Goal: Submit feedback/report problem: Leave review/rating

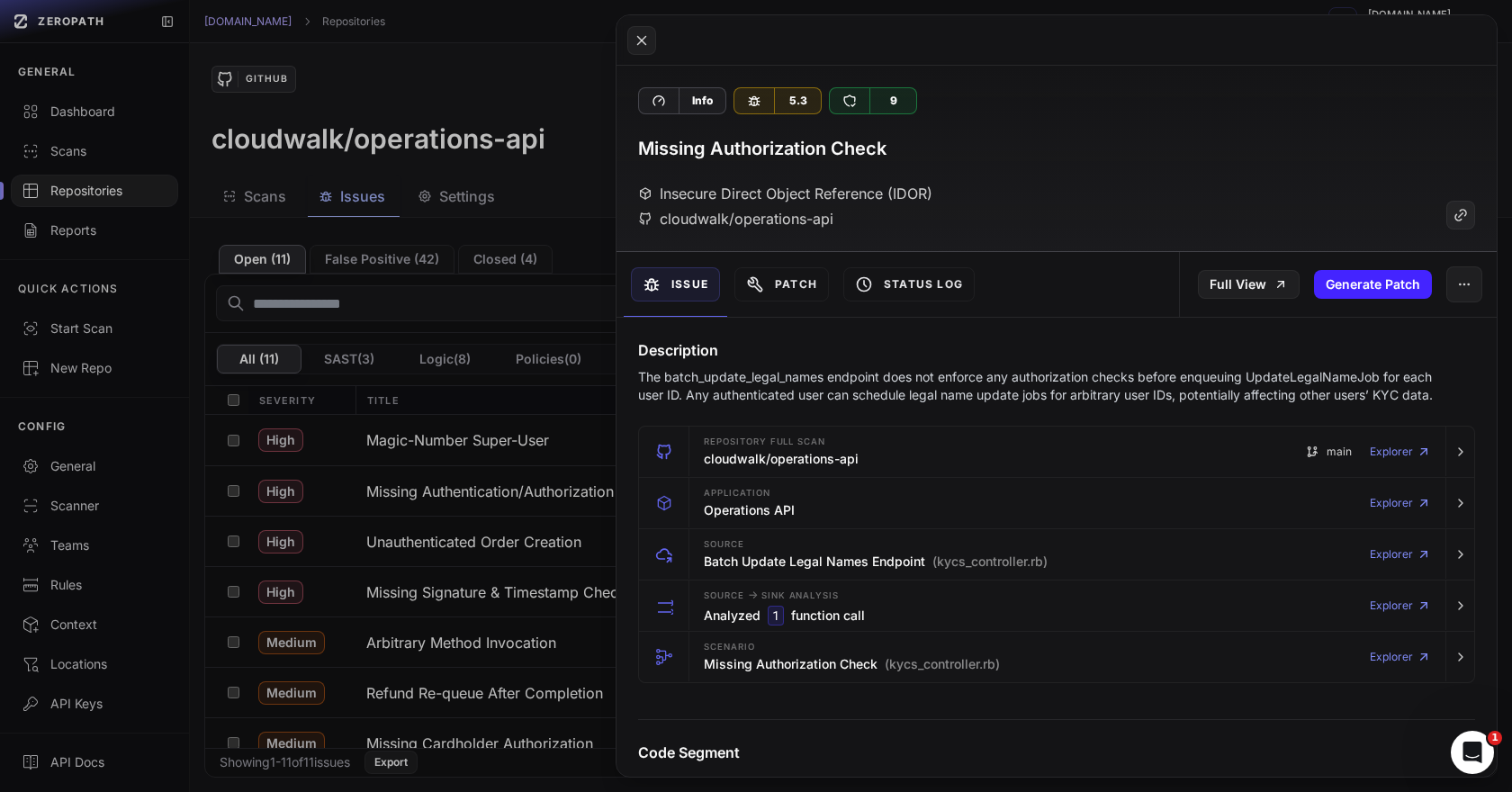
scroll to position [221, 0]
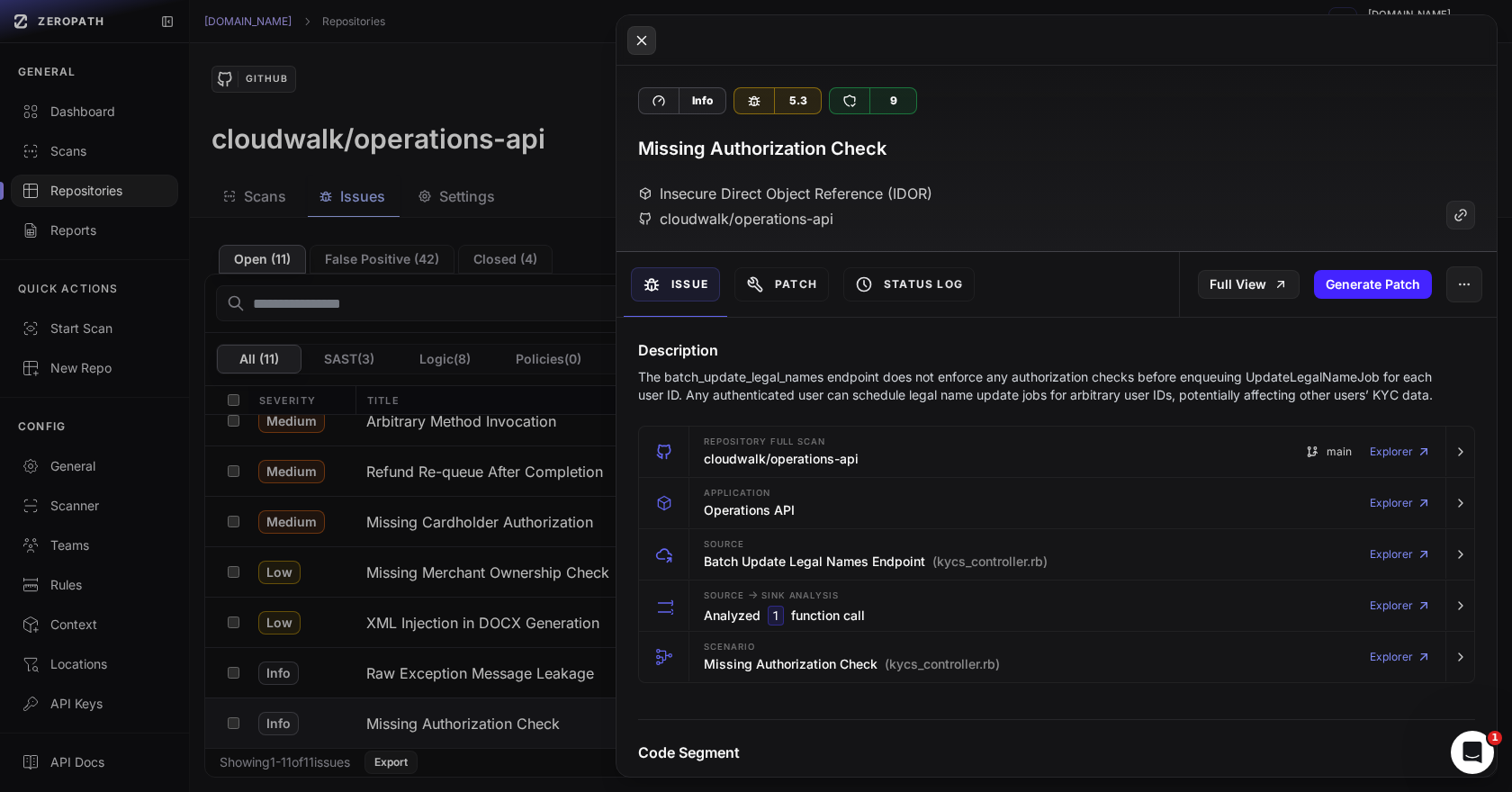
click at [632, 31] on button at bounding box center [641, 40] width 29 height 29
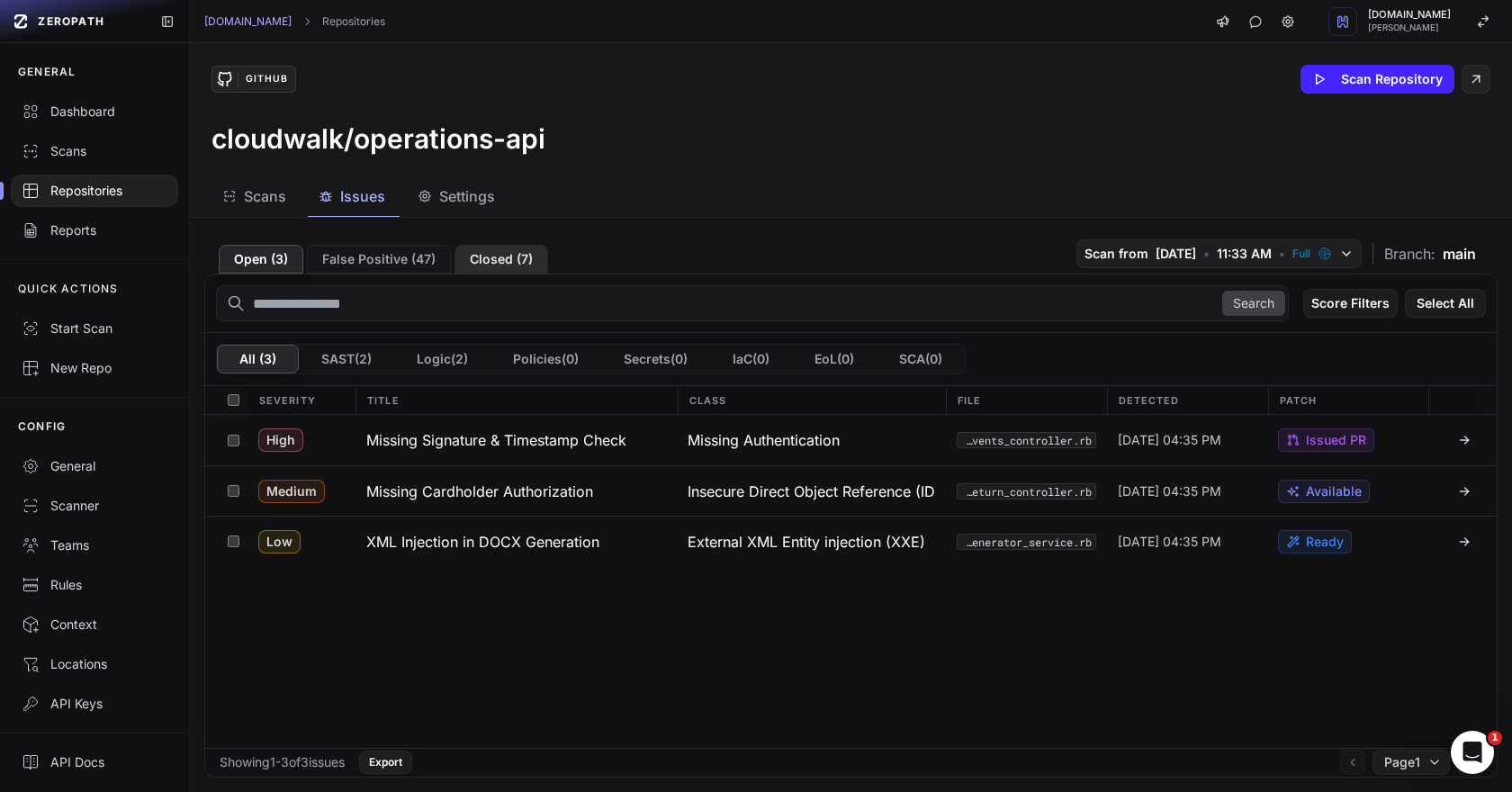
click at [510, 255] on button "Closed ( 7 )" at bounding box center [501, 259] width 93 height 29
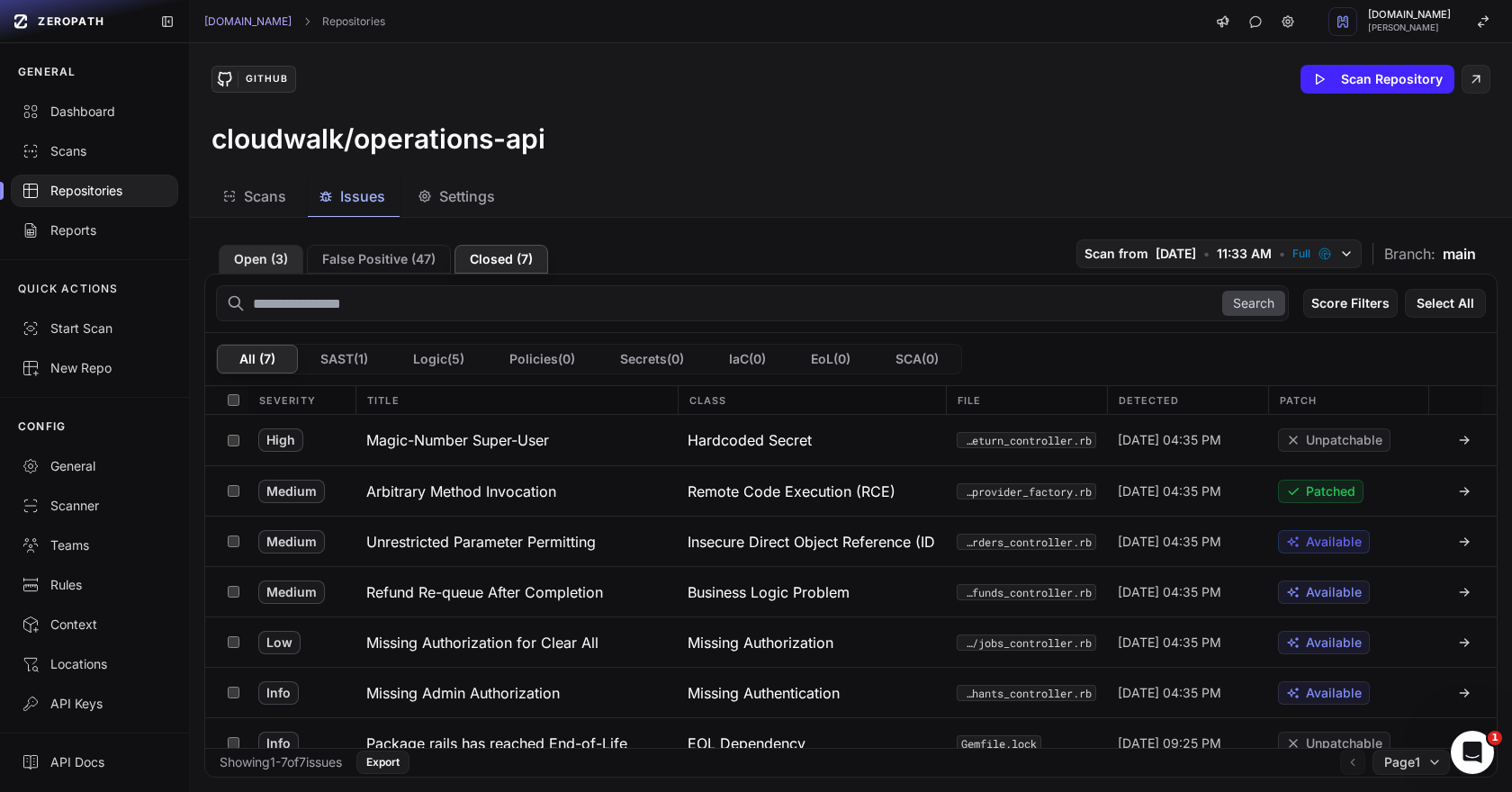
click at [282, 261] on button "Open ( 3 )" at bounding box center [261, 259] width 84 height 29
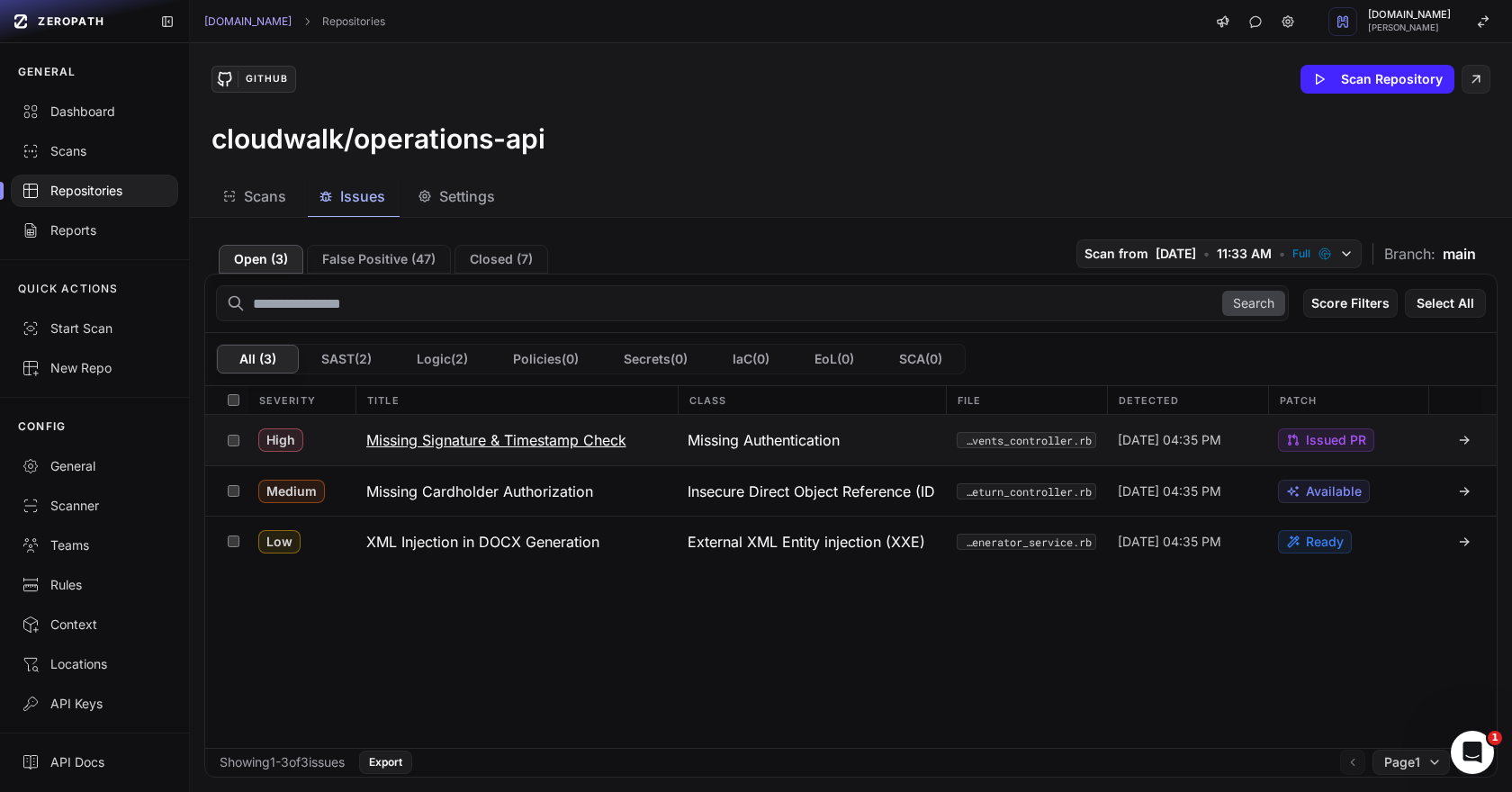
click at [577, 453] on button "Missing Signature & Timestamp Check" at bounding box center [517, 439] width 322 height 51
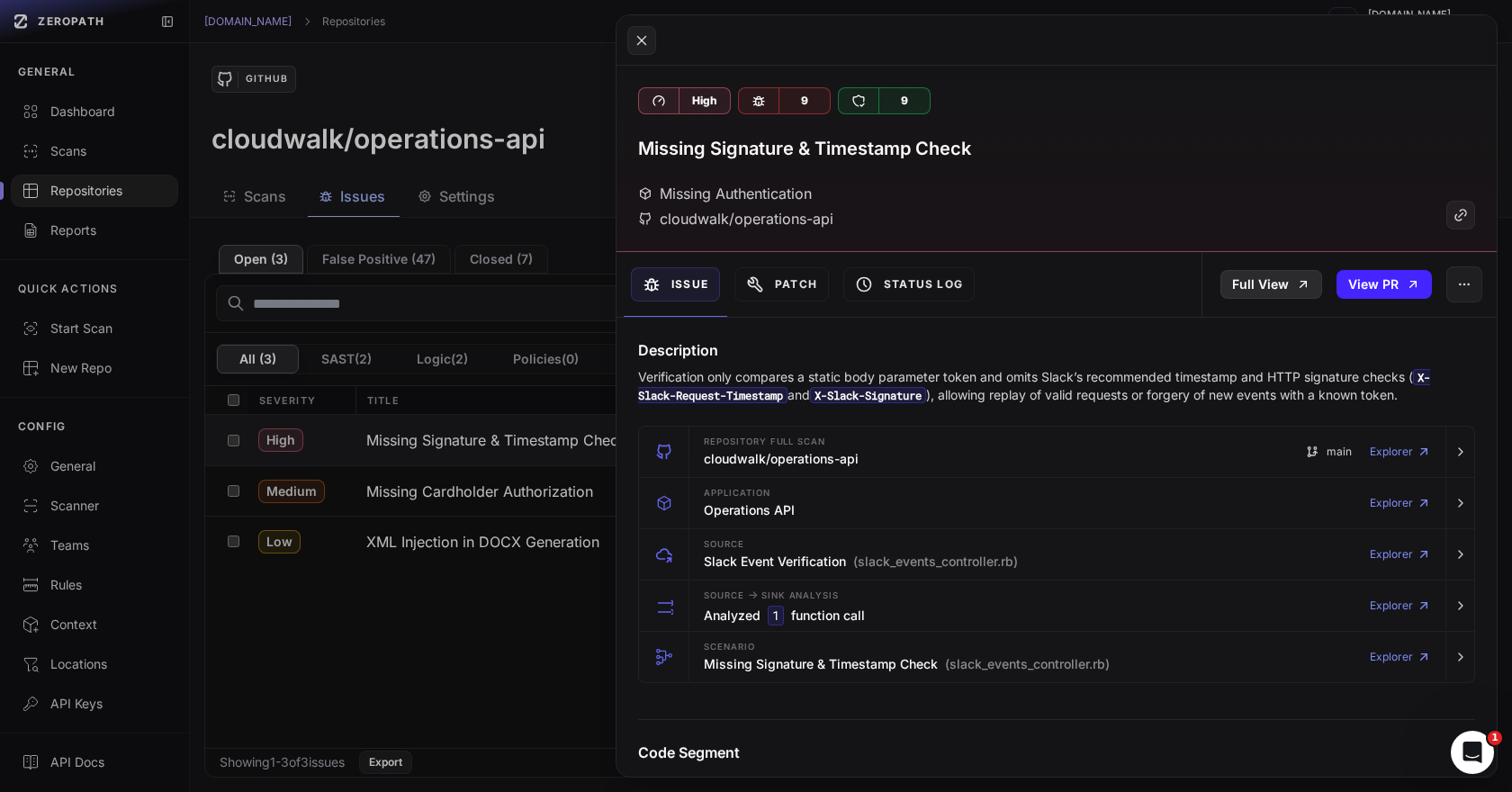
click at [1301, 294] on link "Full View" at bounding box center [1271, 283] width 102 height 29
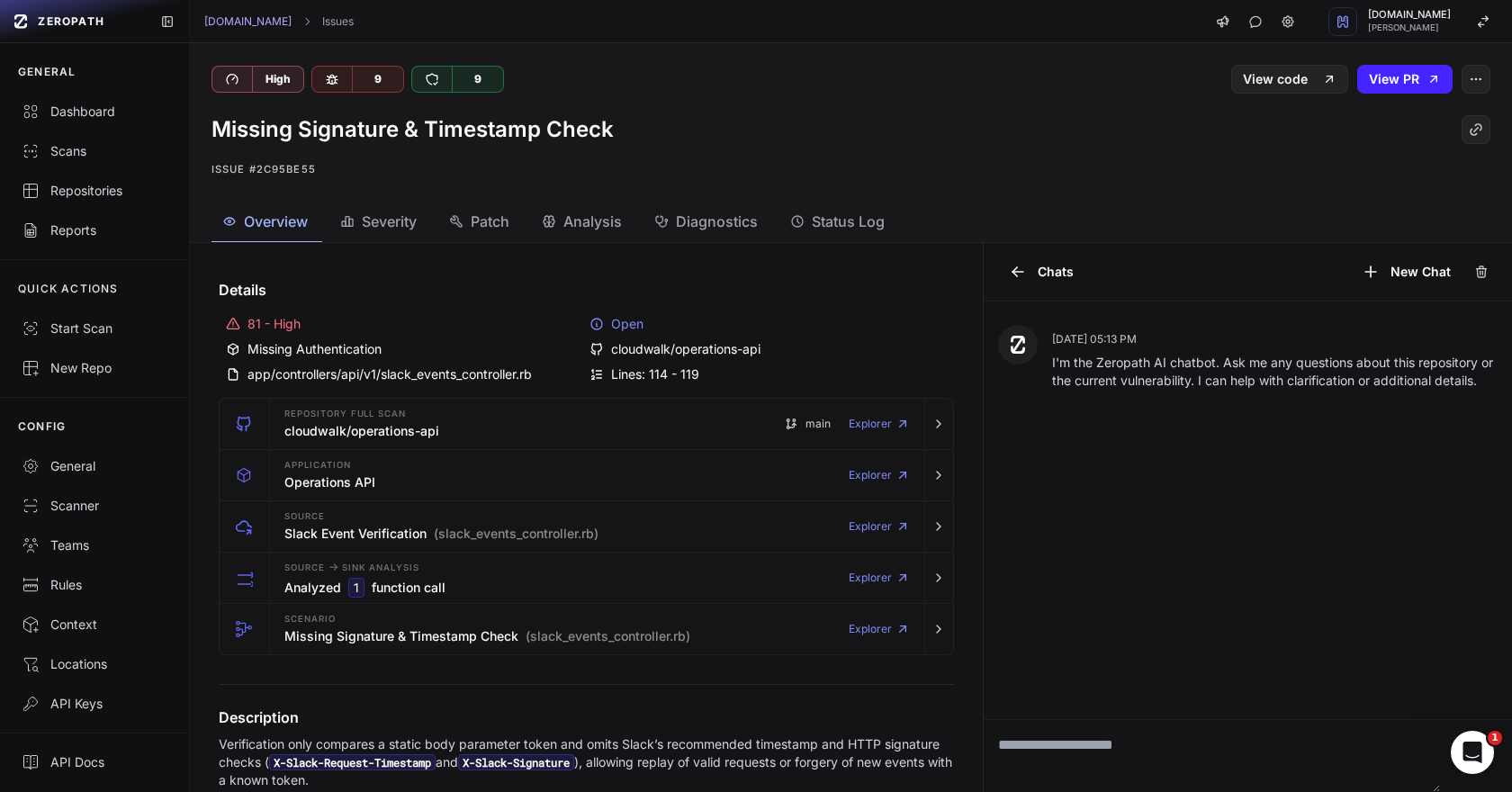
click at [492, 226] on span "Patch" at bounding box center [490, 221] width 39 height 22
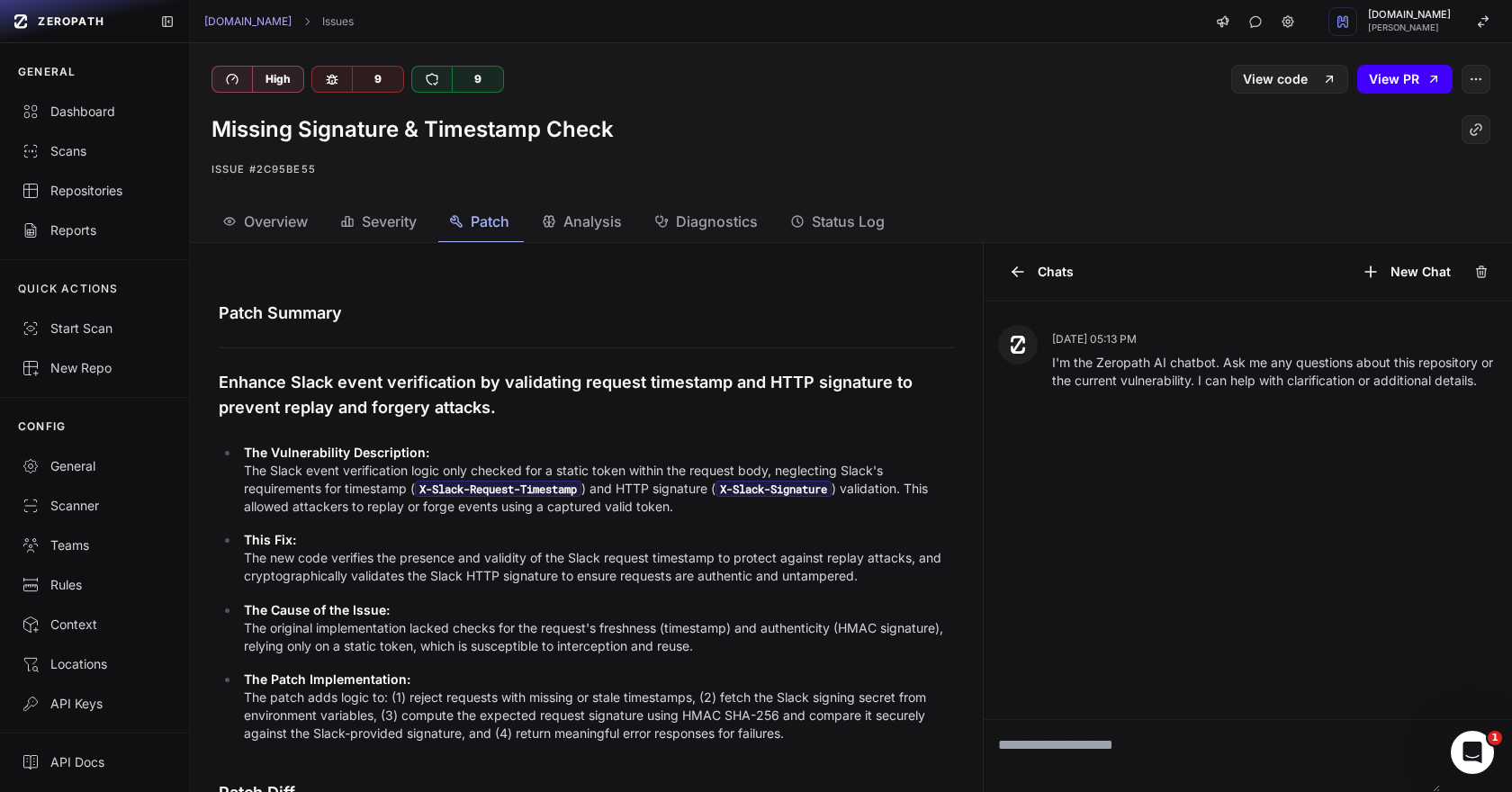
click at [1382, 73] on link "View PR" at bounding box center [1405, 78] width 95 height 29
click at [98, 185] on div "Repositories" at bounding box center [94, 190] width 146 height 18
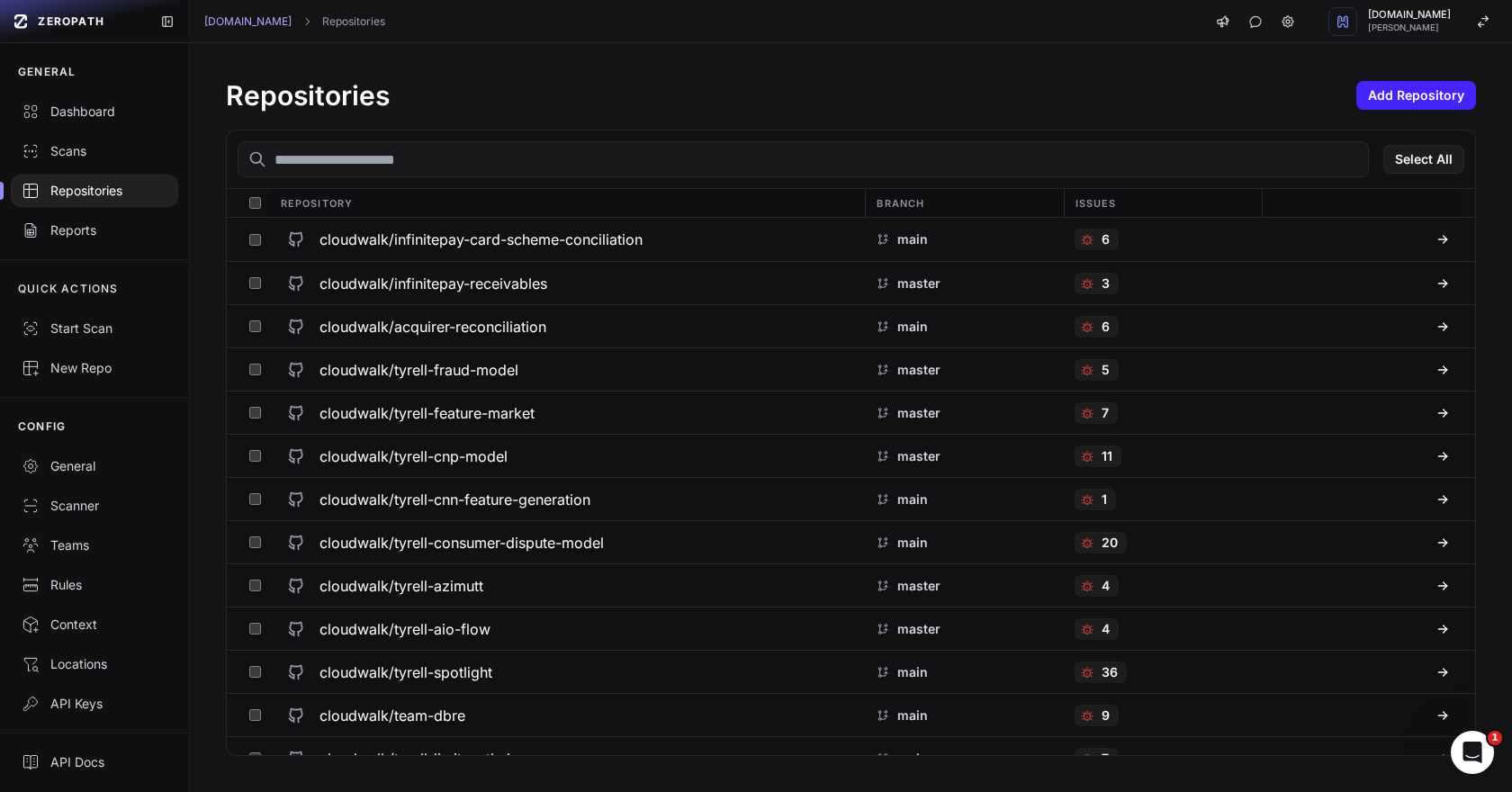
click at [421, 164] on input "text" at bounding box center [803, 160] width 1131 height 36
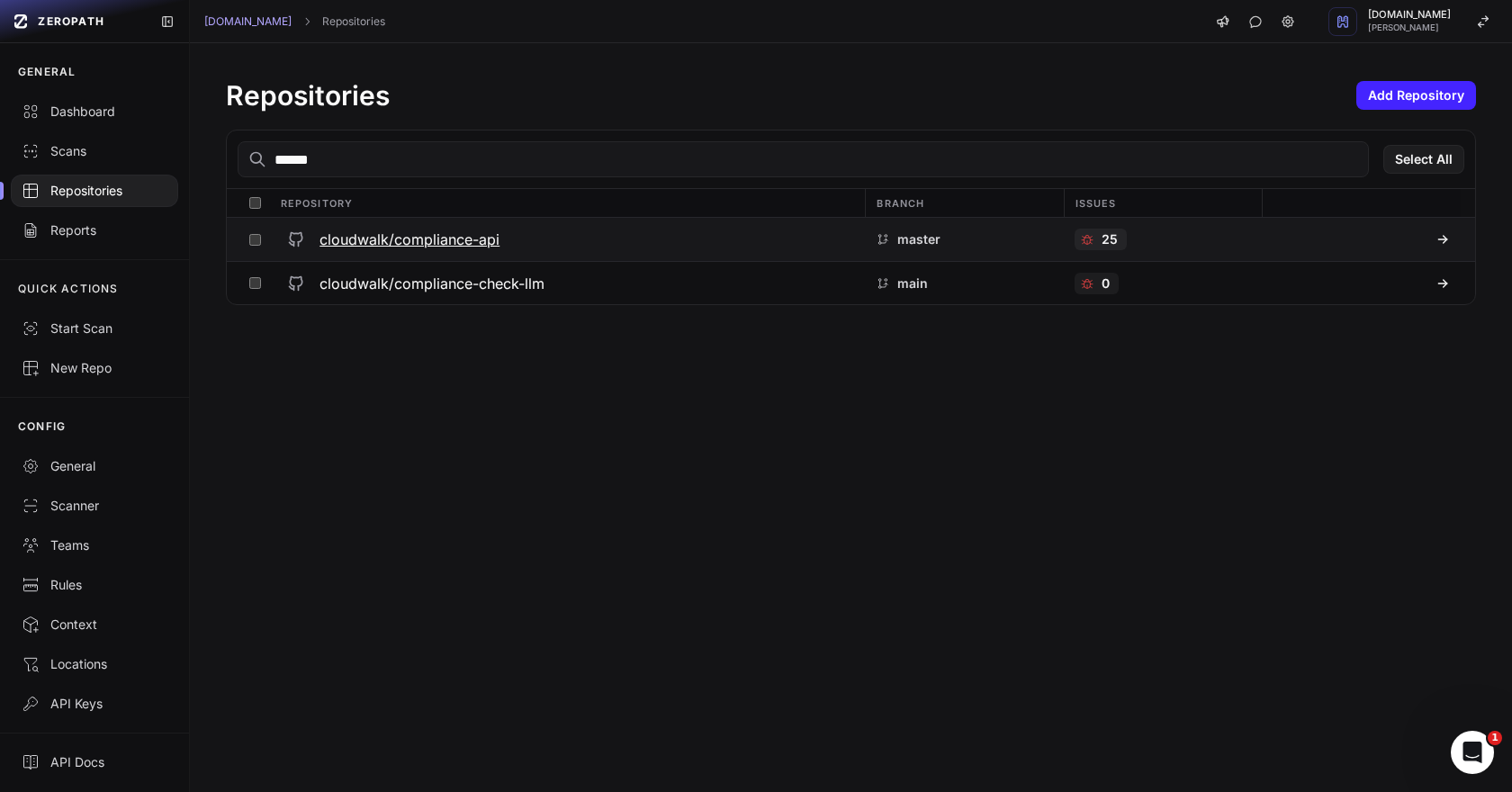
type input "******"
click at [446, 234] on h3 "cloudwalk/compliance-api" at bounding box center [409, 240] width 180 height 22
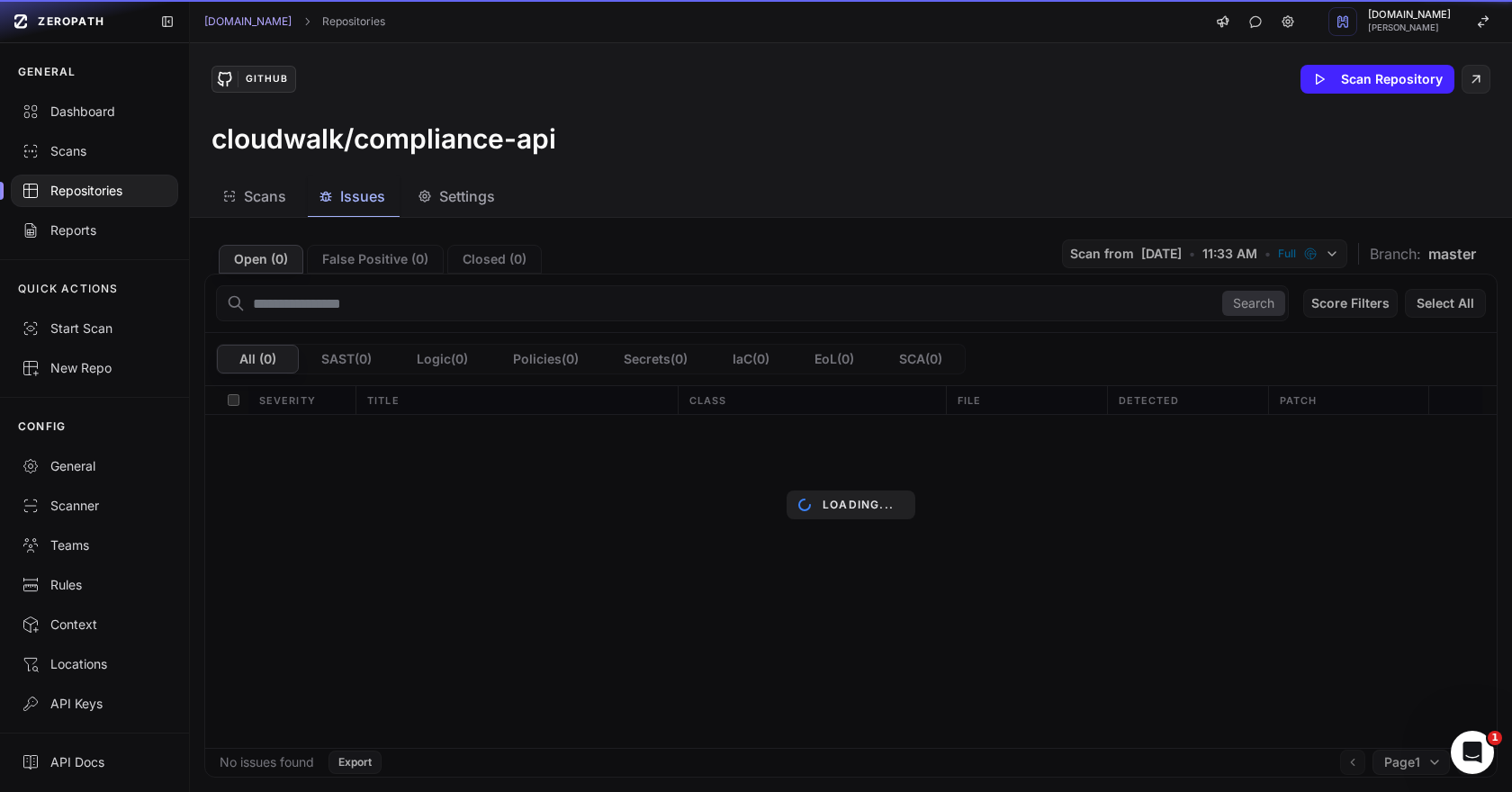
click at [353, 209] on button "Issues" at bounding box center [353, 196] width 92 height 41
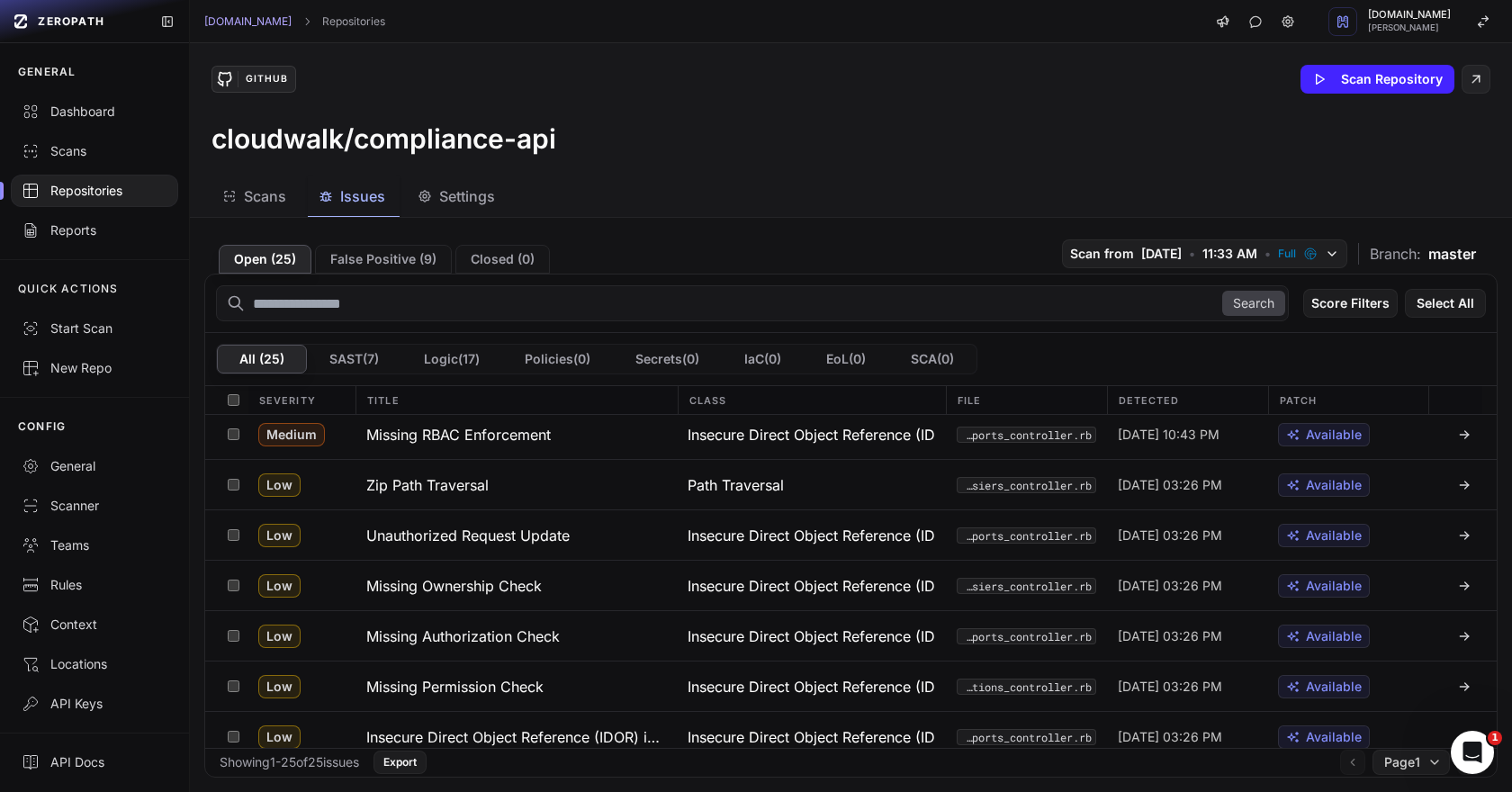
scroll to position [927, 0]
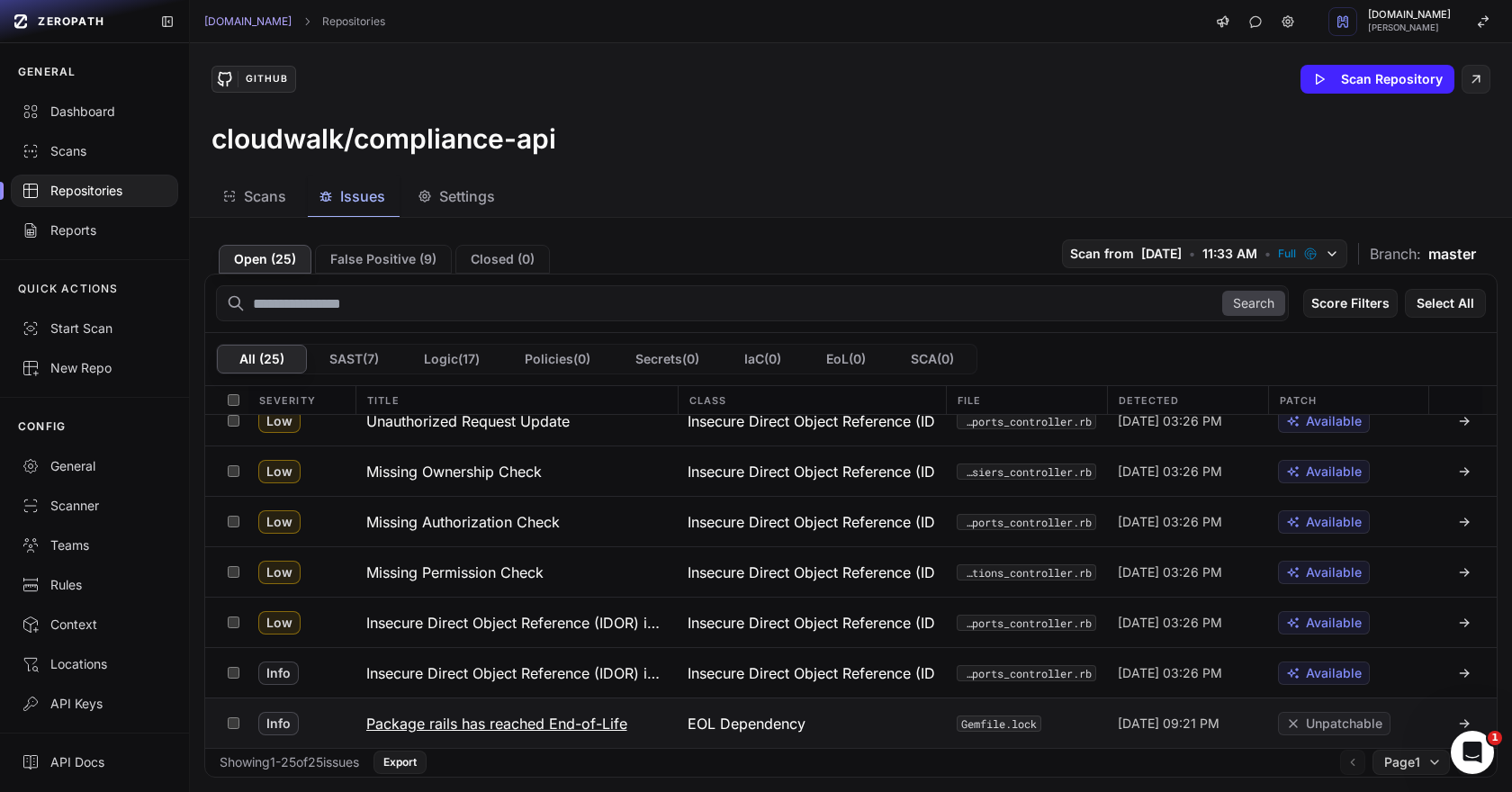
click at [569, 724] on h3 "Package rails has reached End-of-Life" at bounding box center [496, 724] width 261 height 22
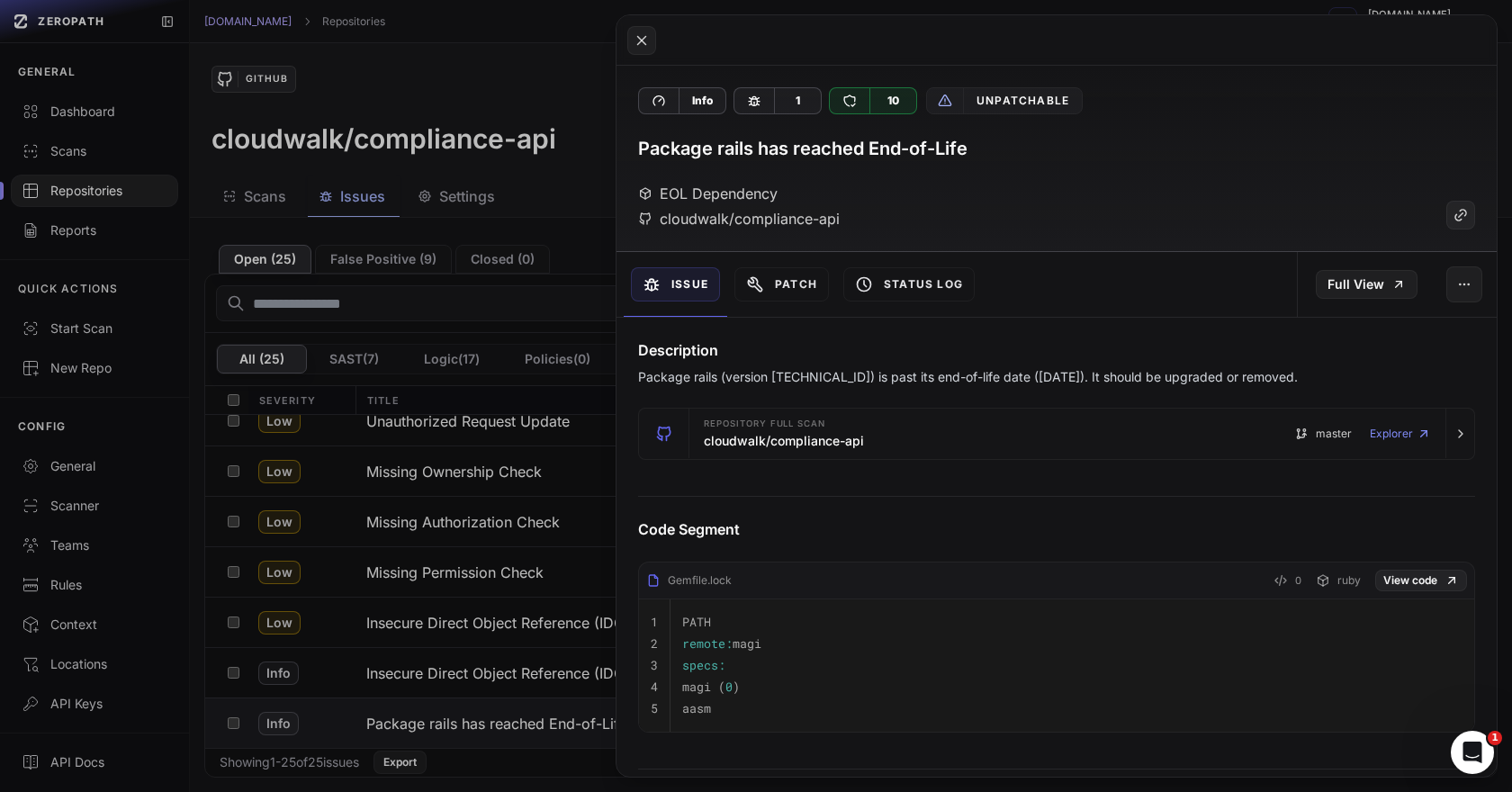
click at [572, 356] on button at bounding box center [756, 396] width 1512 height 792
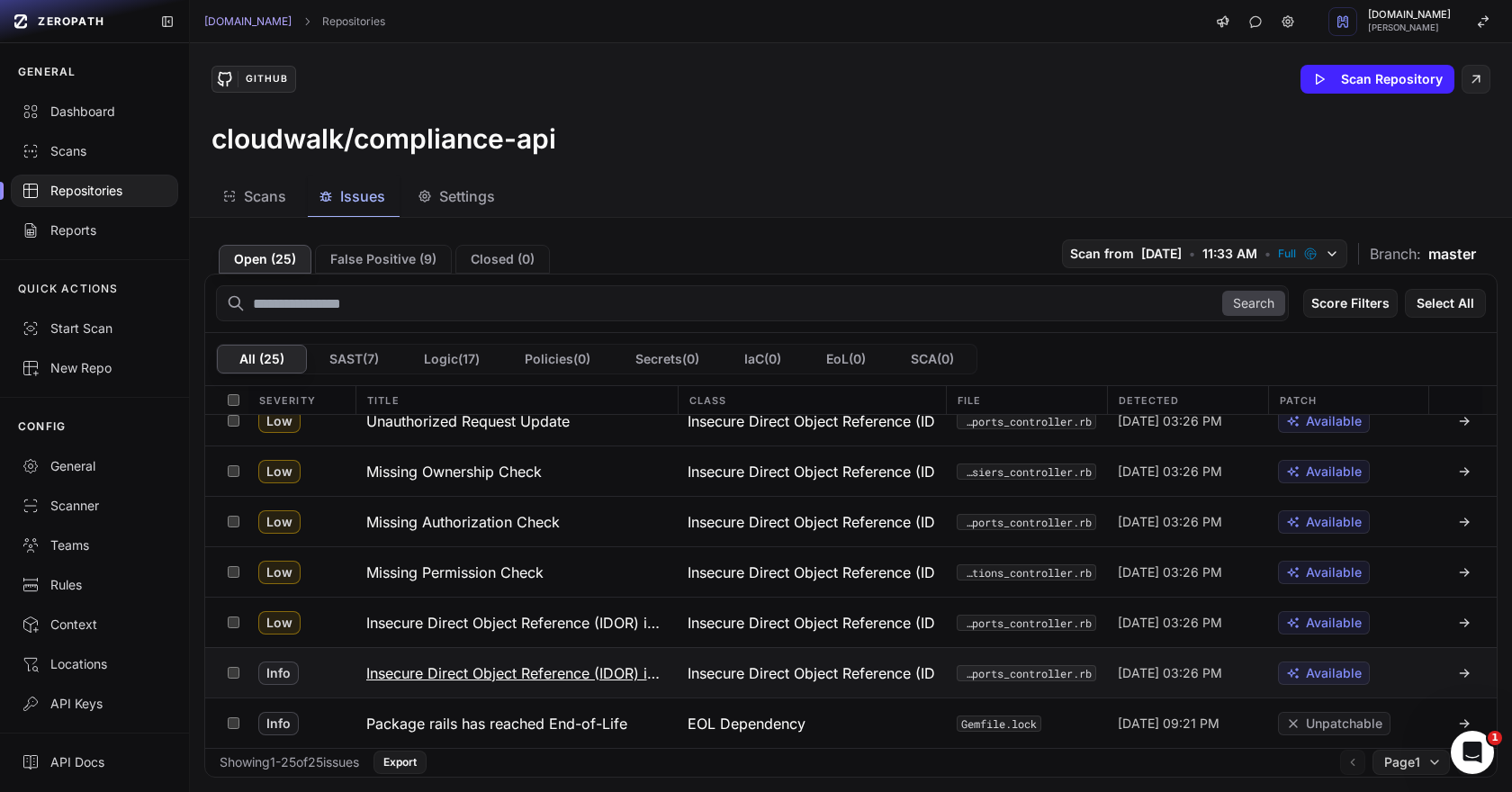
click at [563, 677] on h3 "Insecure Direct Object Reference (IDOR) in execute_bacen_jud_locker" at bounding box center [516, 673] width 300 height 22
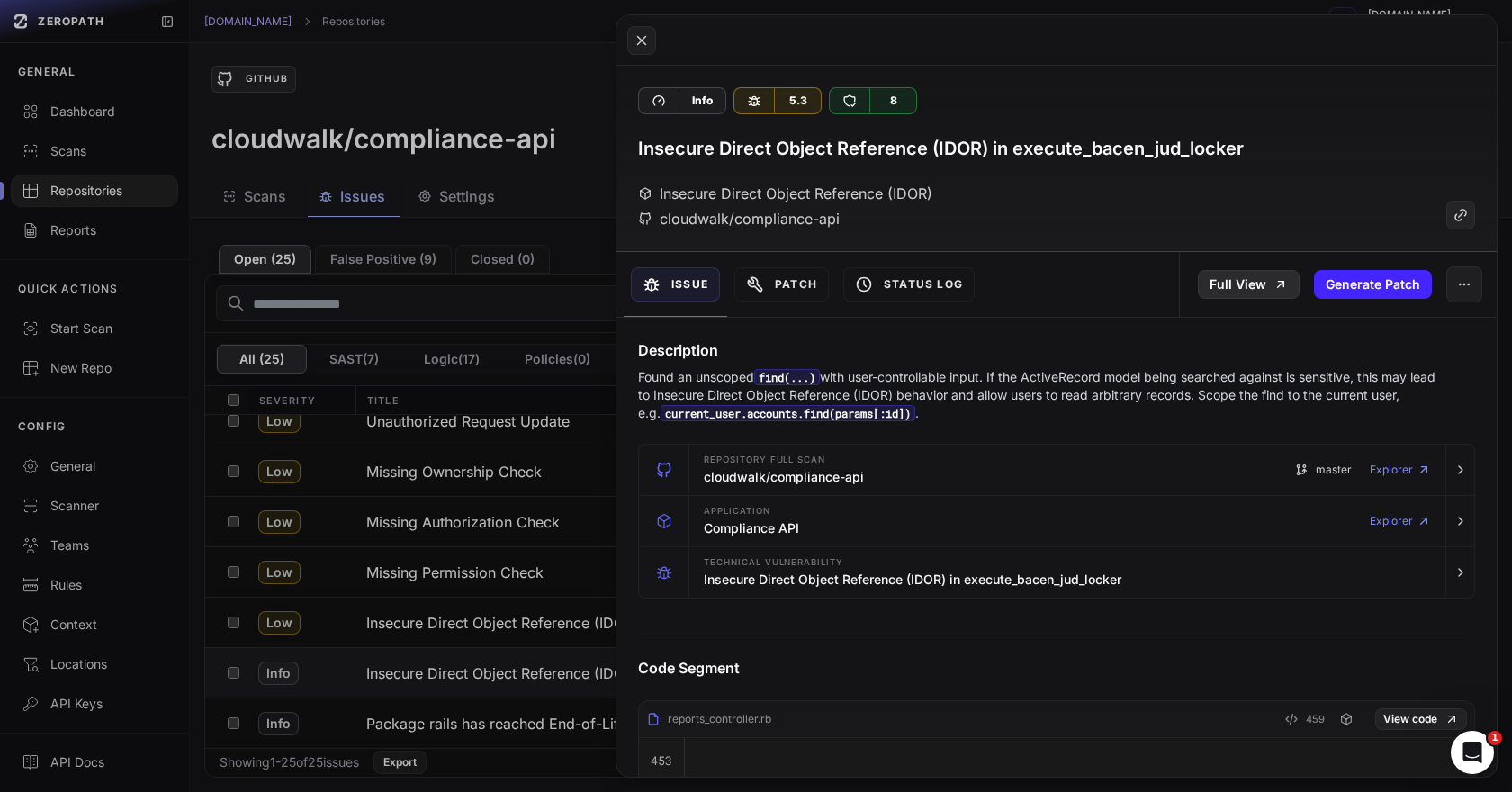
click at [1225, 284] on link "Full View" at bounding box center [1248, 283] width 102 height 29
click at [484, 608] on button at bounding box center [756, 396] width 1512 height 792
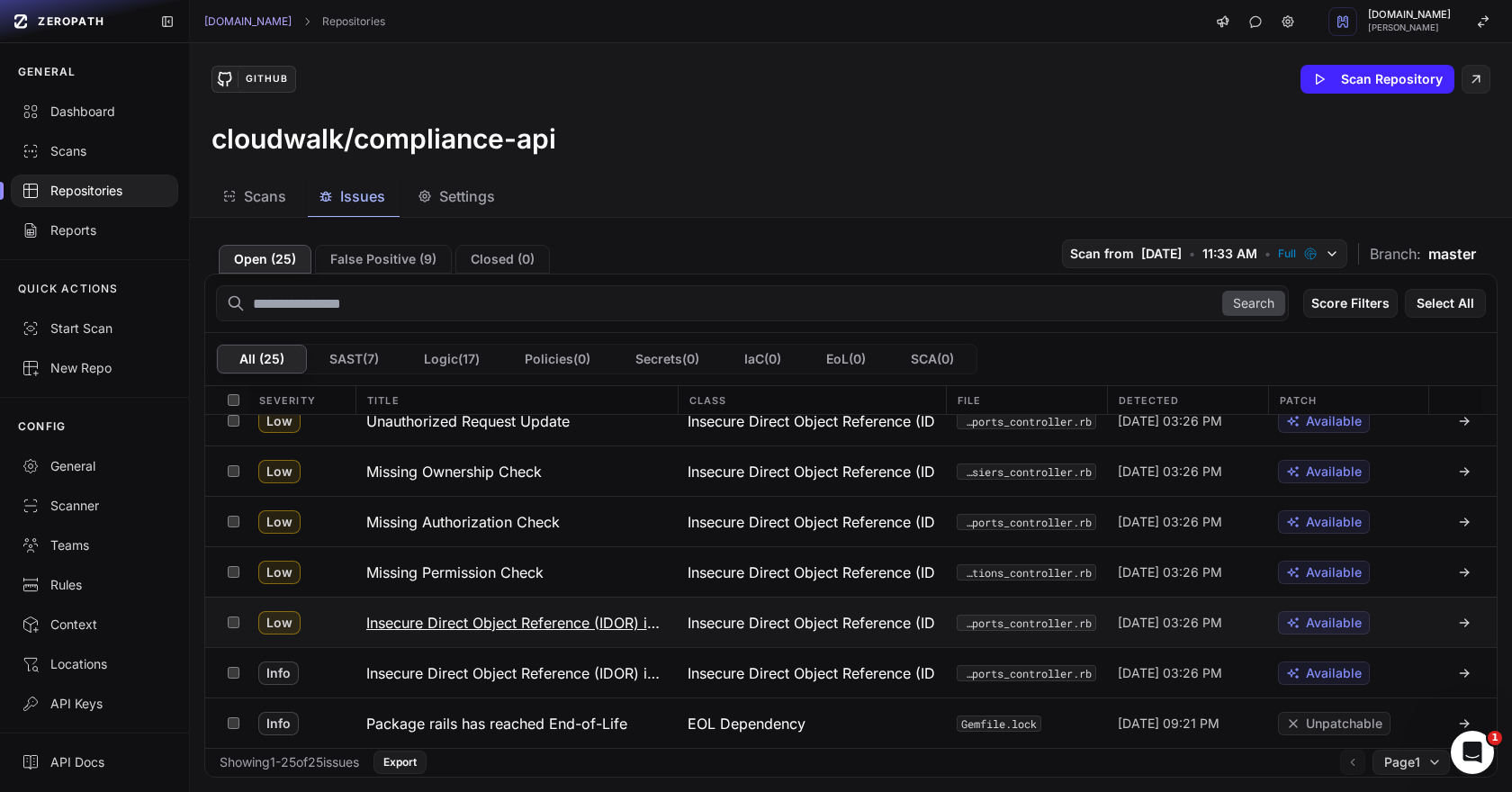
click at [482, 620] on h3 "Insecure Direct Object Reference (IDOR) in BacenJudInquire Lookup" at bounding box center [516, 622] width 300 height 22
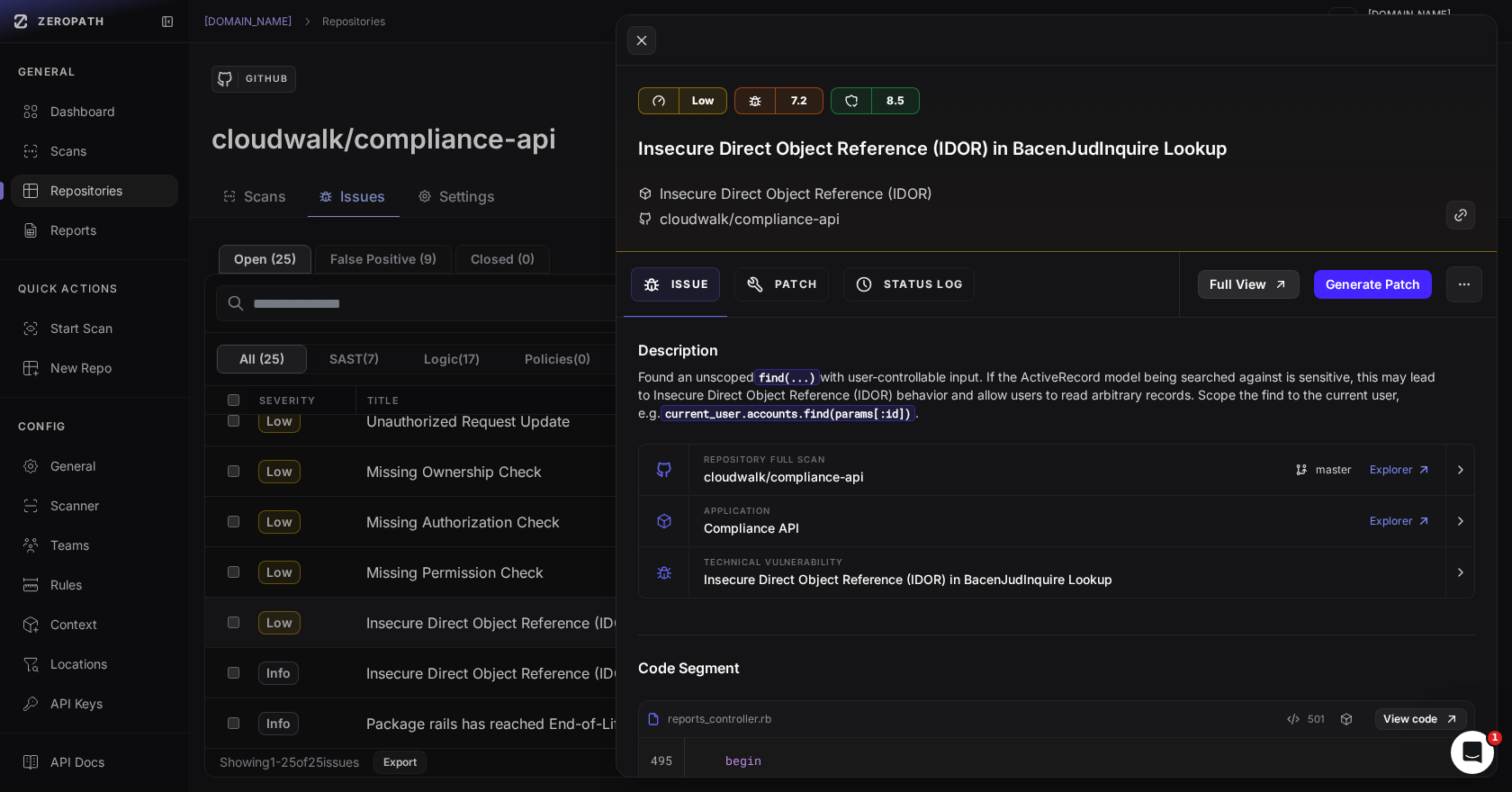
click at [1269, 278] on link "Full View" at bounding box center [1248, 283] width 102 height 29
click at [533, 577] on button at bounding box center [756, 396] width 1512 height 792
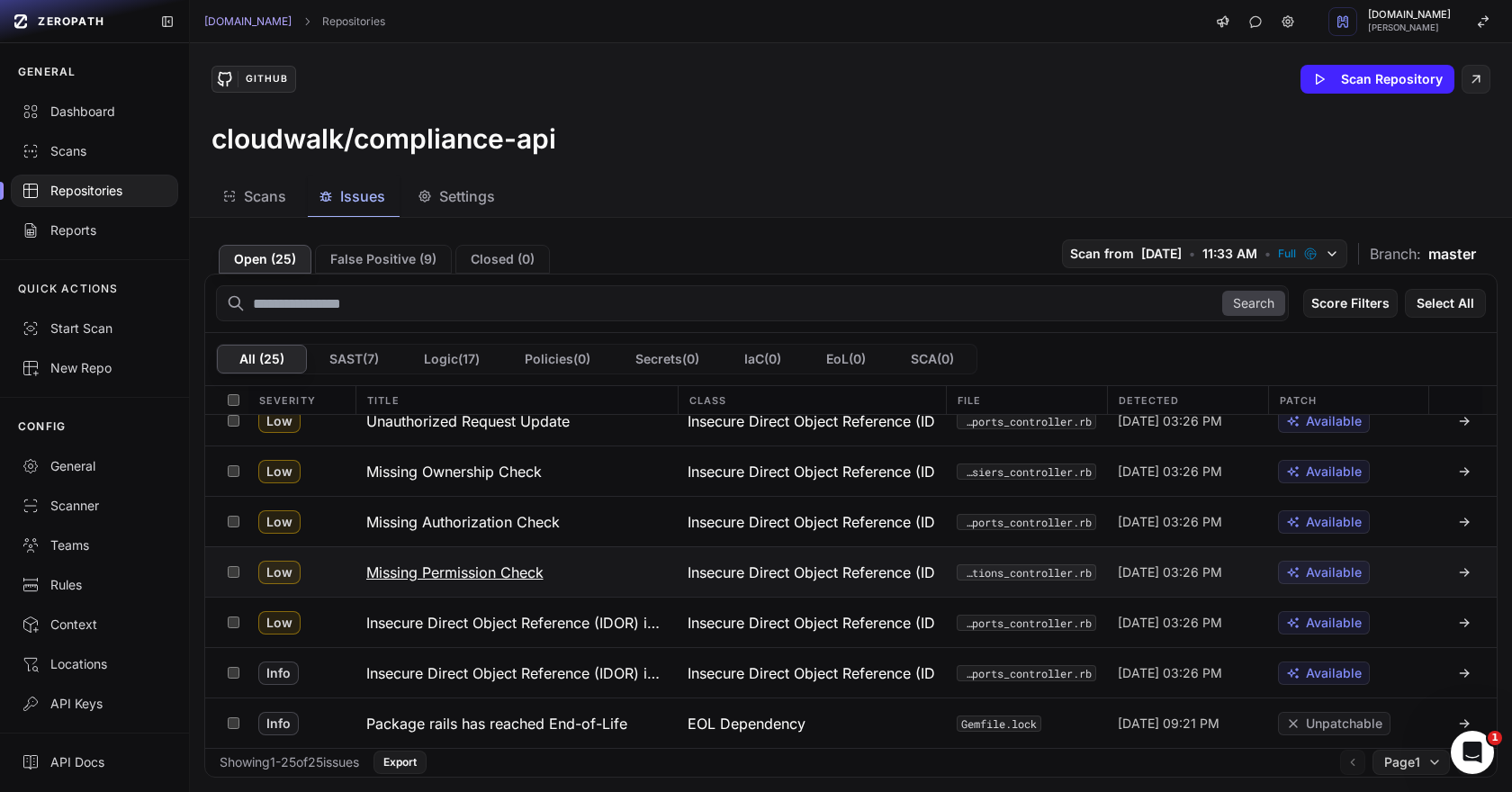
click at [501, 576] on h3 "Missing Permission Check" at bounding box center [454, 572] width 177 height 22
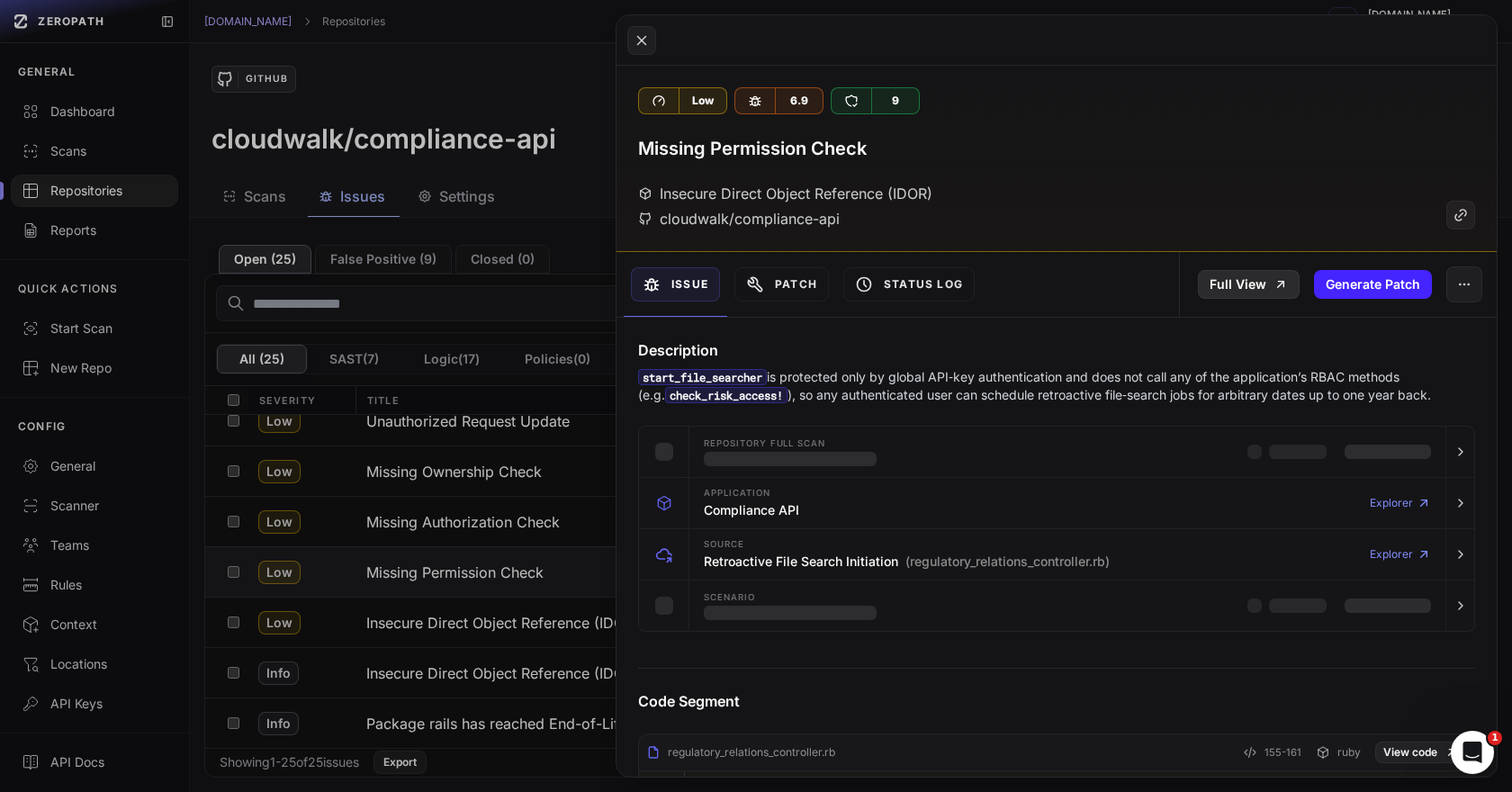
click at [1244, 291] on link "Full View" at bounding box center [1248, 283] width 102 height 29
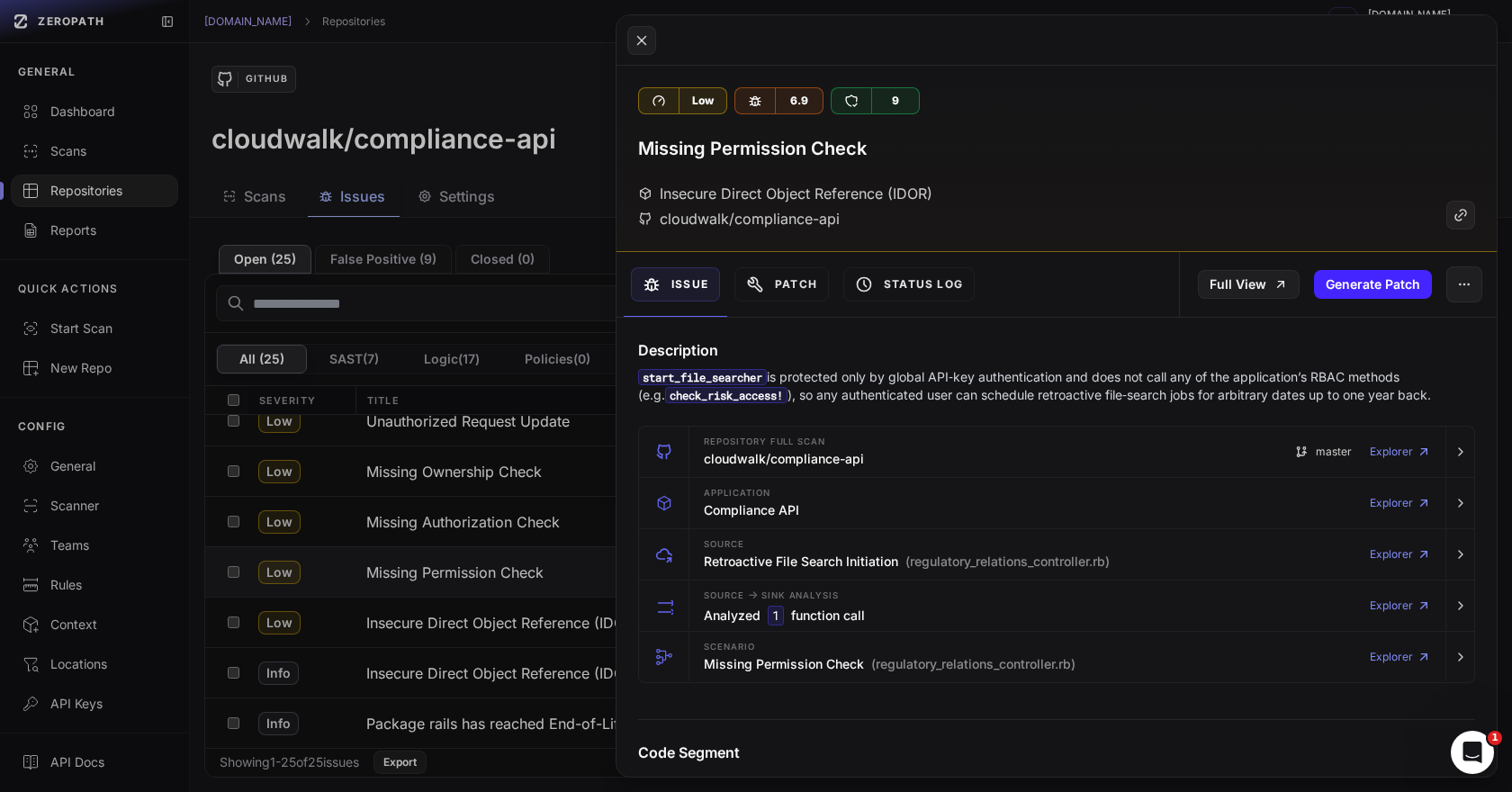
click at [473, 545] on button at bounding box center [756, 396] width 1512 height 792
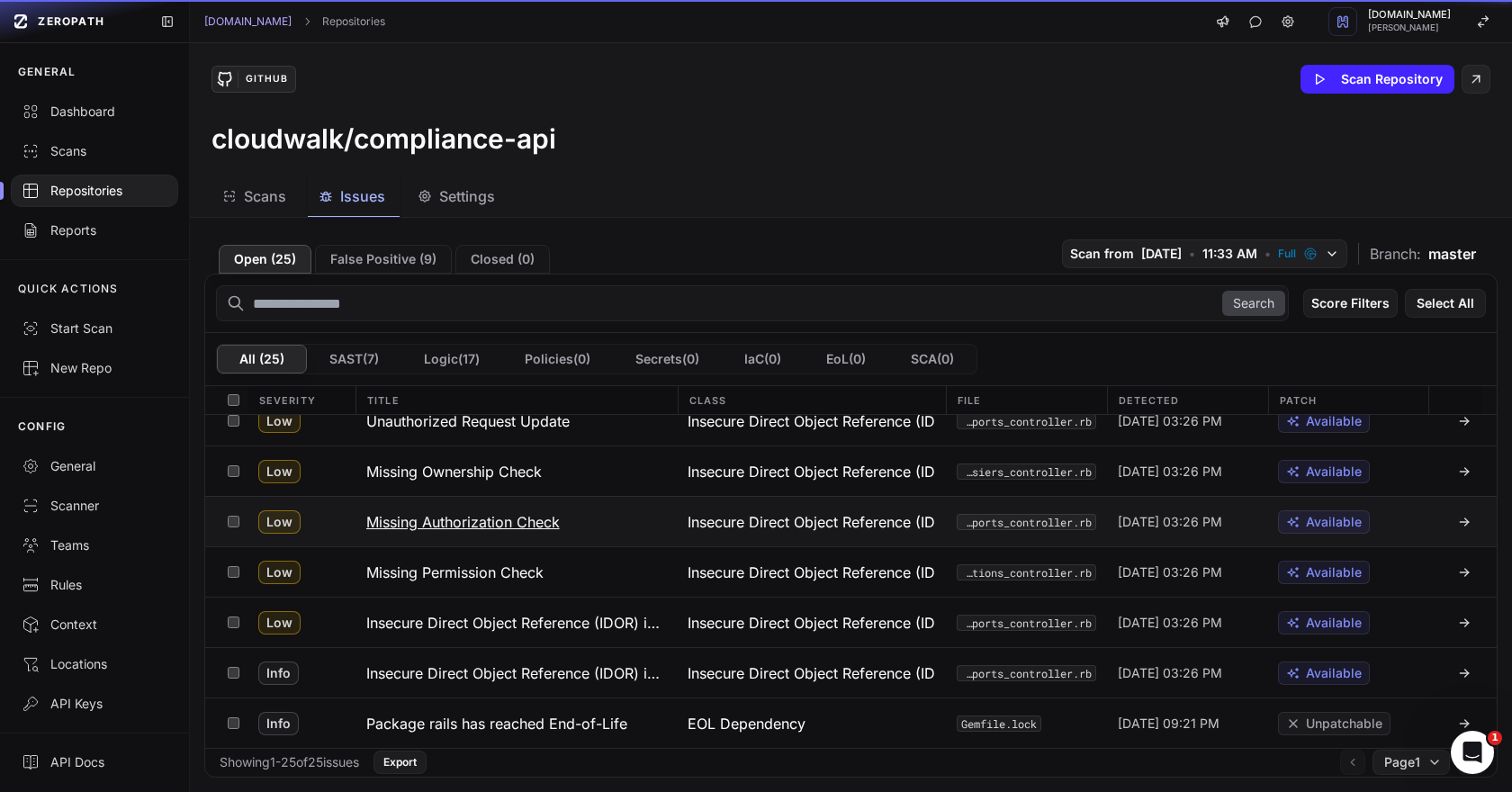
click at [483, 515] on h3 "Missing Authorization Check" at bounding box center [462, 522] width 193 height 22
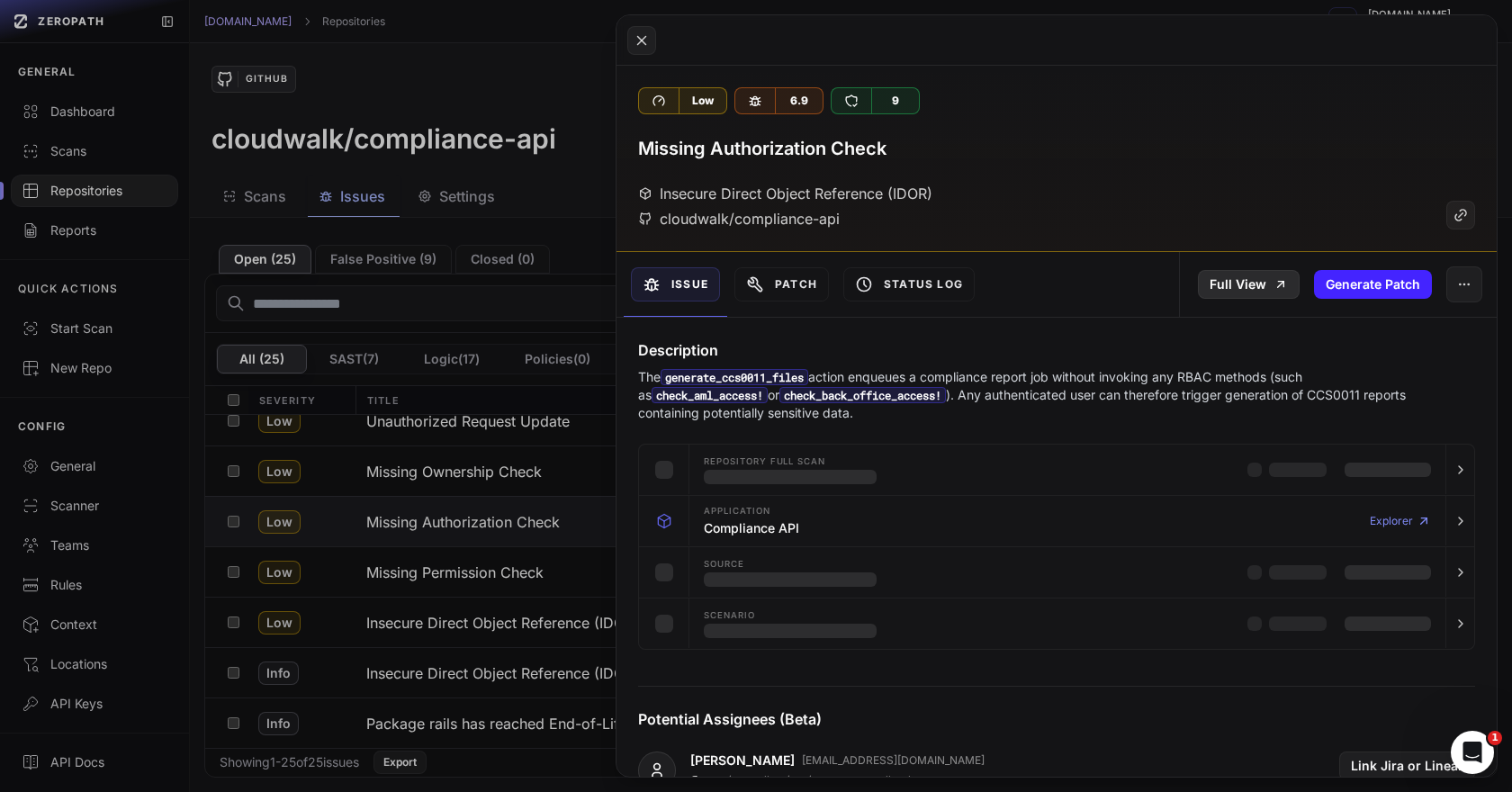
click at [1270, 282] on link "Full View" at bounding box center [1248, 283] width 102 height 29
click at [493, 475] on button at bounding box center [756, 396] width 1512 height 792
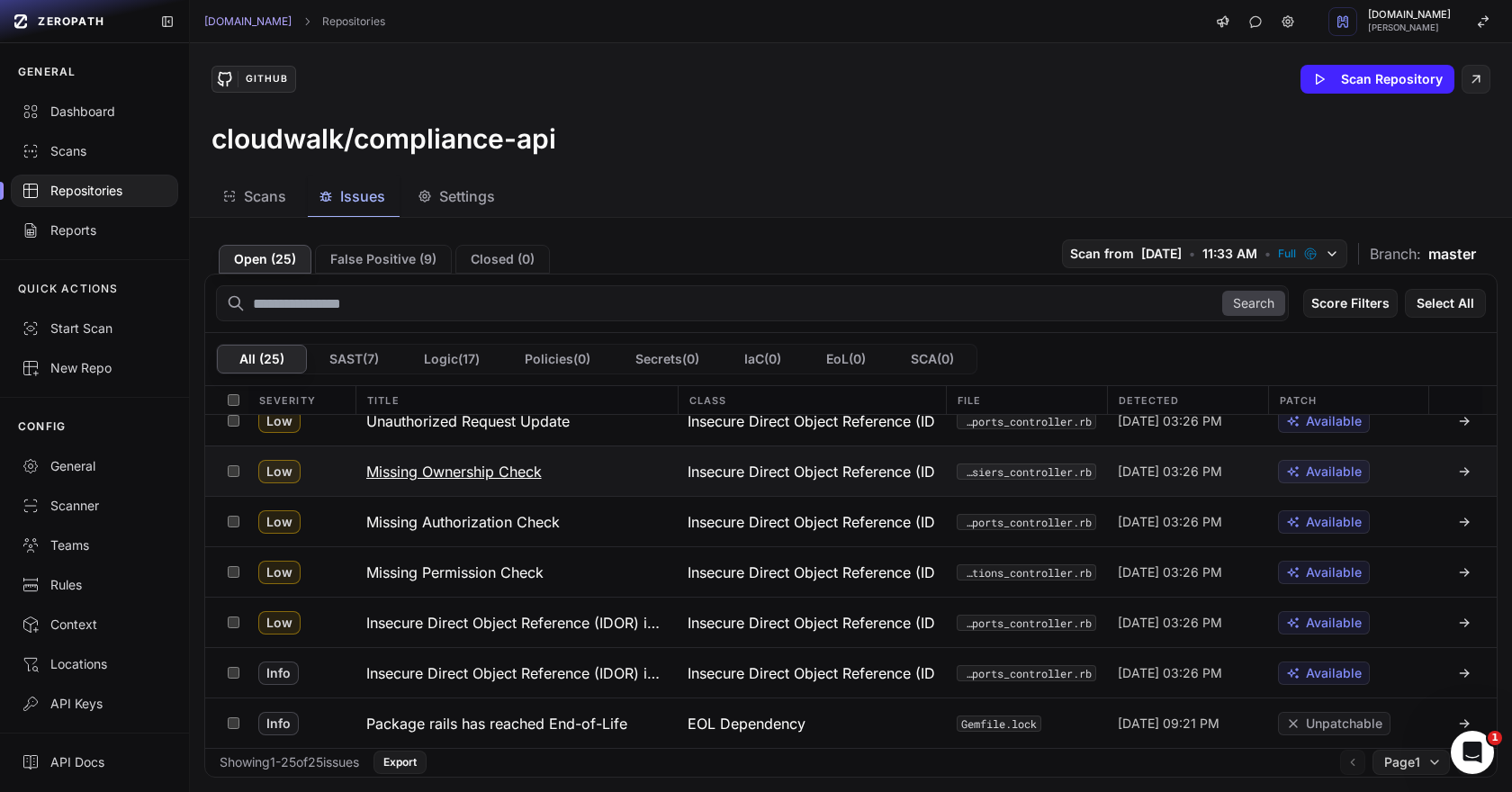
click at [463, 469] on h3 "Missing Ownership Check" at bounding box center [453, 472] width 175 height 22
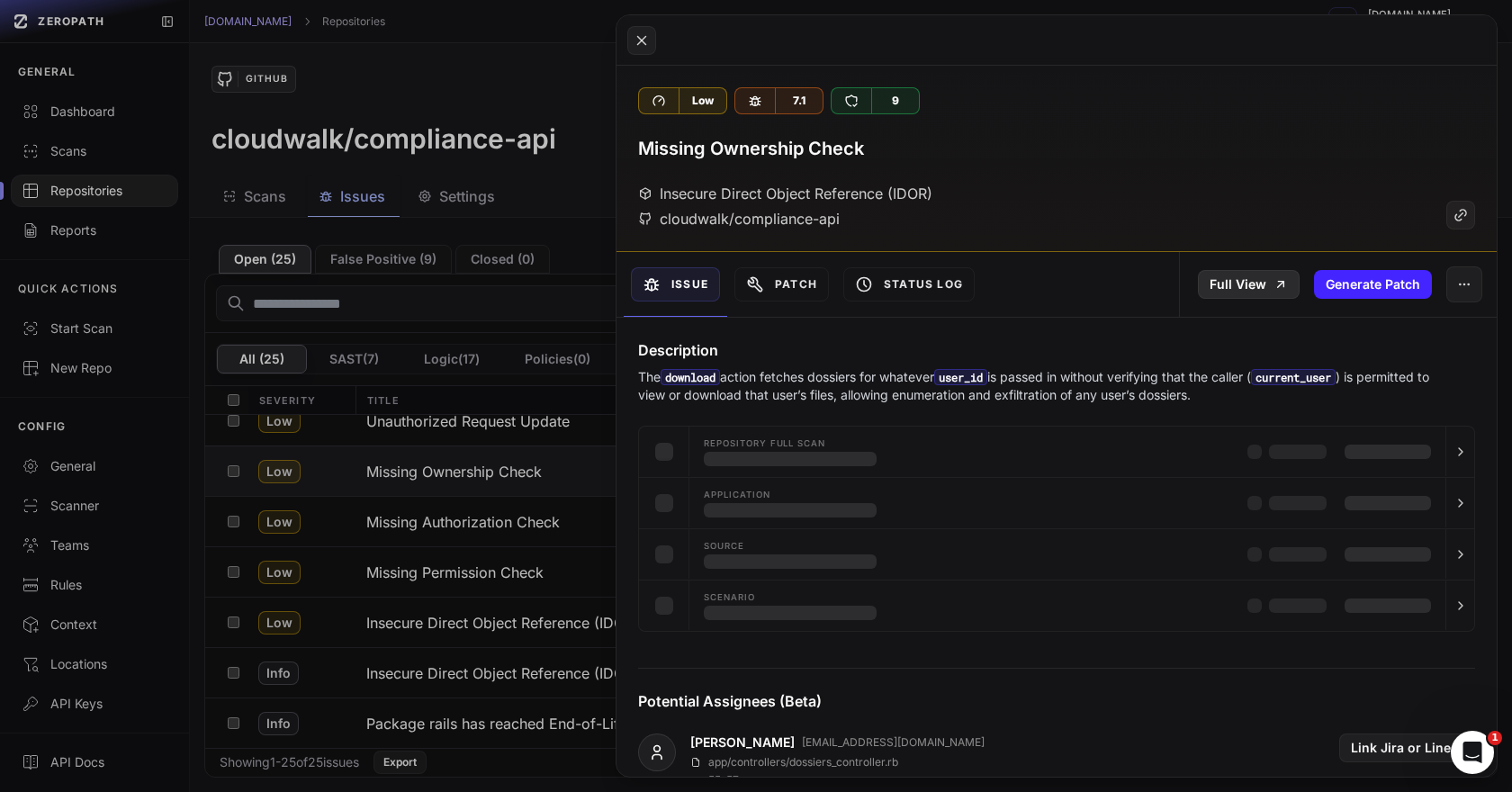
click at [1260, 291] on link "Full View" at bounding box center [1248, 283] width 102 height 29
click at [478, 415] on button at bounding box center [756, 396] width 1512 height 792
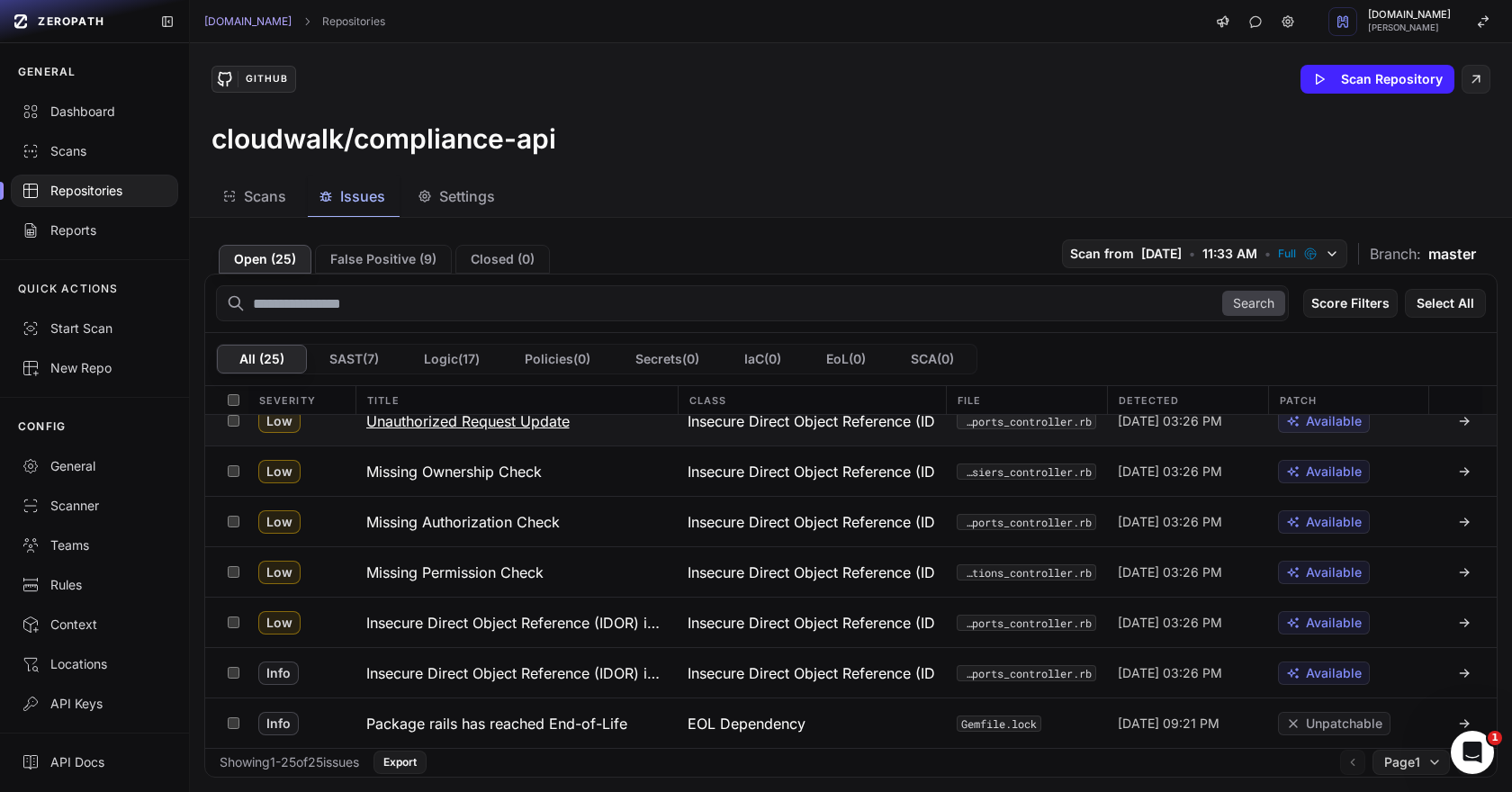
click at [476, 421] on h3 "Unauthorized Request Update" at bounding box center [467, 421] width 203 height 22
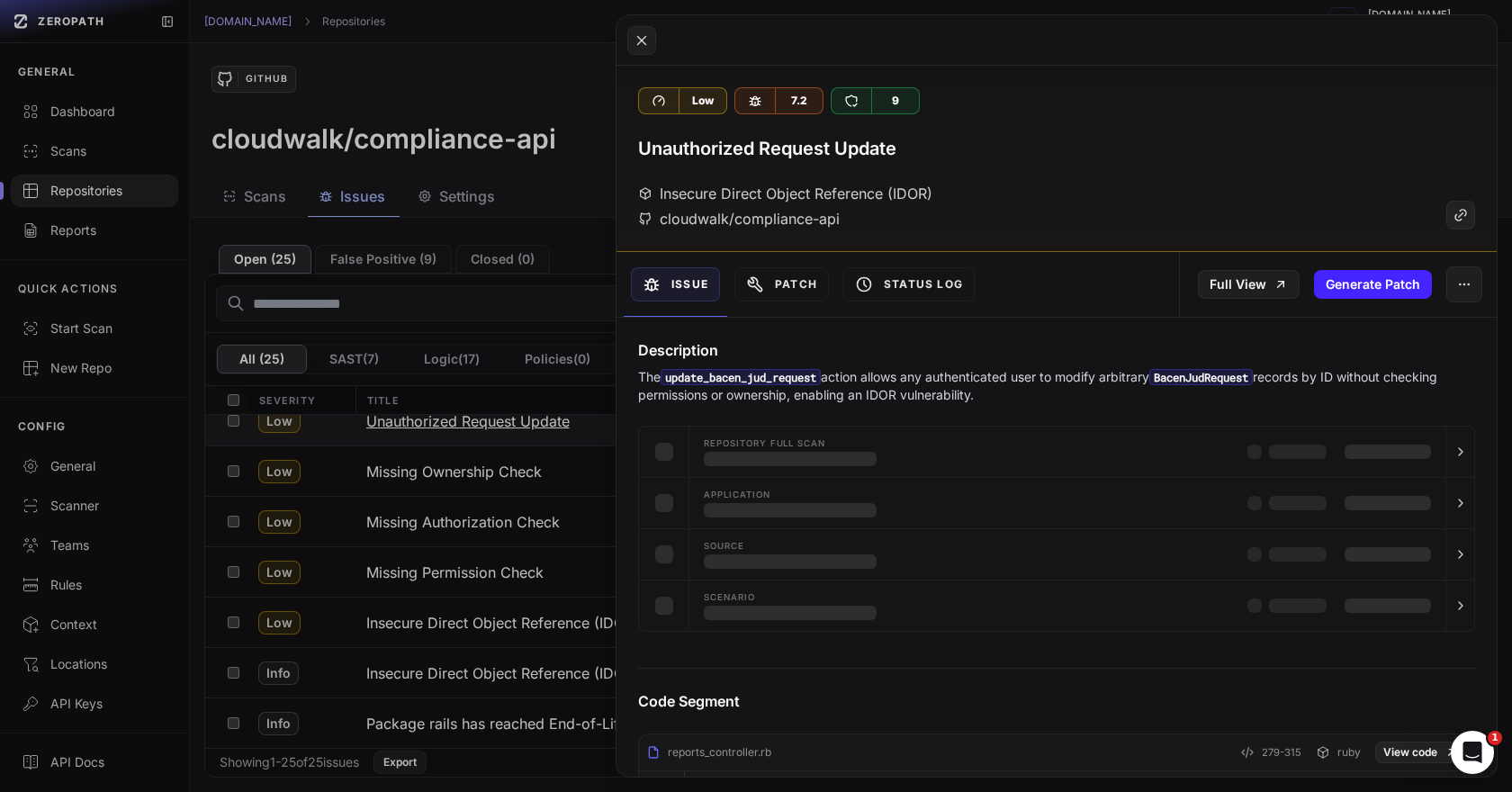
scroll to position [907, 0]
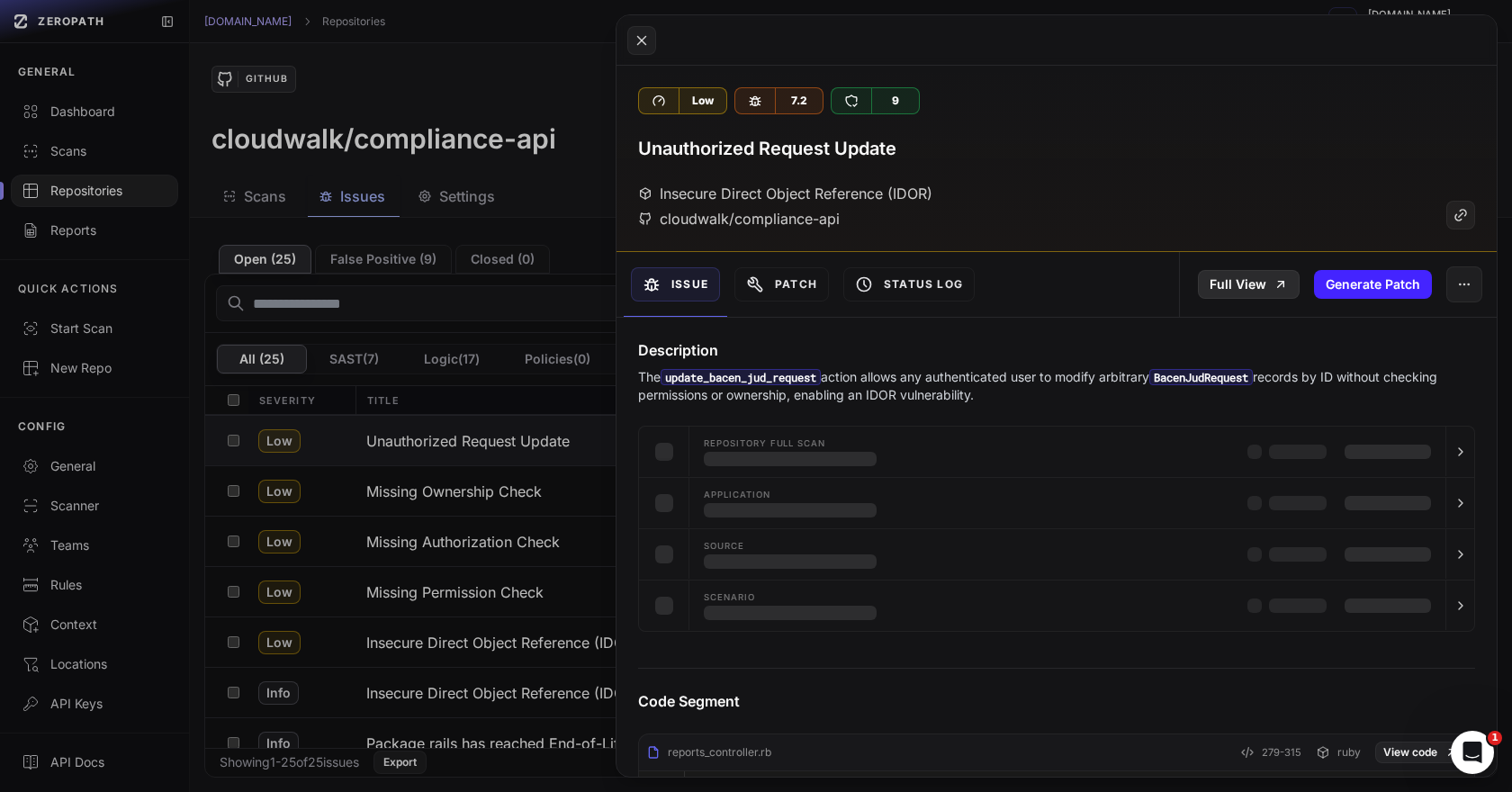
click at [1234, 281] on link "Full View" at bounding box center [1248, 283] width 102 height 29
click at [553, 508] on button at bounding box center [756, 396] width 1512 height 792
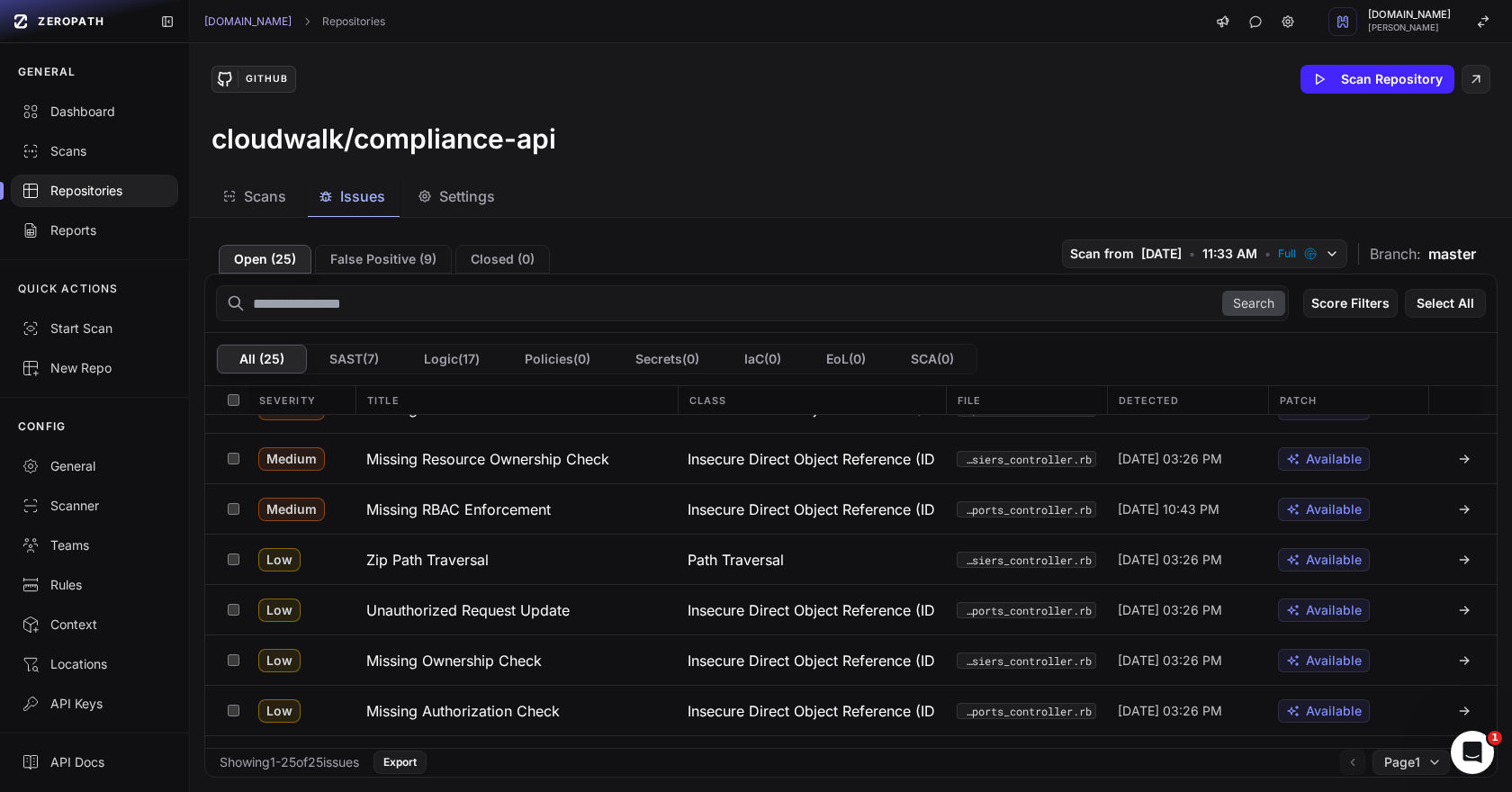
scroll to position [723, 0]
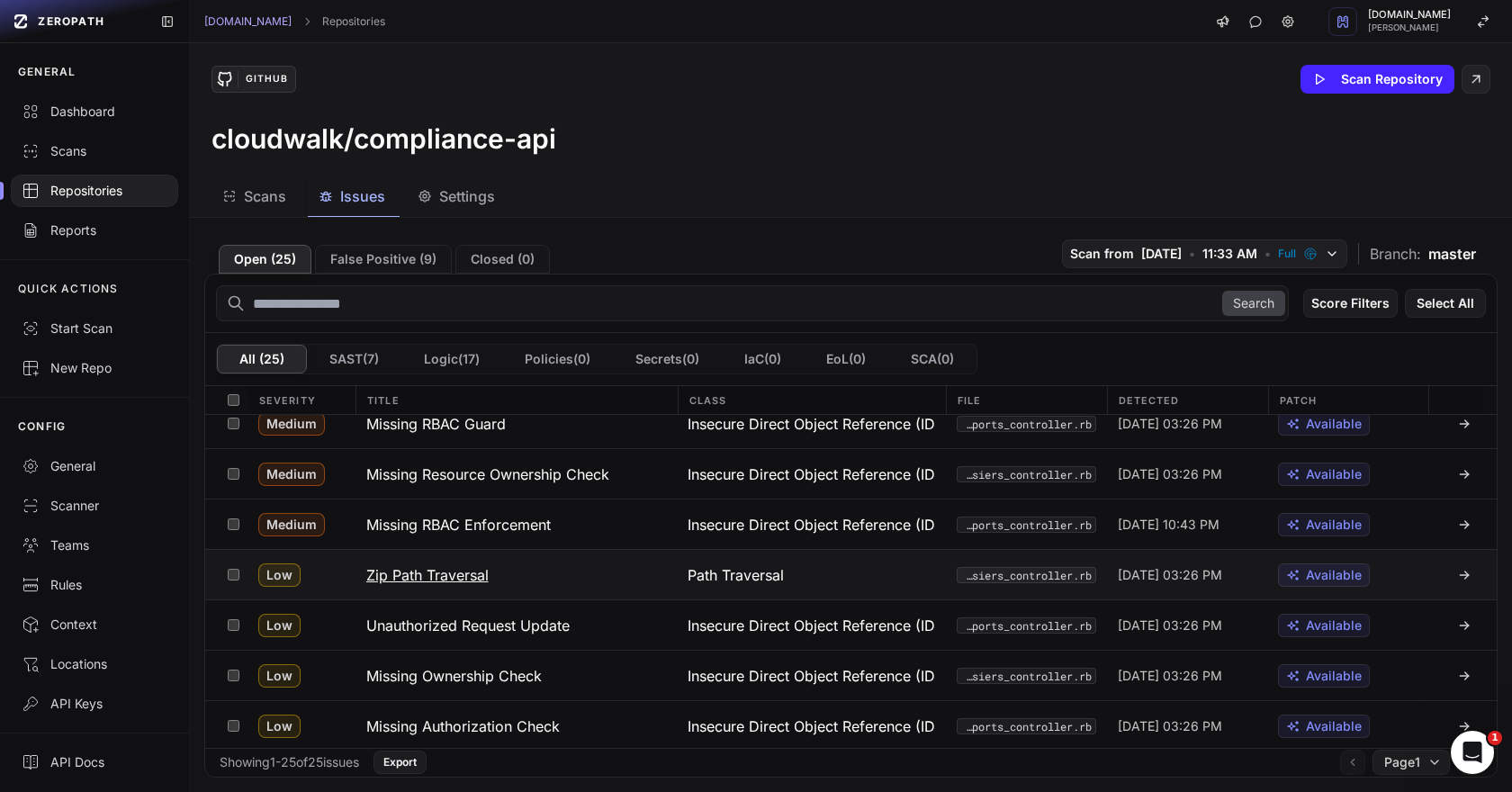
click at [454, 573] on h3 "Zip Path Traversal" at bounding box center [426, 575] width 122 height 22
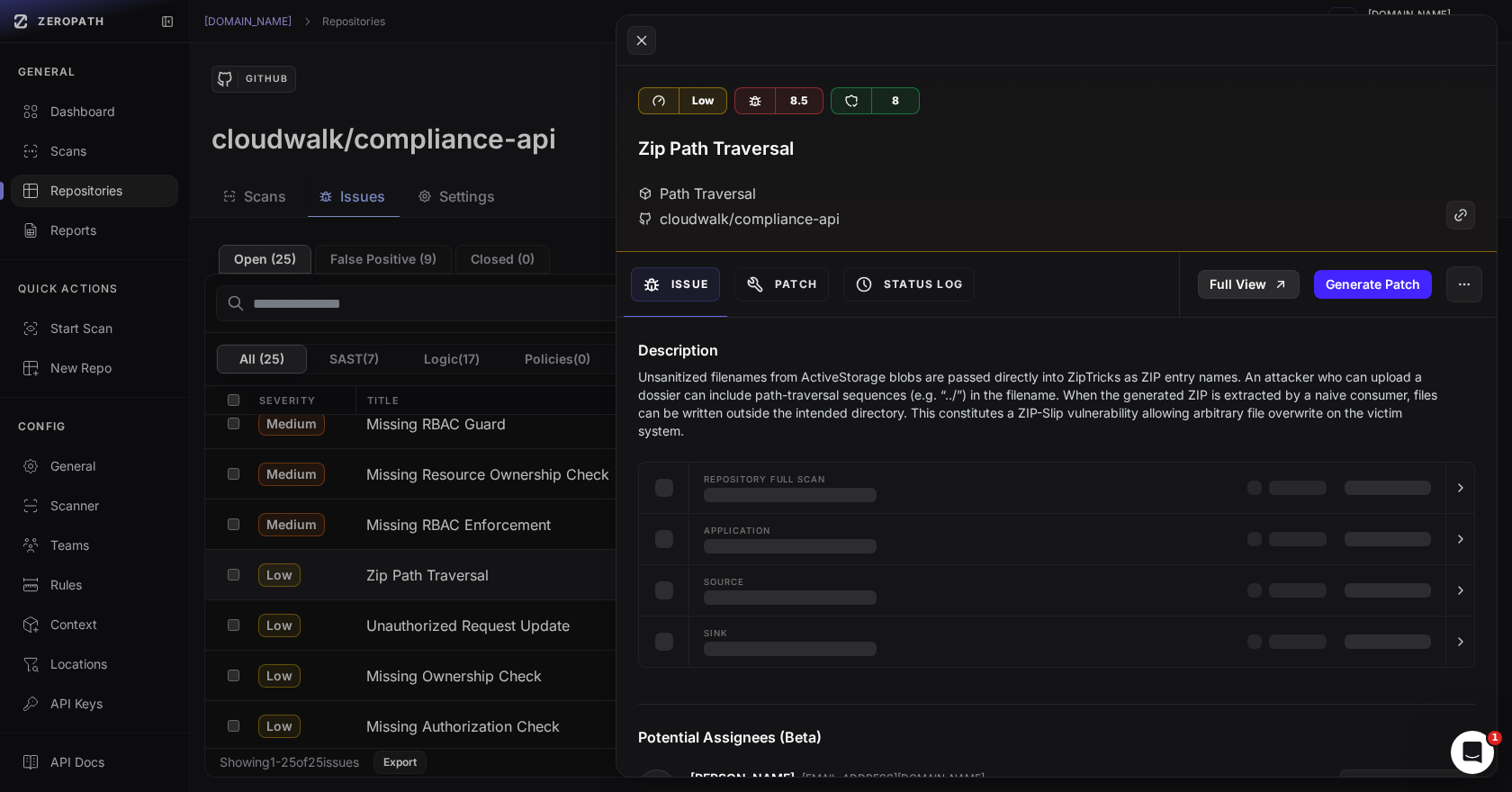
click at [1236, 284] on link "Full View" at bounding box center [1248, 283] width 102 height 29
click at [550, 511] on button at bounding box center [756, 396] width 1512 height 792
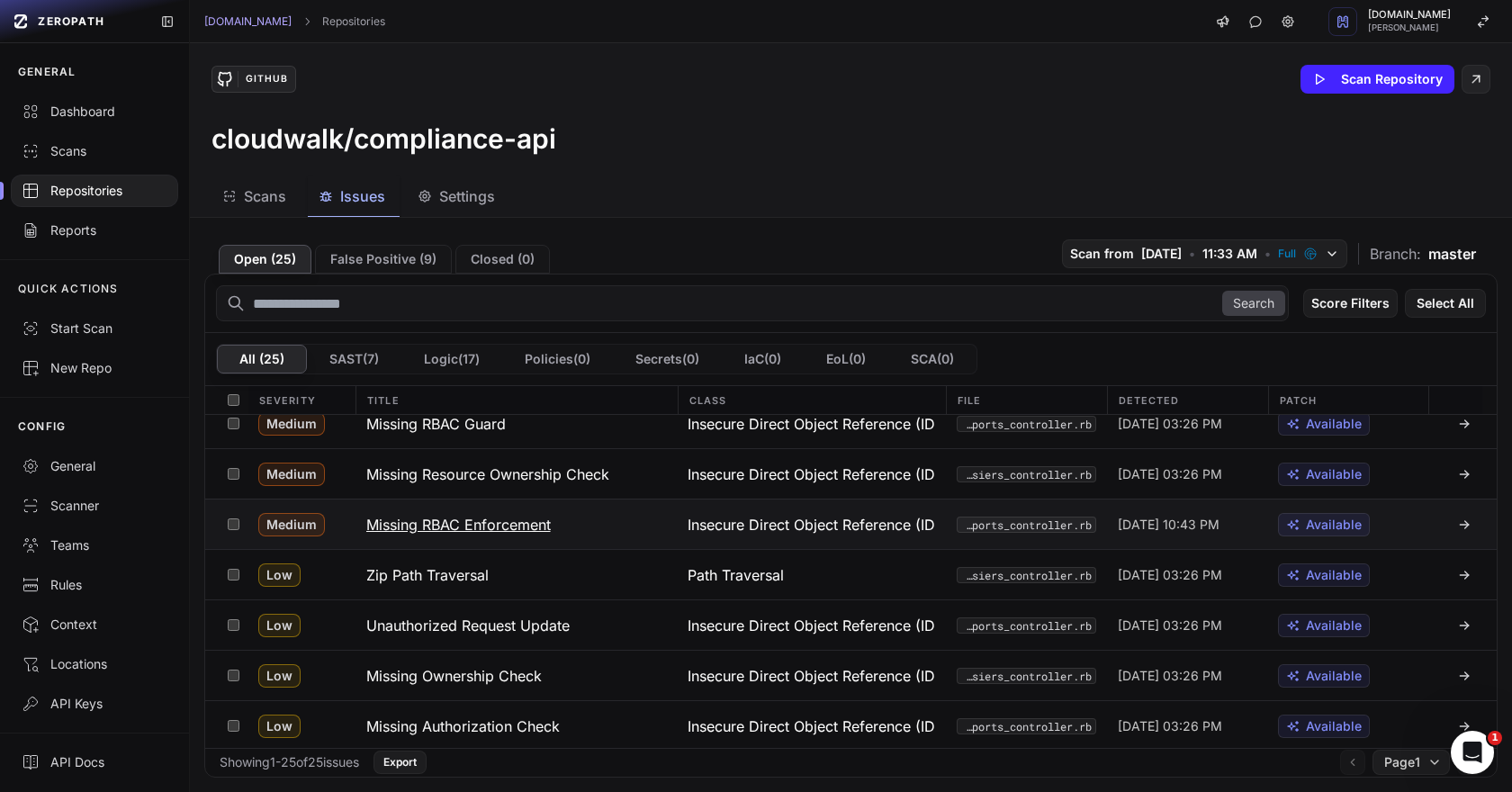
click at [500, 516] on h3 "Missing RBAC Enforcement" at bounding box center [458, 524] width 184 height 22
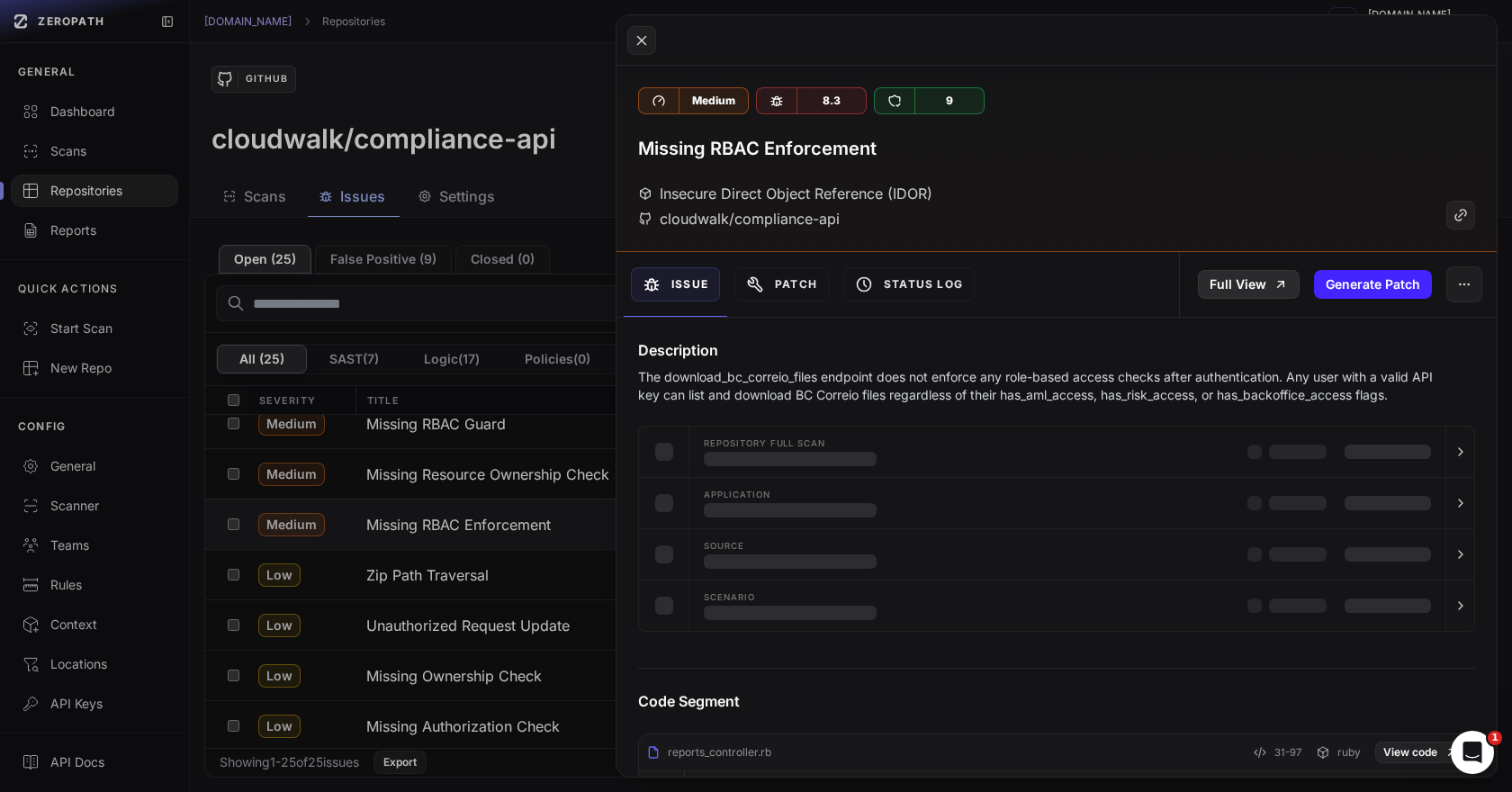
click at [1252, 291] on link "Full View" at bounding box center [1248, 283] width 102 height 29
click at [519, 497] on button at bounding box center [756, 396] width 1512 height 792
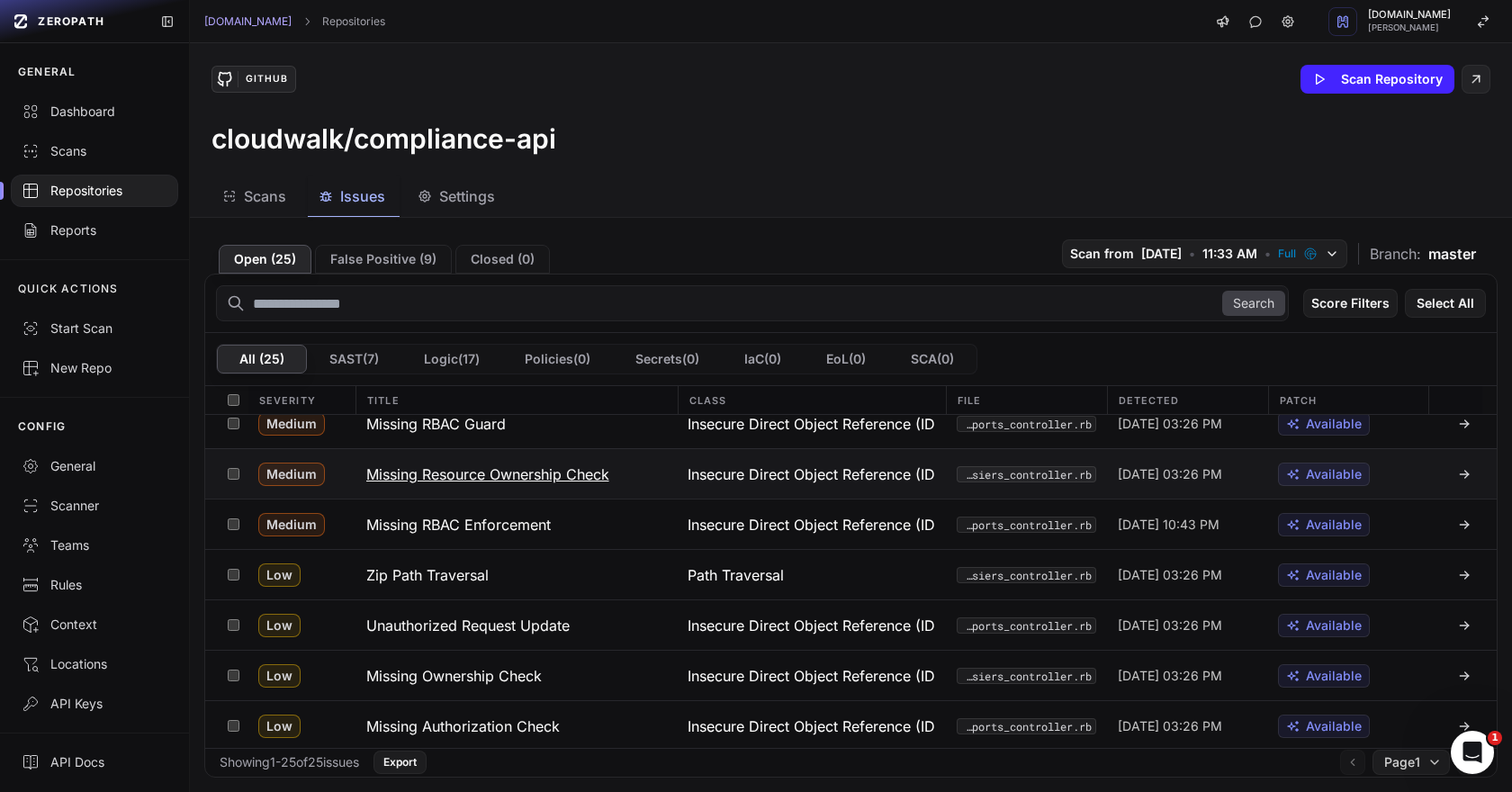
click at [494, 472] on h3 "Missing Resource Ownership Check" at bounding box center [487, 474] width 243 height 22
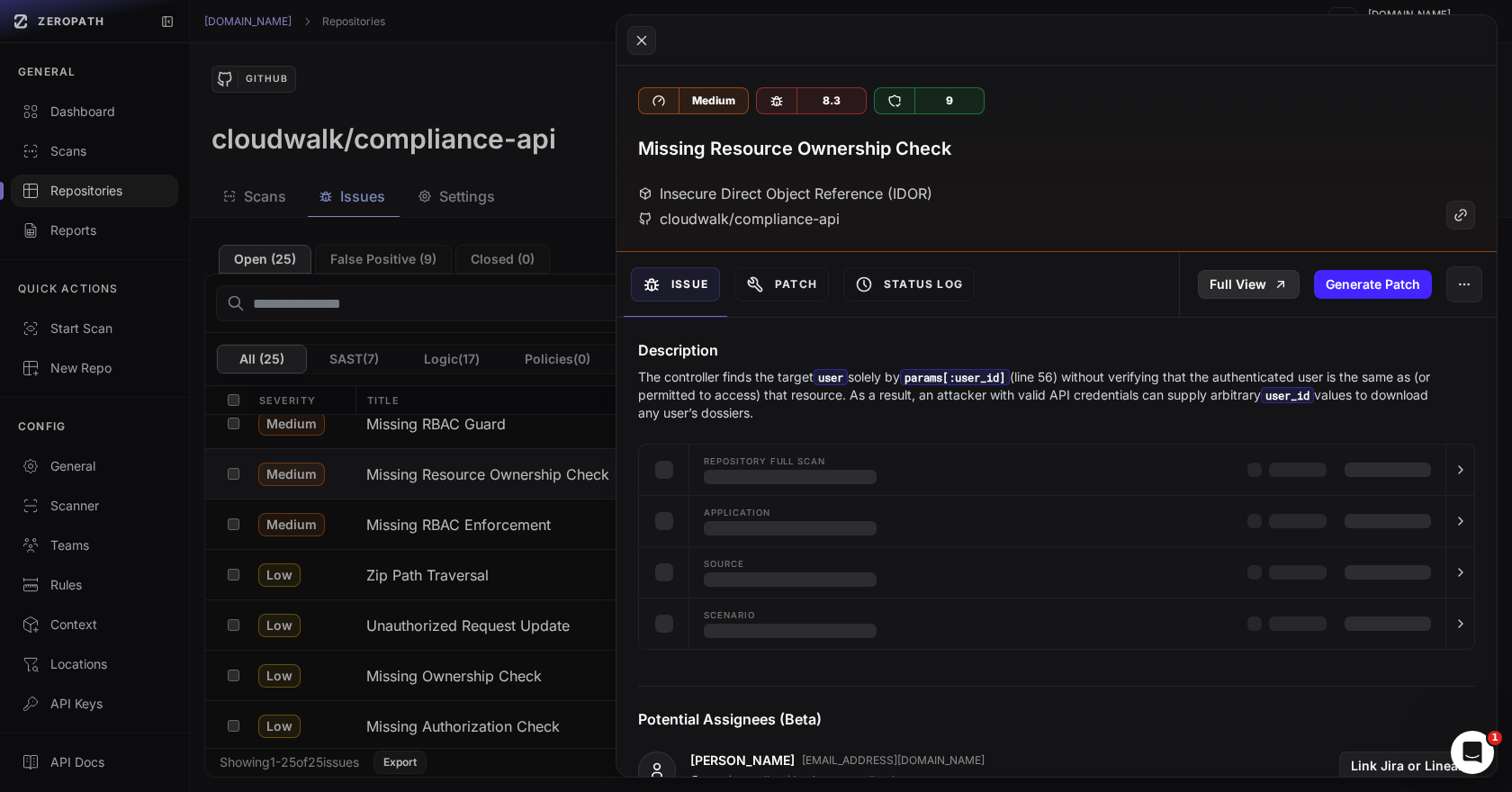
click at [1242, 271] on link "Full View" at bounding box center [1248, 283] width 102 height 29
click at [560, 448] on button at bounding box center [756, 396] width 1512 height 792
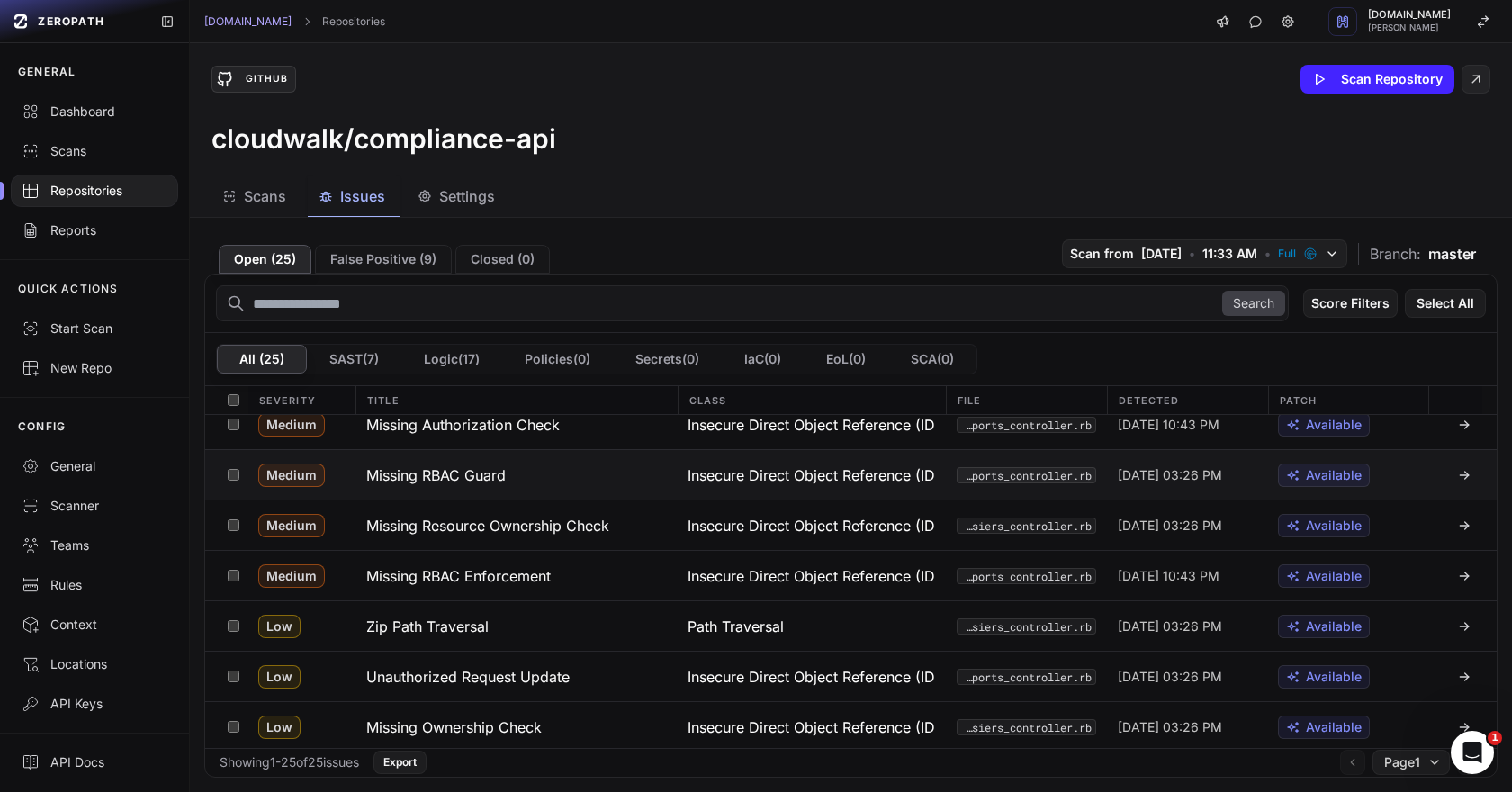
scroll to position [633, 0]
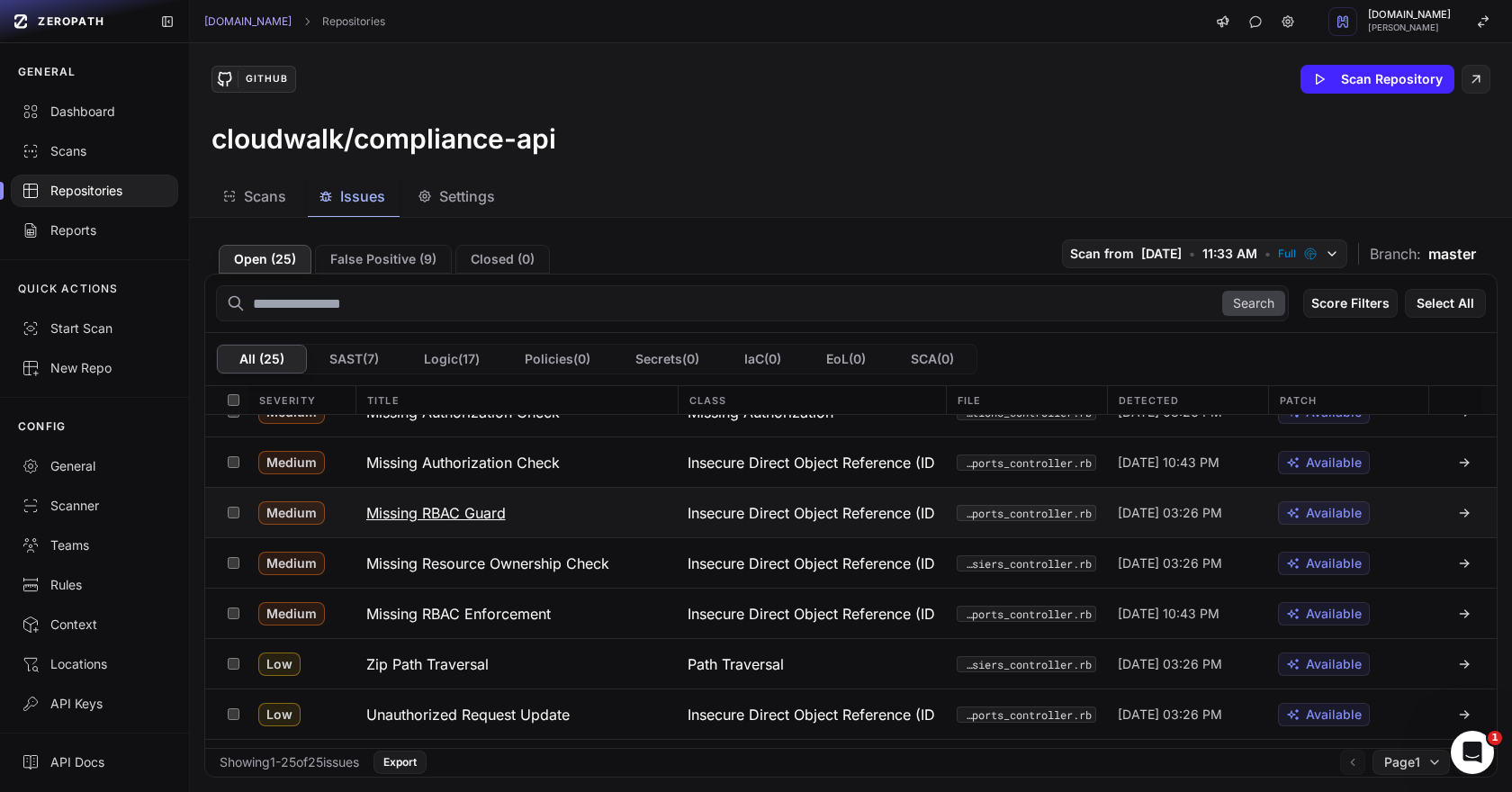
click at [457, 529] on button "Missing RBAC Guard" at bounding box center [517, 512] width 322 height 50
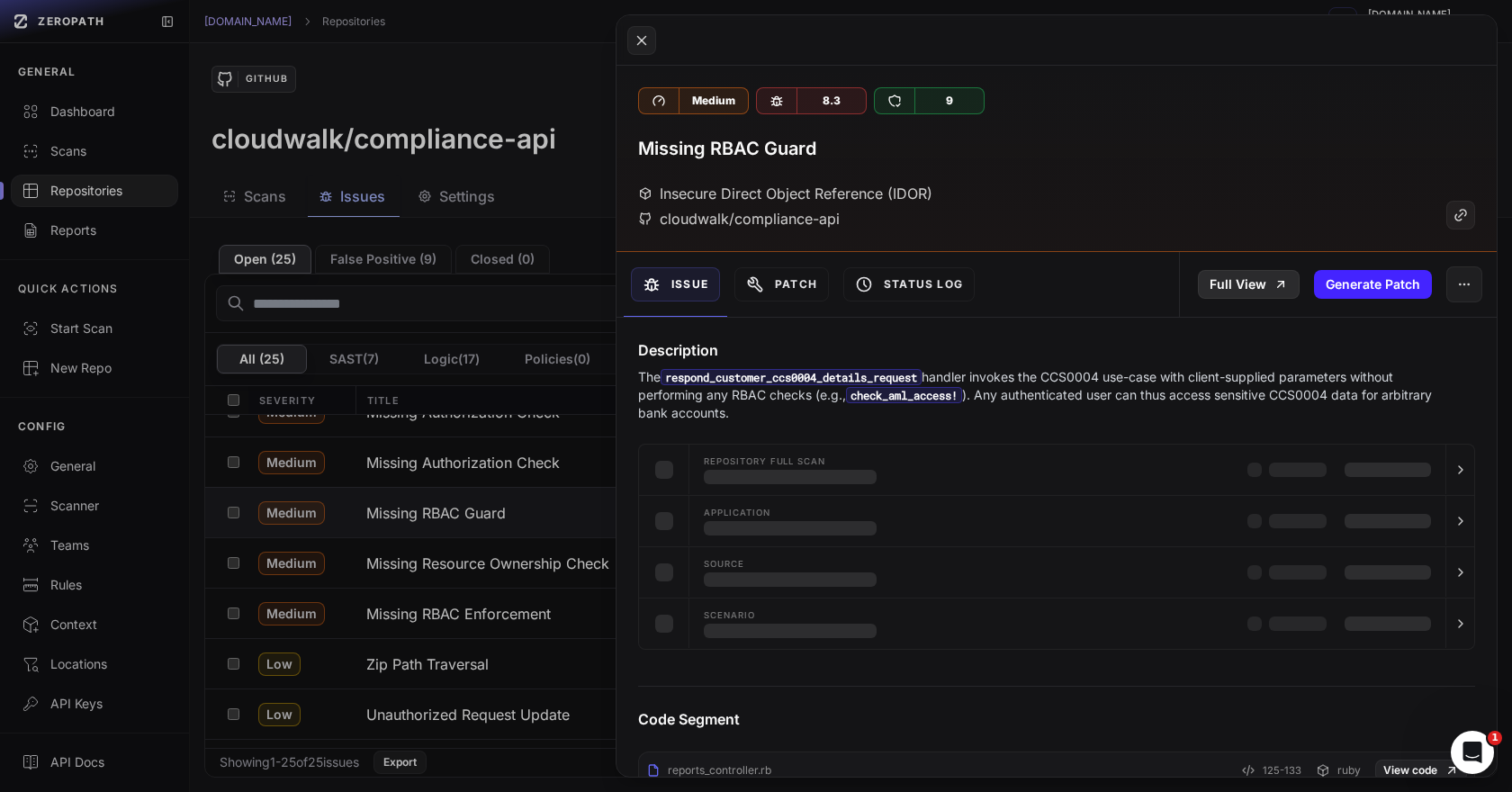
click at [1222, 284] on link "Full View" at bounding box center [1248, 283] width 102 height 29
click at [479, 467] on button at bounding box center [756, 396] width 1512 height 792
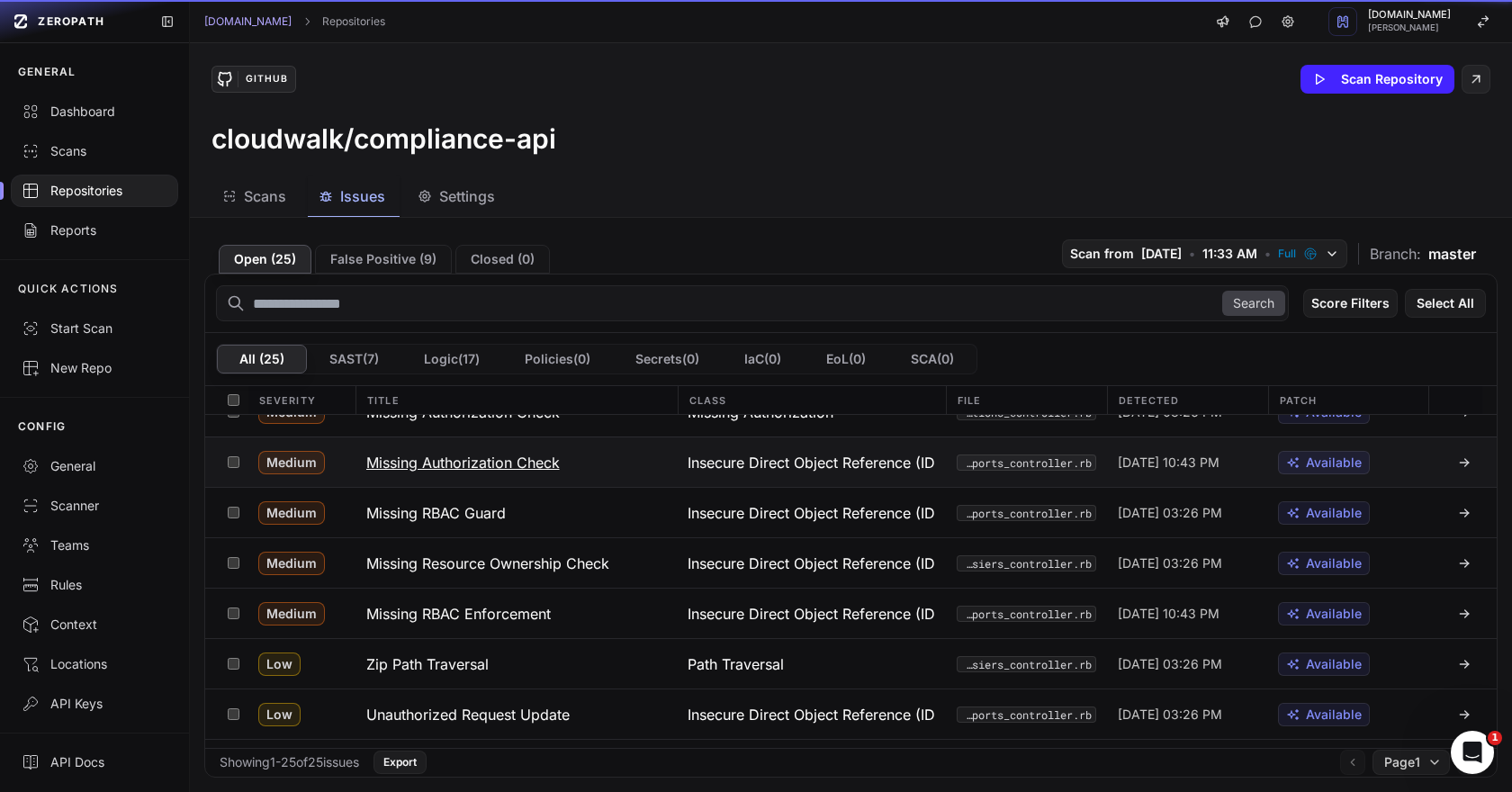
click at [494, 461] on h3 "Missing Authorization Check" at bounding box center [462, 463] width 193 height 22
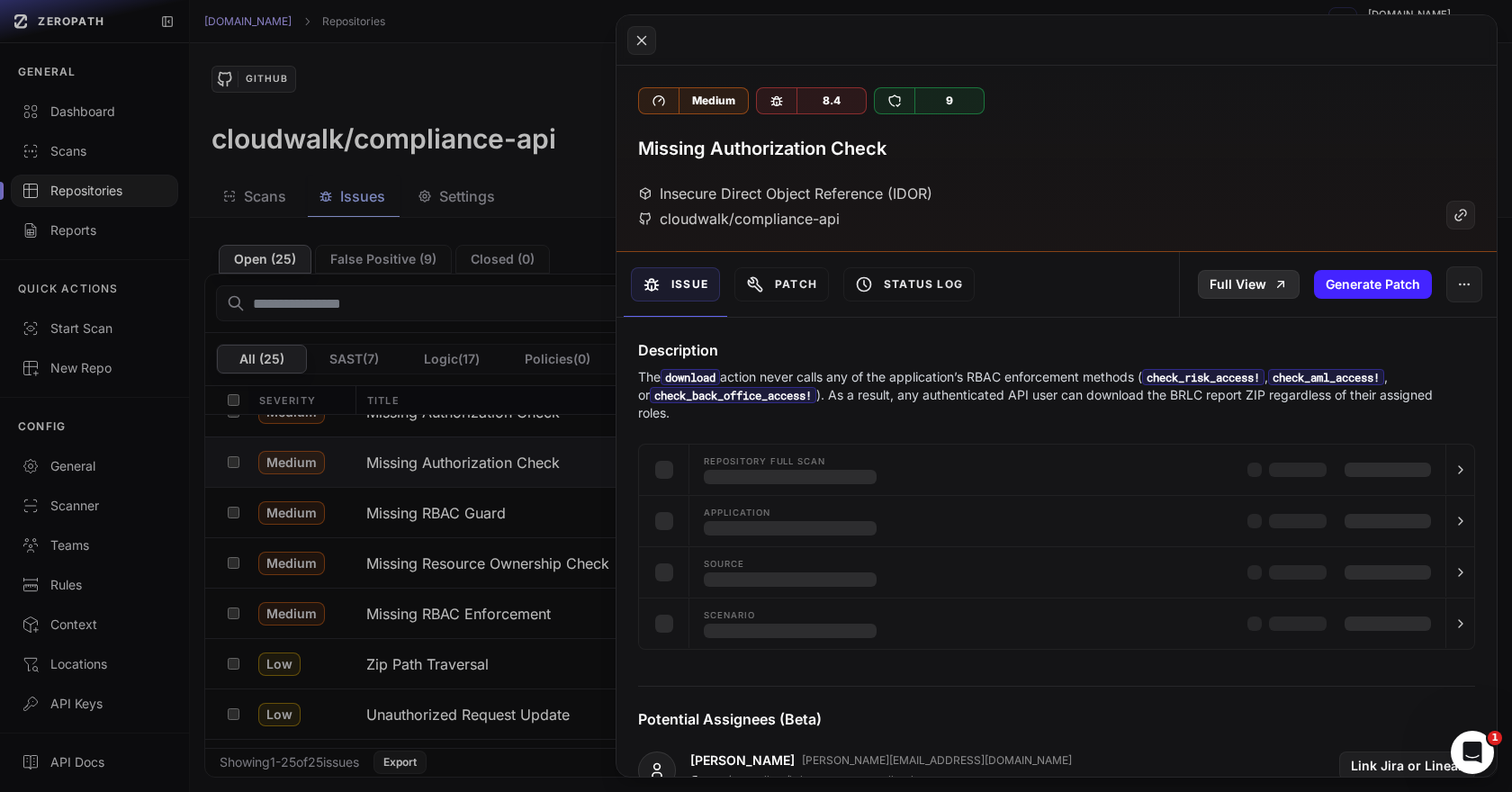
click at [1265, 283] on link "Full View" at bounding box center [1248, 283] width 102 height 29
click at [510, 493] on button at bounding box center [756, 396] width 1512 height 792
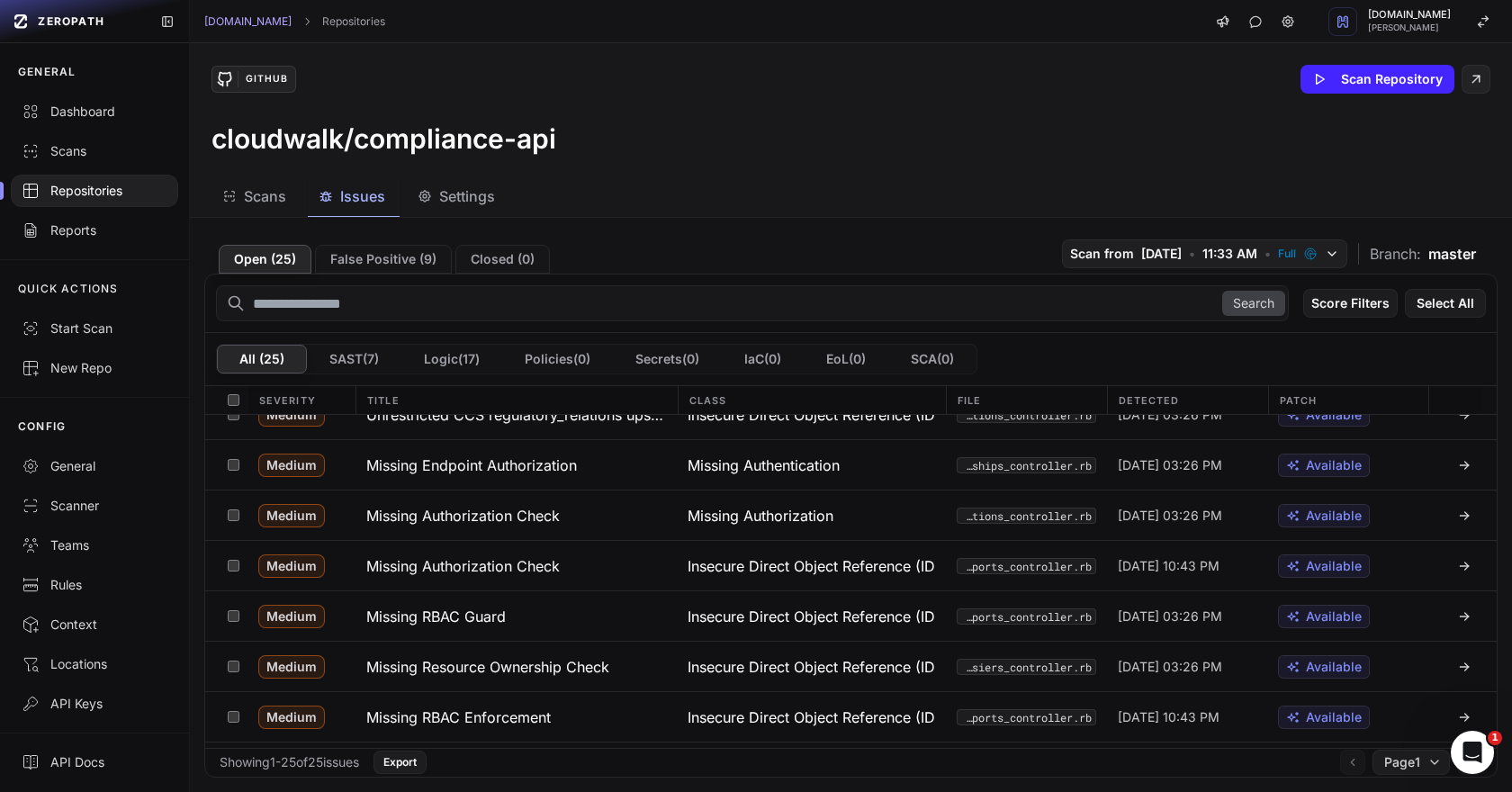
scroll to position [496, 0]
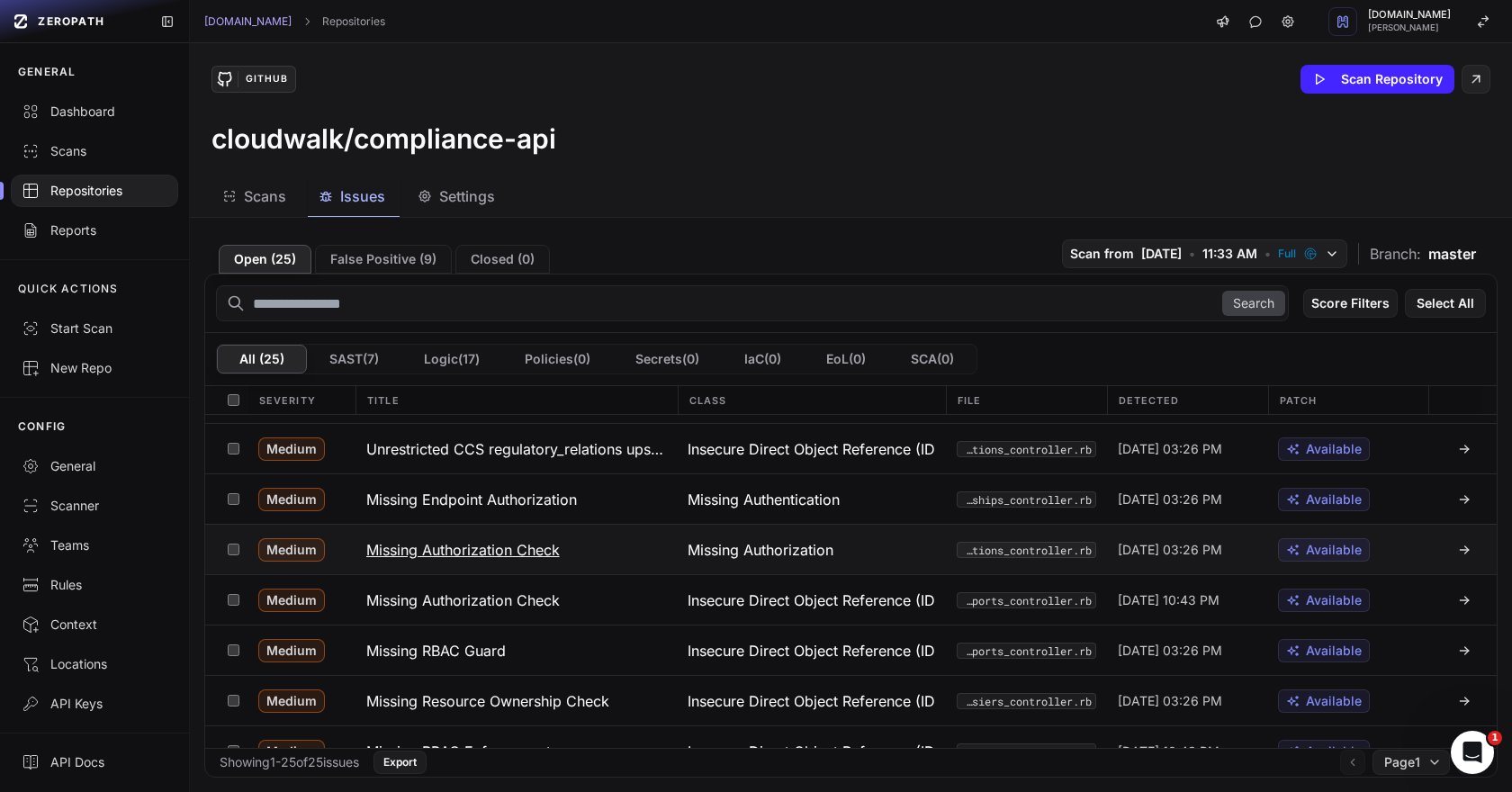
click at [510, 552] on h3 "Missing Authorization Check" at bounding box center [462, 550] width 193 height 22
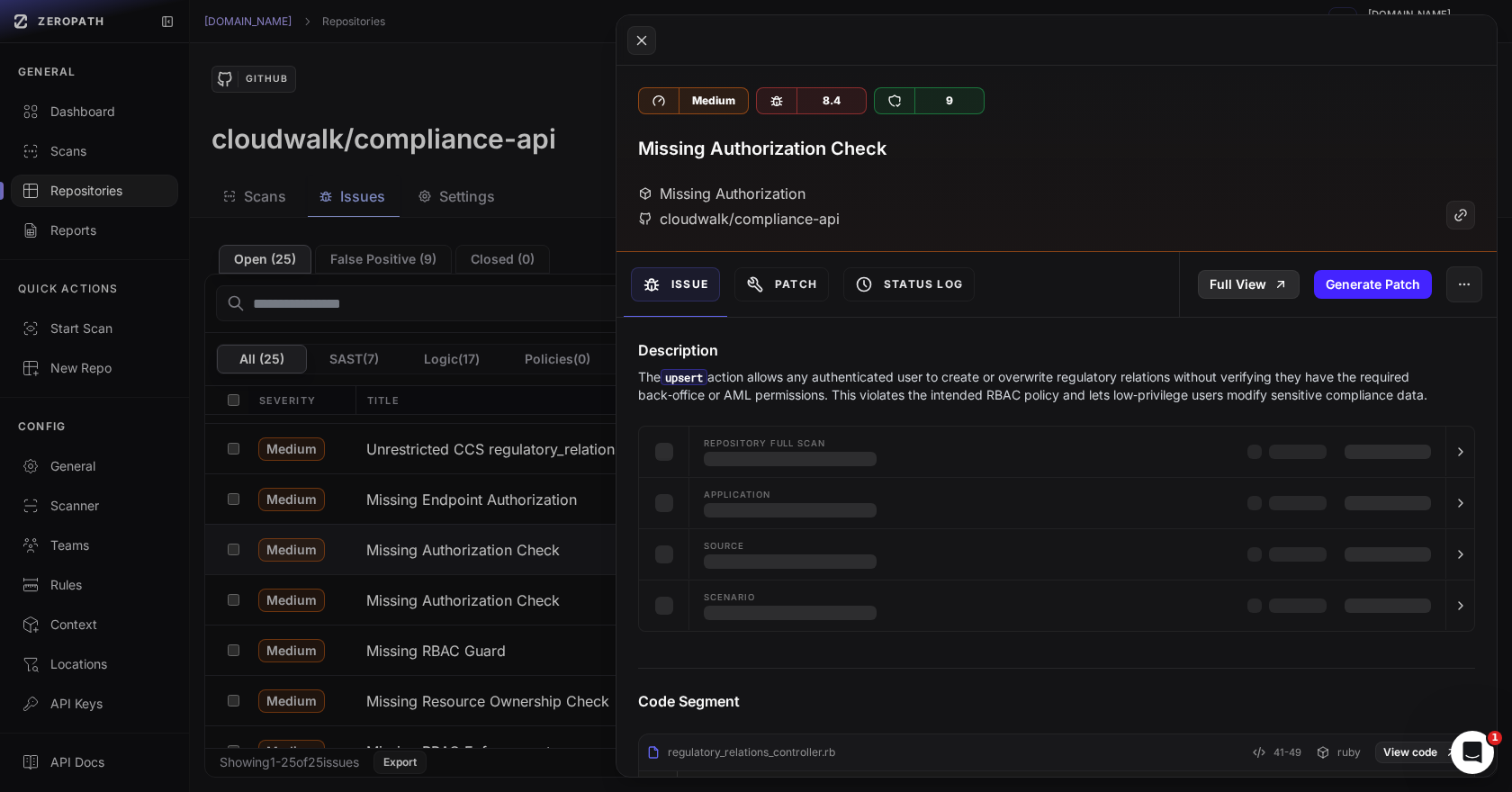
click at [1246, 273] on link "Full View" at bounding box center [1248, 283] width 102 height 29
click at [489, 503] on button at bounding box center [756, 396] width 1512 height 792
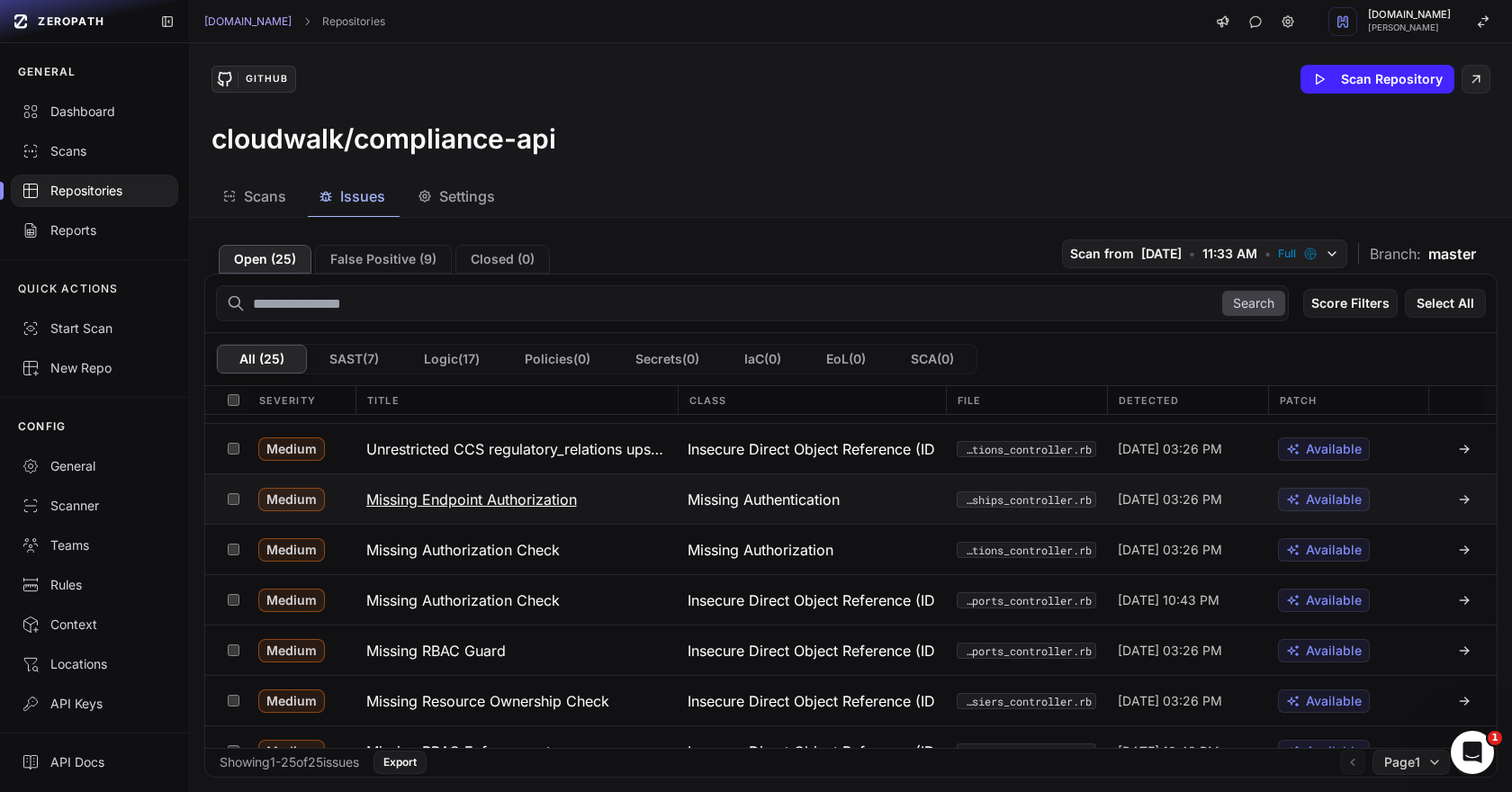
click at [489, 498] on h3 "Missing Endpoint Authorization" at bounding box center [471, 500] width 210 height 22
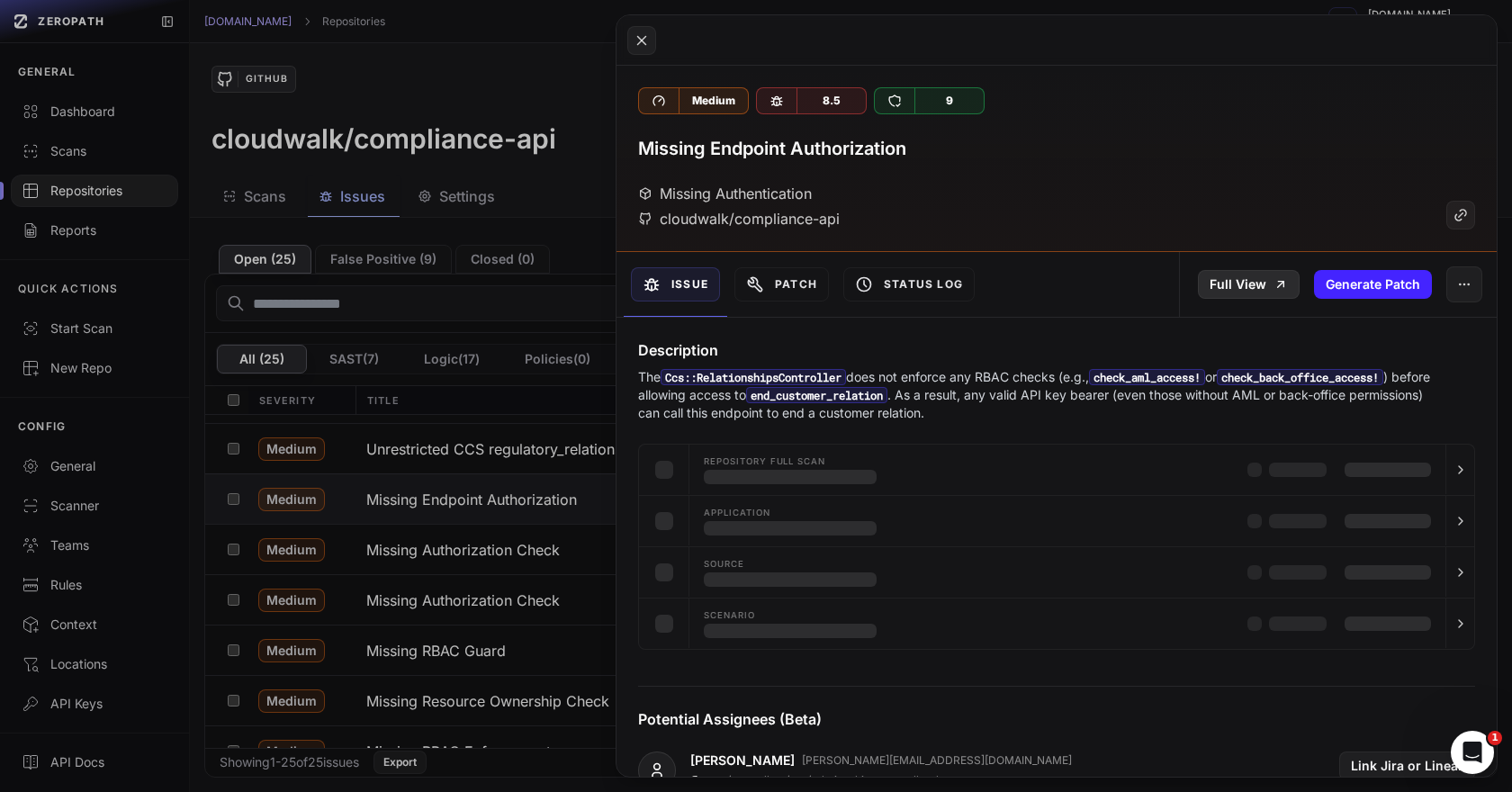
click at [1277, 278] on icon at bounding box center [1280, 284] width 15 height 15
click at [504, 515] on button at bounding box center [756, 396] width 1512 height 792
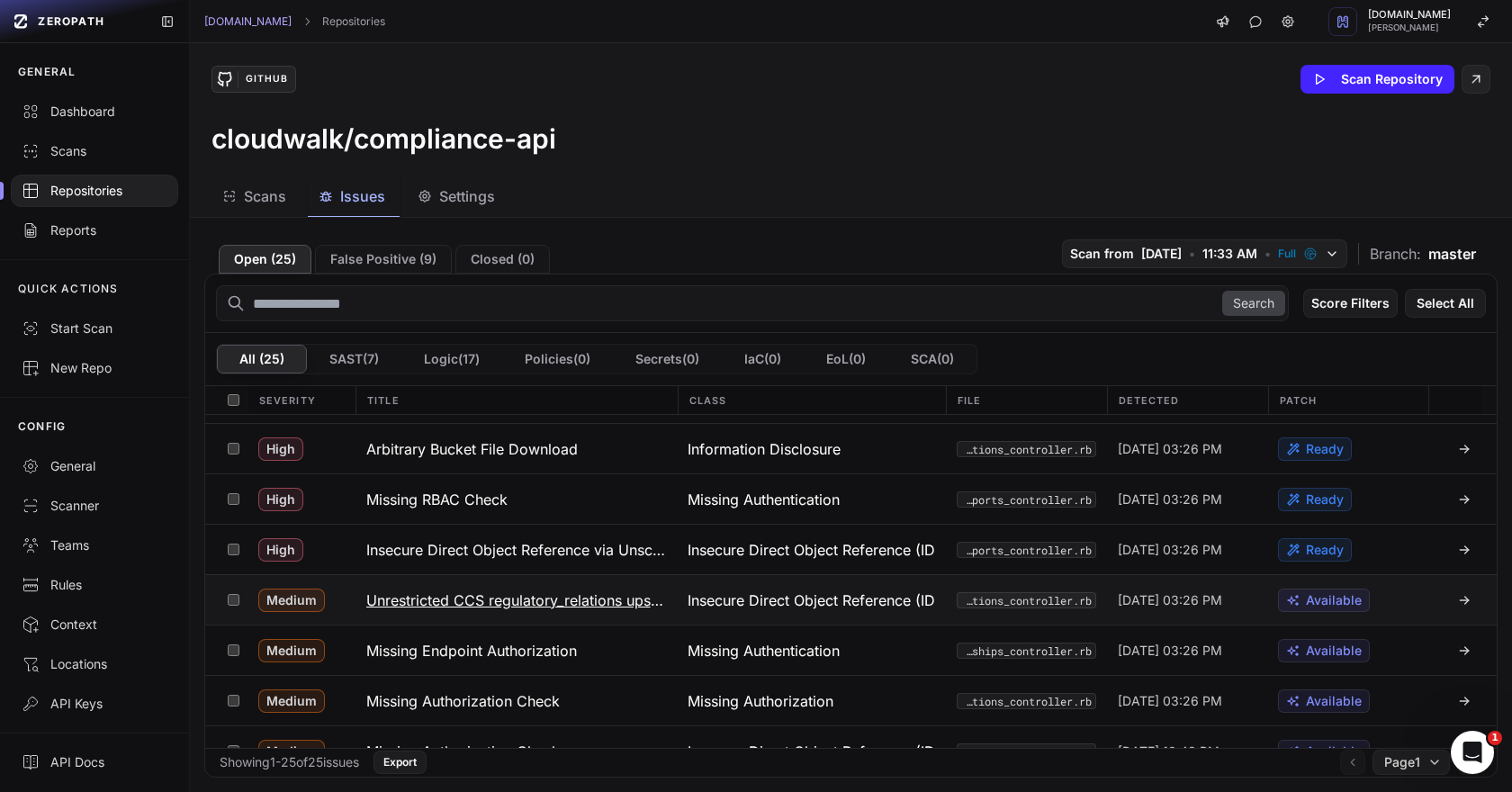
scroll to position [342, 0]
click at [510, 593] on h3 "Unrestricted CCS regulatory_relations upsert/destroy" at bounding box center [516, 603] width 300 height 22
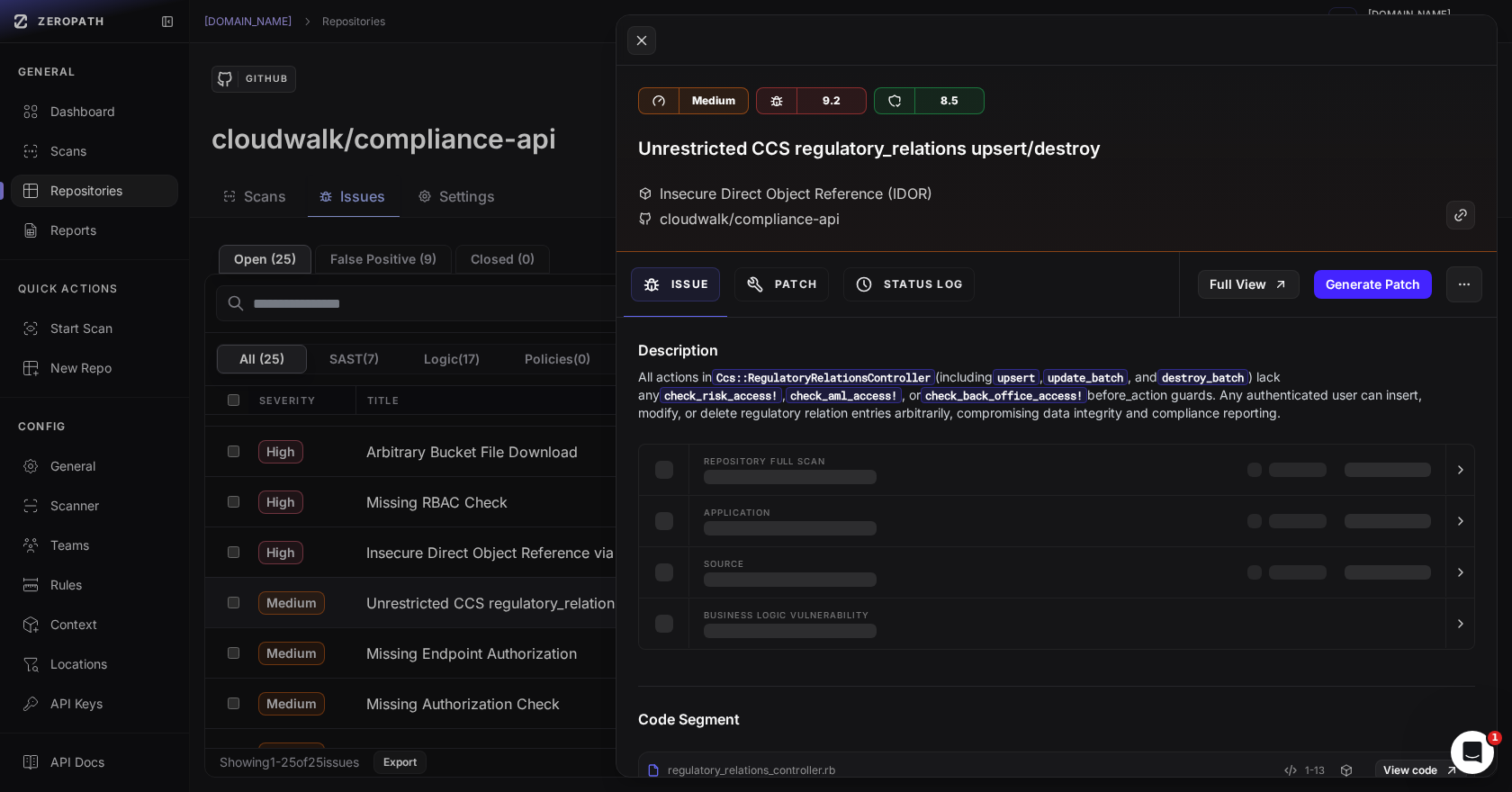
click at [1231, 267] on div "Full View Generate Patch" at bounding box center [1338, 283] width 317 height 64
click at [1230, 274] on link "Full View" at bounding box center [1248, 283] width 102 height 29
click at [503, 531] on button at bounding box center [756, 396] width 1512 height 792
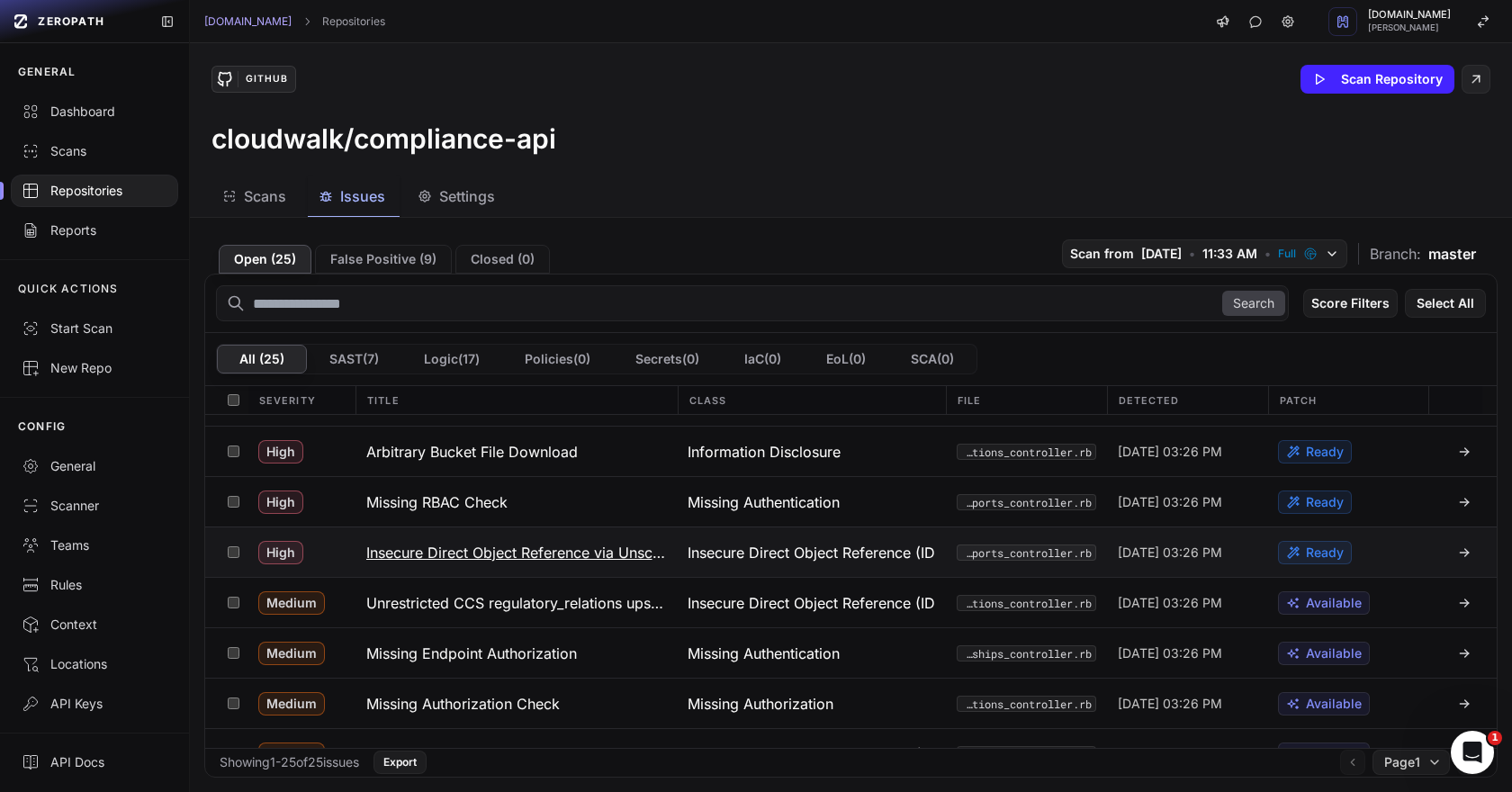
click at [501, 548] on h3 "Insecure Direct Object Reference via Unscoped ActiveRecord Find" at bounding box center [516, 552] width 300 height 22
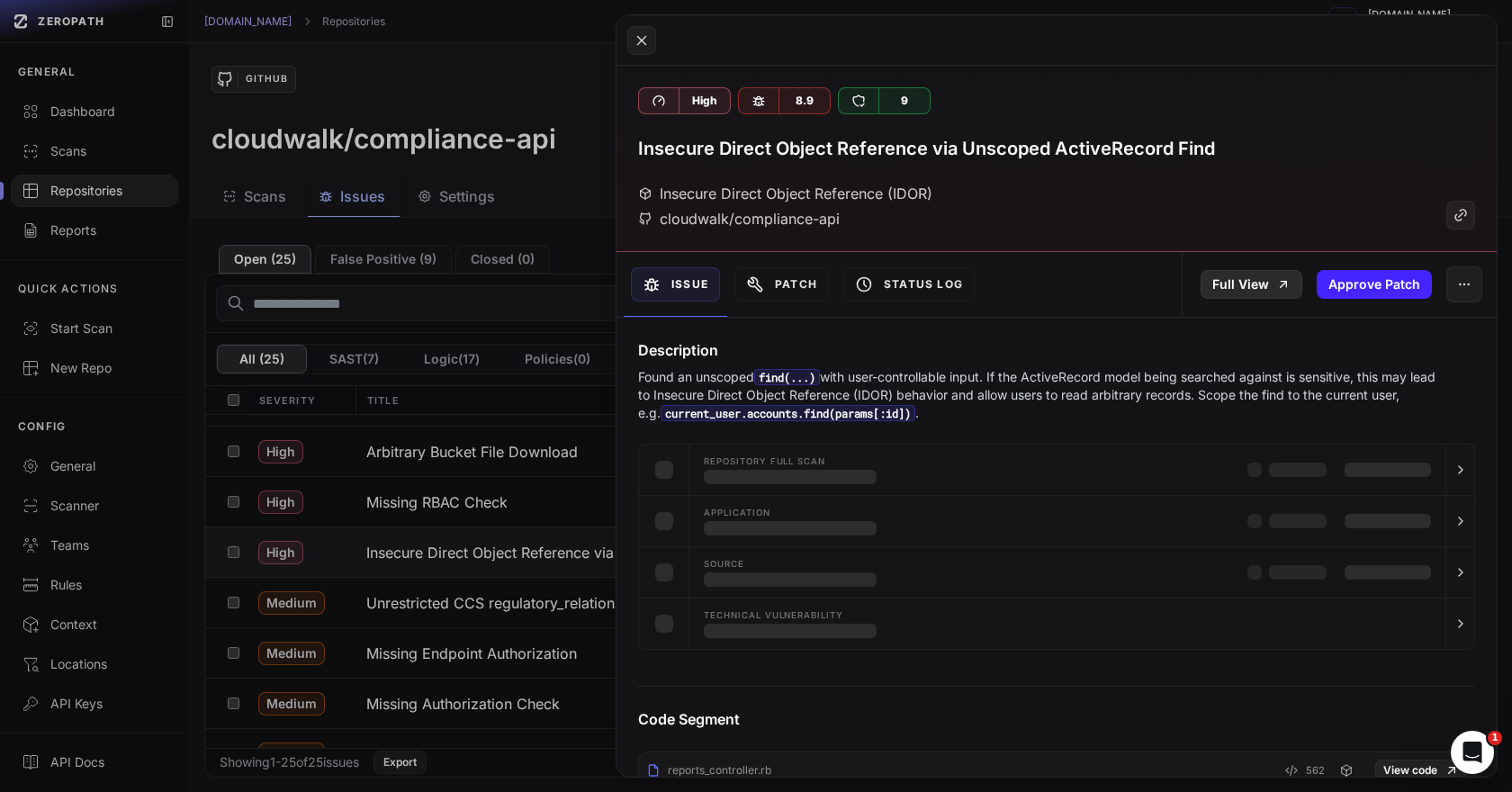
click at [1253, 287] on link "Full View" at bounding box center [1251, 283] width 102 height 29
click at [456, 497] on button at bounding box center [756, 396] width 1512 height 792
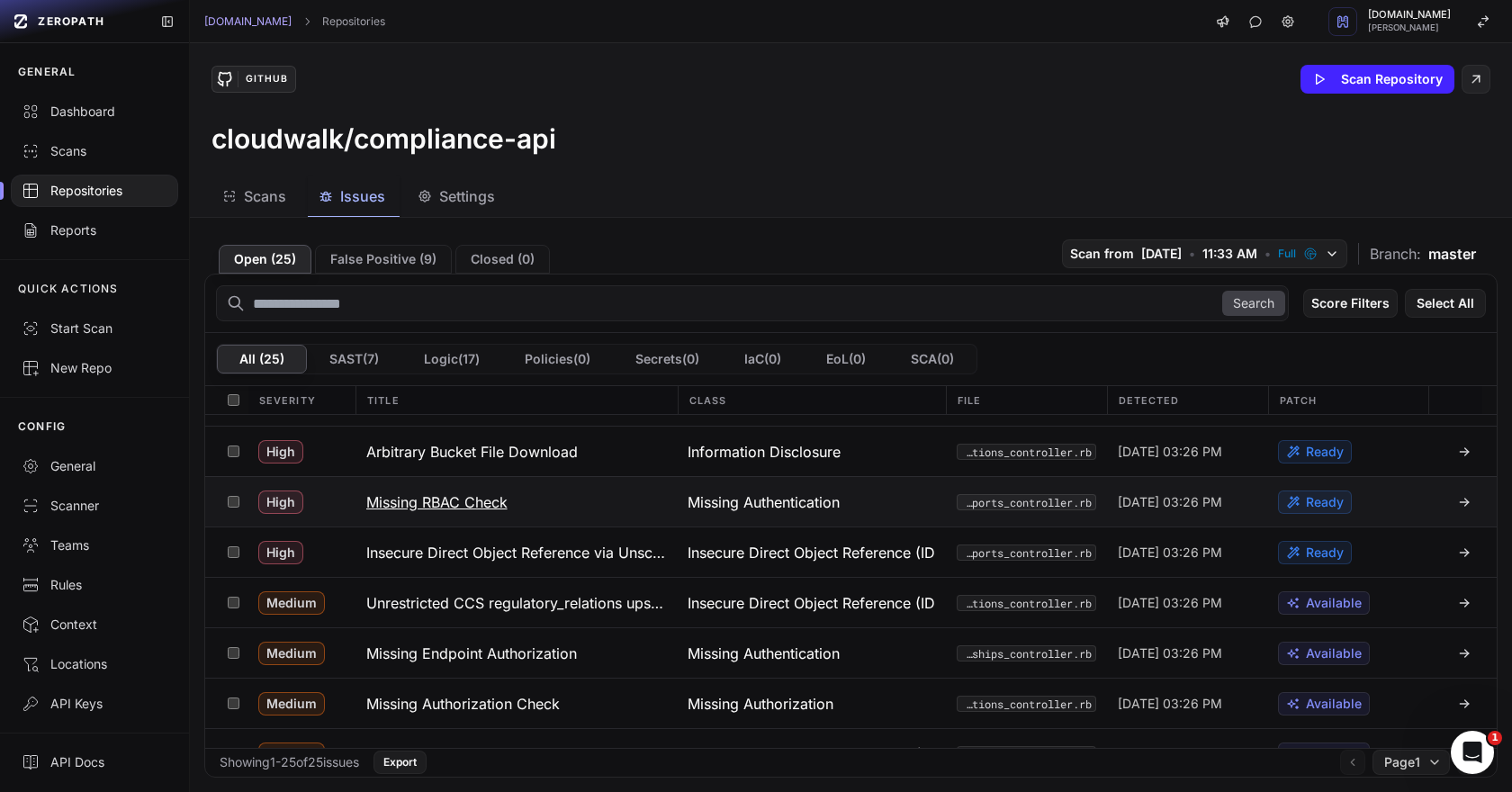
click at [444, 498] on h3 "Missing RBAC Check" at bounding box center [436, 503] width 142 height 22
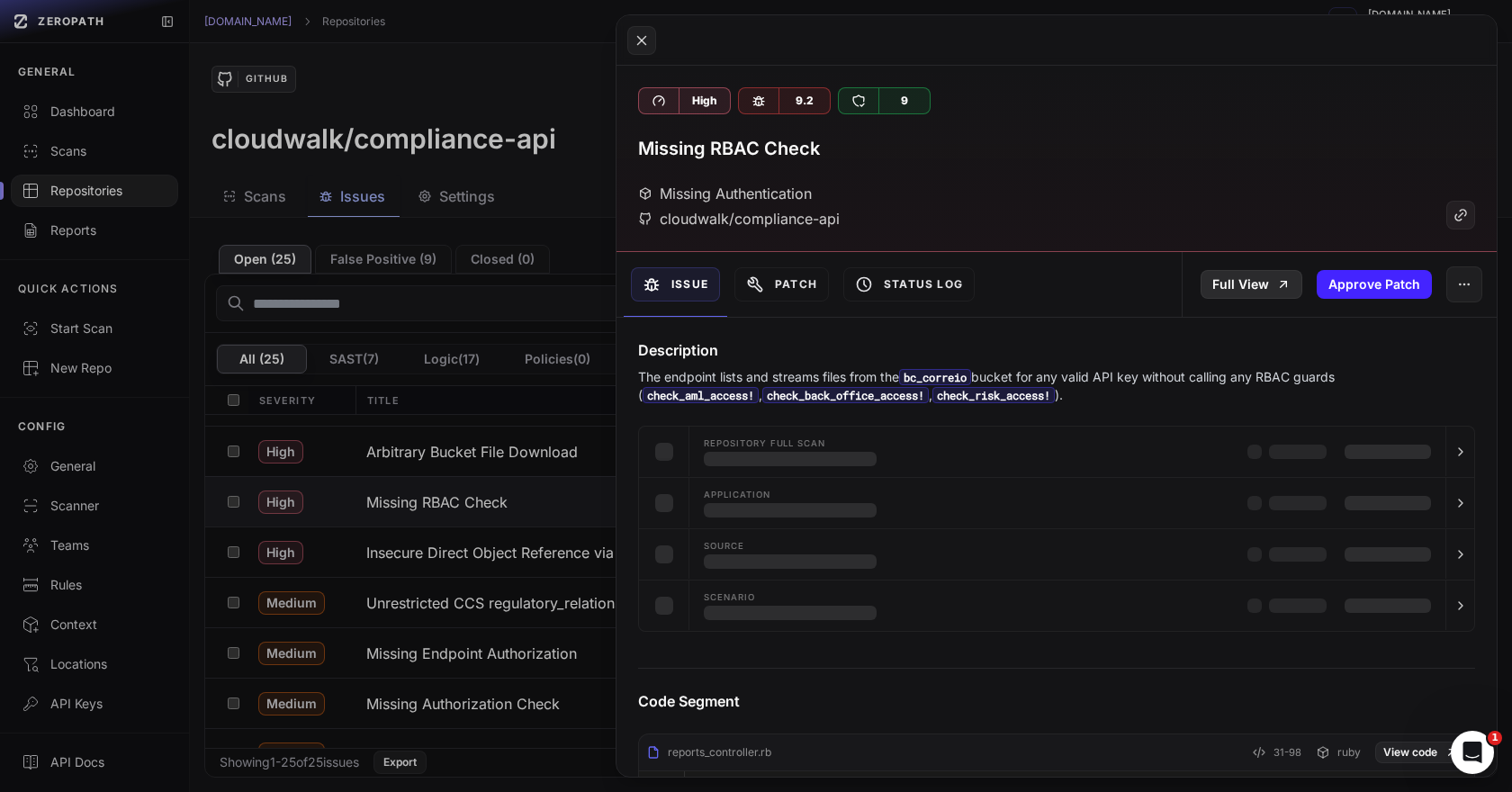
click at [1233, 285] on link "Full View" at bounding box center [1251, 283] width 102 height 29
click at [488, 500] on button at bounding box center [756, 396] width 1512 height 792
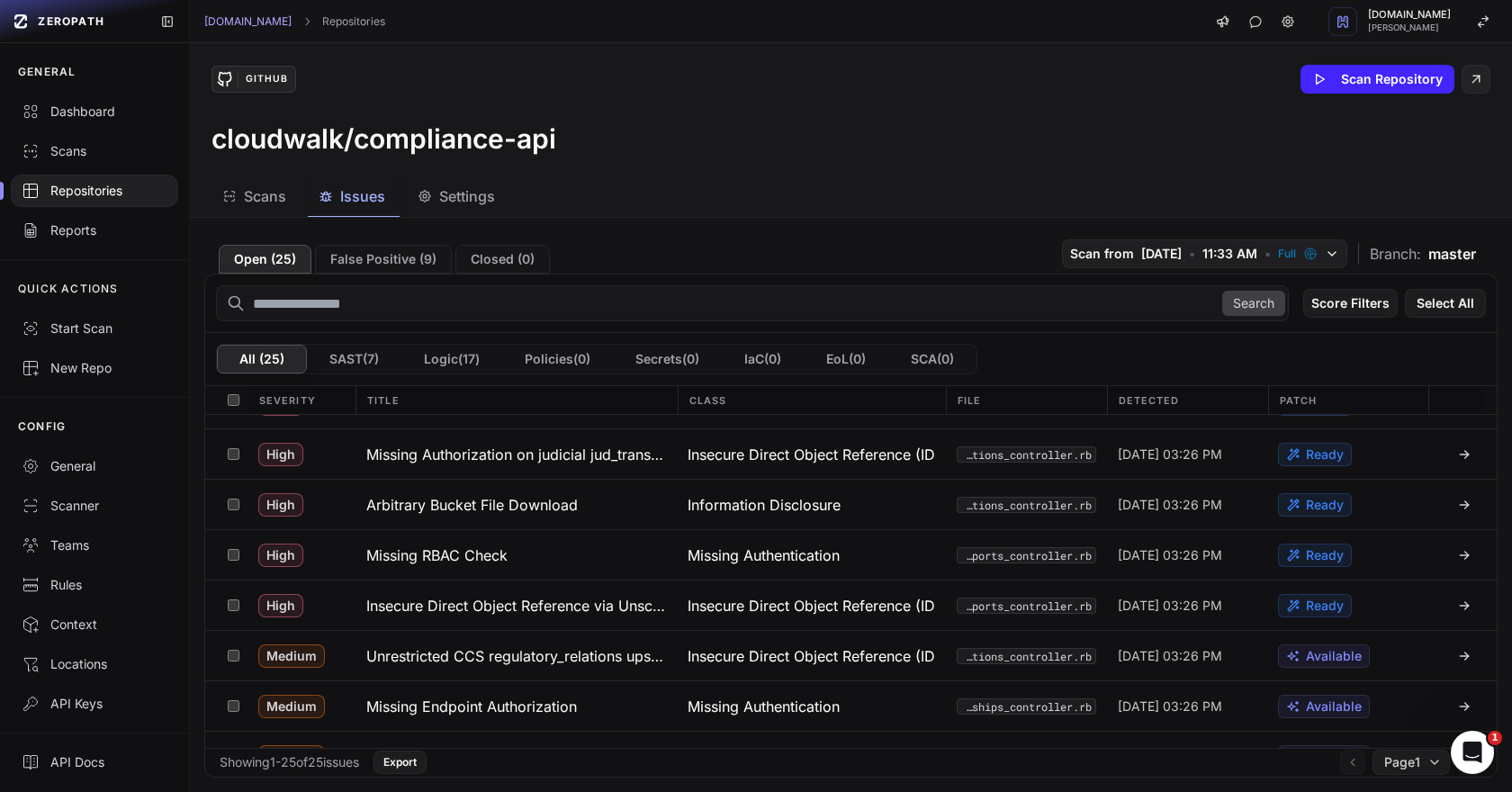
scroll to position [269, 0]
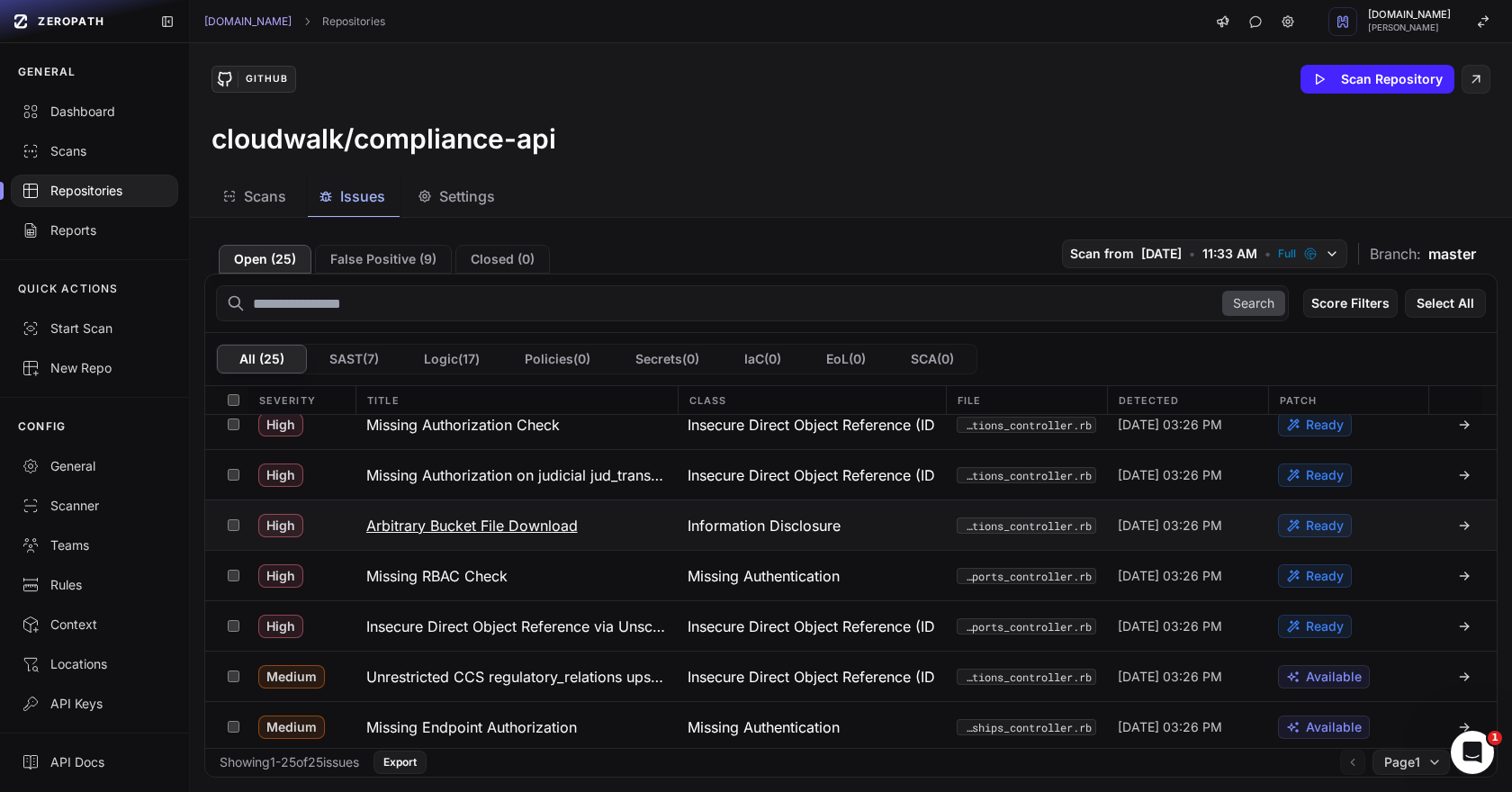
click at [480, 544] on button "Arbitrary Bucket File Download" at bounding box center [517, 525] width 322 height 50
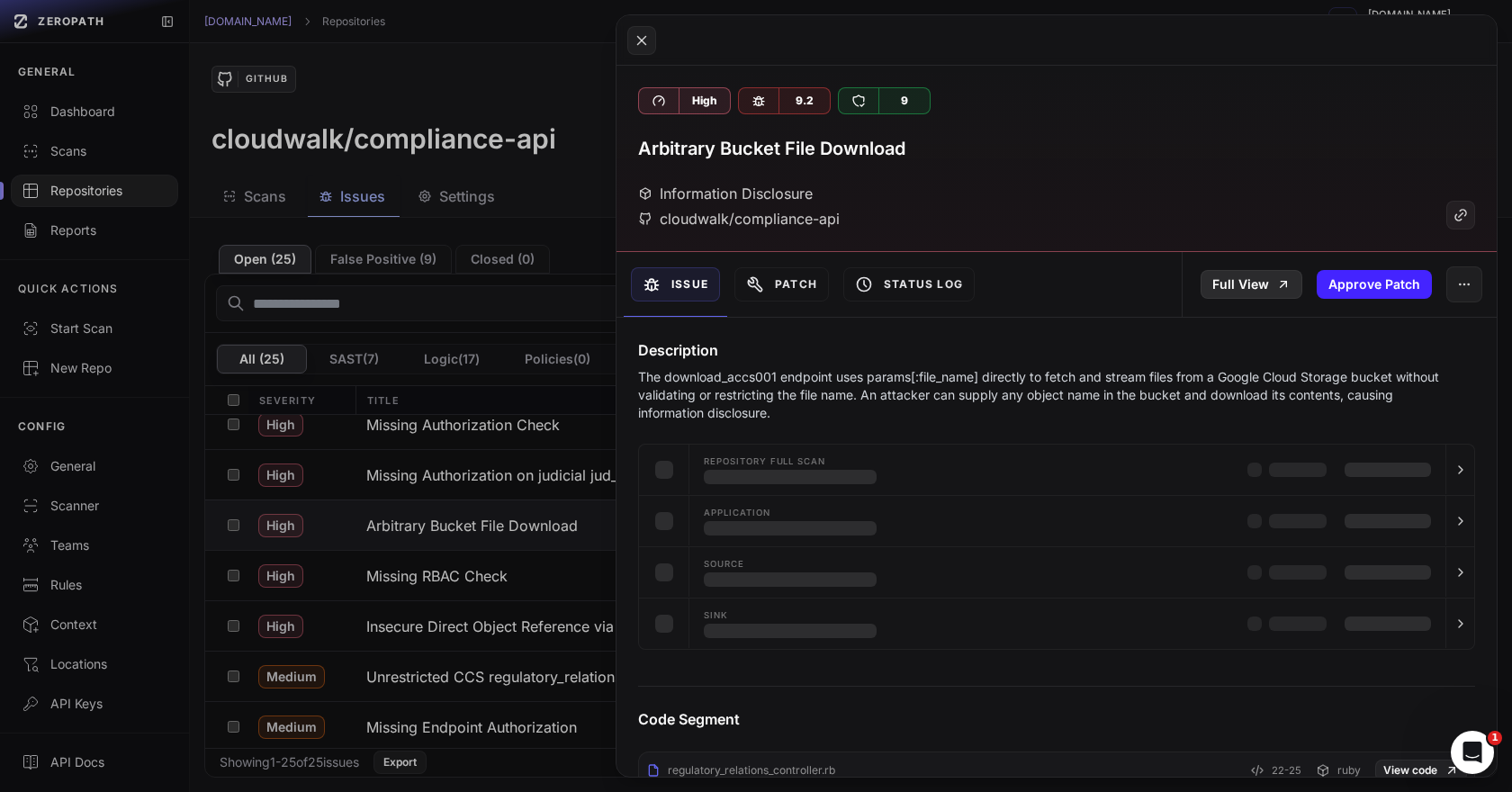
click at [1252, 280] on link "Full View" at bounding box center [1251, 283] width 102 height 29
click at [517, 490] on button at bounding box center [756, 396] width 1512 height 792
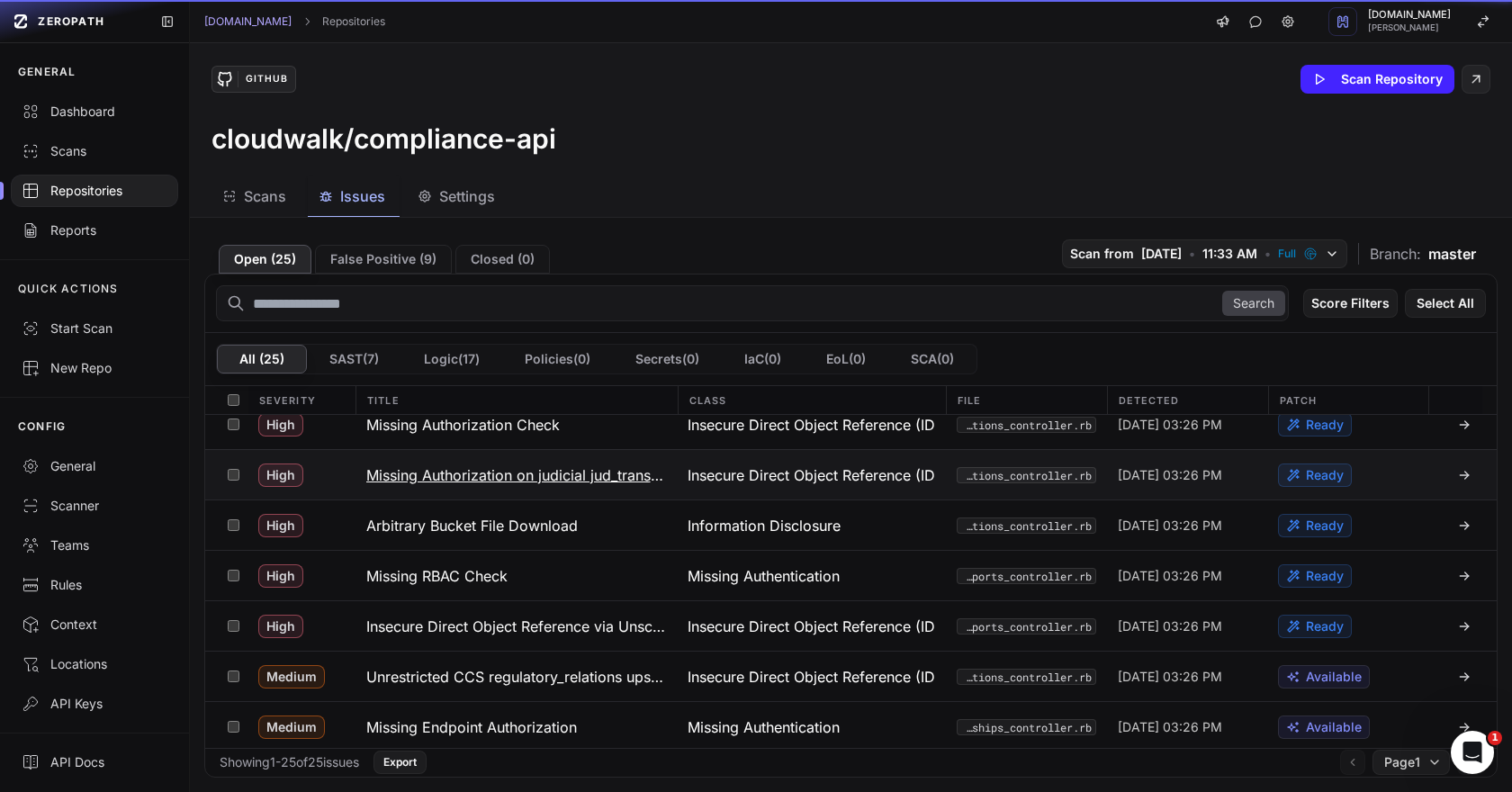
click at [513, 461] on button "Missing Authorization on judicial jud_transfer" at bounding box center [517, 475] width 322 height 50
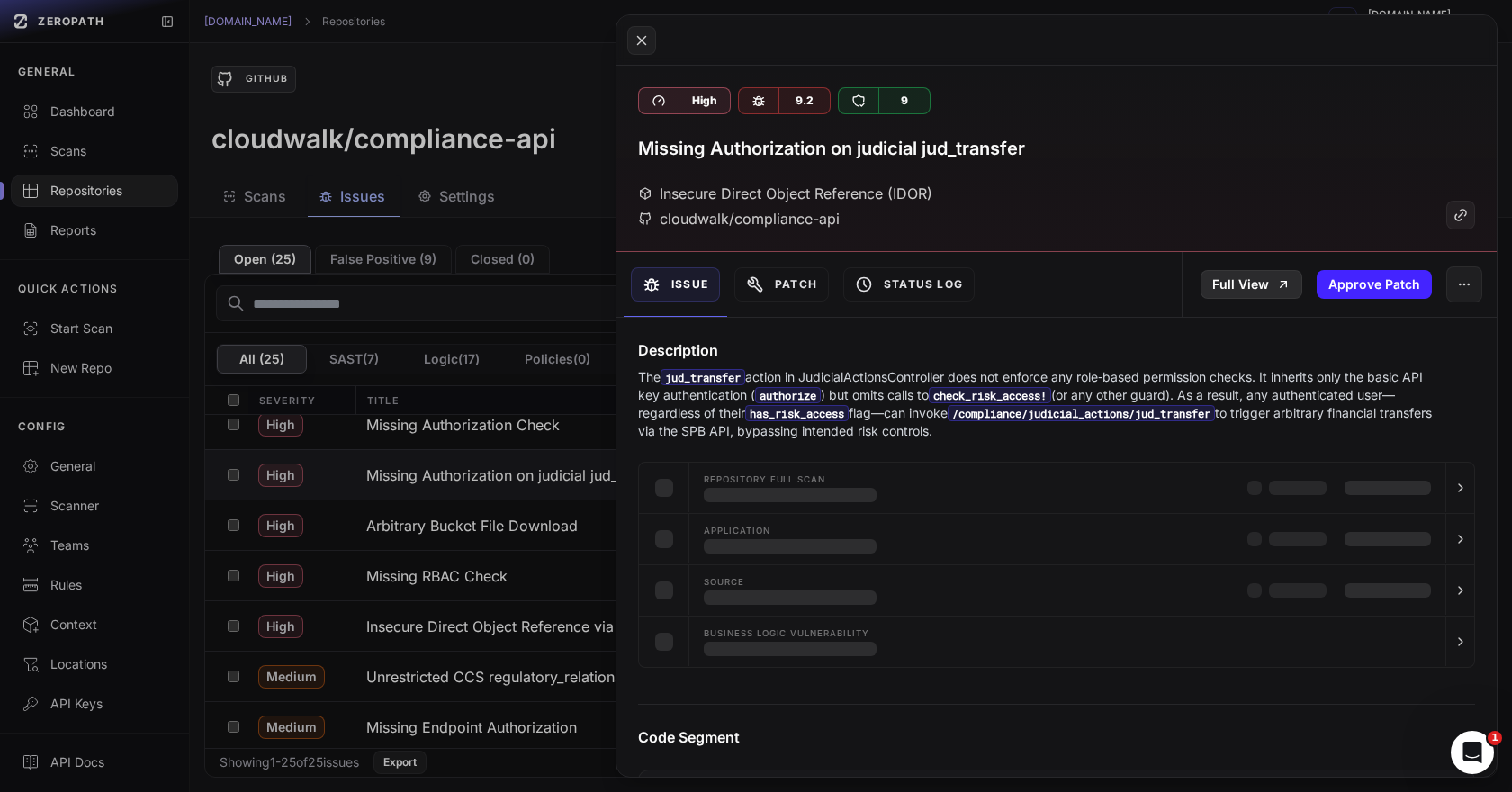
click at [1228, 286] on link "Full View" at bounding box center [1251, 283] width 102 height 29
click at [472, 489] on button at bounding box center [756, 396] width 1512 height 792
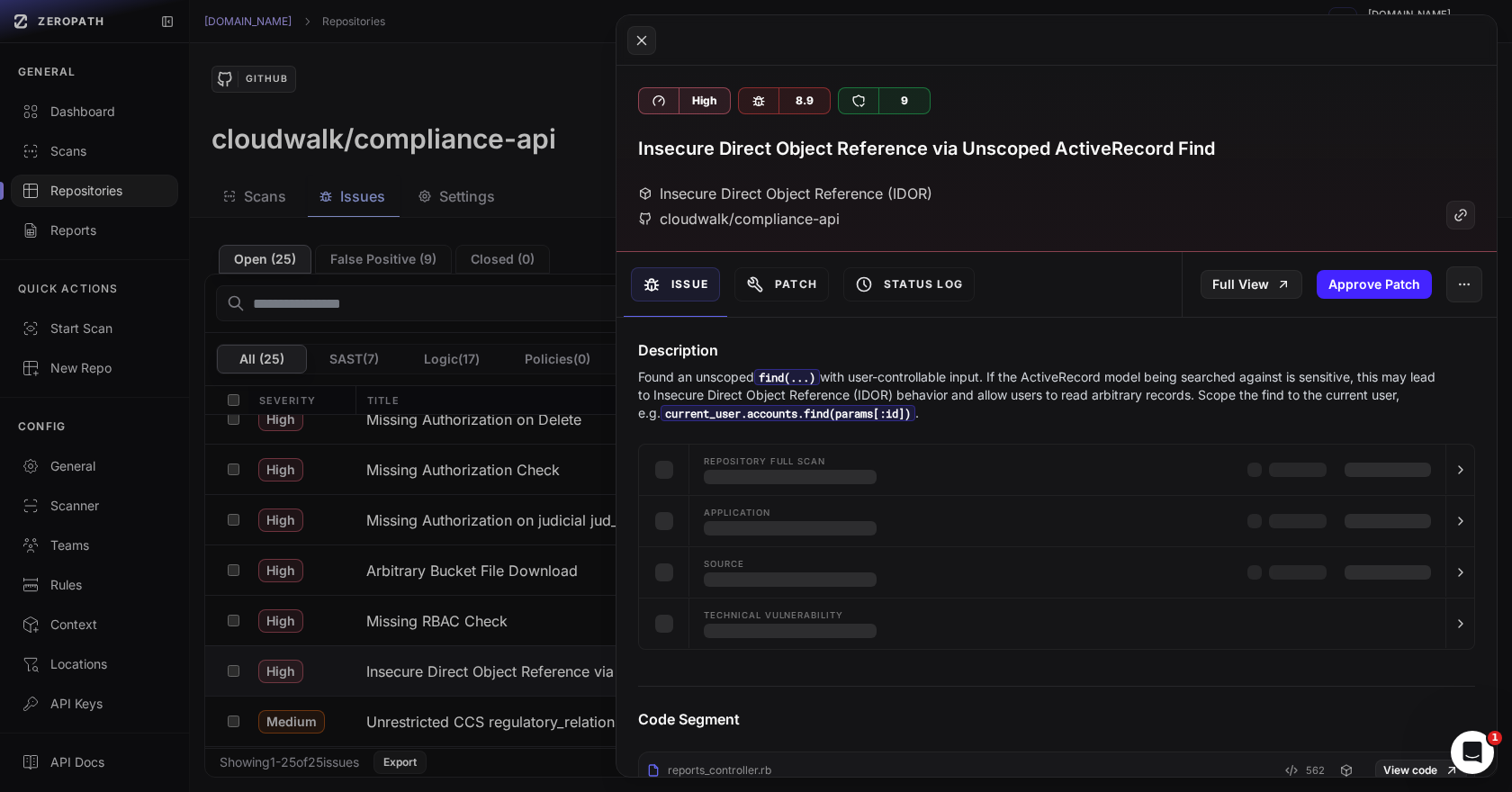
scroll to position [214, 0]
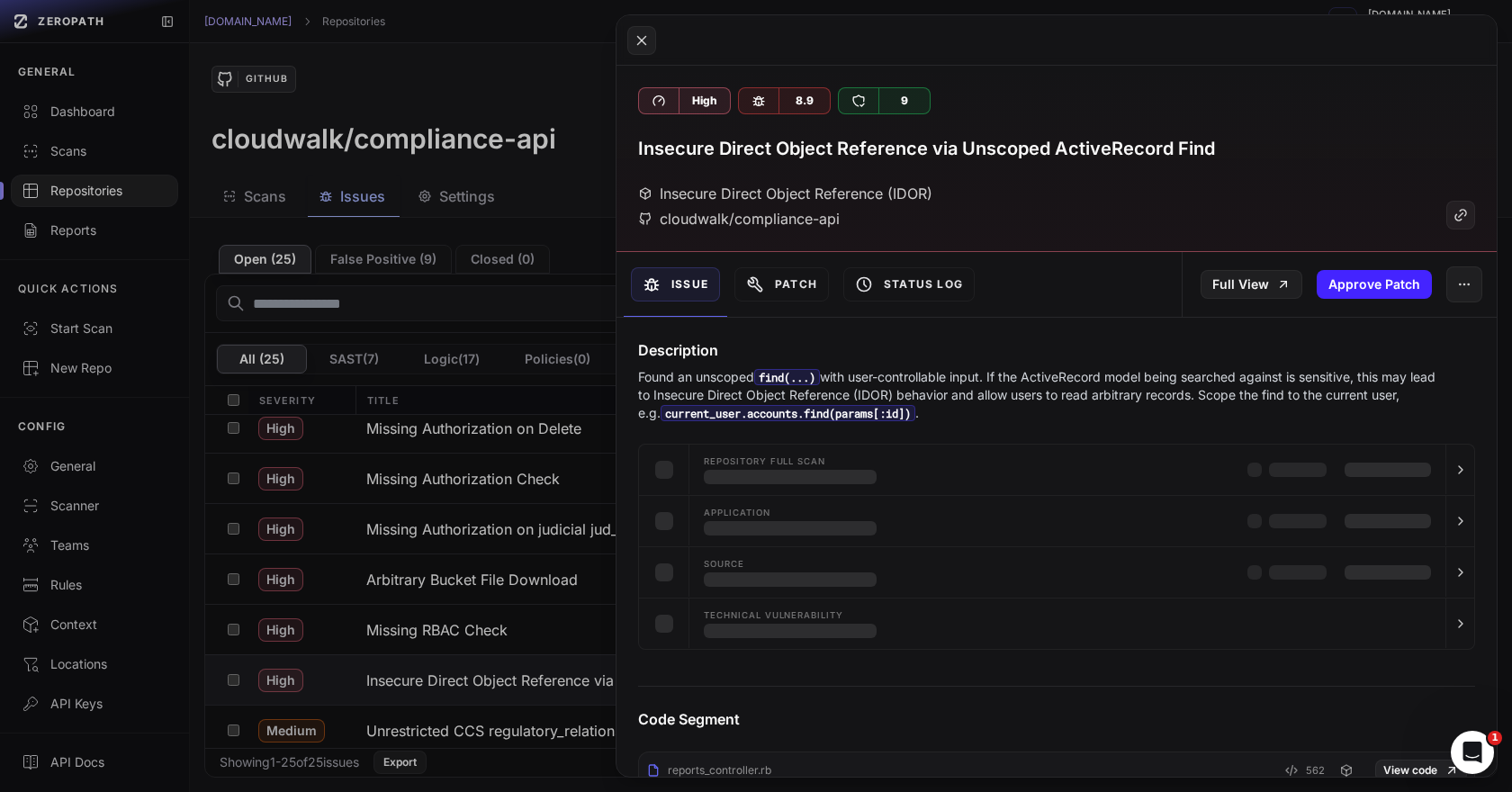
click at [472, 489] on button at bounding box center [756, 396] width 1512 height 792
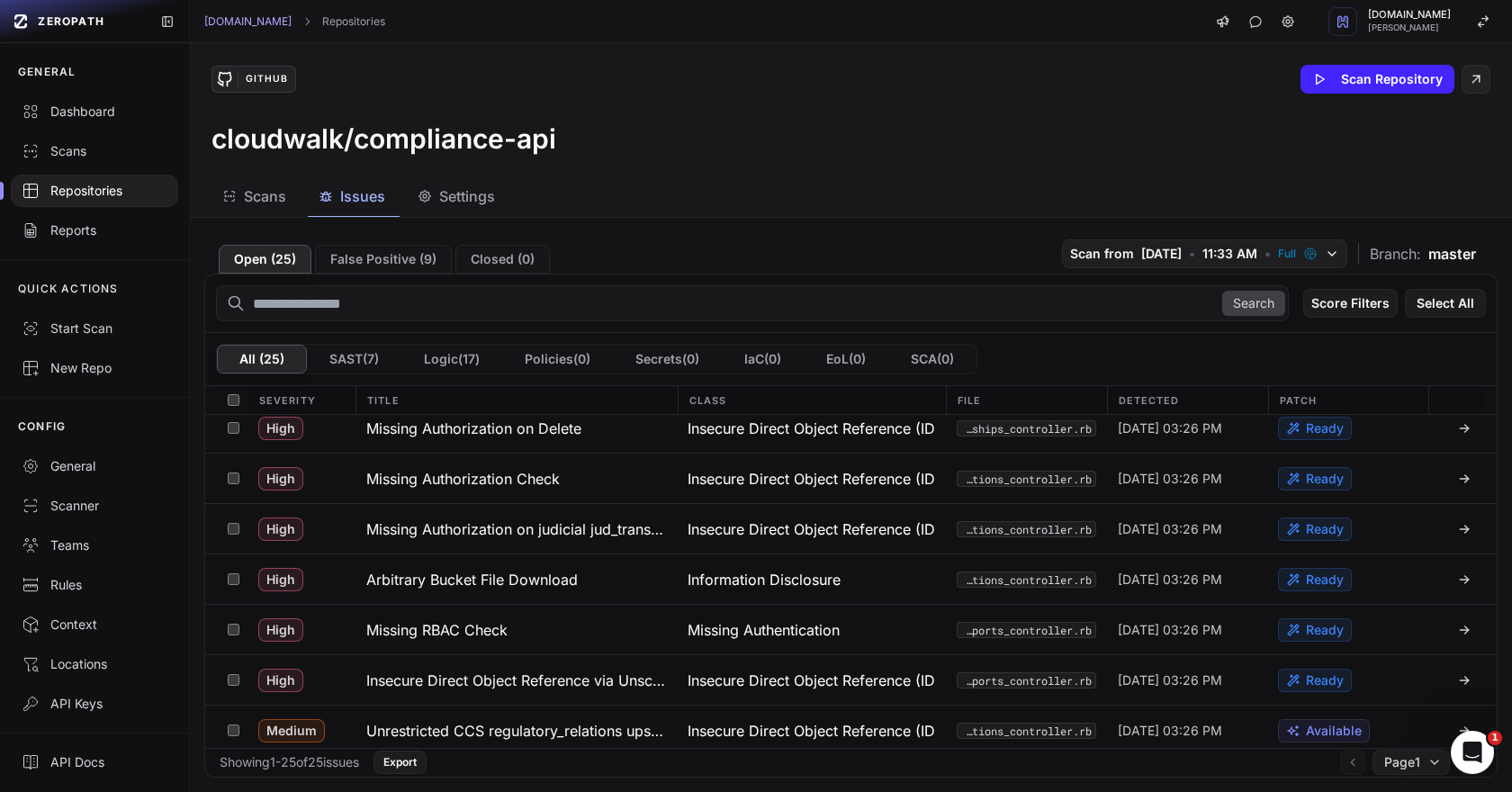
click at [472, 489] on button "Missing Authorization Check" at bounding box center [517, 478] width 322 height 50
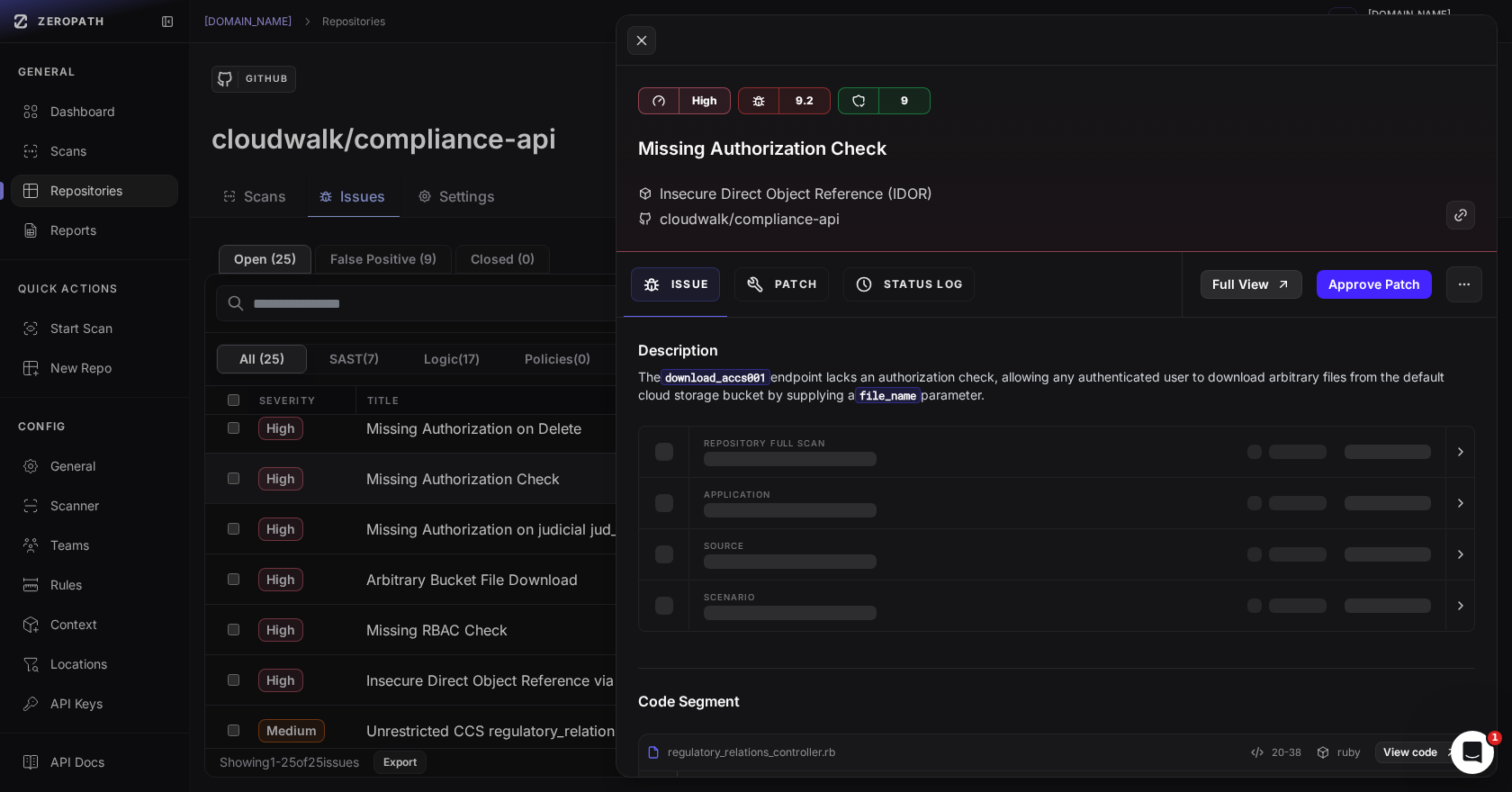
click at [1224, 288] on link "Full View" at bounding box center [1251, 283] width 102 height 29
click at [467, 467] on button at bounding box center [756, 396] width 1512 height 792
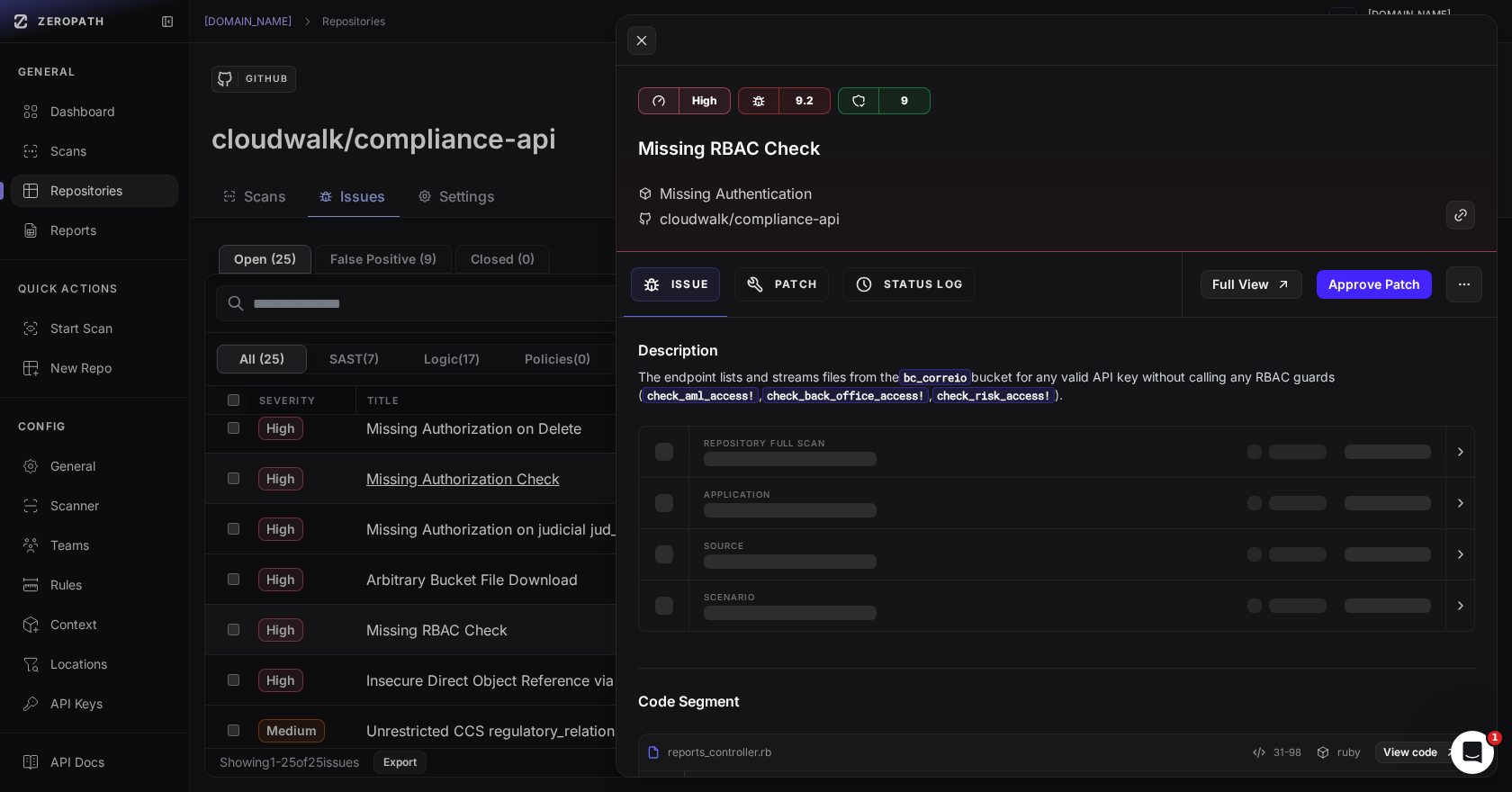
click at [467, 467] on button at bounding box center [756, 396] width 1512 height 792
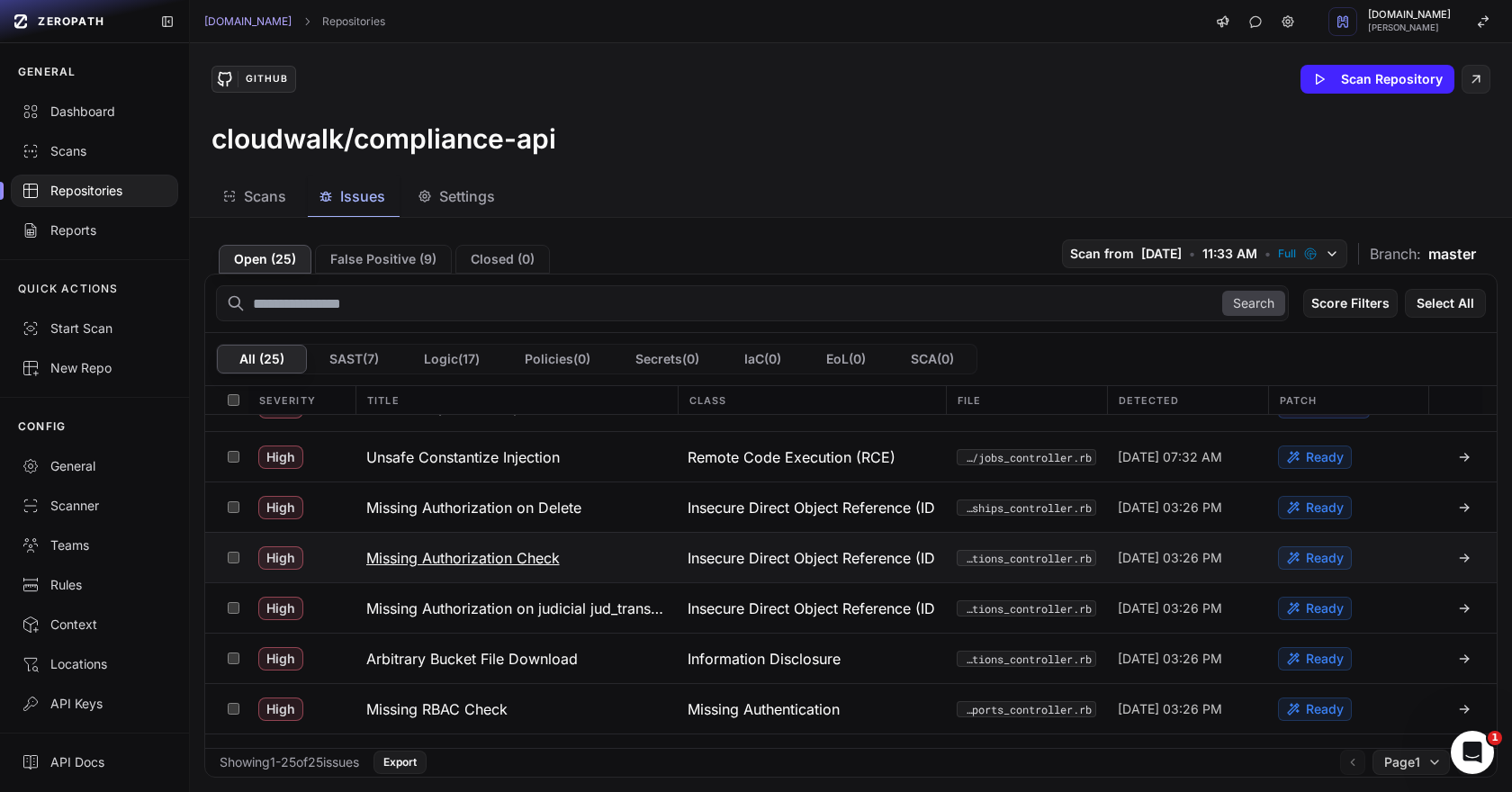
scroll to position [106, 0]
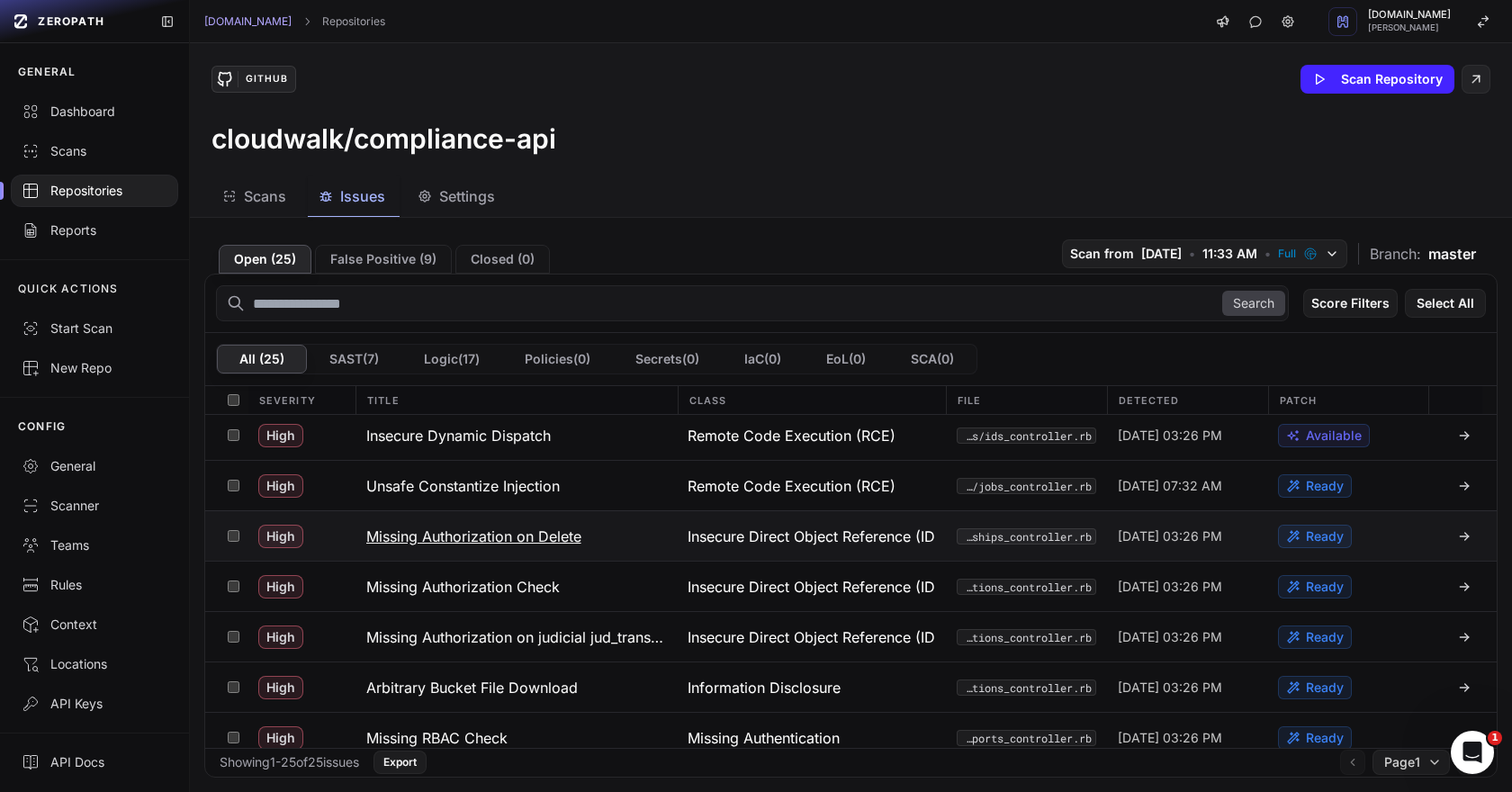
click at [478, 540] on h3 "Missing Authorization on Delete" at bounding box center [473, 536] width 215 height 22
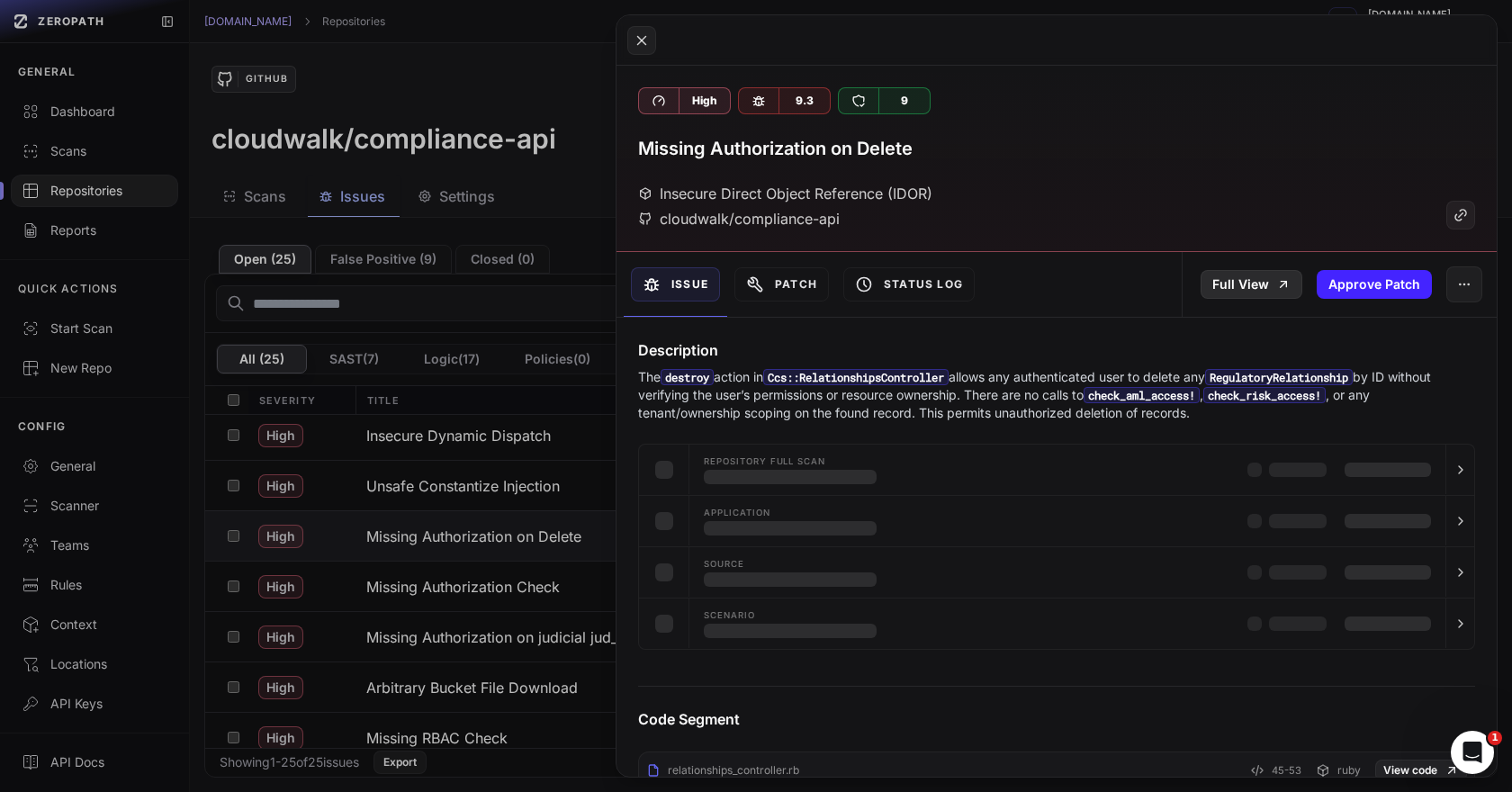
click at [1233, 288] on link "Full View" at bounding box center [1251, 283] width 102 height 29
click at [477, 483] on button at bounding box center [756, 396] width 1512 height 792
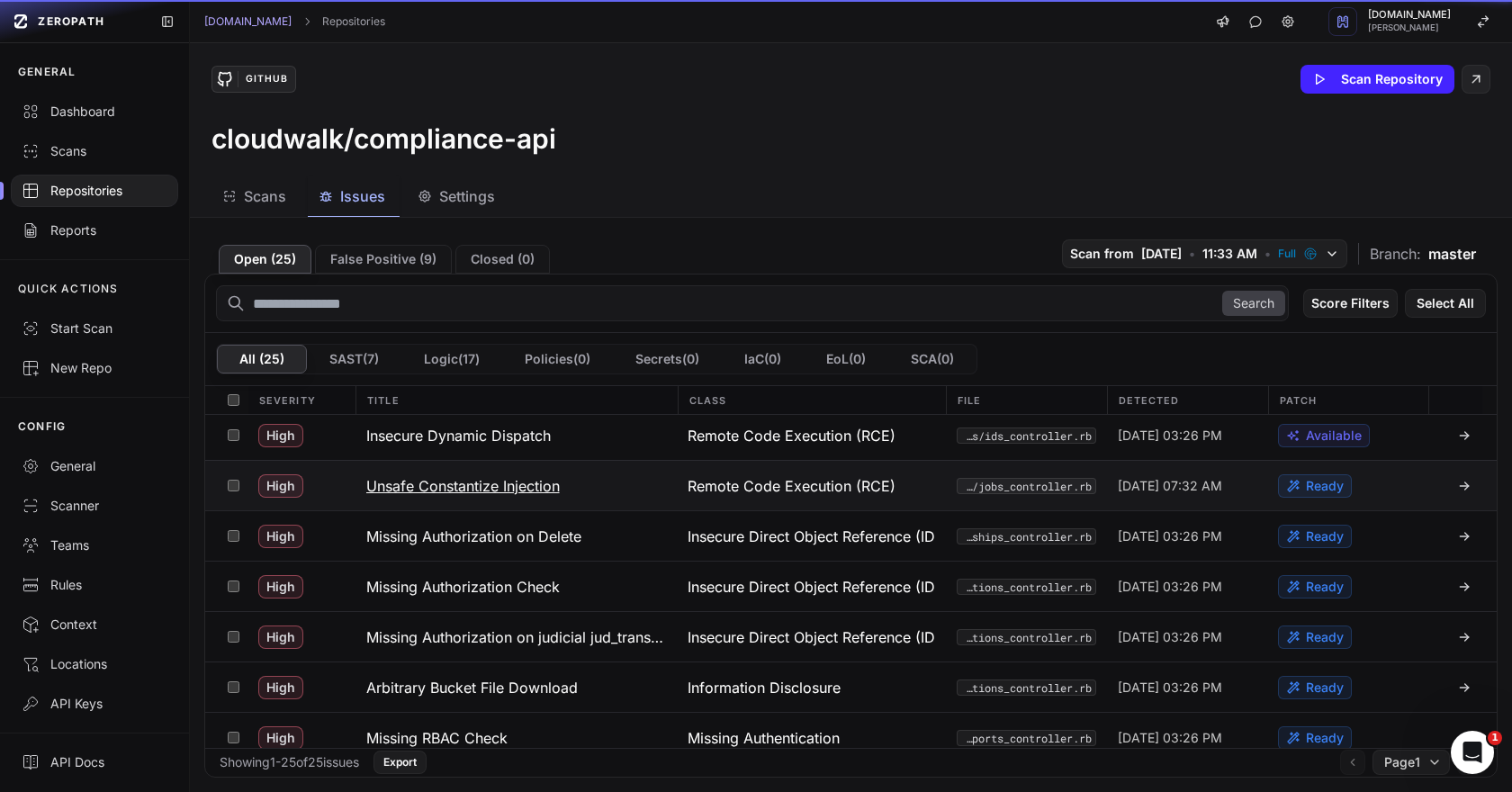
click at [488, 483] on h3 "Unsafe Constantize Injection" at bounding box center [462, 486] width 193 height 22
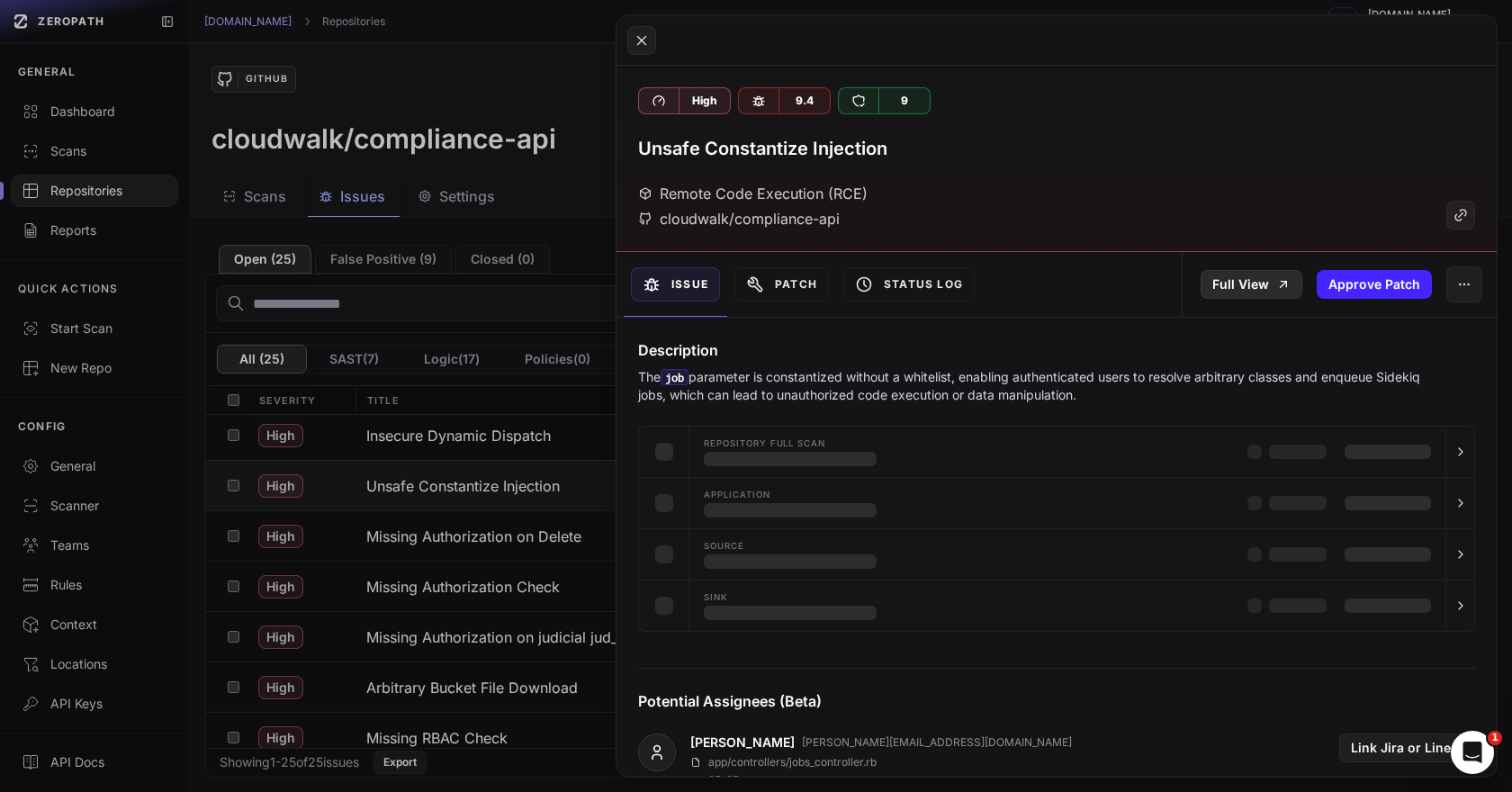
click at [1242, 287] on link "Full View" at bounding box center [1251, 283] width 102 height 29
click at [523, 437] on button at bounding box center [756, 396] width 1512 height 792
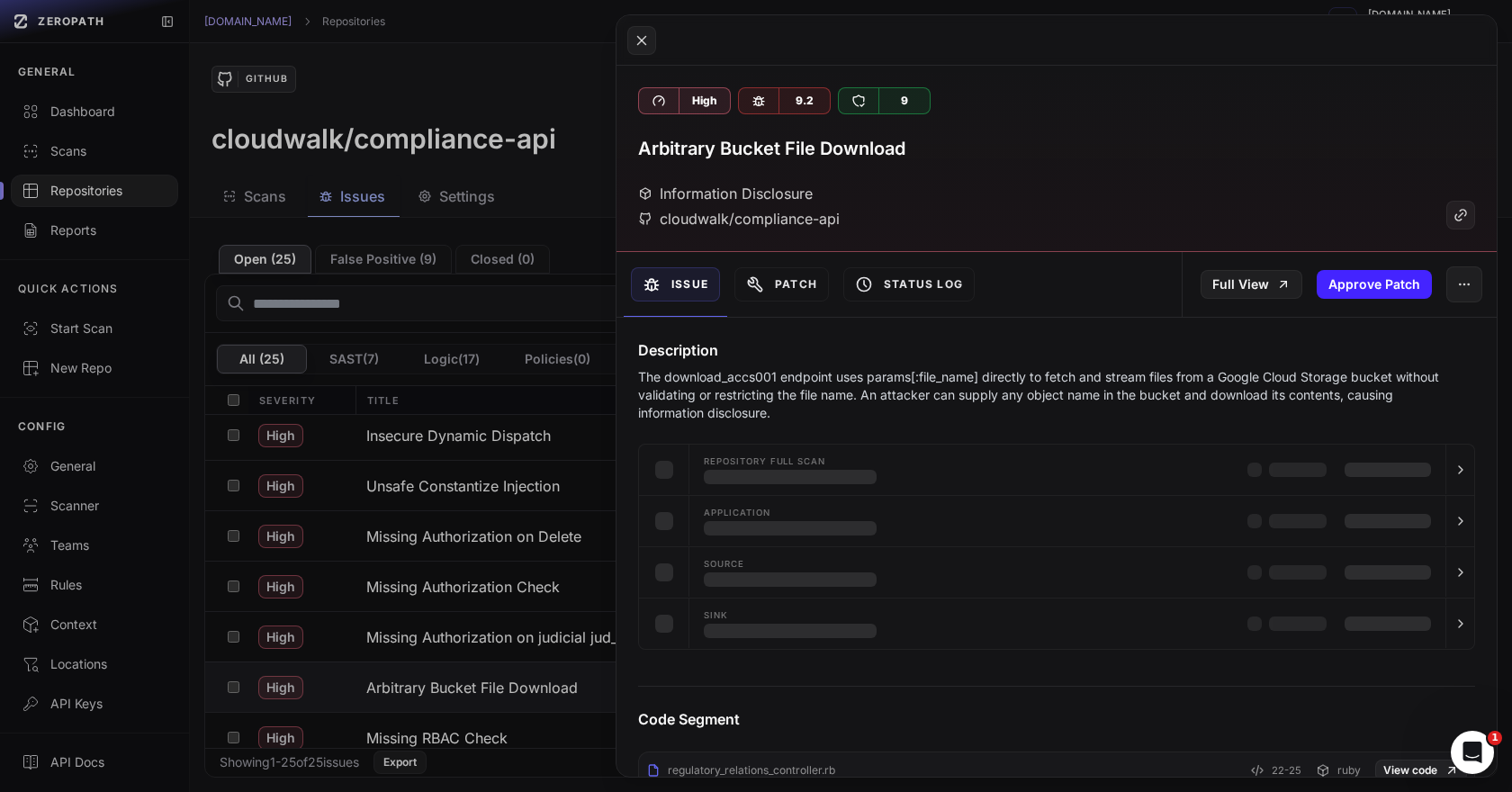
click at [445, 432] on button at bounding box center [756, 396] width 1512 height 792
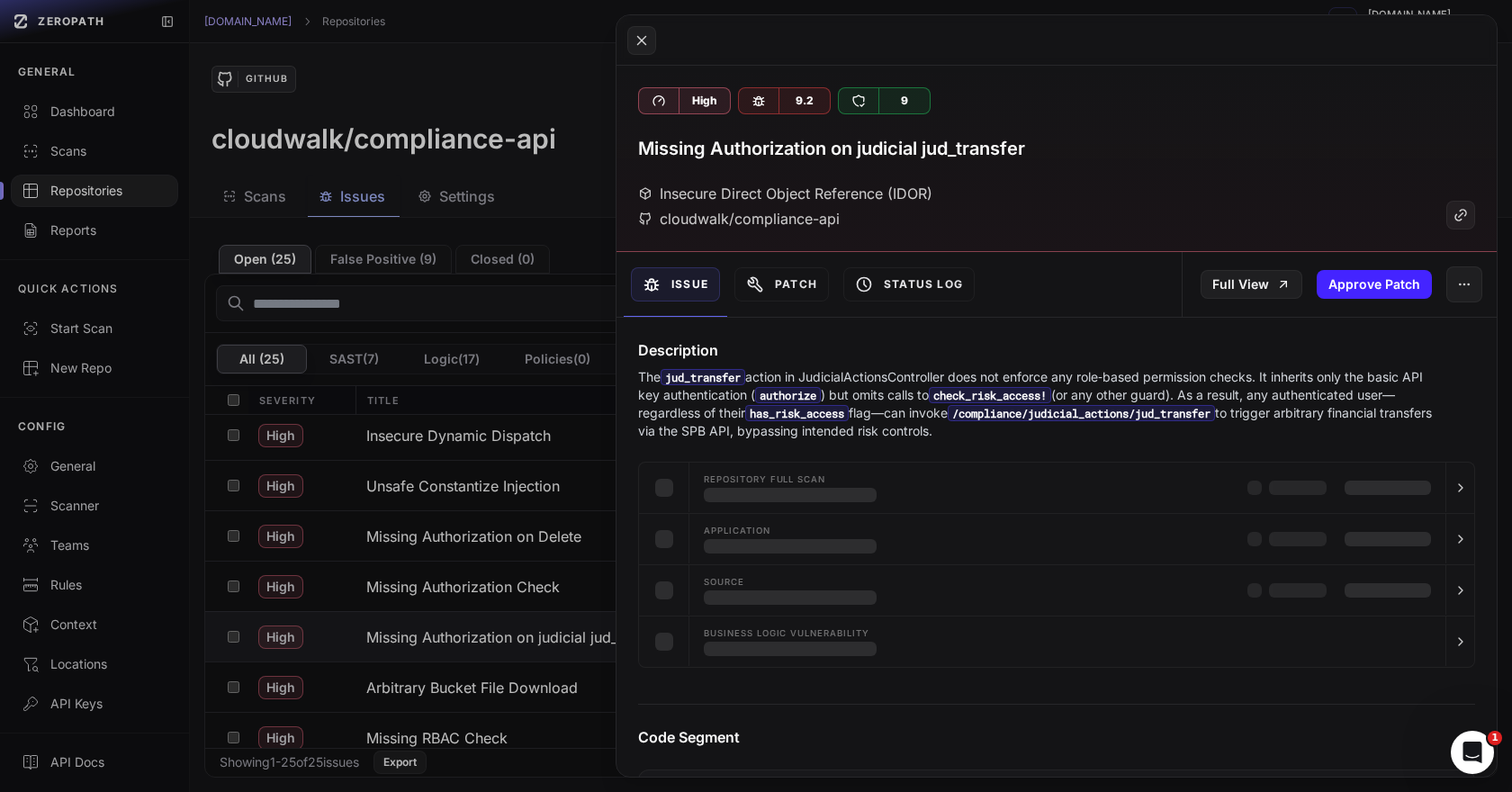
click at [445, 432] on button at bounding box center [756, 396] width 1512 height 792
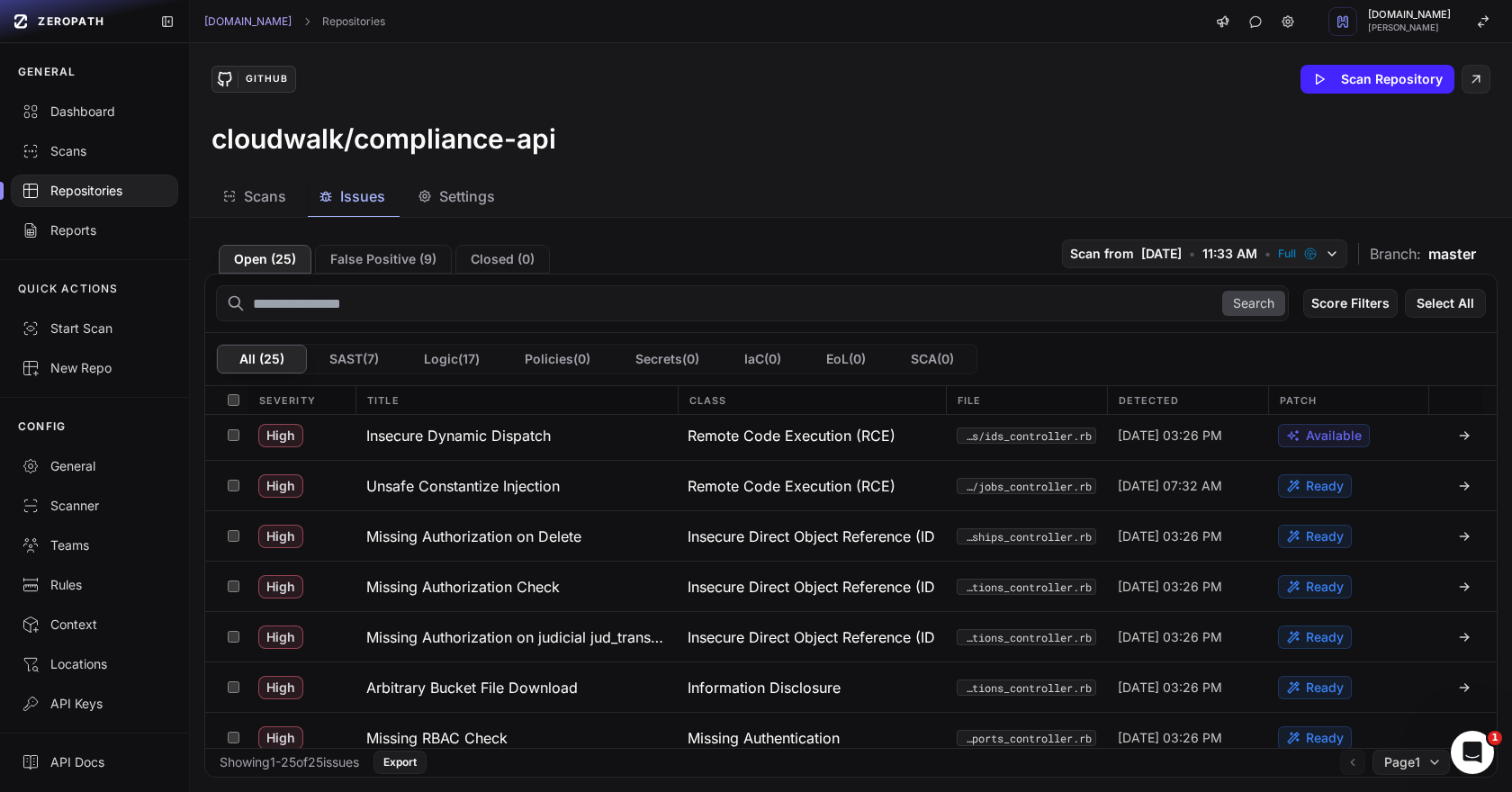
click at [445, 432] on h3 "Insecure Dynamic Dispatch" at bounding box center [458, 435] width 184 height 22
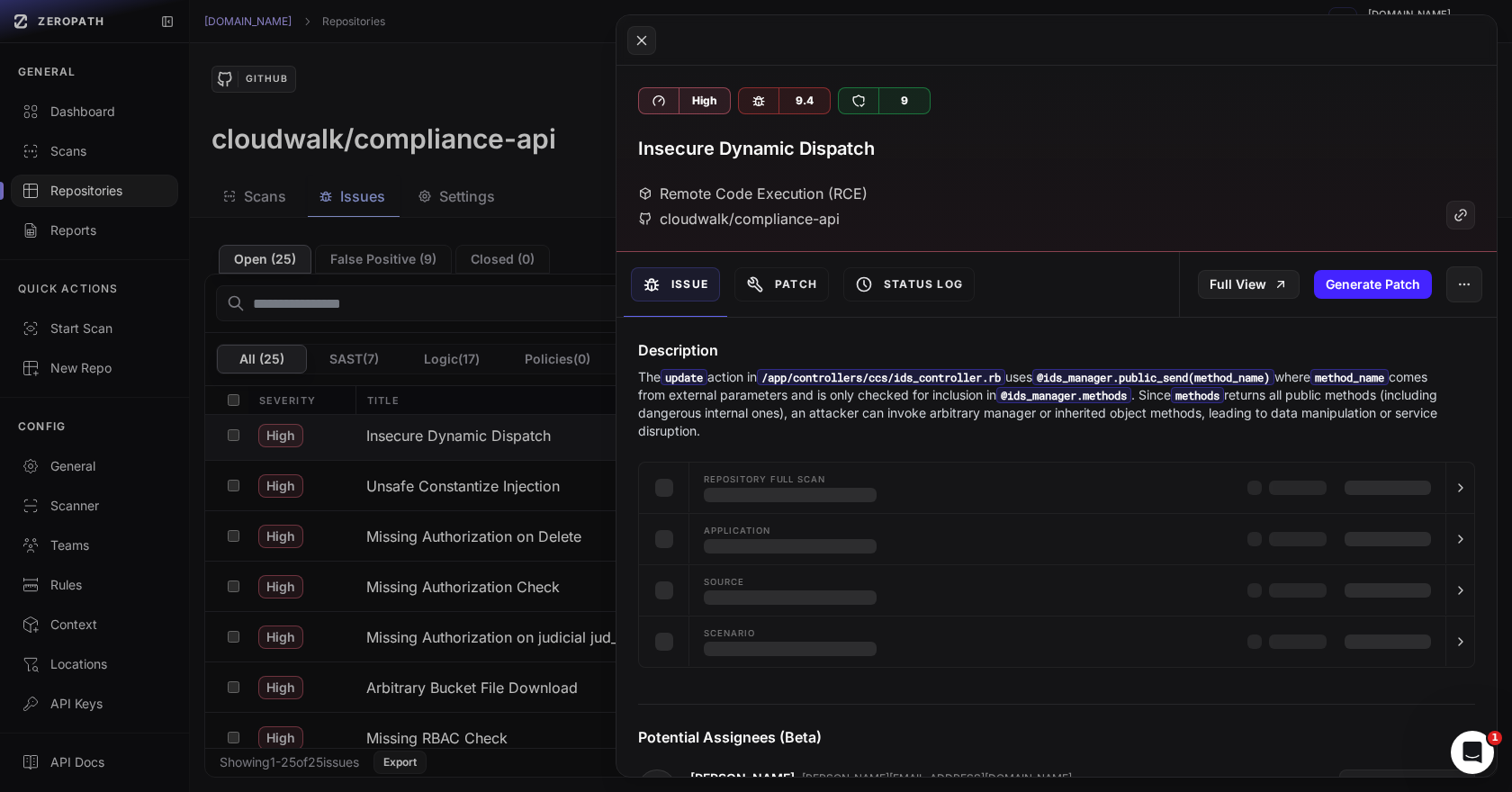
scroll to position [101, 0]
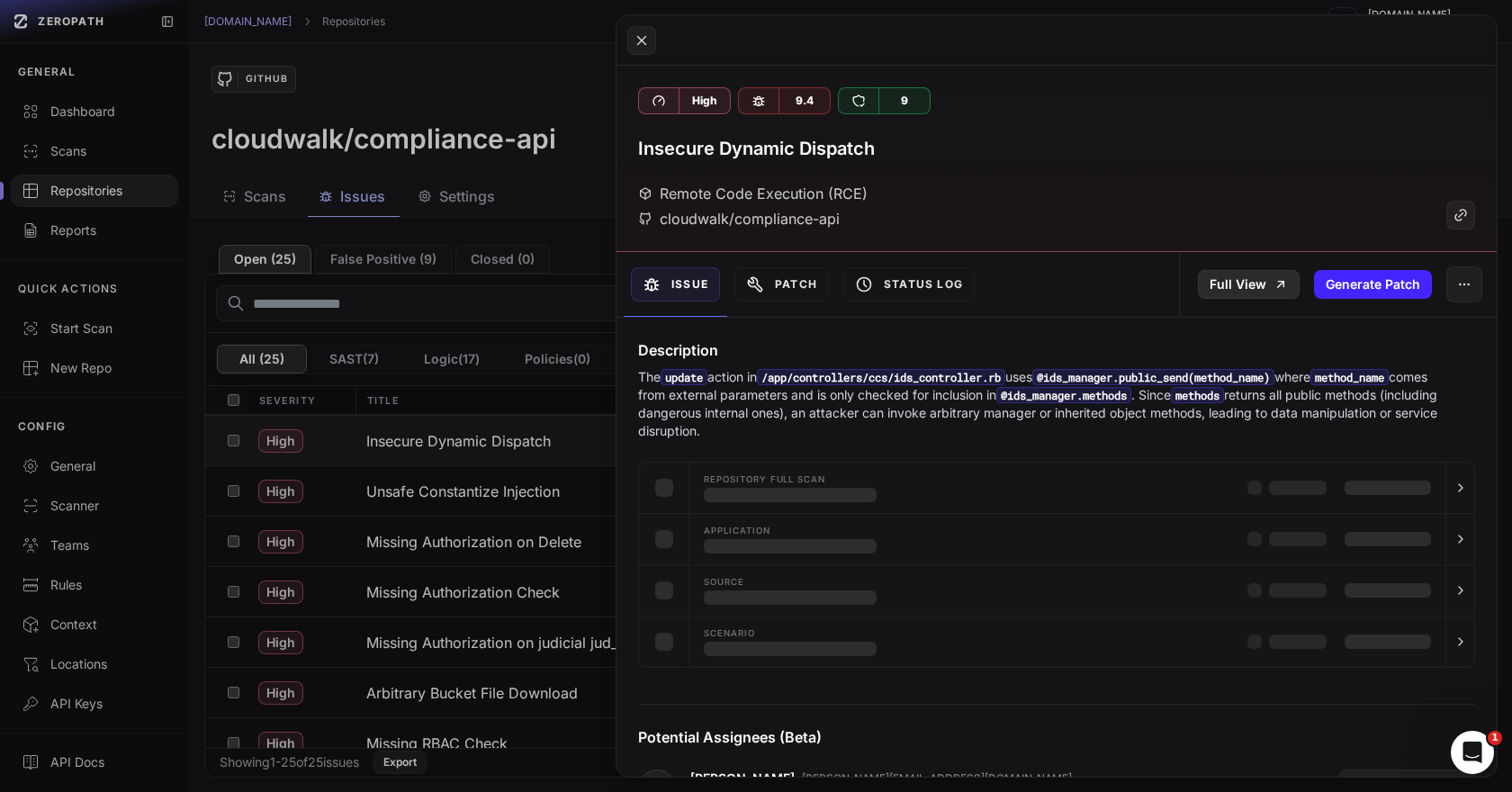
click at [1271, 283] on link "Full View" at bounding box center [1248, 283] width 102 height 29
click at [475, 541] on button at bounding box center [756, 396] width 1512 height 792
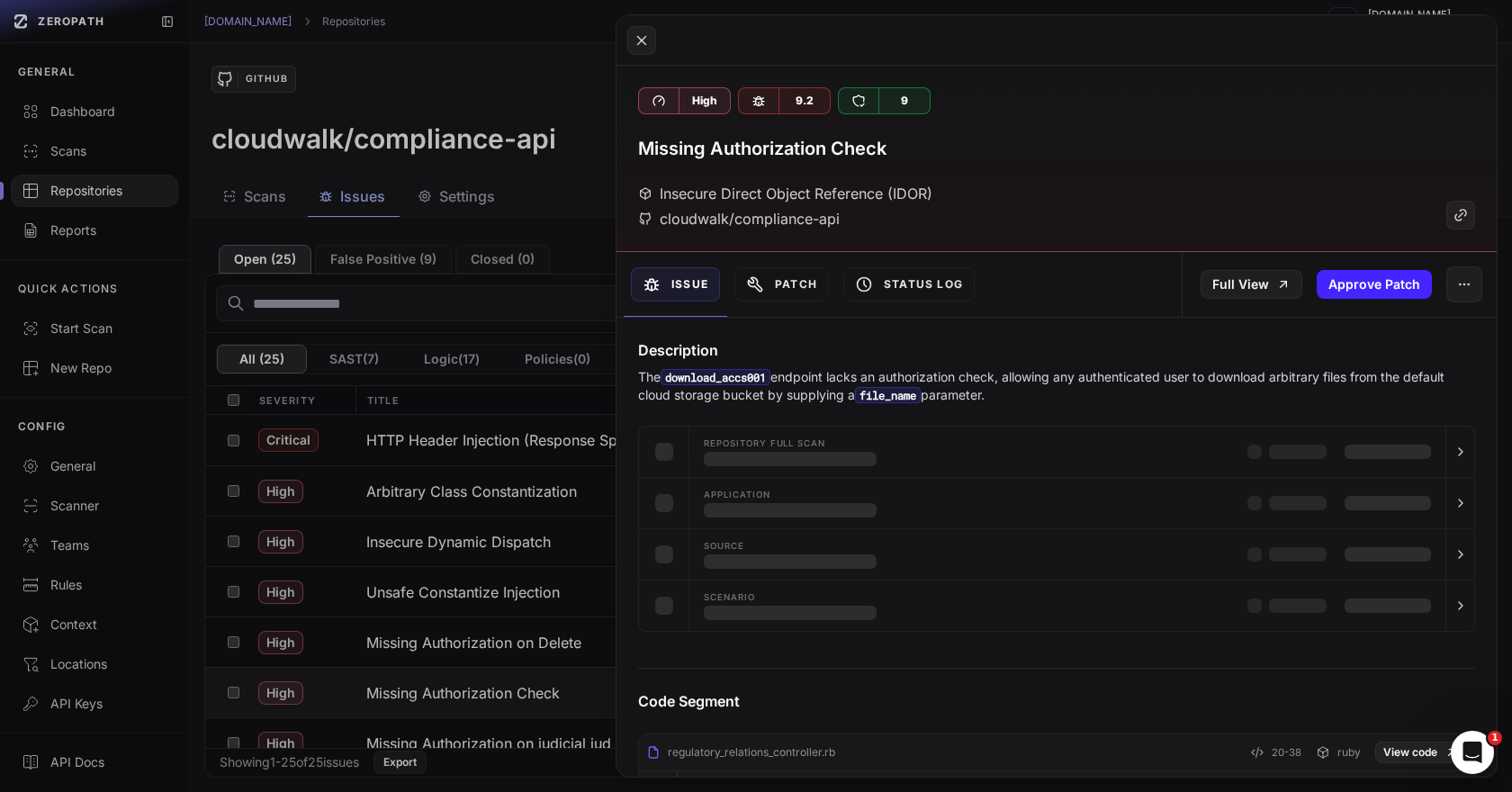
click at [483, 492] on button at bounding box center [756, 396] width 1512 height 792
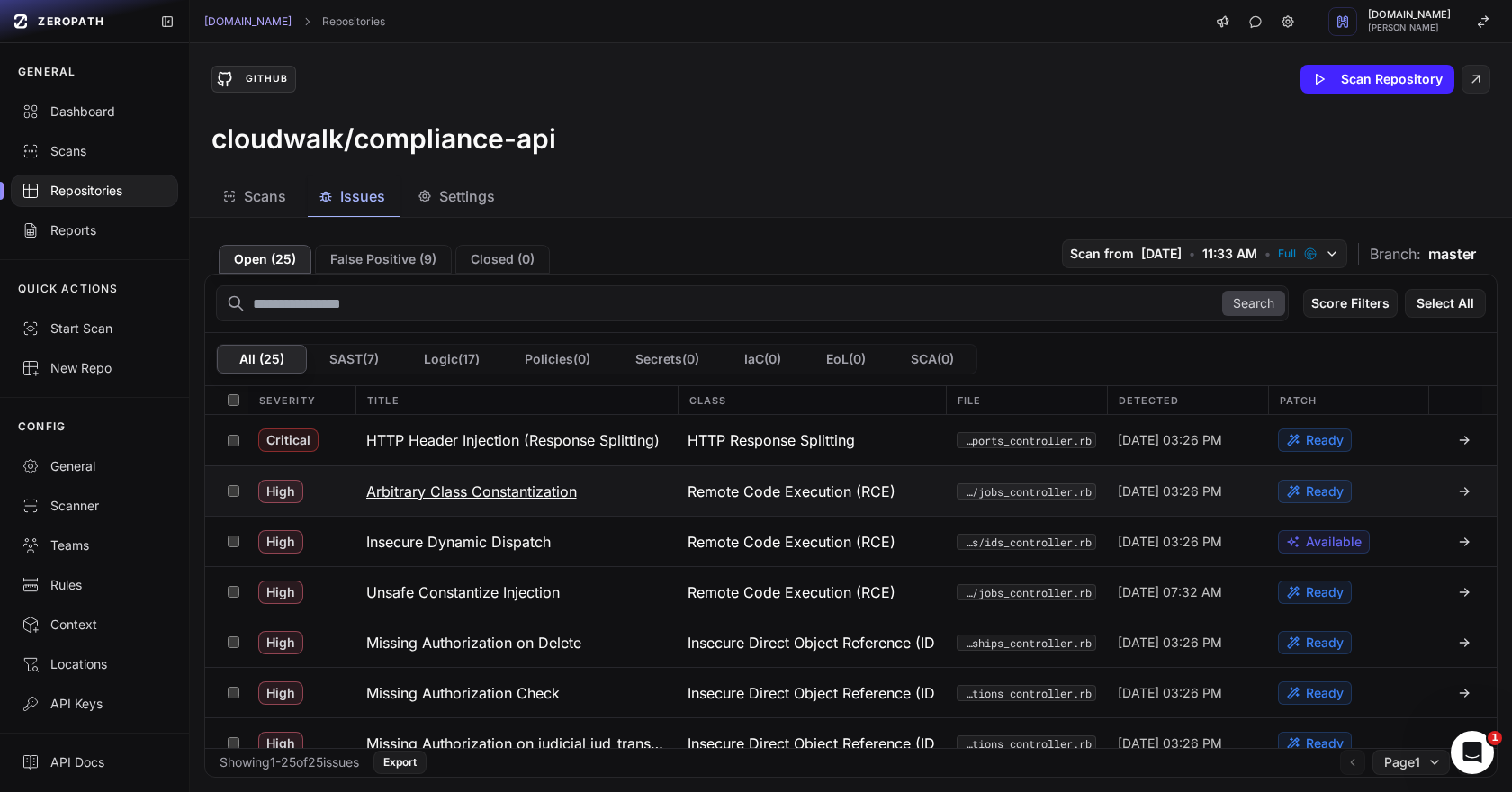
click at [483, 492] on h3 "Arbitrary Class Constantization" at bounding box center [471, 492] width 210 height 22
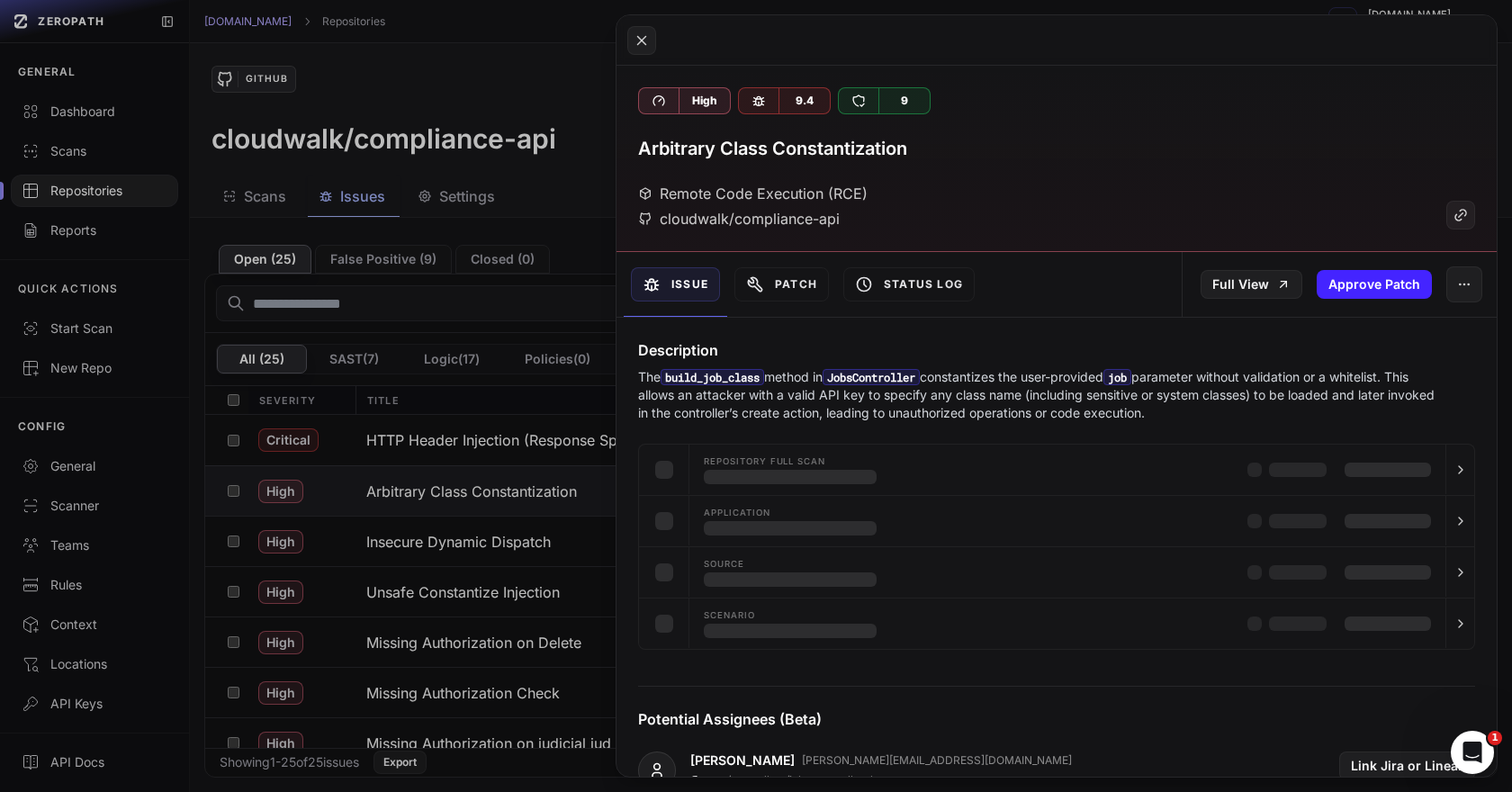
click at [1253, 254] on div "Full View Approve Patch" at bounding box center [1339, 283] width 315 height 64
click at [1240, 287] on link "Full View" at bounding box center [1251, 283] width 102 height 29
click at [453, 444] on button at bounding box center [756, 396] width 1512 height 792
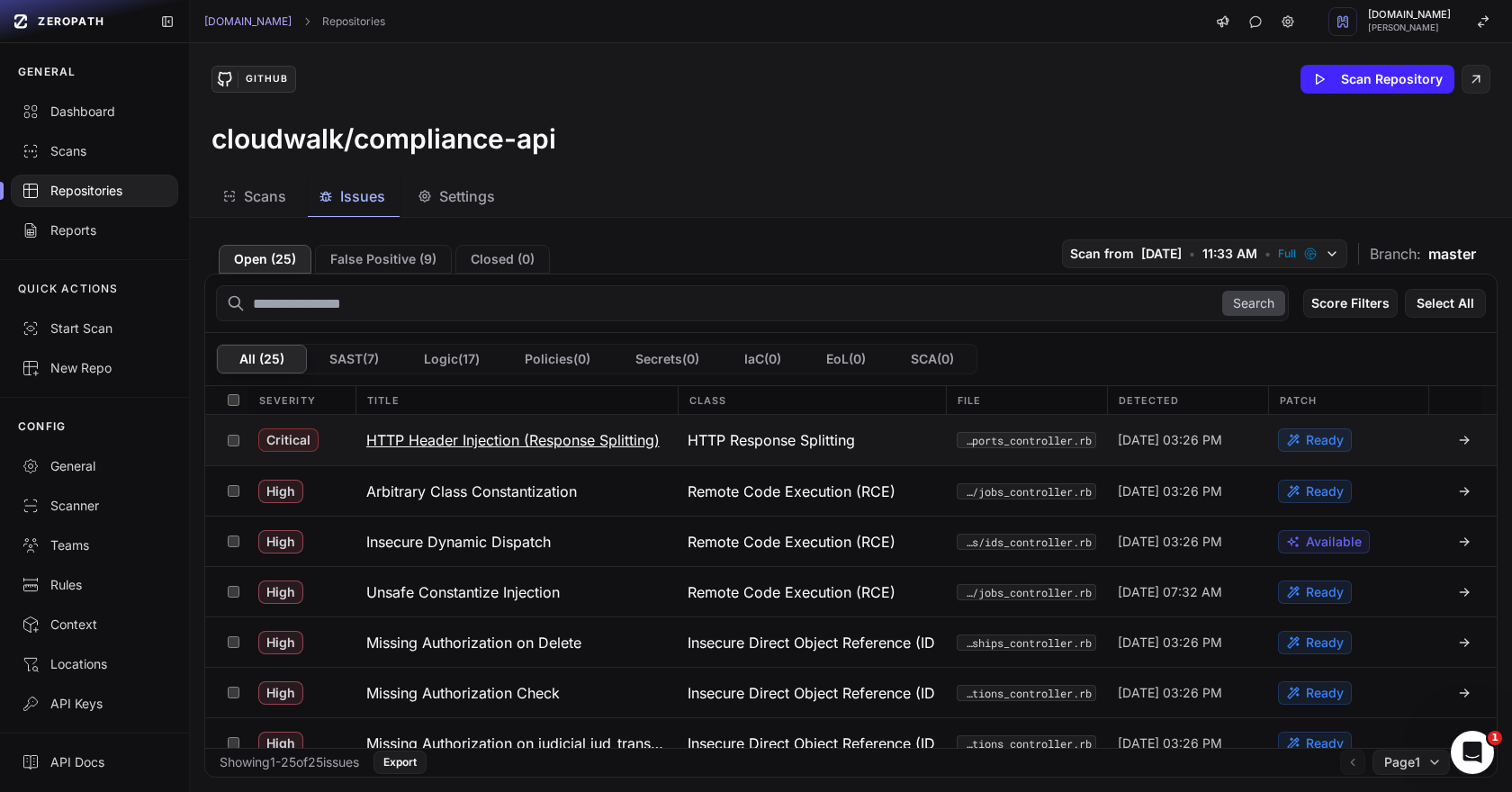
click at [485, 439] on h3 "HTTP Header Injection (Response Splitting)" at bounding box center [513, 440] width 293 height 22
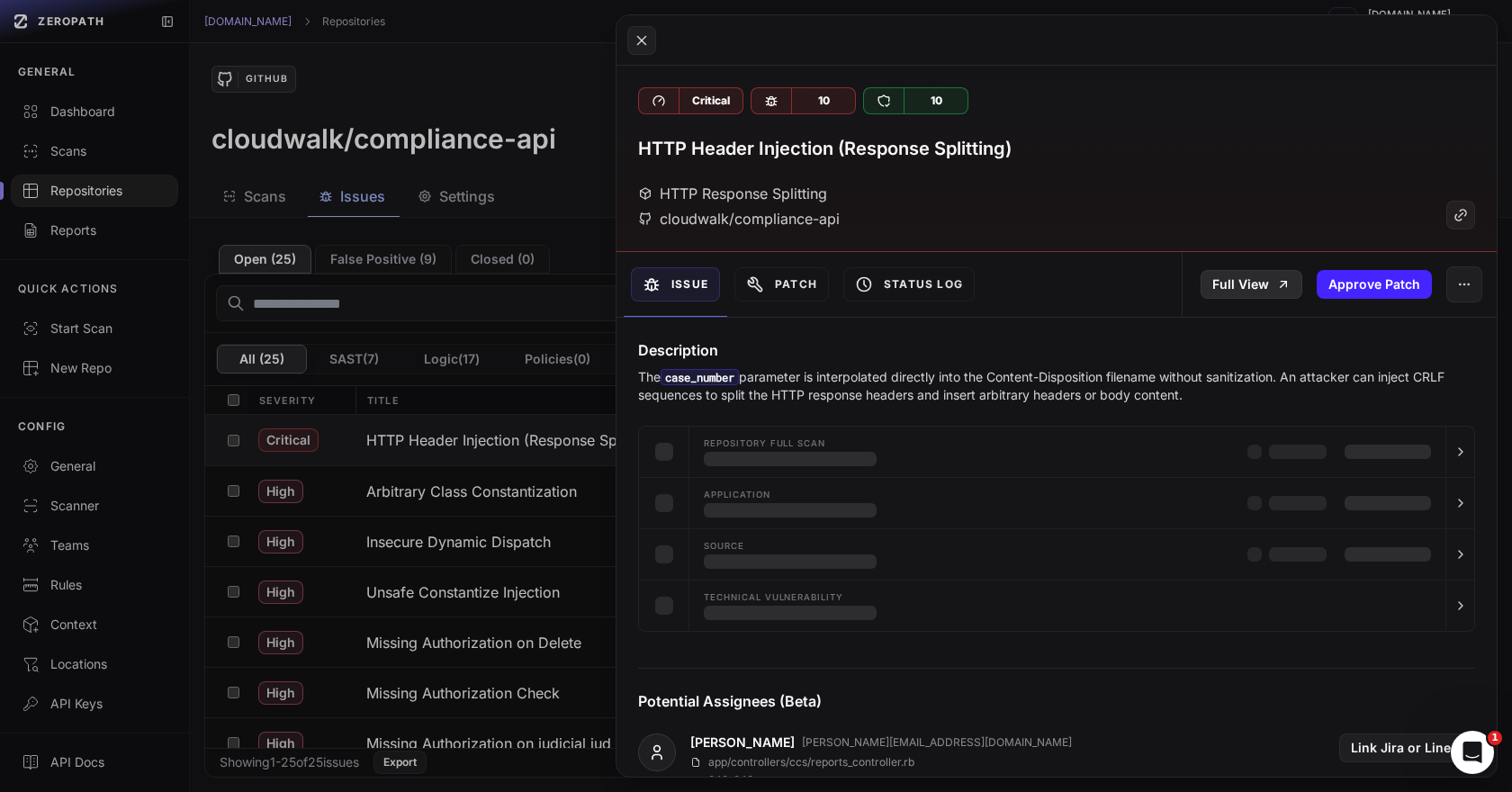
click at [1266, 281] on link "Full View" at bounding box center [1251, 283] width 102 height 29
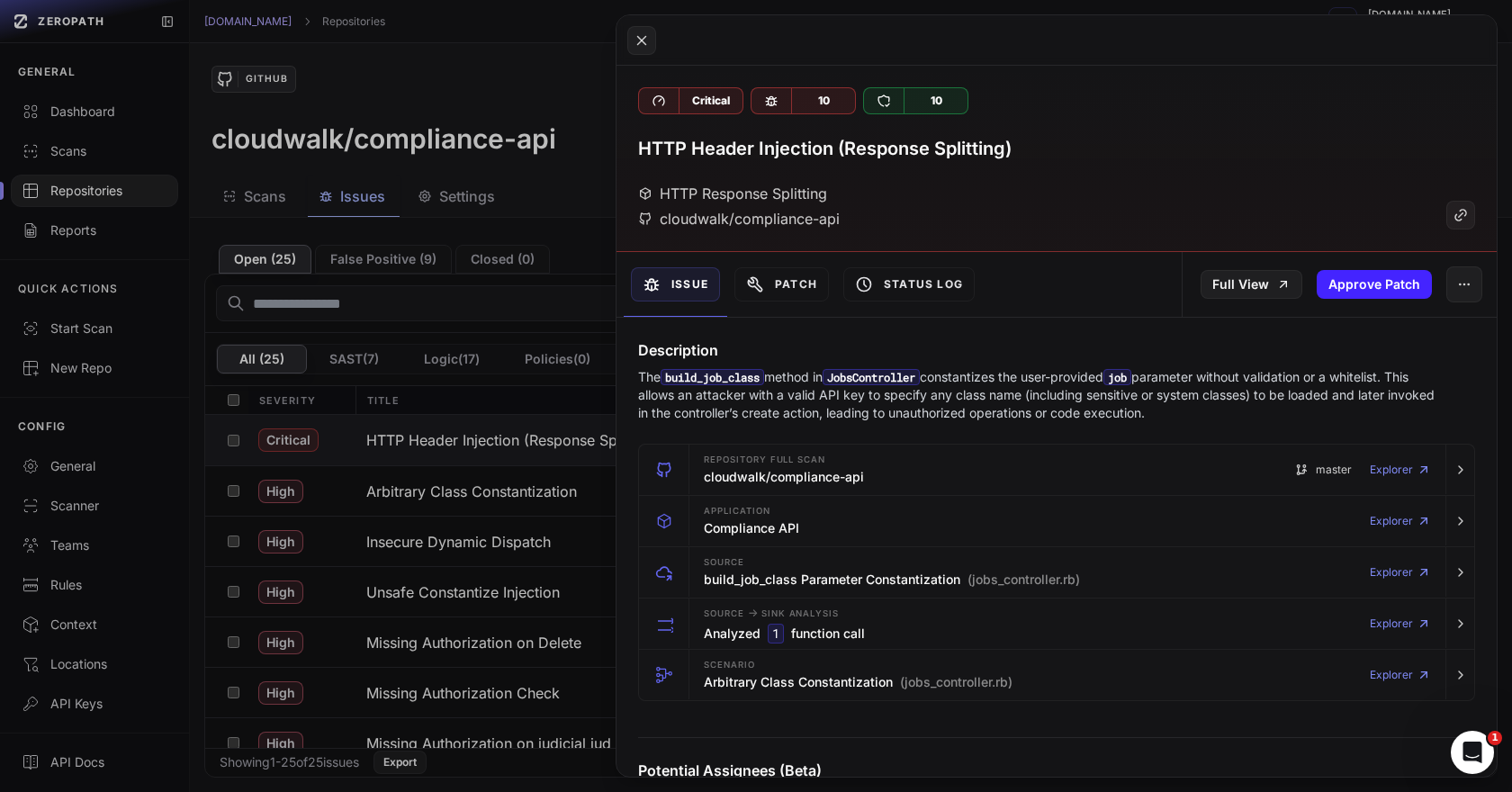
click at [572, 151] on button at bounding box center [756, 396] width 1512 height 792
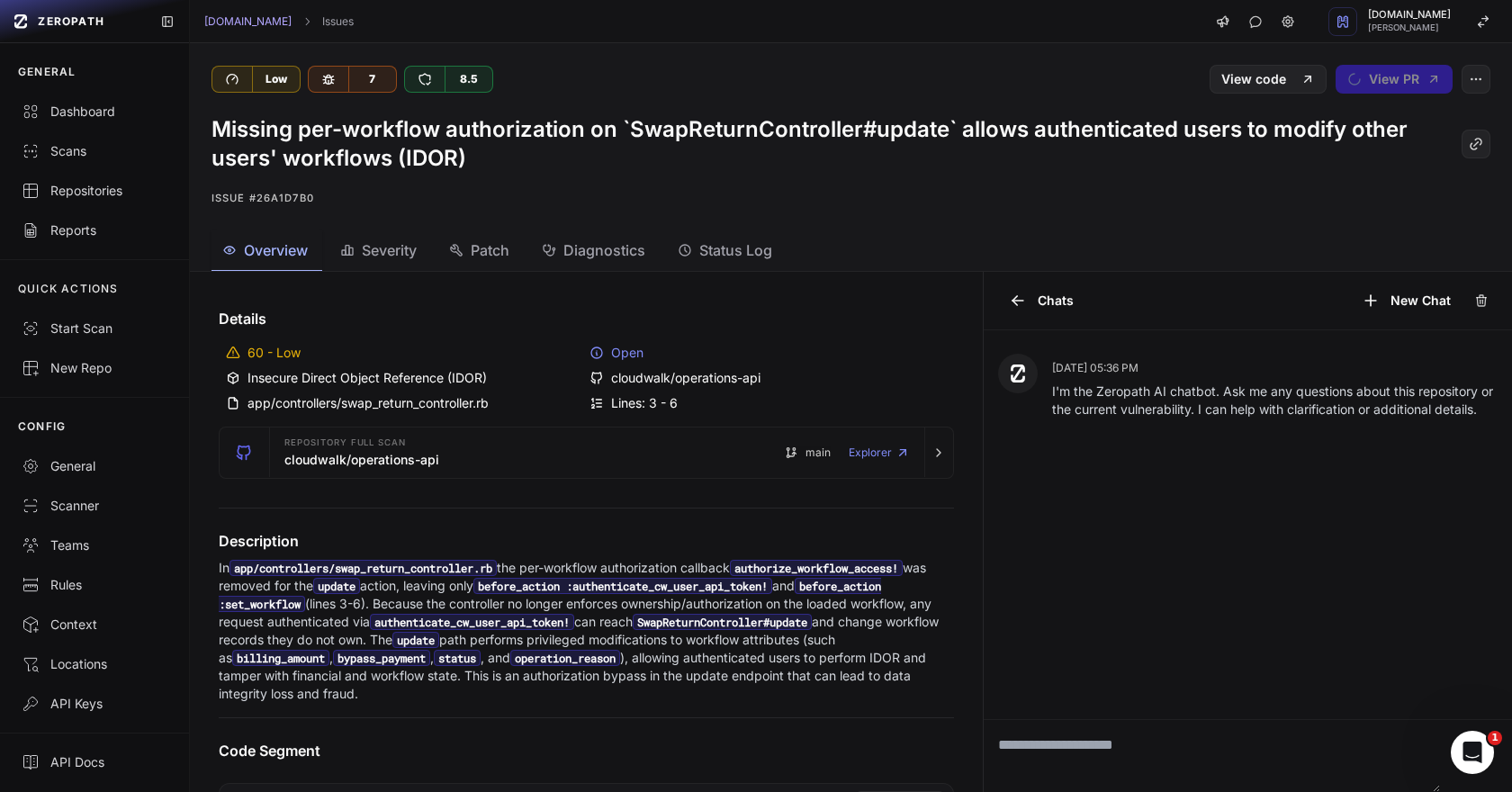
click at [772, 132] on h1 "Missing per-workflow authorization on `SwapReturnController#update` allows auth…" at bounding box center [836, 144] width 1250 height 57
copy h1 "SwapReturnController"
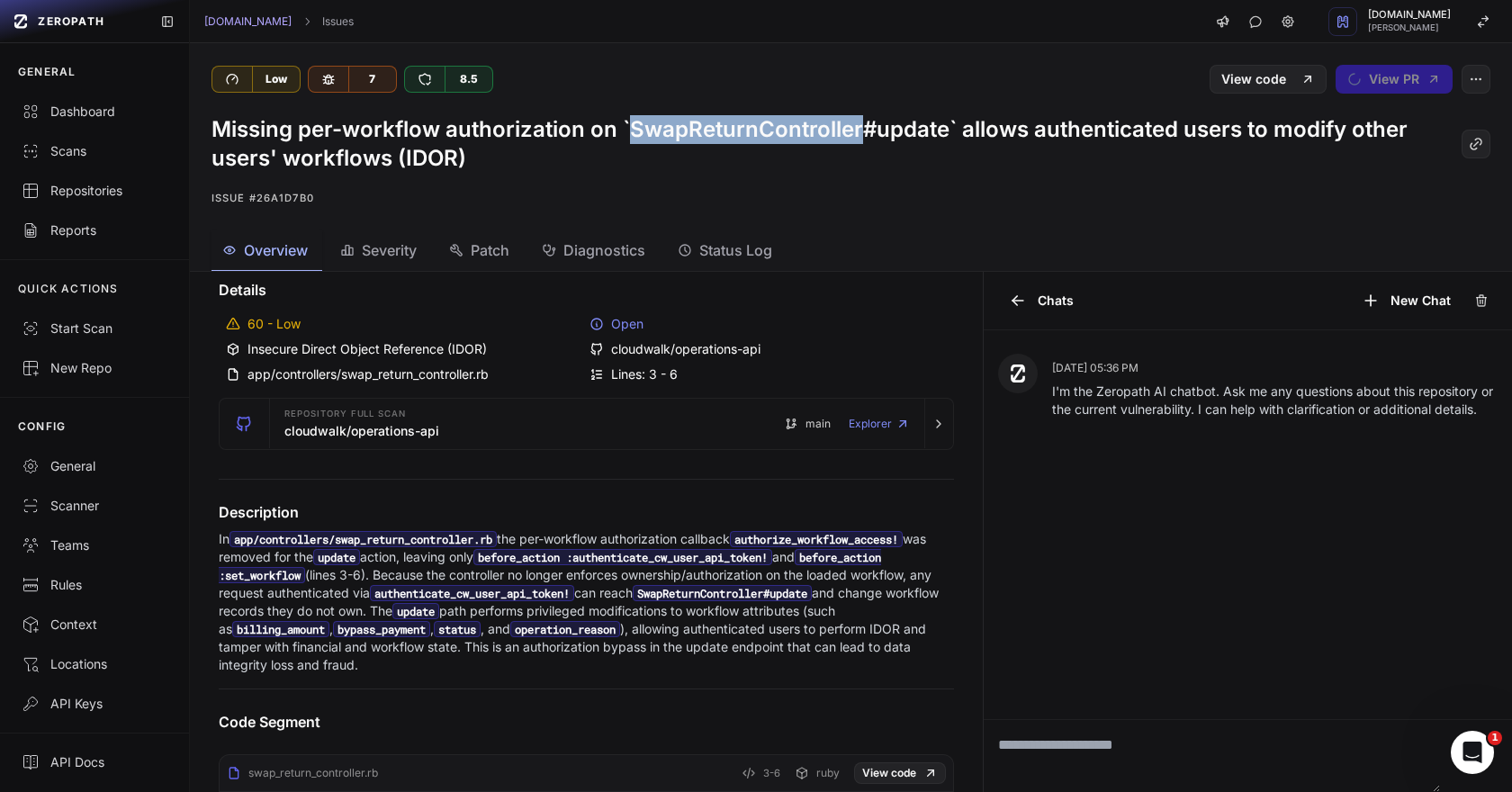
scroll to position [25, 0]
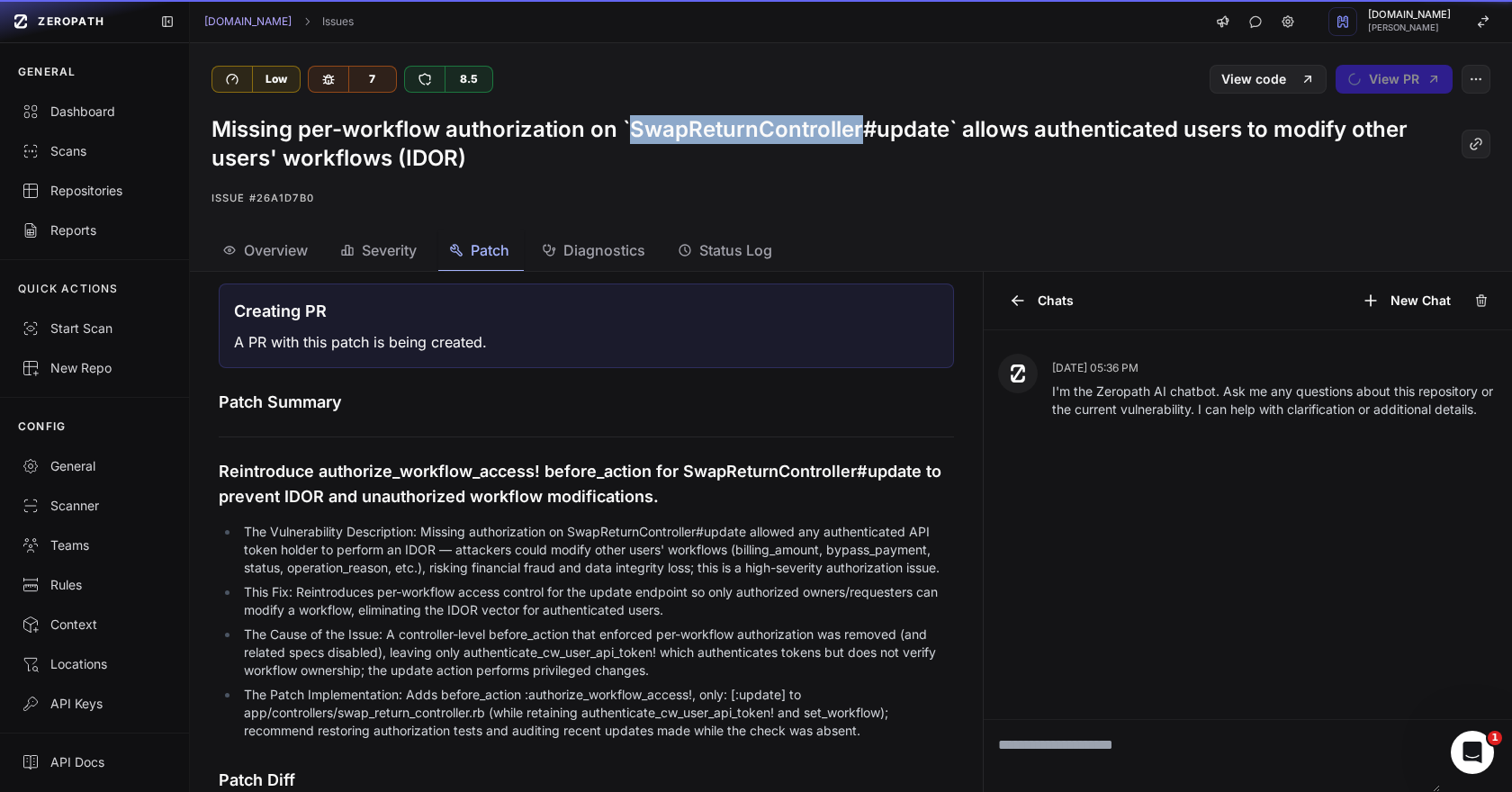
click at [460, 267] on button "Patch" at bounding box center [481, 250] width 85 height 41
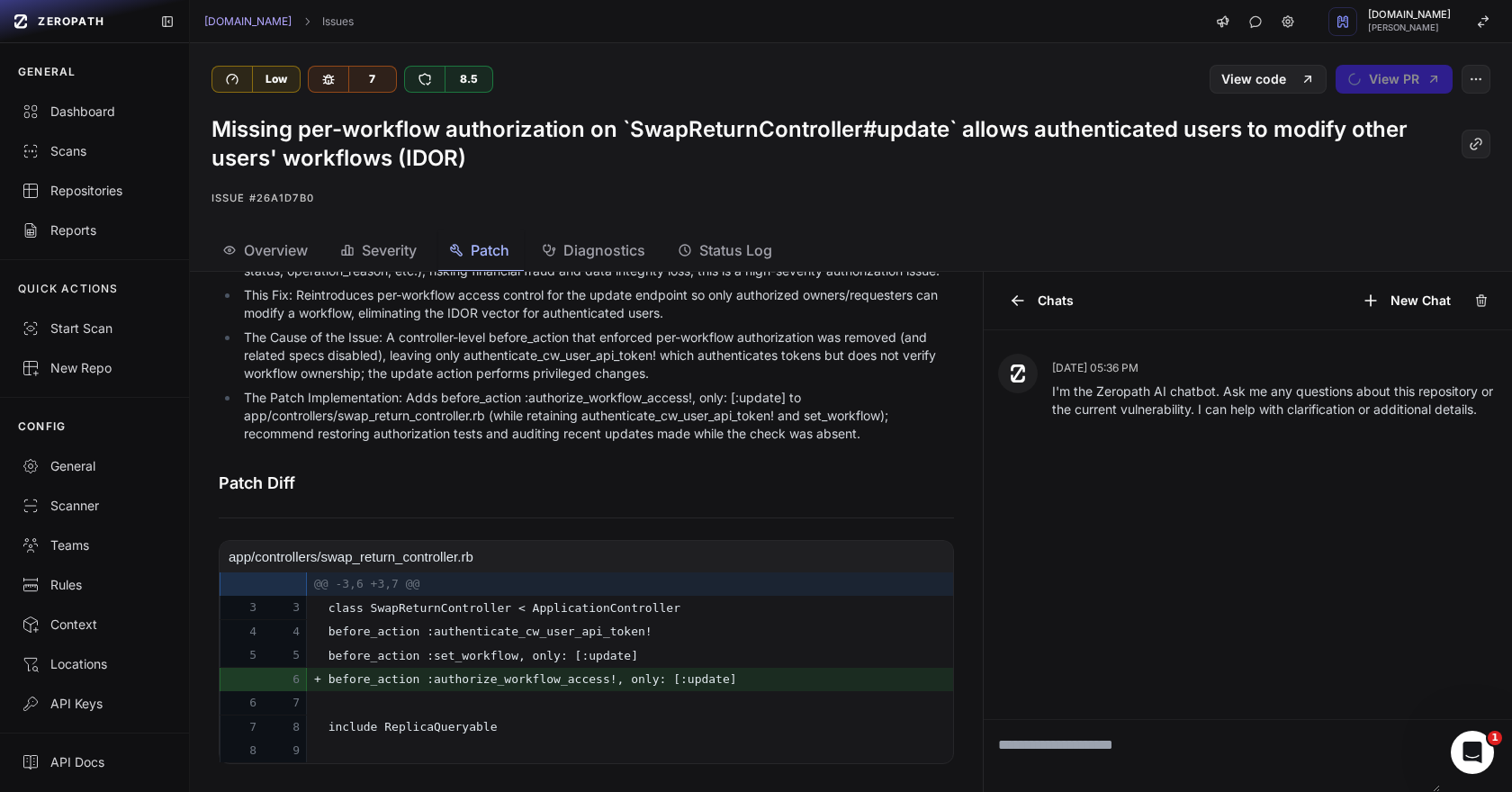
scroll to position [360, 0]
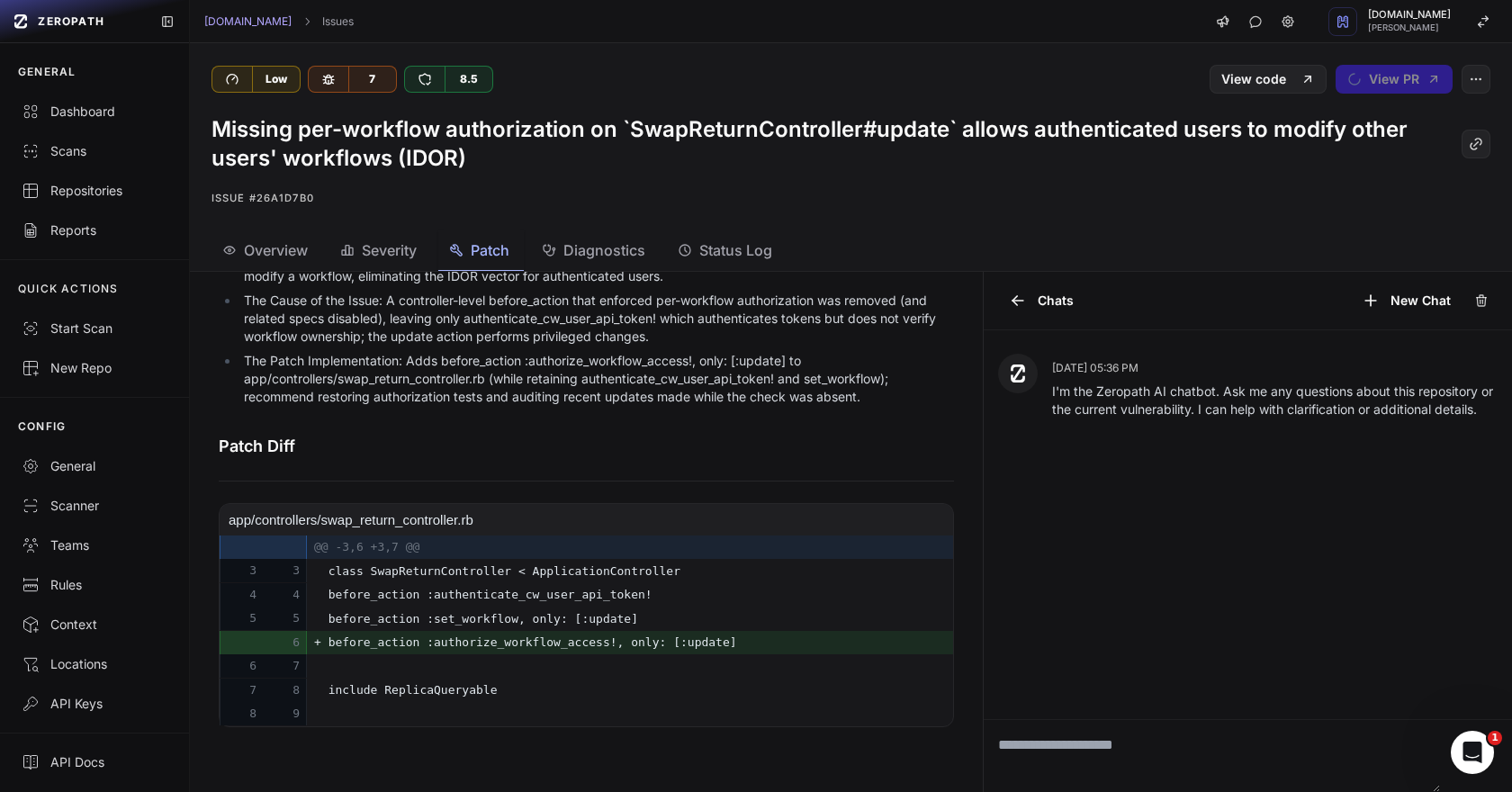
click at [568, 638] on span "before_action :authorize_workflow_access!, only: [:update]" at bounding box center [507, 642] width 357 height 22
copy span "authorize_workflow_access"
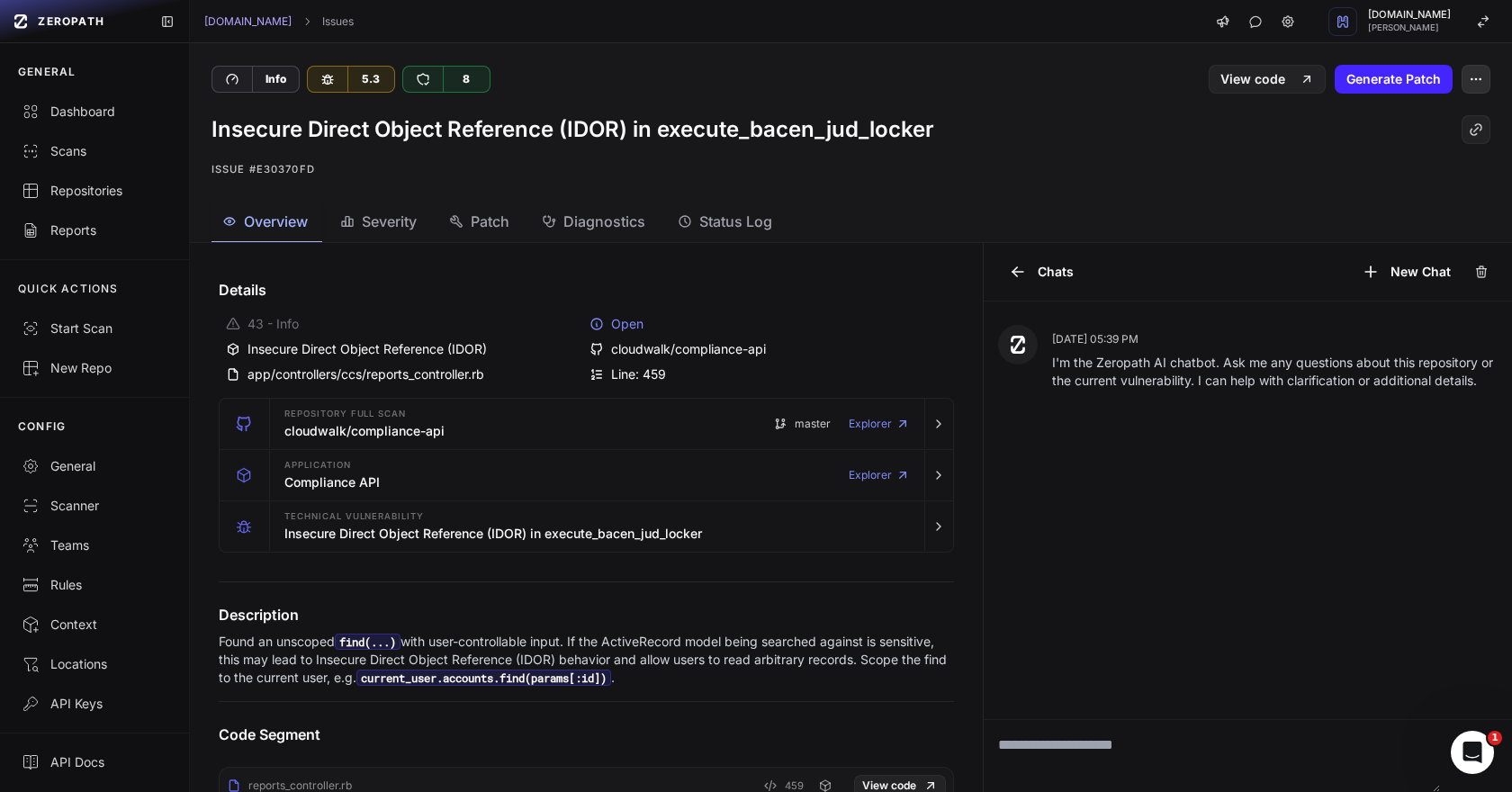
click at [1469, 86] on button "button" at bounding box center [1475, 78] width 29 height 29
click at [1393, 117] on div "False Positive" at bounding box center [1389, 124] width 192 height 44
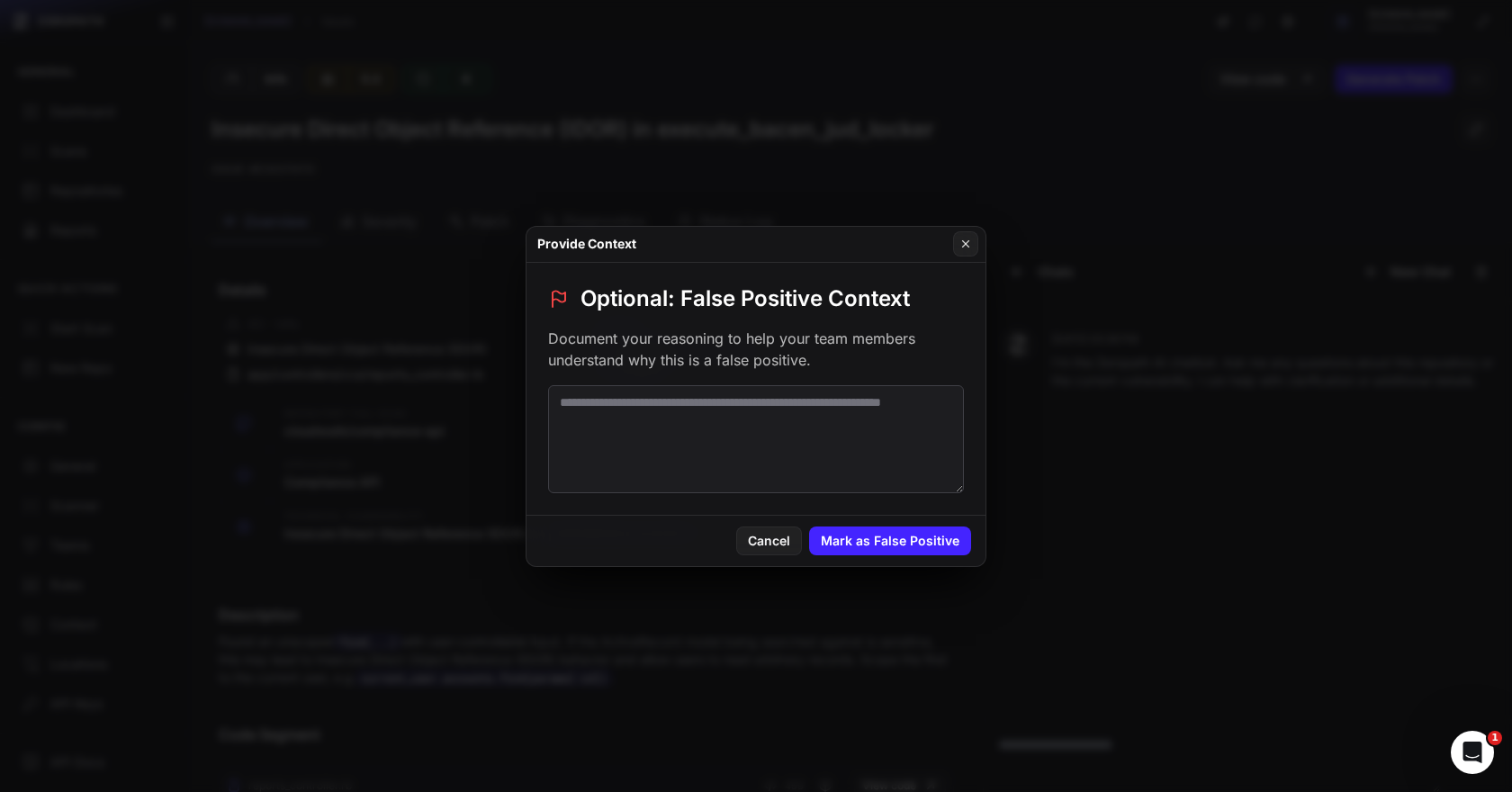
click at [703, 425] on textarea at bounding box center [756, 439] width 415 height 108
type textarea "**********"
click at [863, 539] on button "Mark as False Positive" at bounding box center [889, 540] width 162 height 29
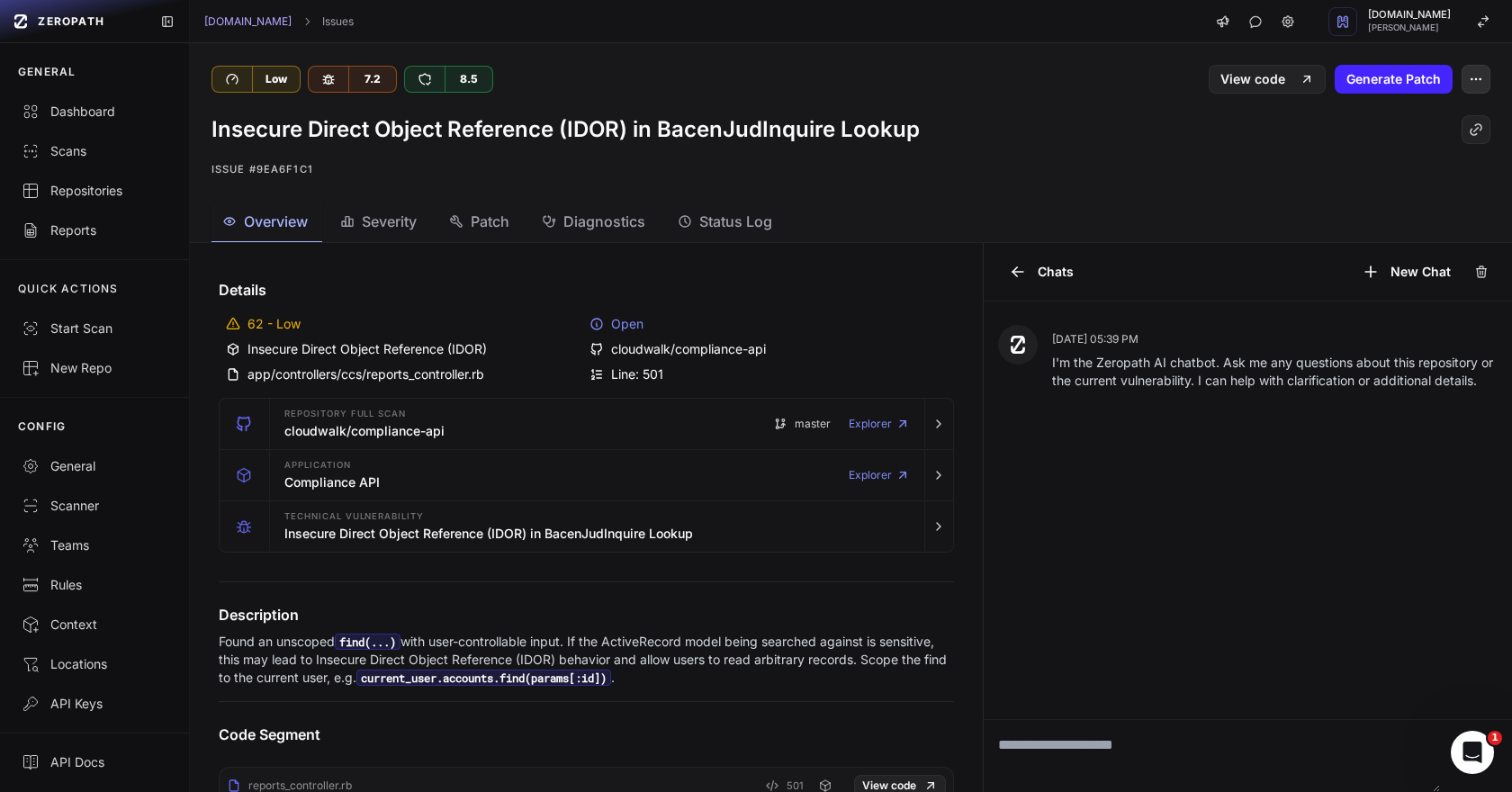
click at [1478, 77] on icon "button" at bounding box center [1475, 79] width 15 height 15
click at [1400, 125] on div "False Positive" at bounding box center [1389, 124] width 192 height 44
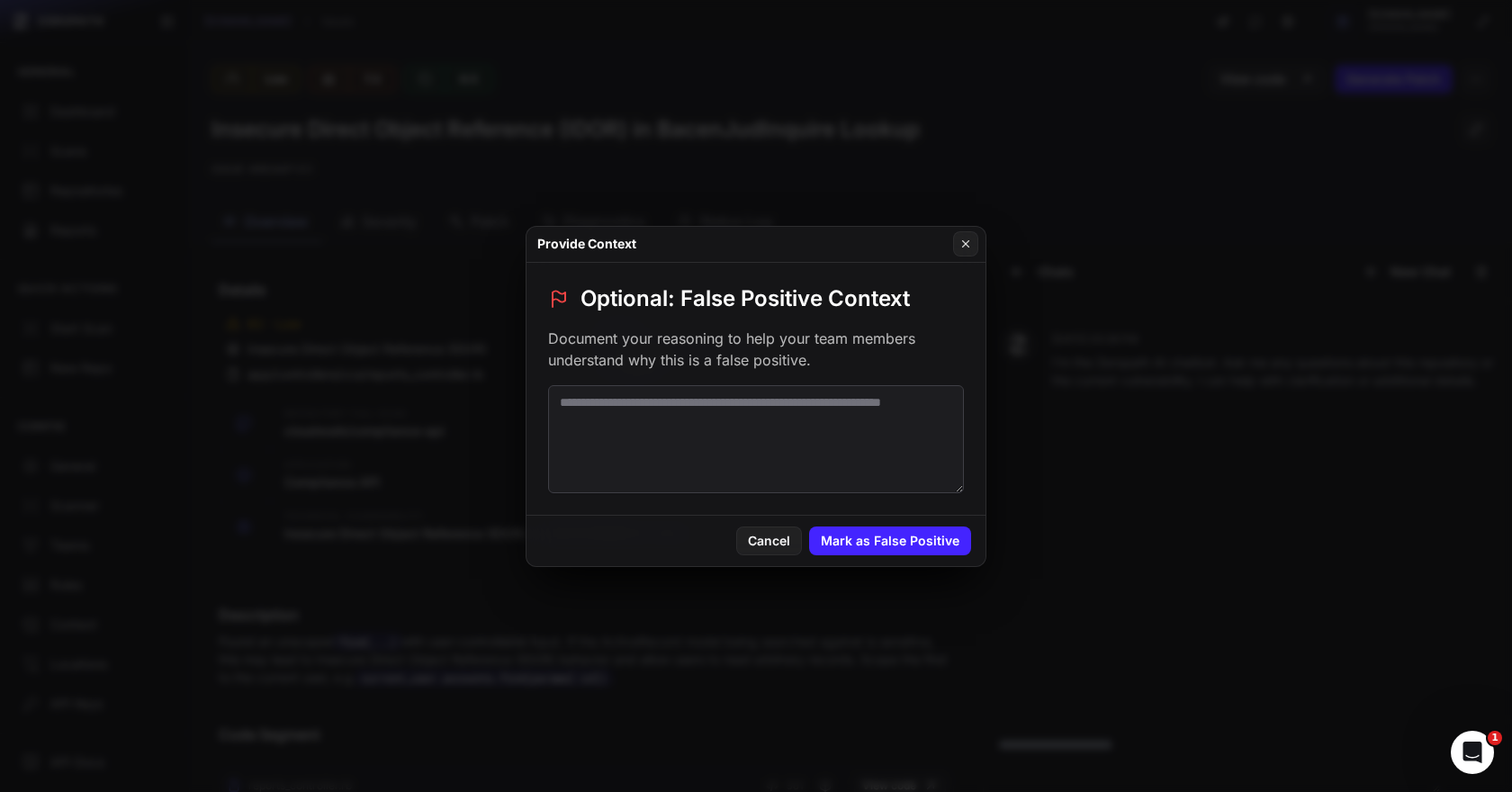
click at [750, 422] on textarea at bounding box center [756, 439] width 415 height 108
paste textarea "**********"
type textarea "**********"
click at [894, 551] on button "Mark as False Positive" at bounding box center [889, 540] width 162 height 29
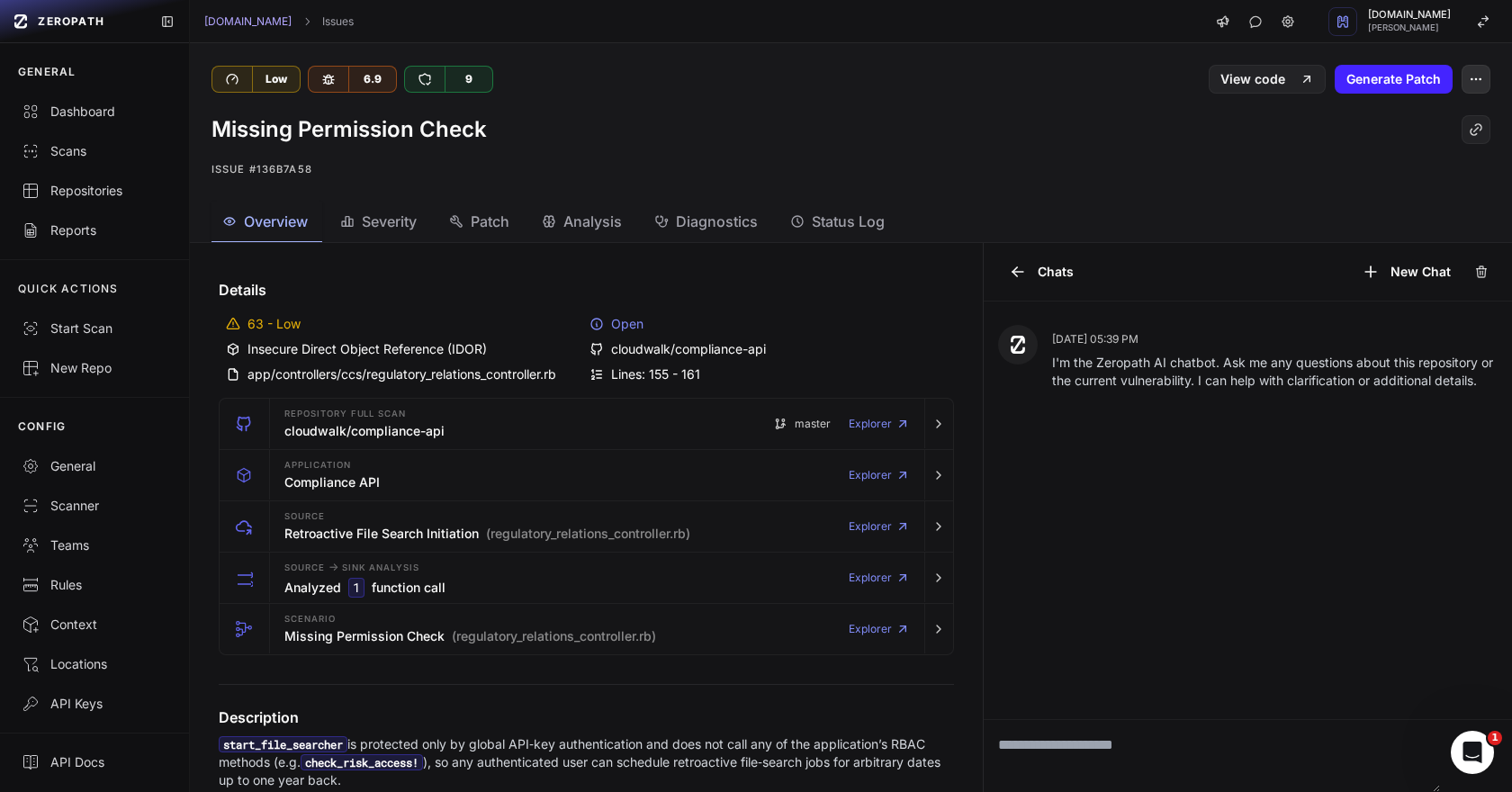
click at [1474, 73] on icon "button" at bounding box center [1475, 79] width 15 height 15
click at [1424, 120] on div "False Positive" at bounding box center [1389, 124] width 192 height 44
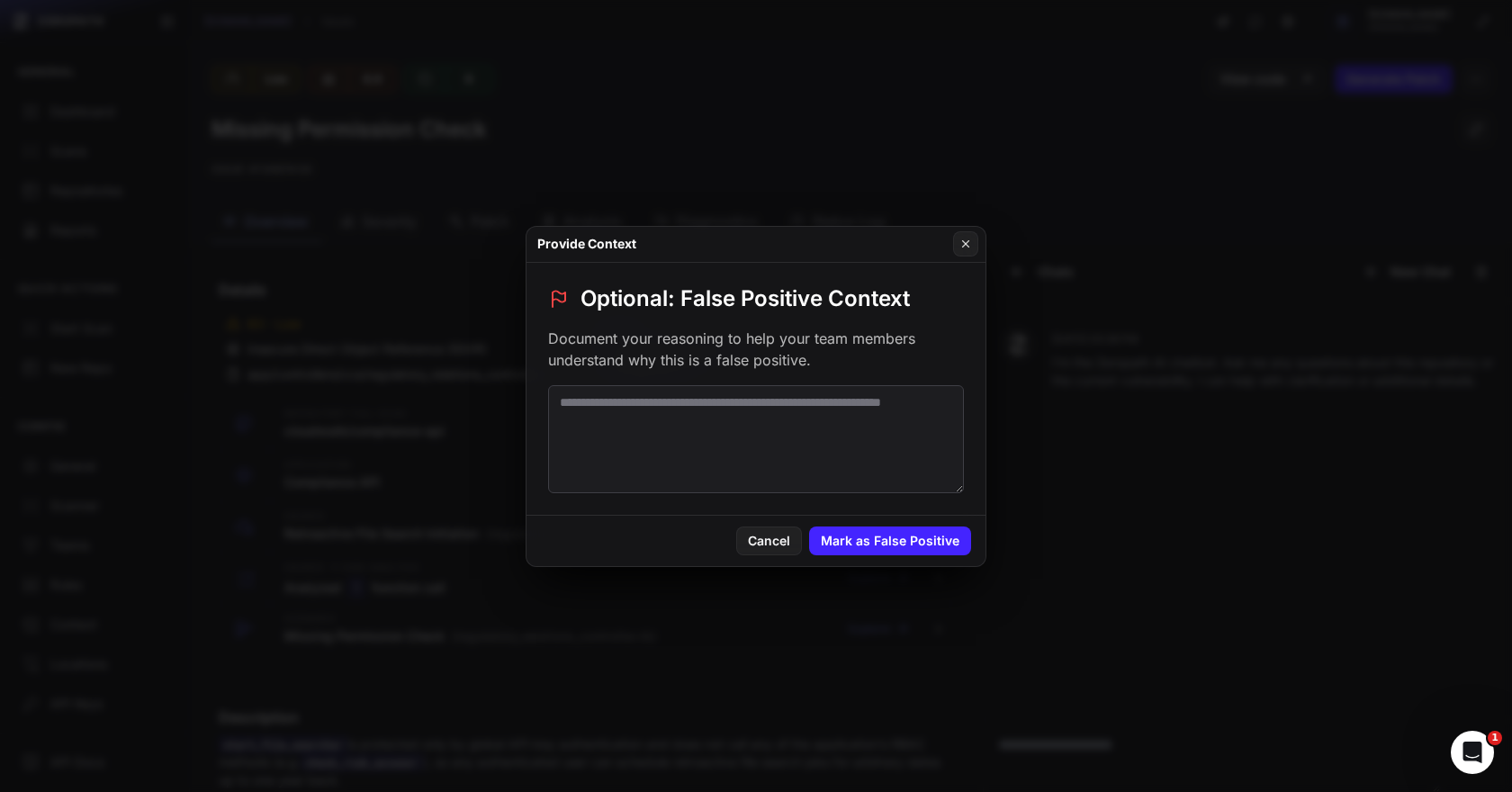
click at [734, 407] on textarea at bounding box center [756, 439] width 415 height 108
paste textarea "**********"
type textarea "**********"
click at [883, 547] on button "Mark as False Positive" at bounding box center [889, 540] width 162 height 29
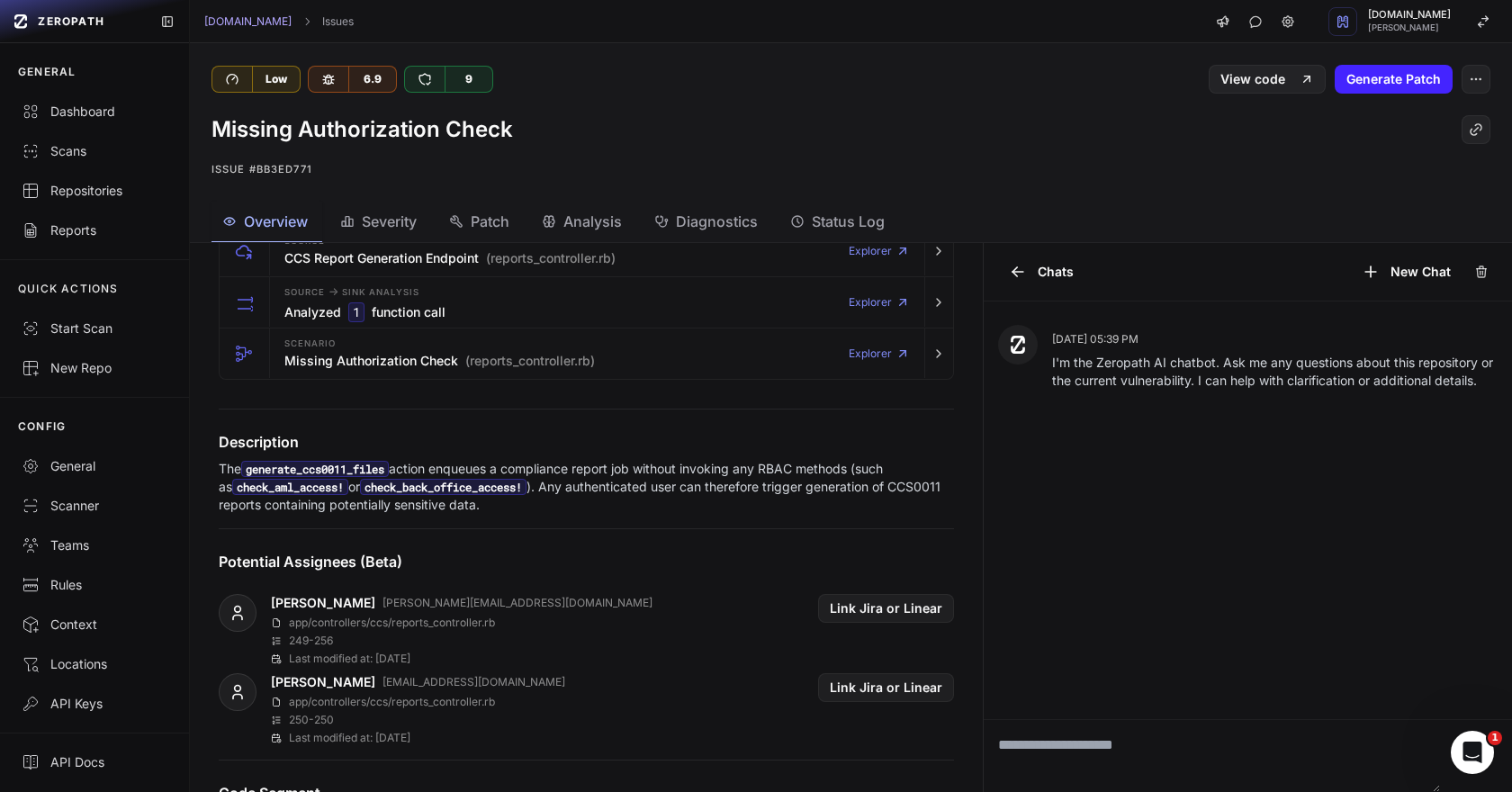
scroll to position [275, 0]
click at [1466, 73] on button "button" at bounding box center [1475, 78] width 29 height 29
click at [1382, 116] on div "False Positive" at bounding box center [1389, 124] width 192 height 44
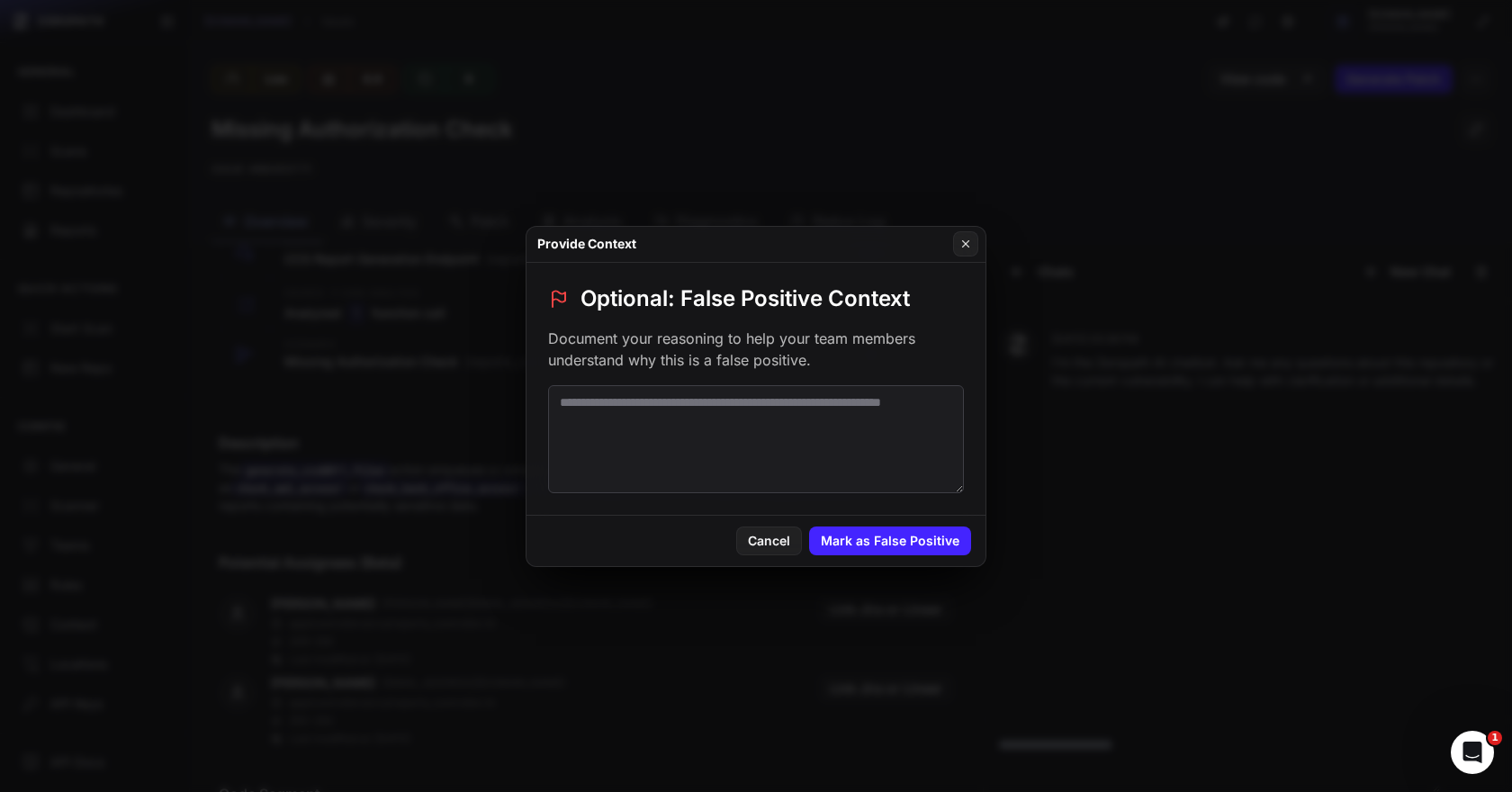
click at [606, 426] on textarea at bounding box center [756, 439] width 415 height 108
paste textarea "**********"
type textarea "**********"
click at [862, 532] on button "Mark as False Positive" at bounding box center [889, 540] width 162 height 29
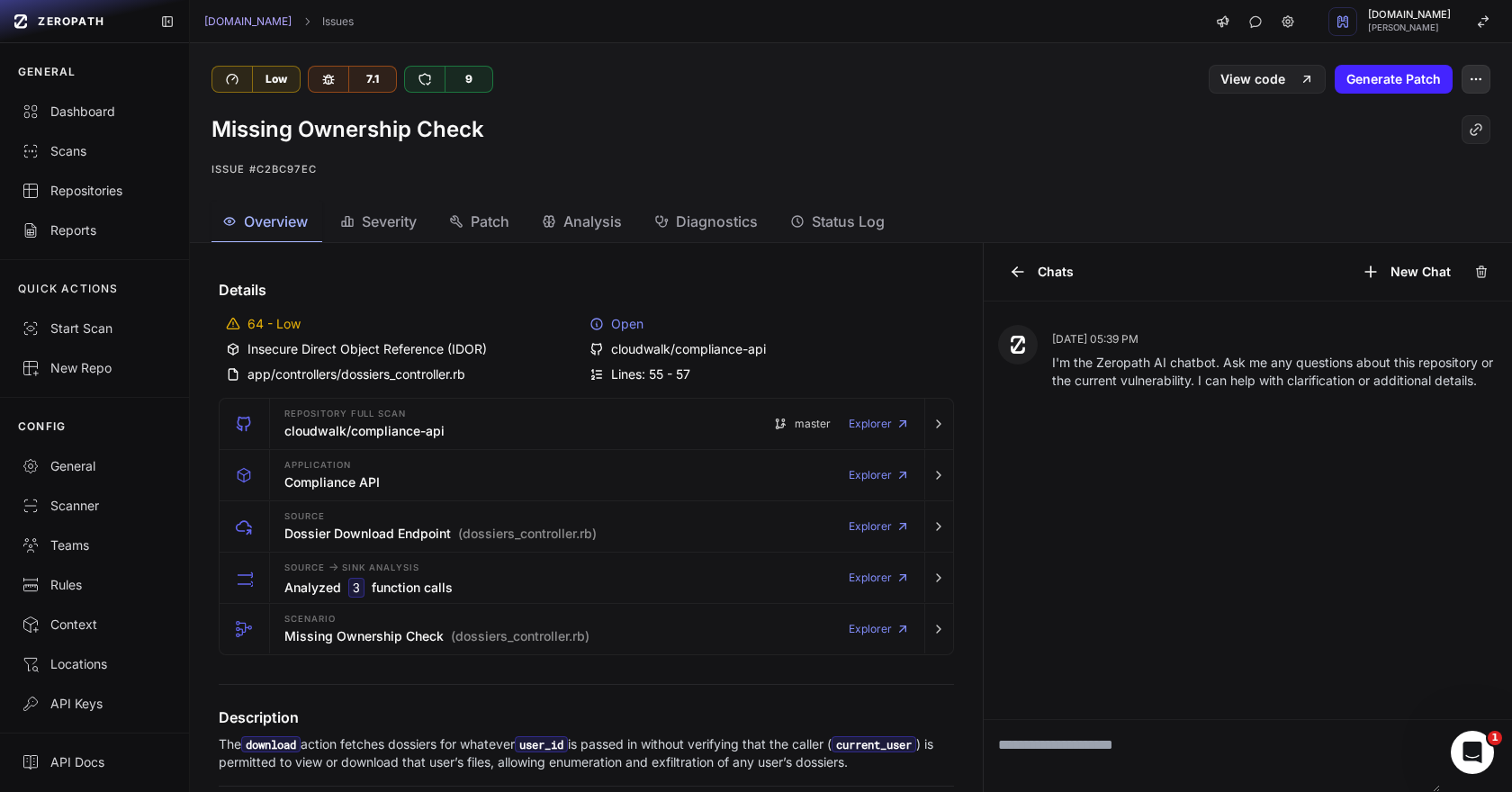
click at [1484, 90] on button "button" at bounding box center [1475, 78] width 29 height 29
click at [1328, 125] on div "False Positive" at bounding box center [1389, 124] width 192 height 44
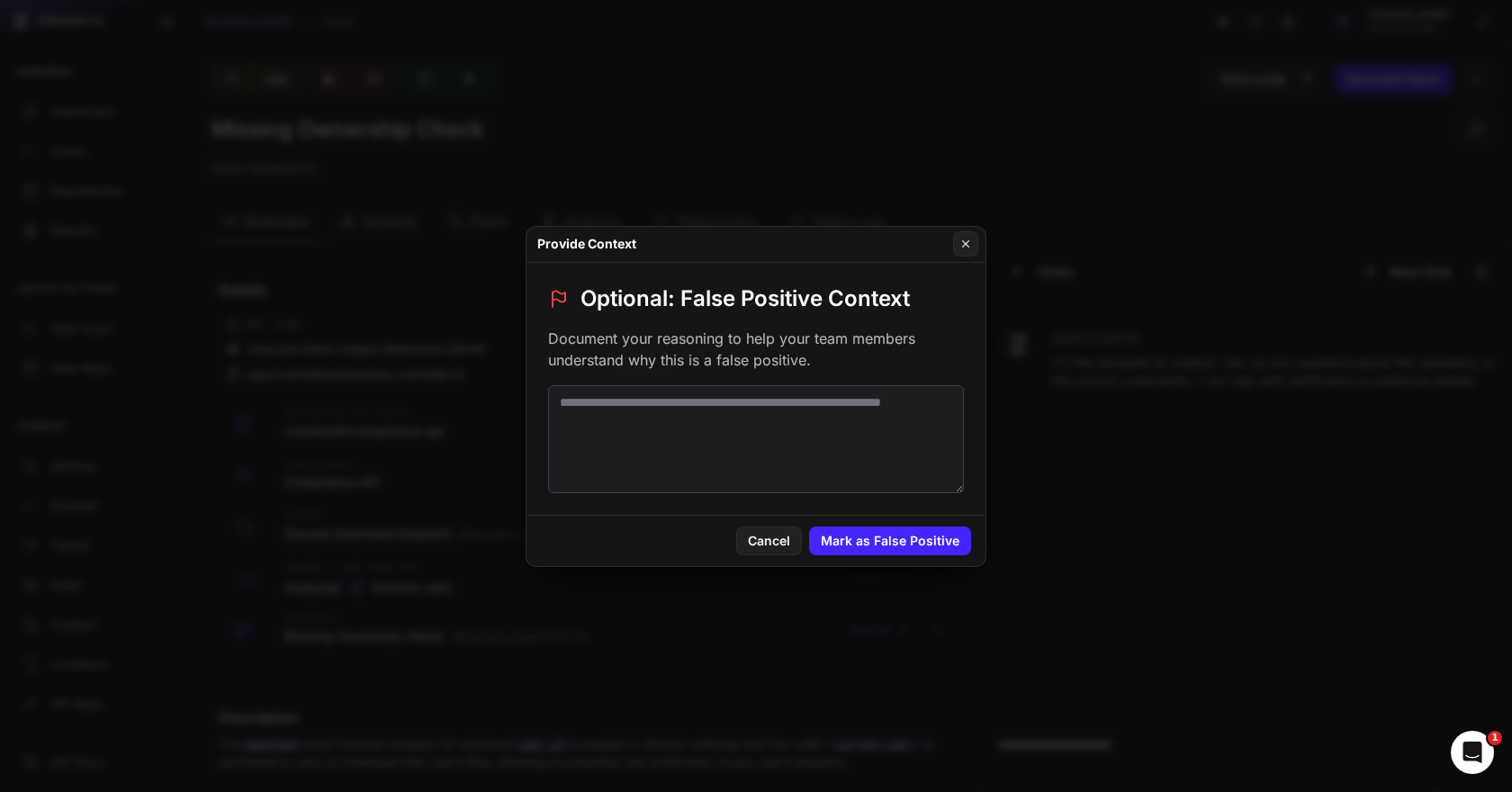
click at [811, 459] on textarea at bounding box center [756, 439] width 415 height 108
paste textarea "**********"
type textarea "**********"
click at [903, 541] on button "Mark as False Positive" at bounding box center [889, 540] width 162 height 29
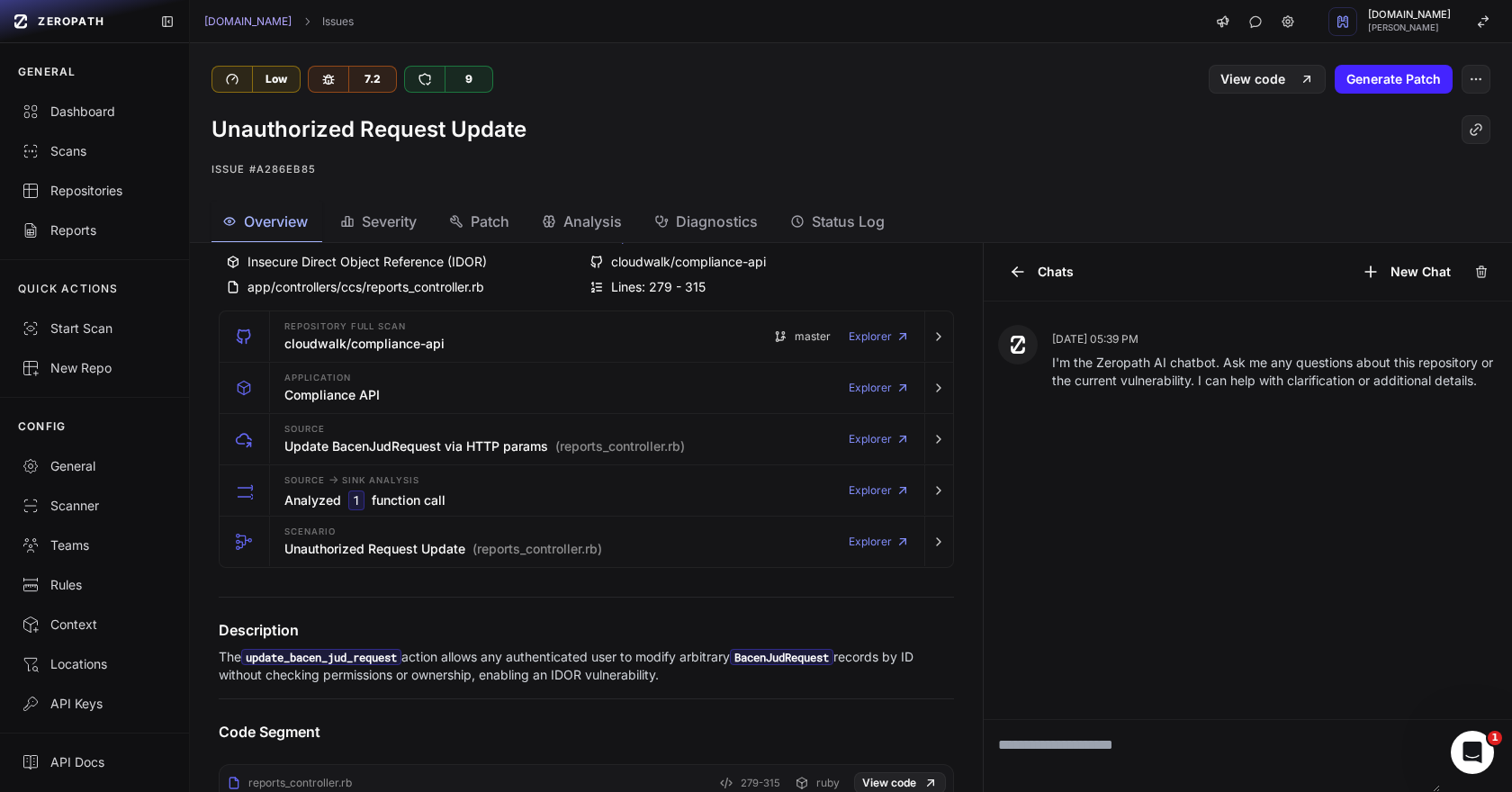
scroll to position [90, 0]
click at [1479, 75] on icon "button" at bounding box center [1475, 79] width 15 height 15
click at [1401, 112] on div "False Positive" at bounding box center [1389, 124] width 192 height 44
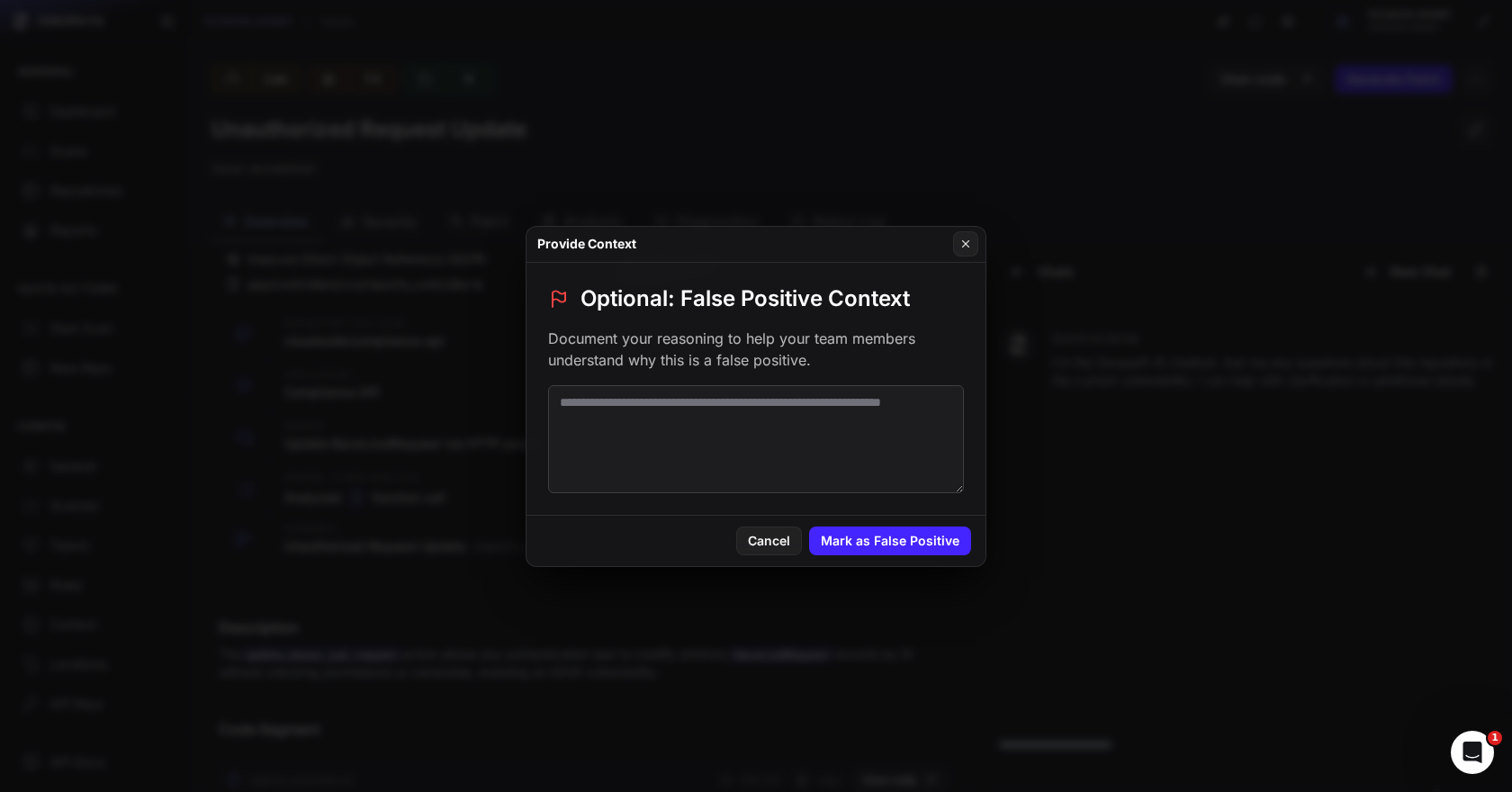
click at [777, 387] on textarea at bounding box center [756, 439] width 415 height 108
paste textarea "**********"
type textarea "**********"
click at [884, 549] on button "Mark as False Positive" at bounding box center [889, 540] width 162 height 29
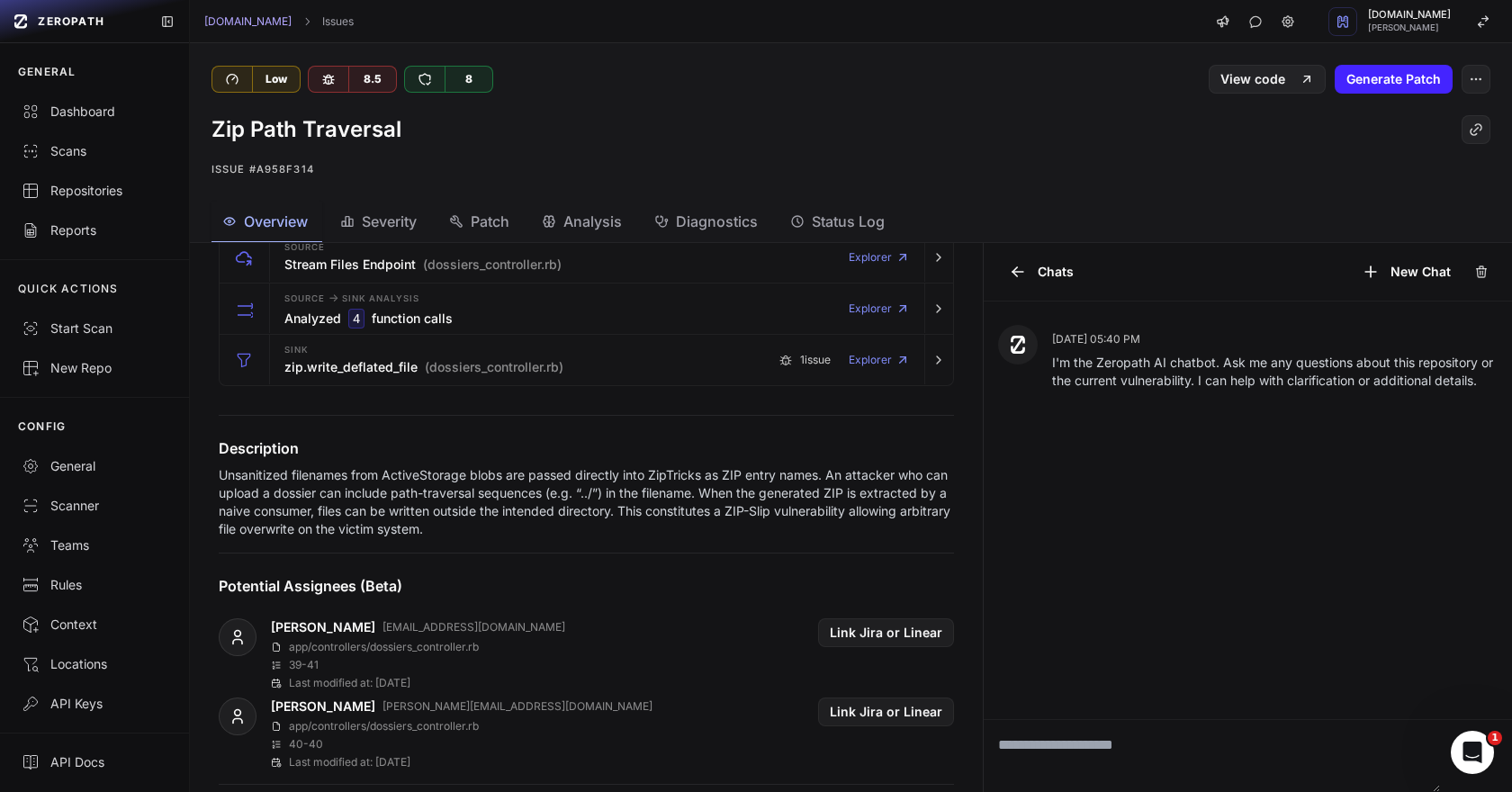
scroll to position [286, 0]
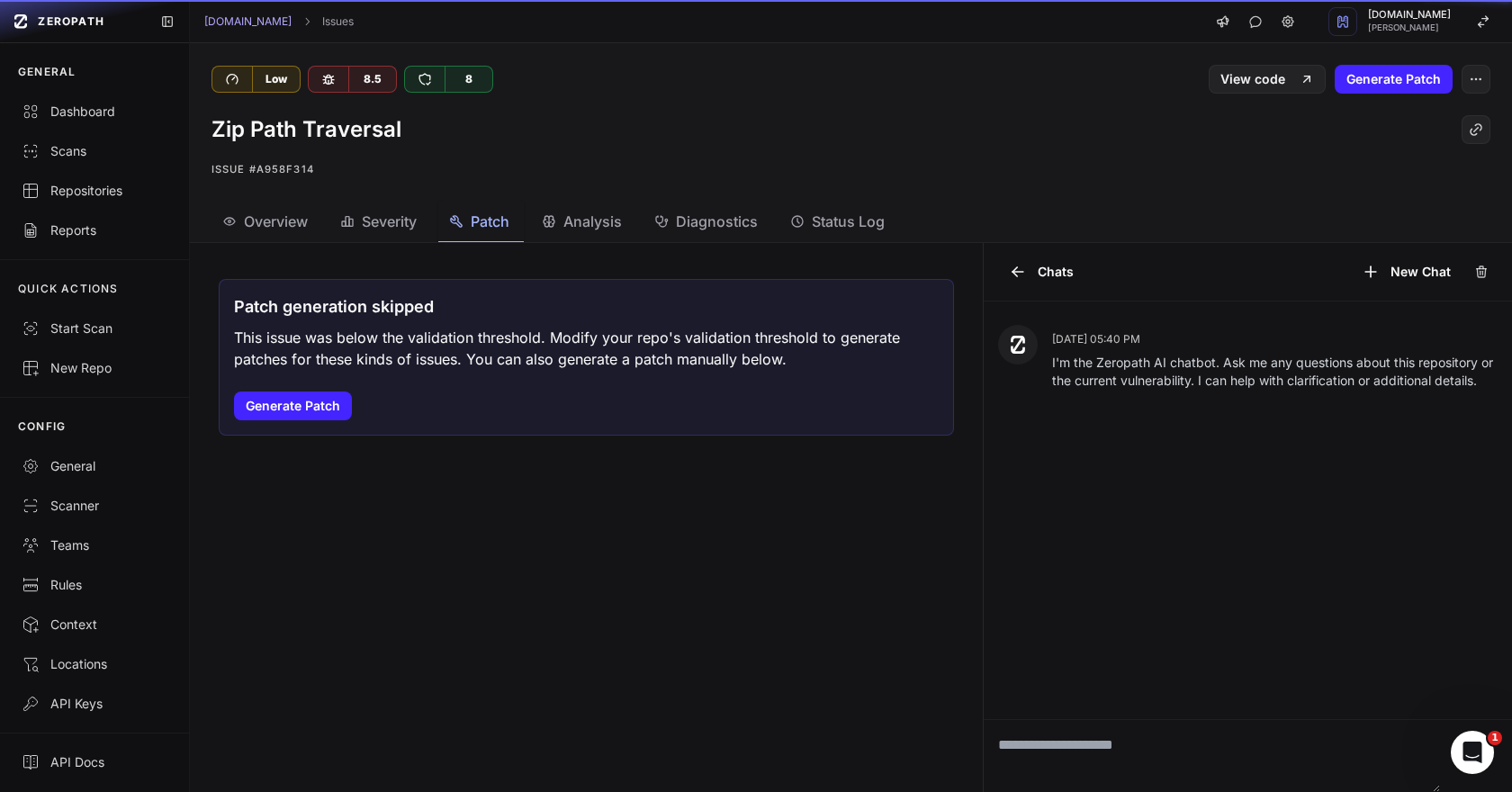
click at [517, 229] on button "Patch" at bounding box center [481, 221] width 85 height 41
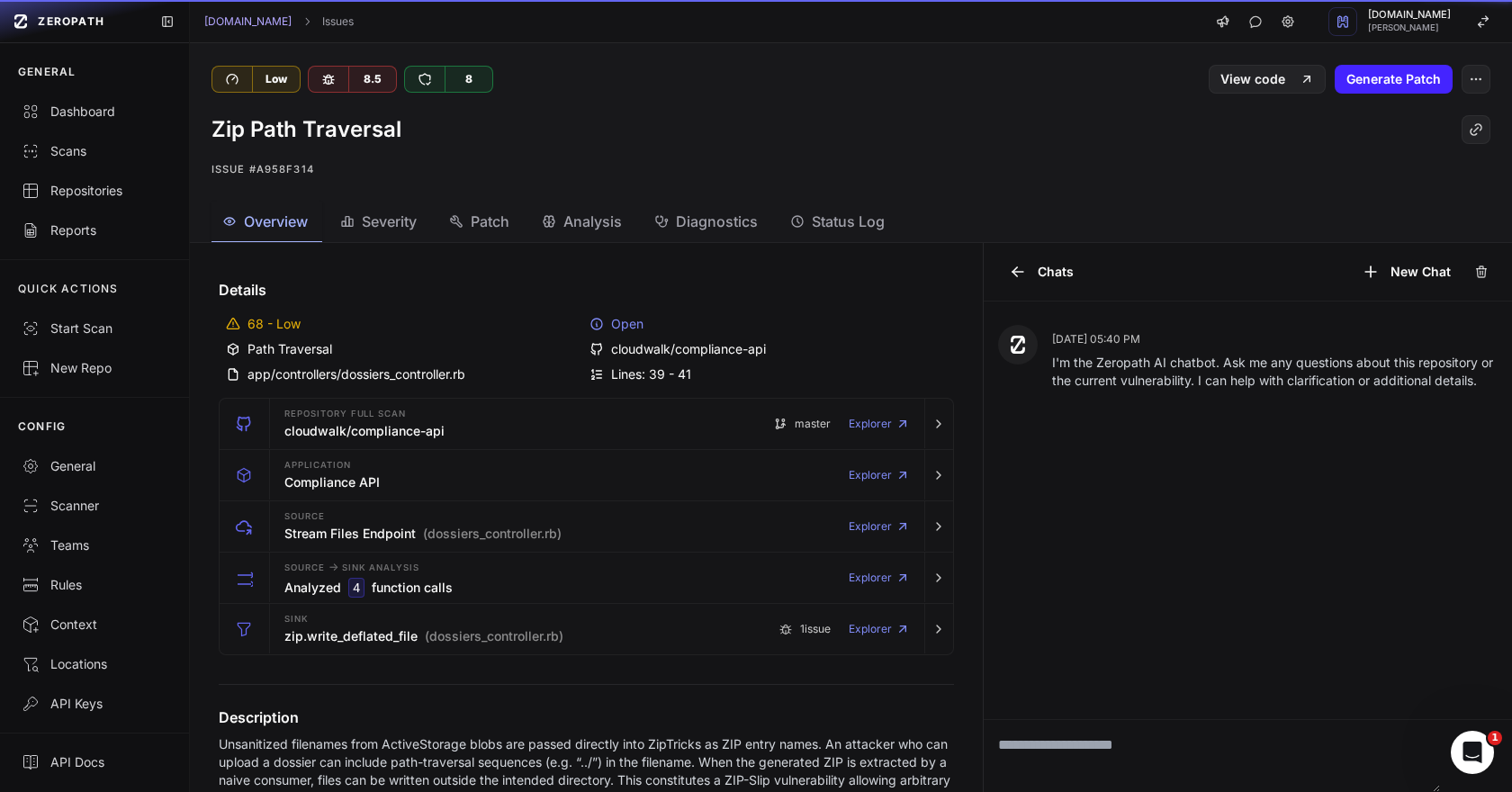
click at [269, 218] on span "Overview" at bounding box center [276, 221] width 63 height 22
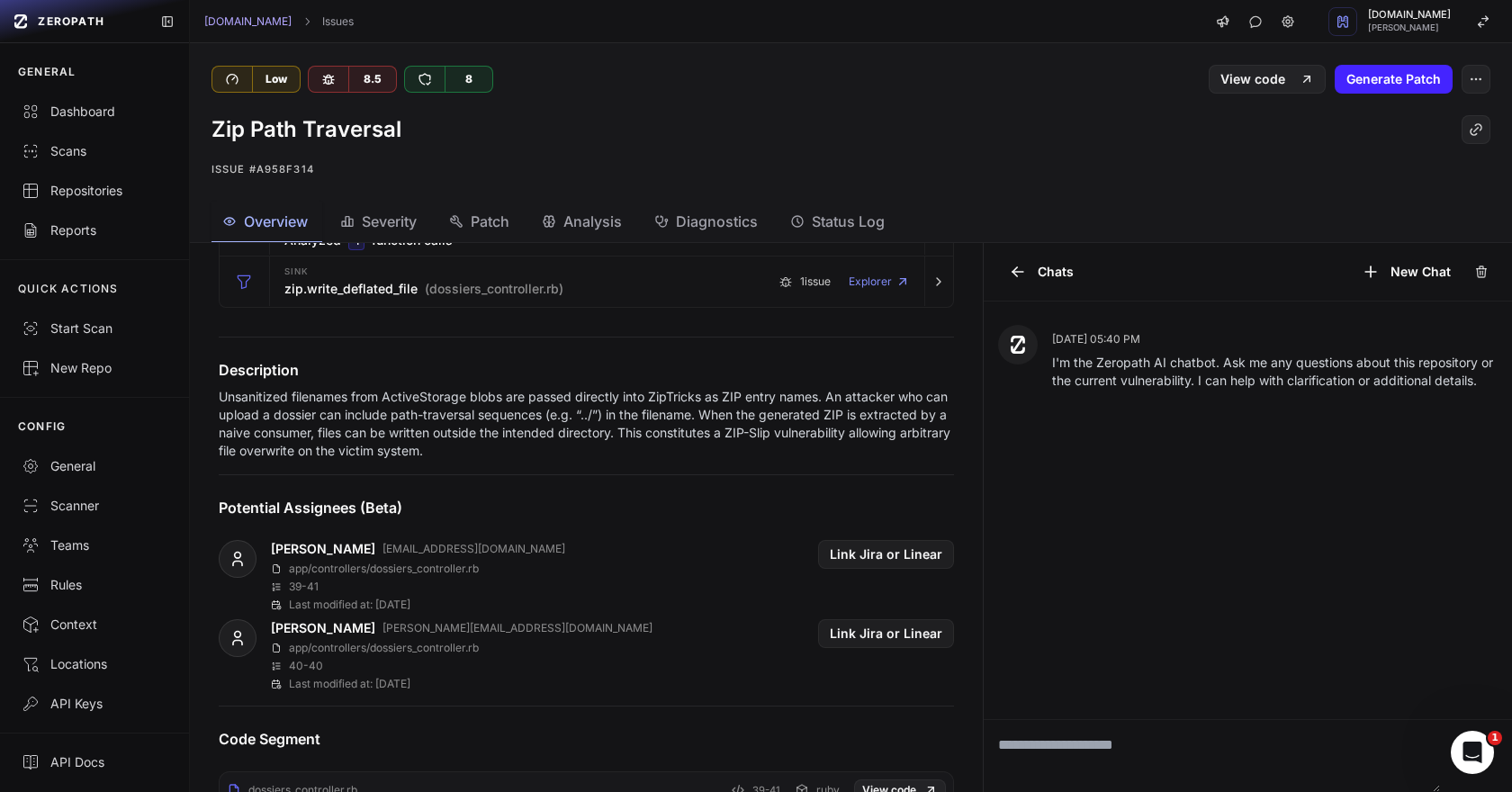
scroll to position [361, 0]
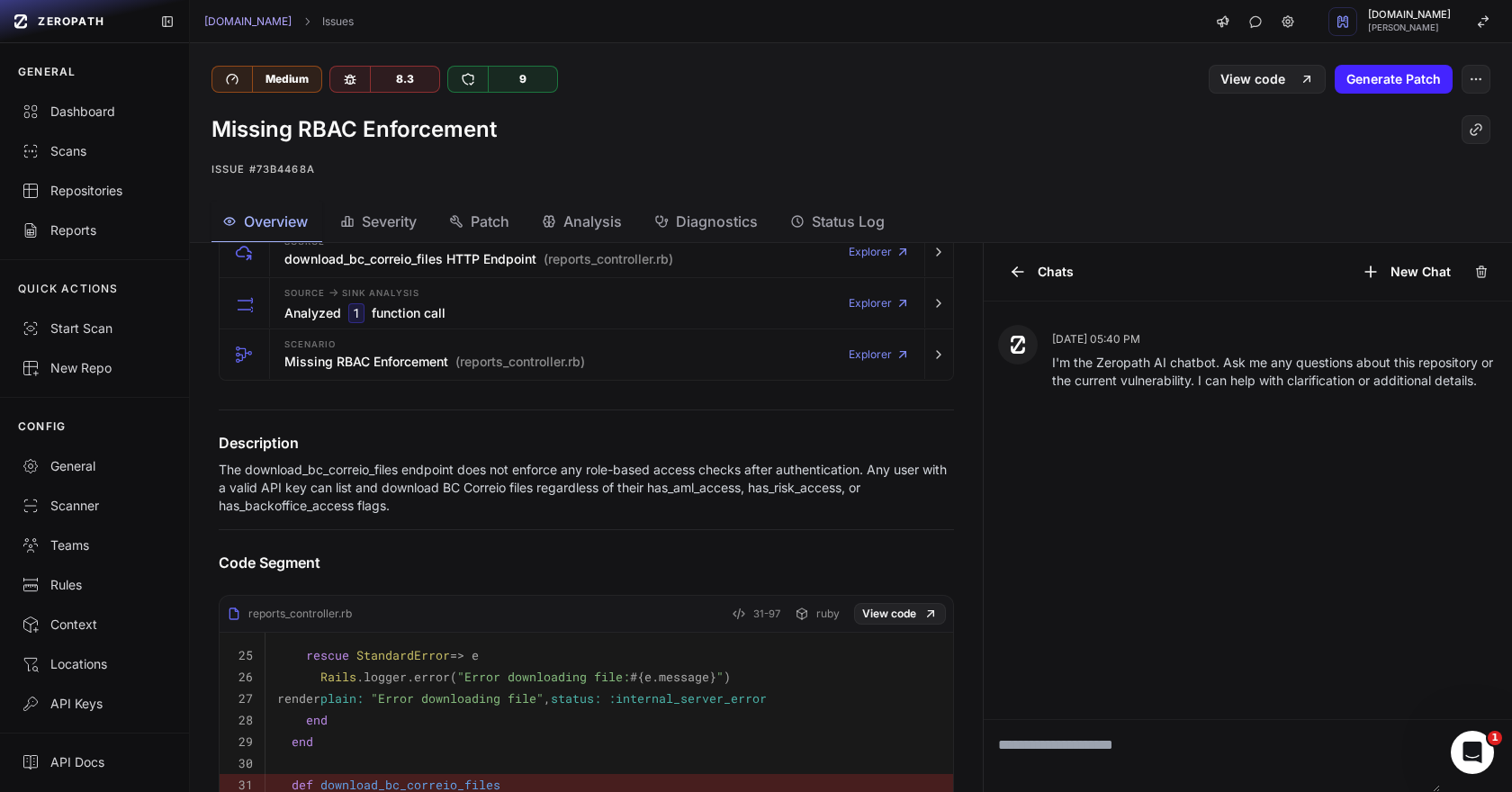
scroll to position [281, 0]
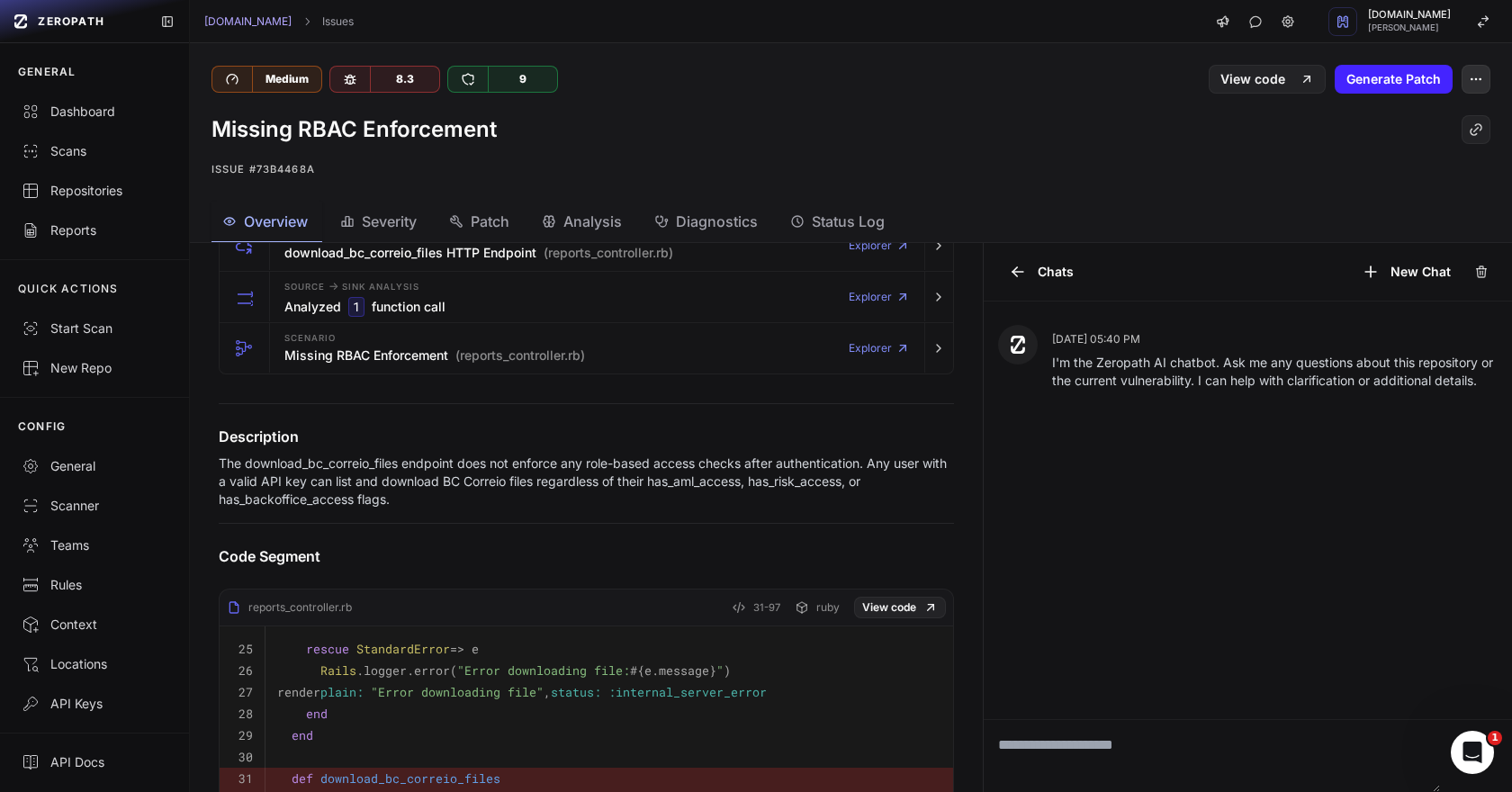
click at [1473, 73] on icon "button" at bounding box center [1475, 79] width 15 height 15
click at [1401, 110] on div "False Positive" at bounding box center [1389, 124] width 192 height 44
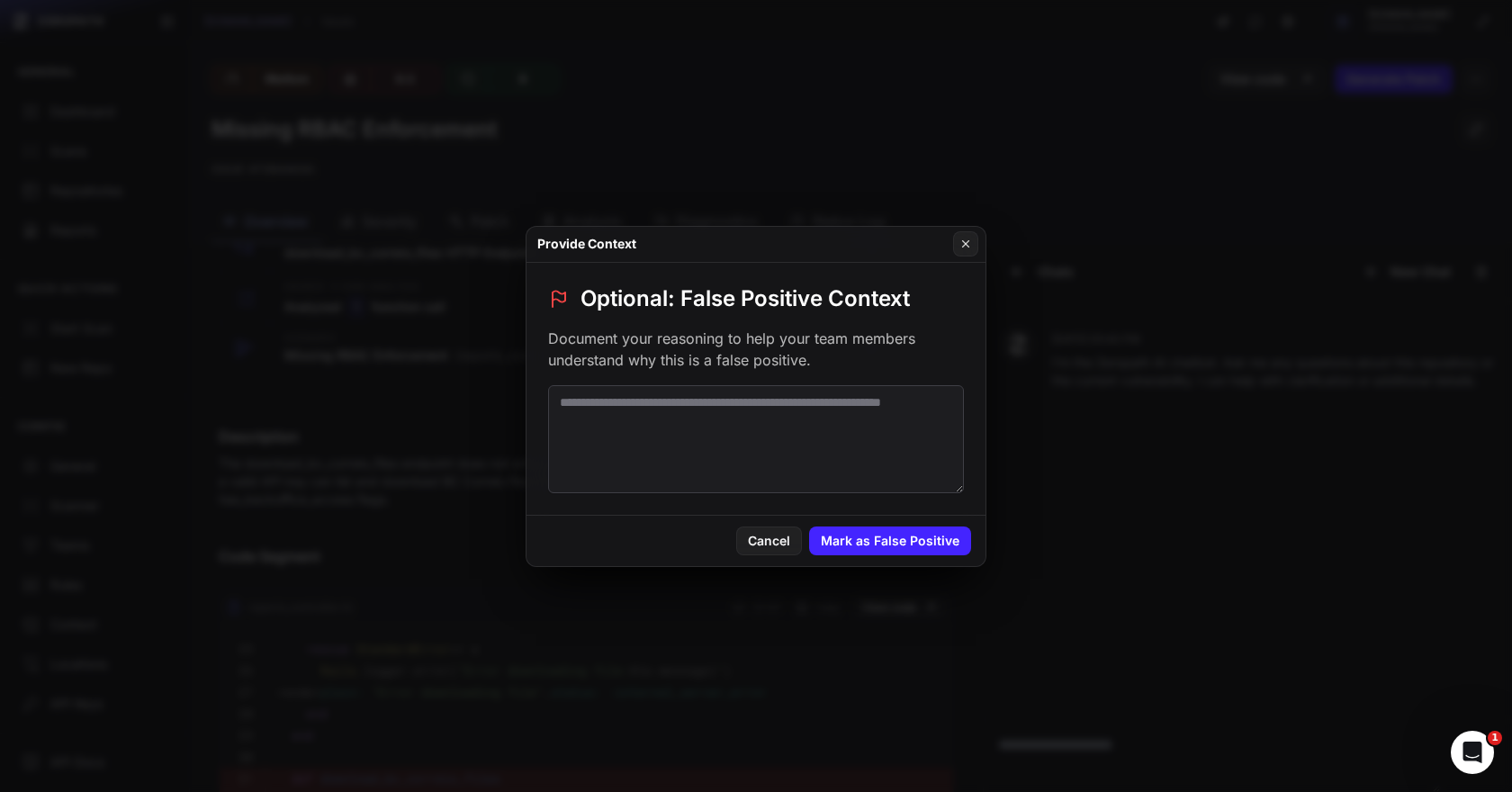
click at [751, 436] on textarea at bounding box center [756, 439] width 415 height 108
paste textarea "**********"
type textarea "**********"
click at [902, 533] on button "Mark as False Positive" at bounding box center [889, 540] width 162 height 29
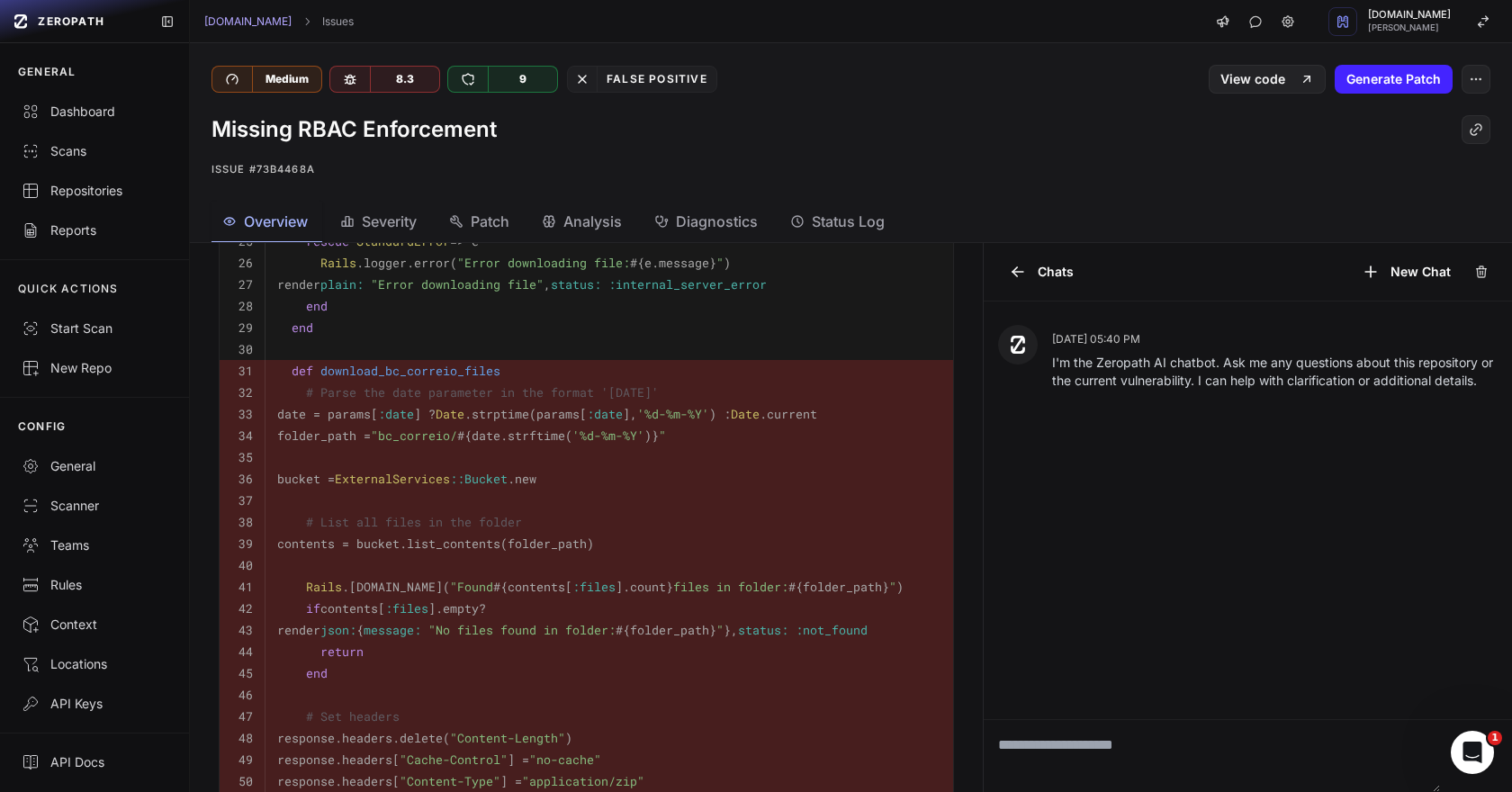
scroll to position [0, 0]
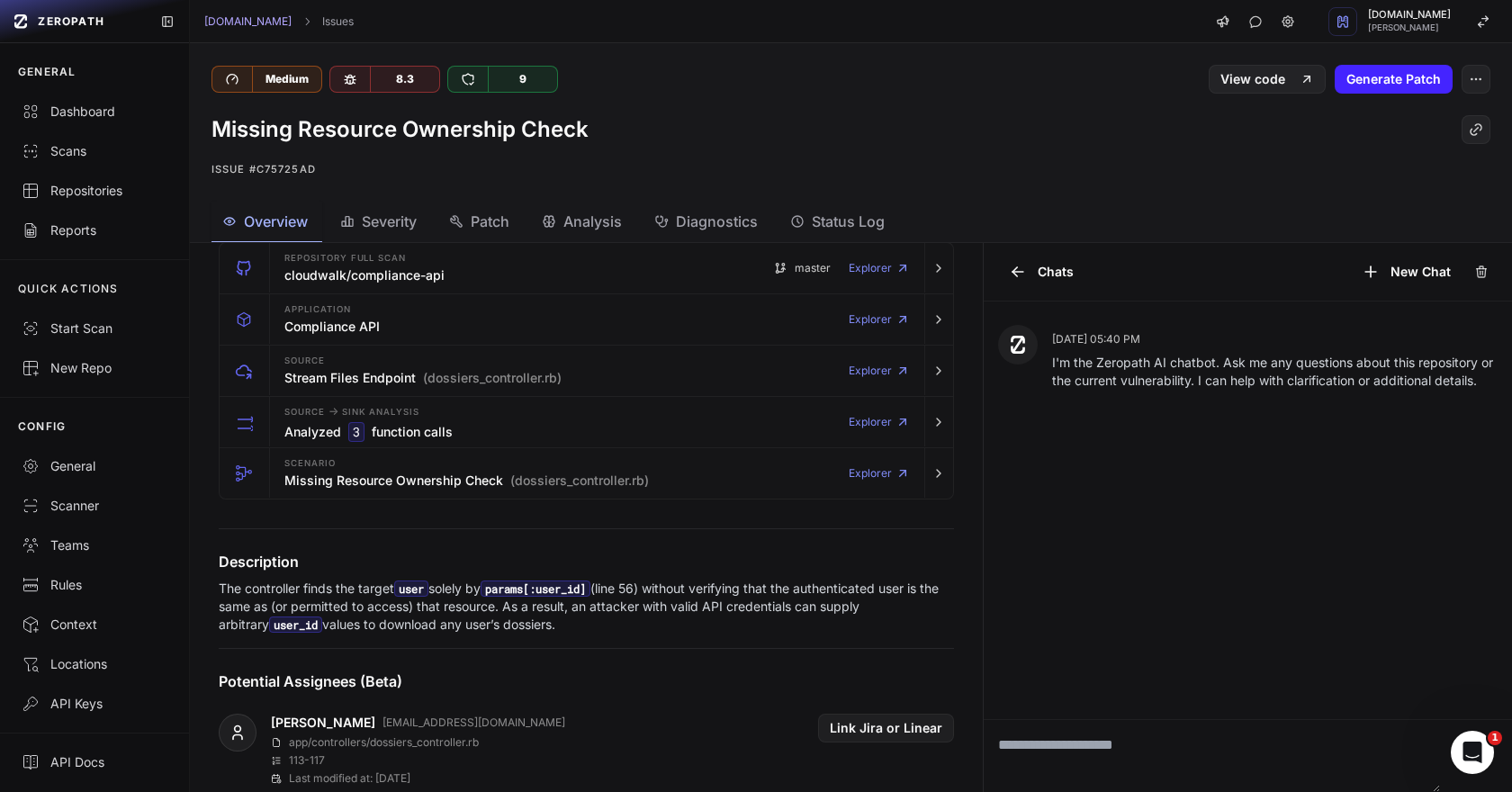
scroll to position [162, 0]
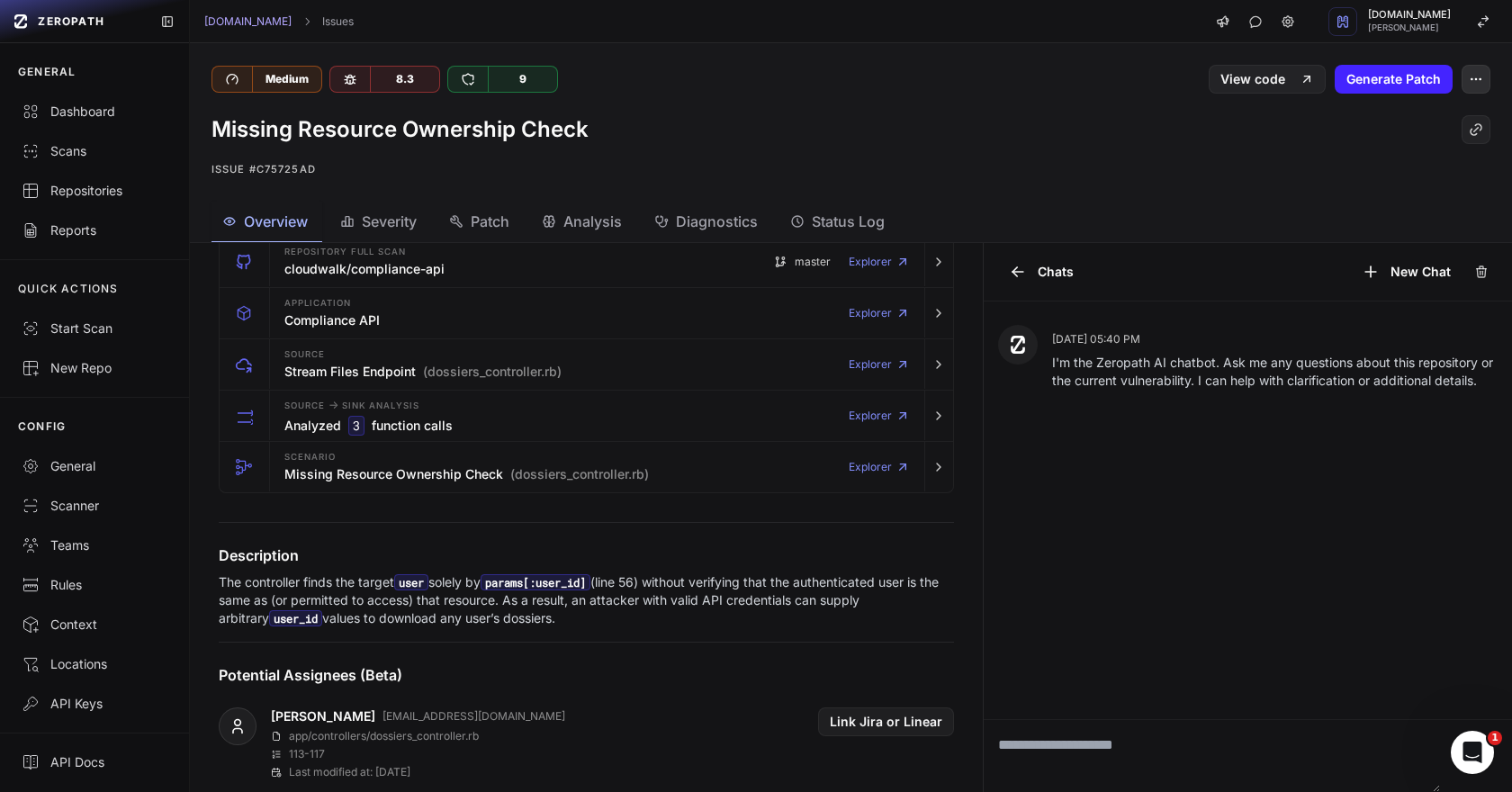
click at [1481, 83] on icon "button" at bounding box center [1475, 79] width 15 height 15
click at [1408, 114] on div "False Positive" at bounding box center [1389, 124] width 192 height 44
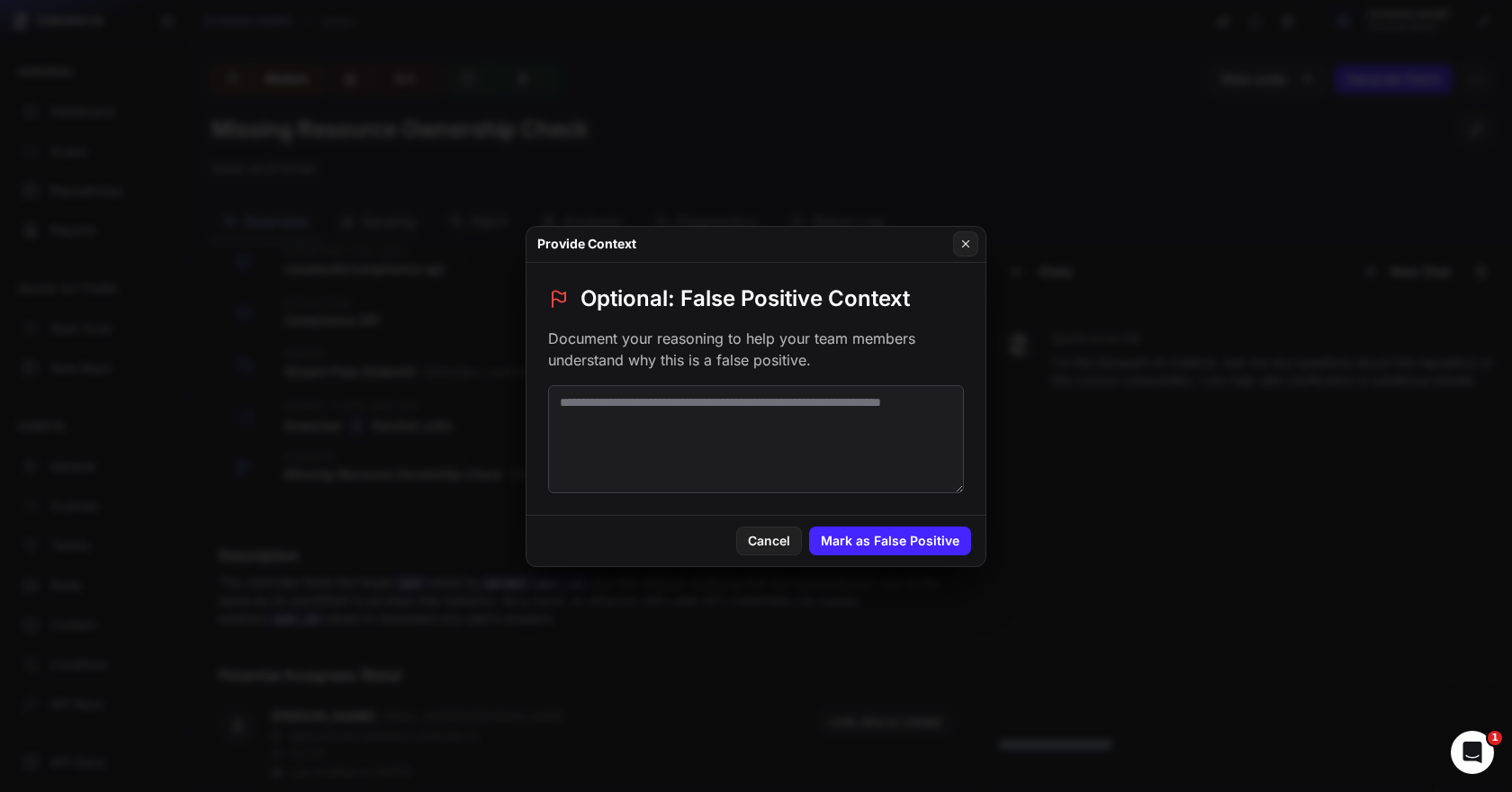
click at [726, 421] on textarea at bounding box center [756, 439] width 415 height 108
paste textarea "**********"
type textarea "**********"
click at [879, 552] on button "Mark as False Positive" at bounding box center [889, 540] width 162 height 29
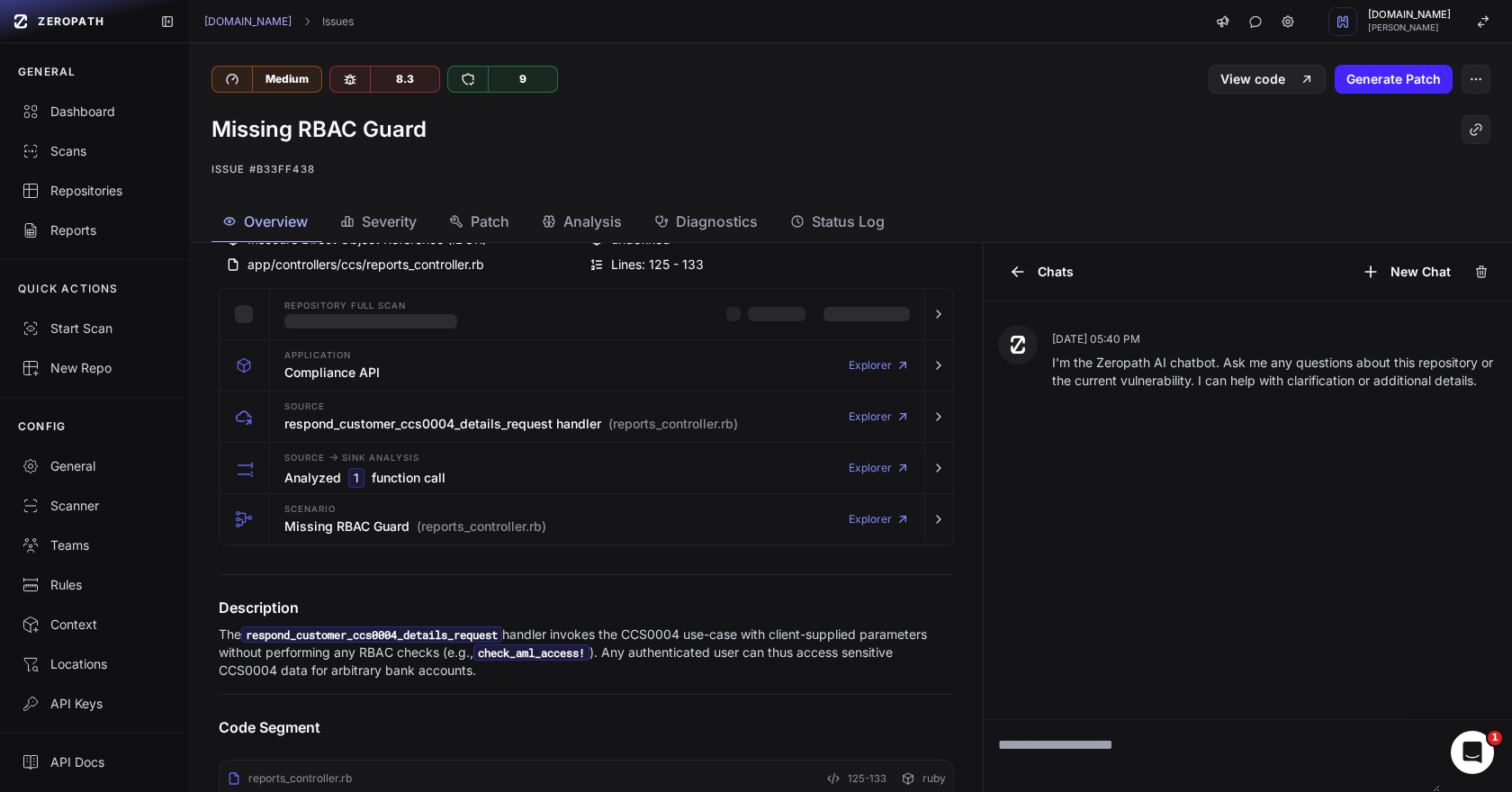
scroll to position [237, 0]
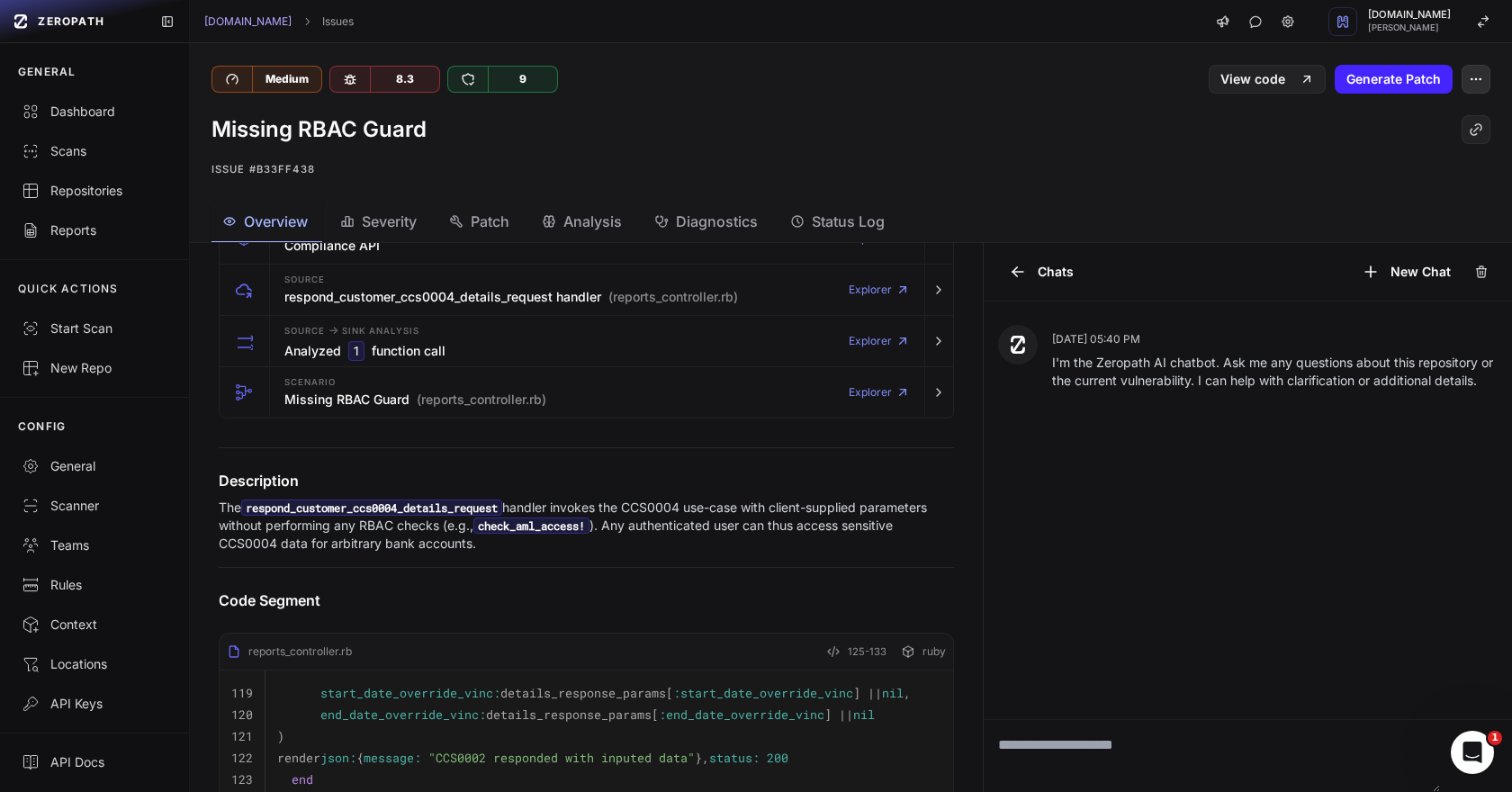
click at [1479, 72] on icon "button" at bounding box center [1475, 79] width 15 height 15
click at [1404, 118] on div "False Positive" at bounding box center [1389, 124] width 192 height 44
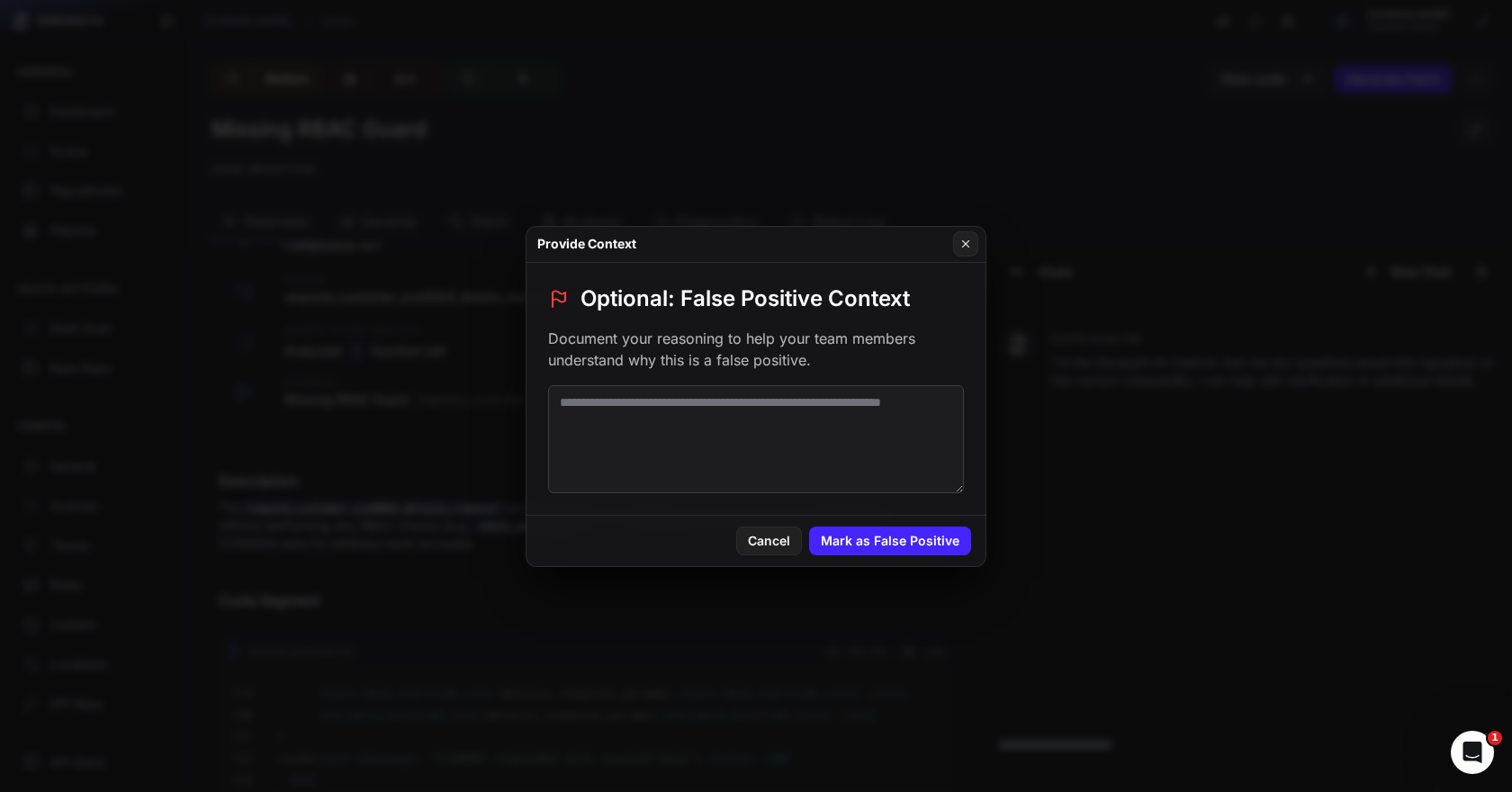
click at [747, 424] on textarea at bounding box center [756, 439] width 415 height 108
paste textarea "**********"
type textarea "**********"
click at [895, 537] on button "Mark as False Positive" at bounding box center [889, 540] width 162 height 29
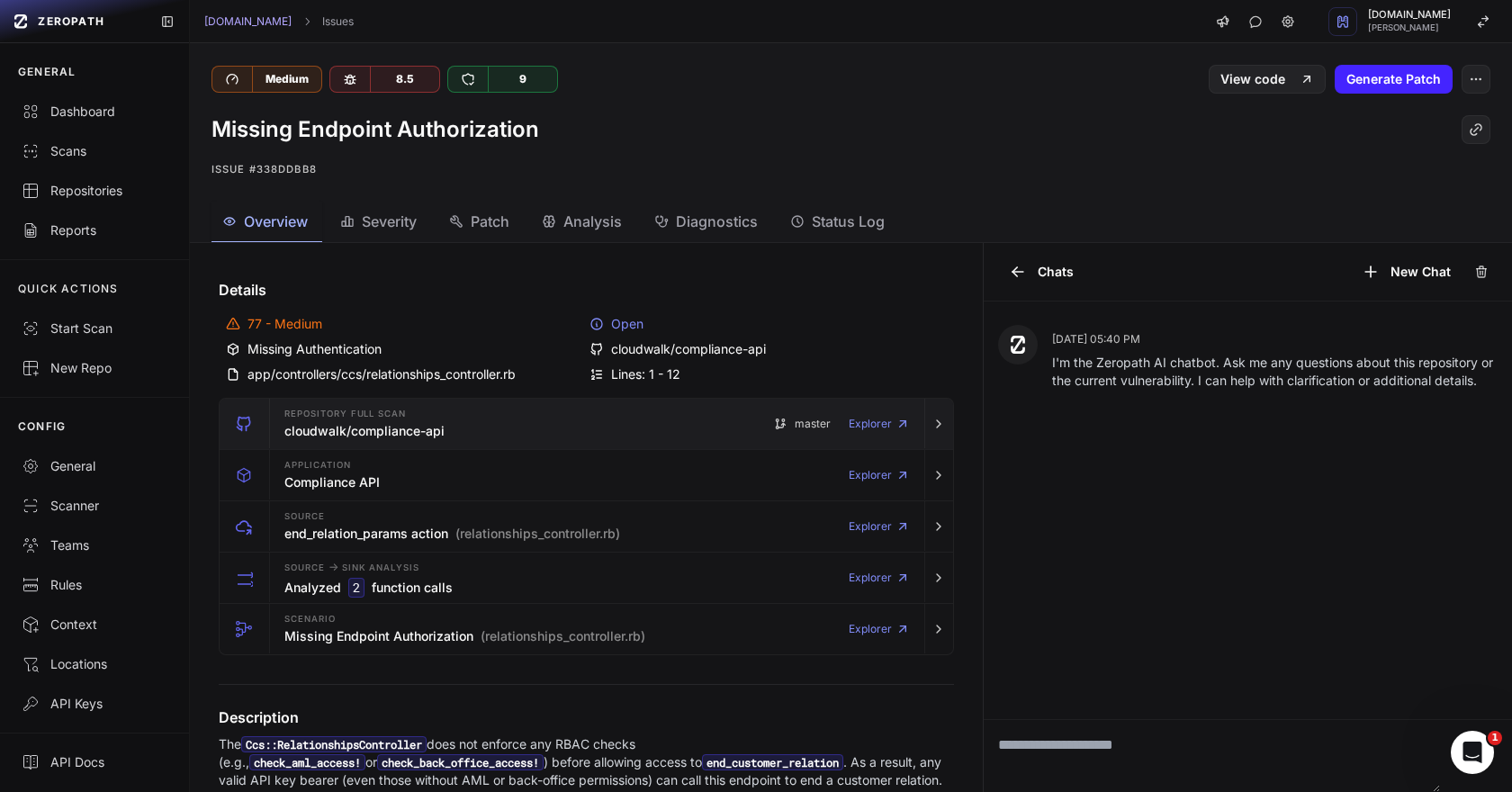
scroll to position [119, 0]
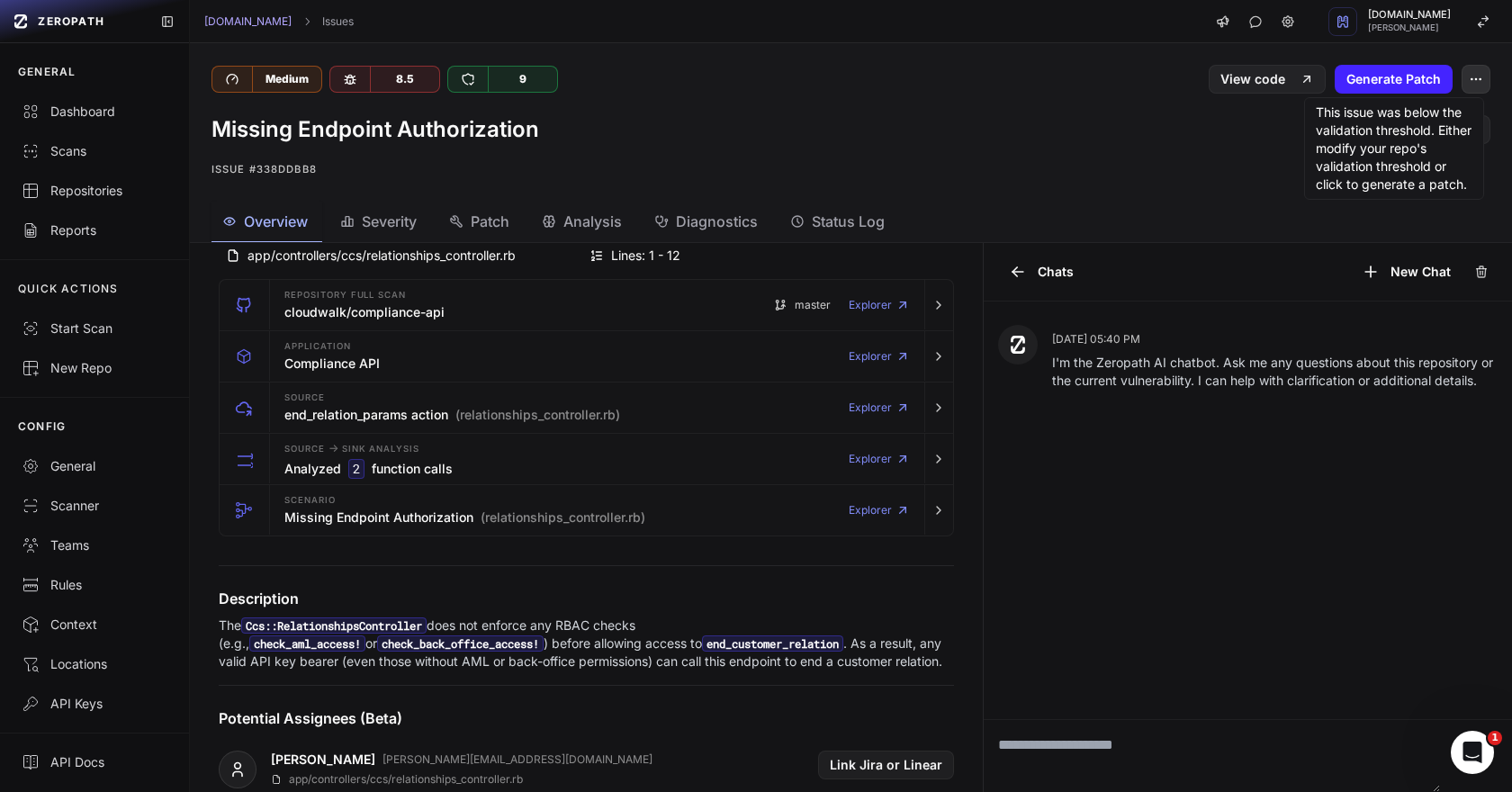
click at [1475, 82] on icon "button" at bounding box center [1475, 79] width 15 height 15
click at [1396, 134] on div "False Positive" at bounding box center [1389, 124] width 192 height 44
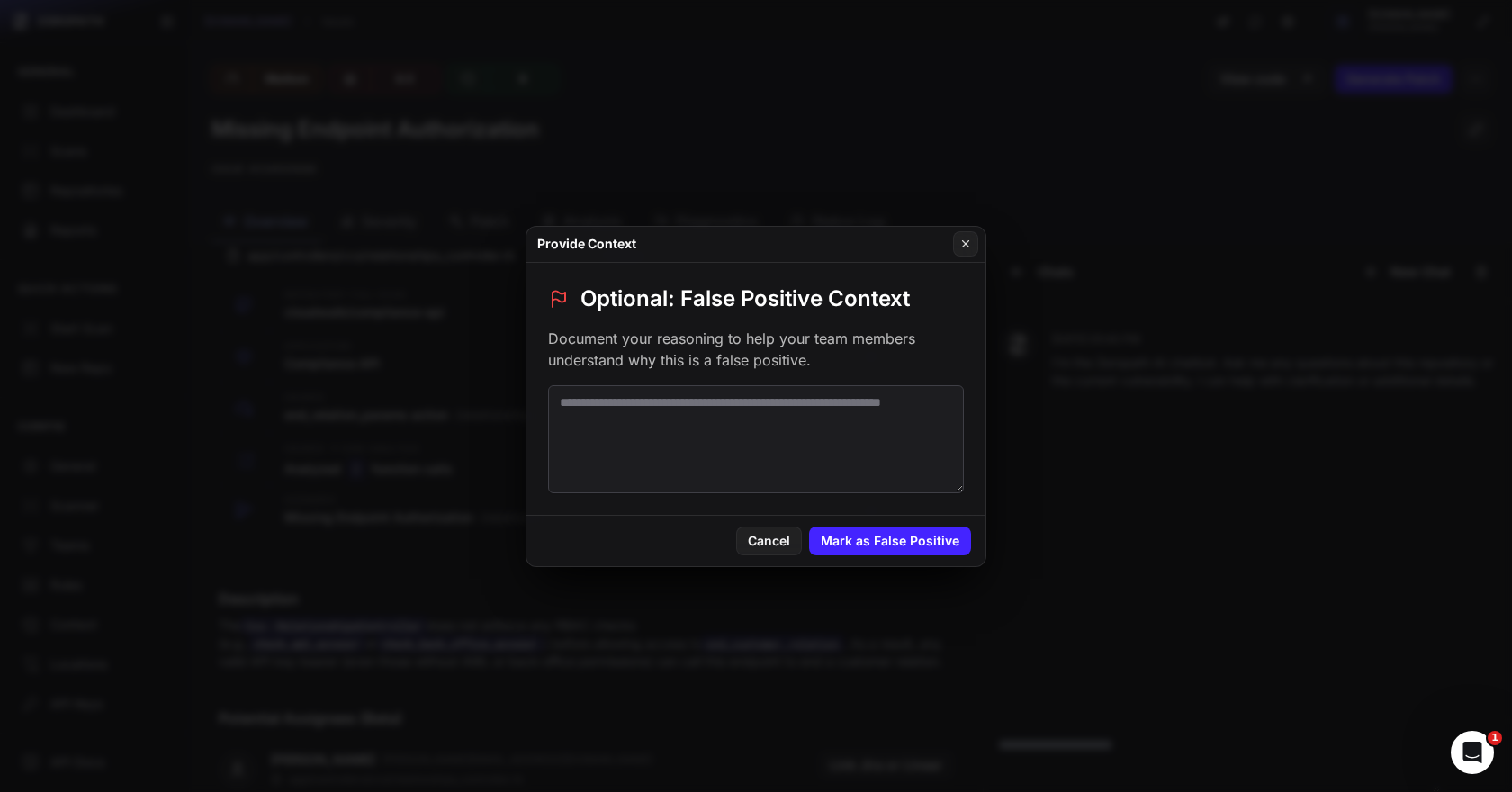
click at [806, 396] on textarea at bounding box center [756, 439] width 415 height 108
paste textarea "**********"
type textarea "**********"
click at [913, 557] on div "Cancel Mark as False Positive" at bounding box center [756, 540] width 459 height 51
click at [913, 545] on button "Mark as False Positive" at bounding box center [889, 540] width 162 height 29
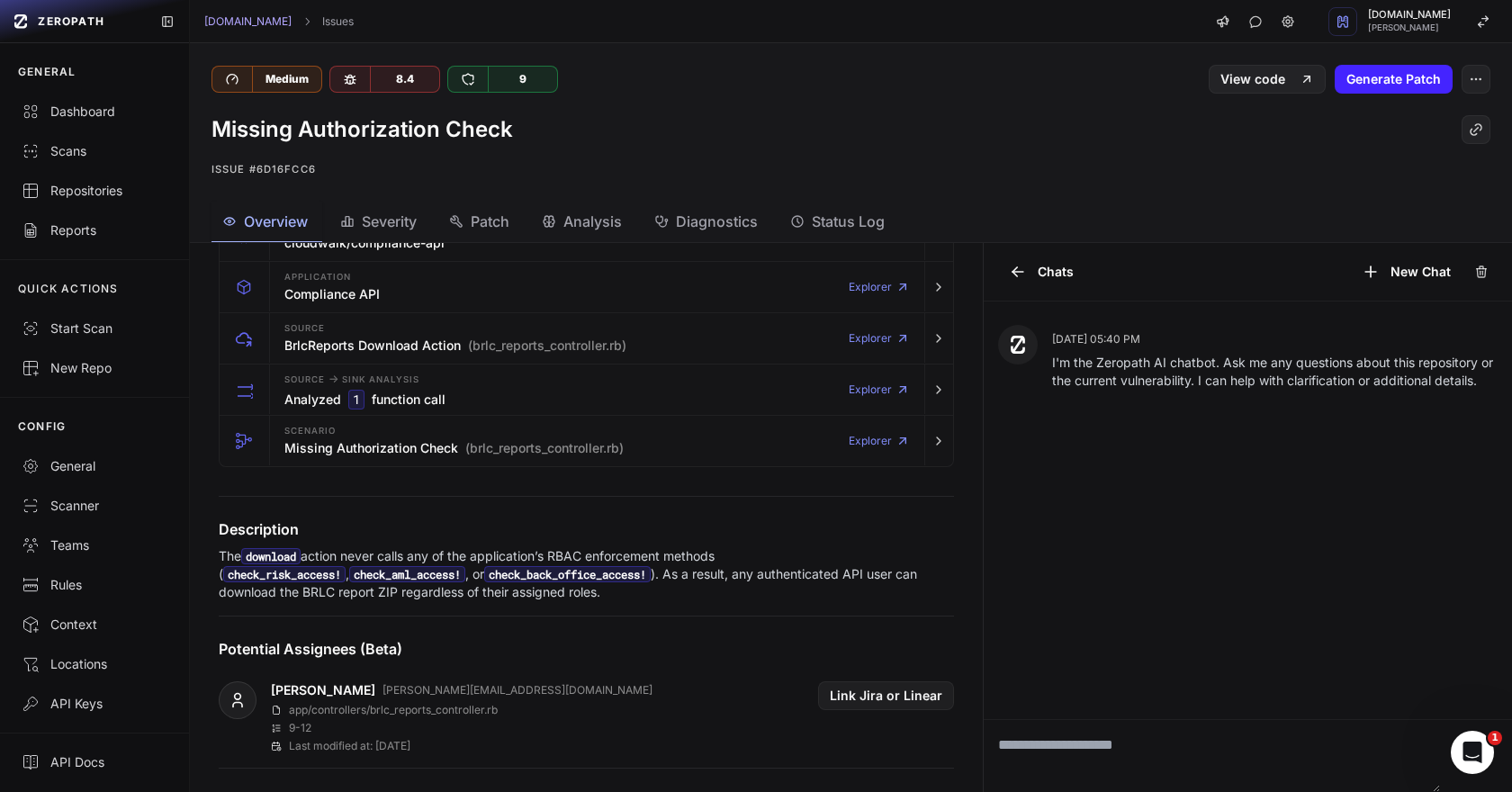
scroll to position [189, 0]
click at [1477, 75] on icon "button" at bounding box center [1475, 79] width 15 height 15
click at [1378, 126] on div "False Positive" at bounding box center [1389, 124] width 192 height 44
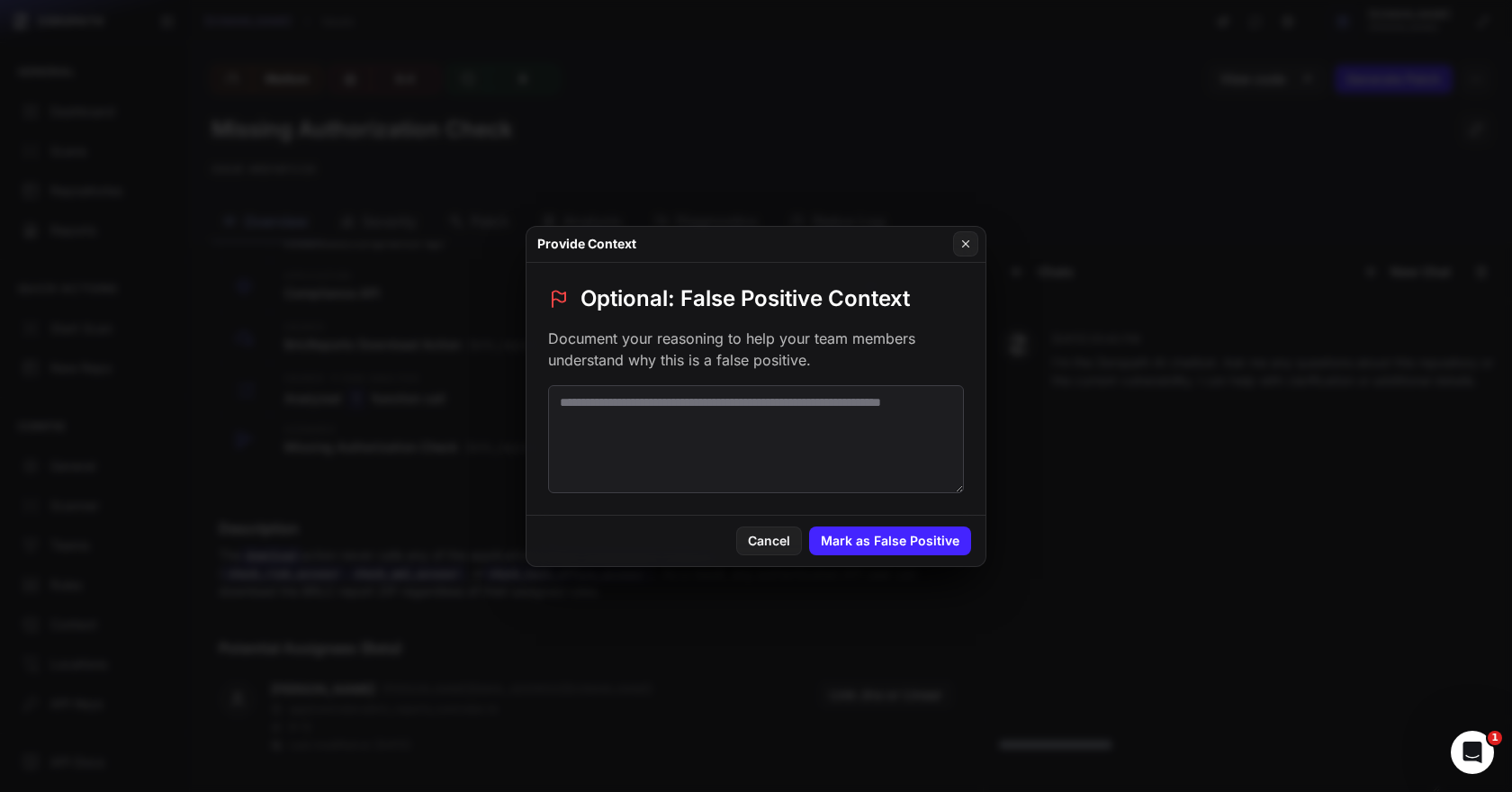
click at [784, 414] on textarea at bounding box center [756, 439] width 415 height 108
paste textarea "**********"
type textarea "**********"
click at [900, 538] on button "Mark as False Positive" at bounding box center [889, 540] width 162 height 29
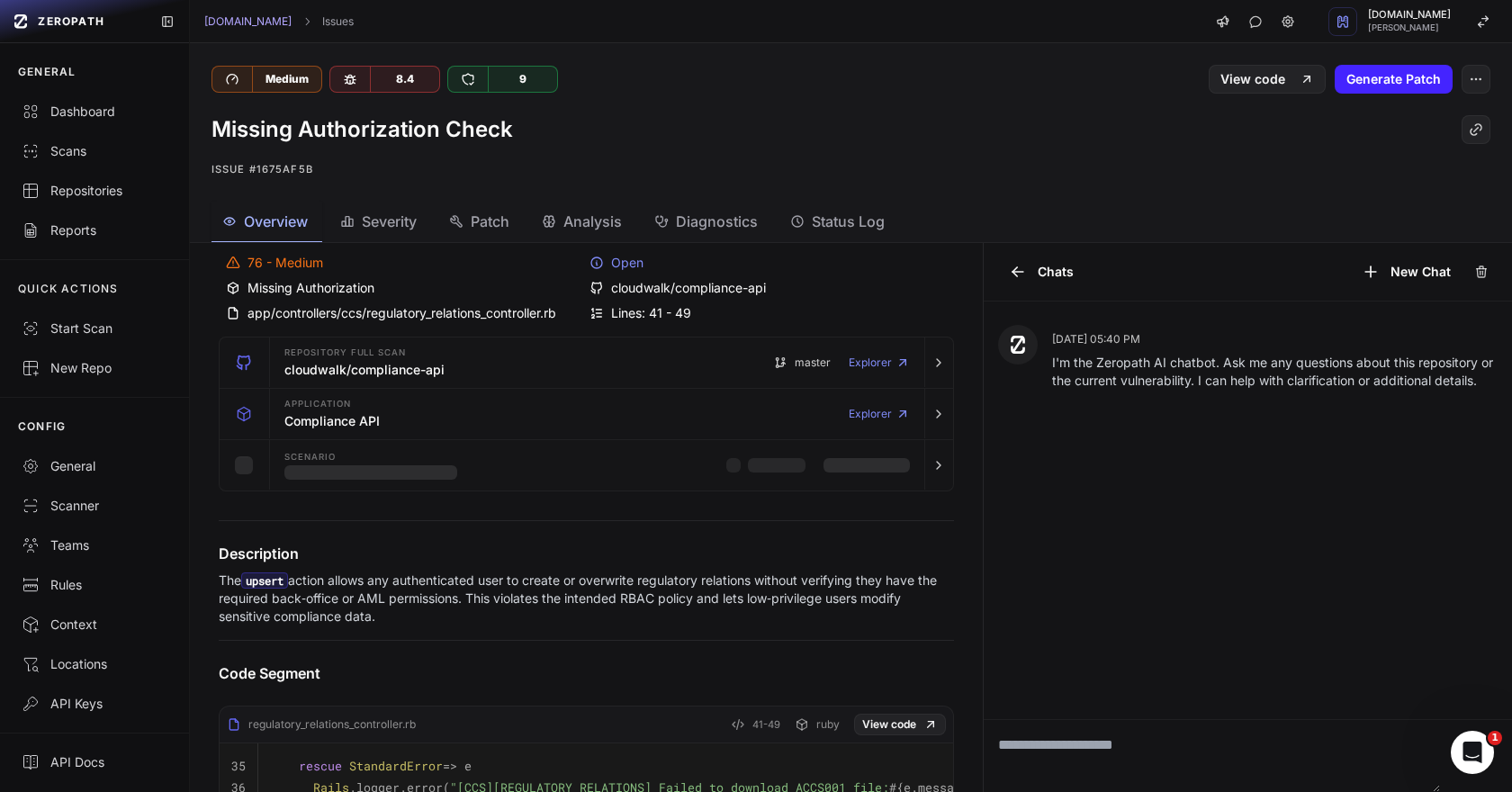
scroll to position [72, 0]
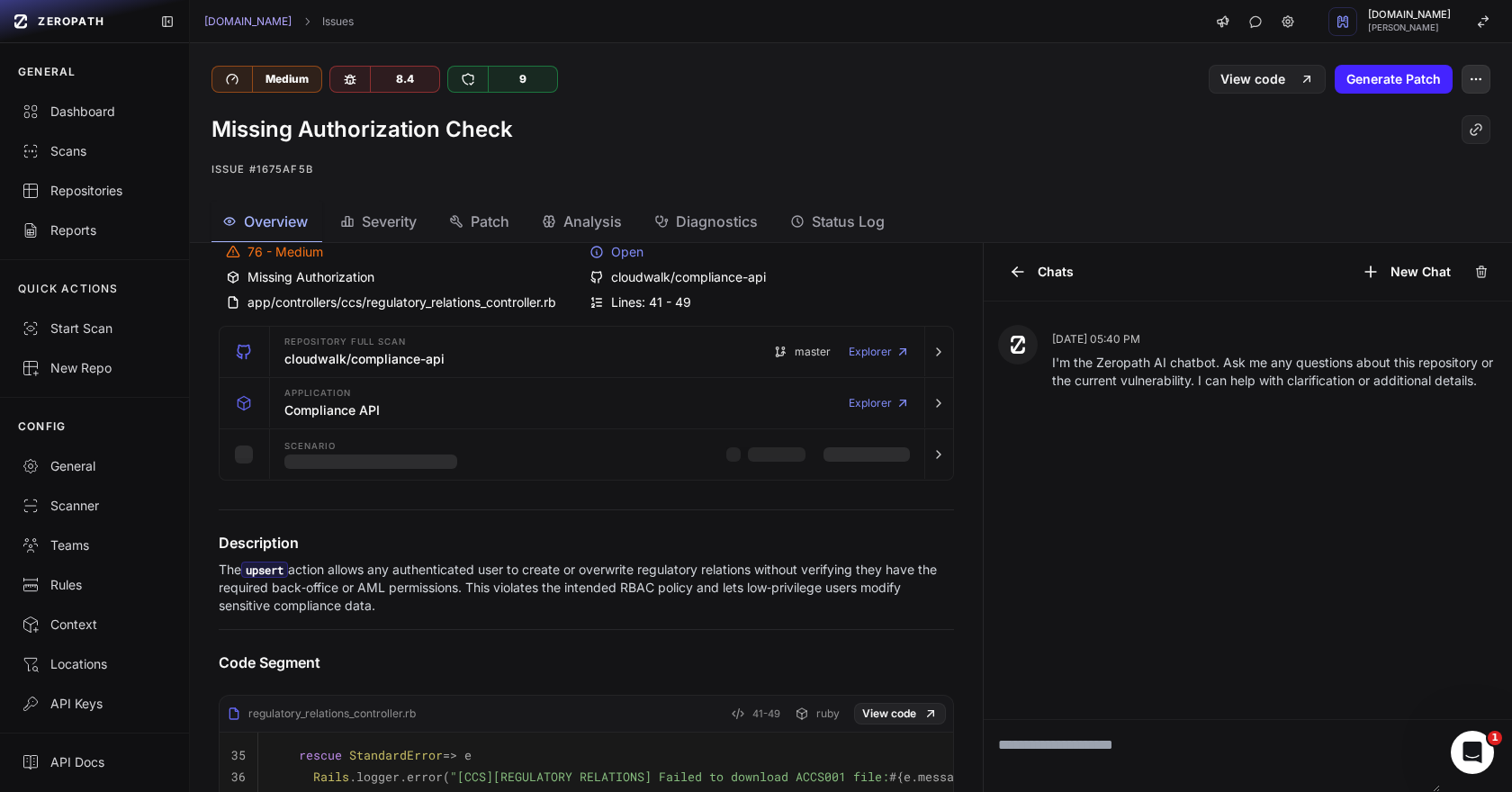
click at [1476, 87] on button "button" at bounding box center [1475, 78] width 29 height 29
click at [1400, 121] on div "False Positive" at bounding box center [1389, 124] width 192 height 44
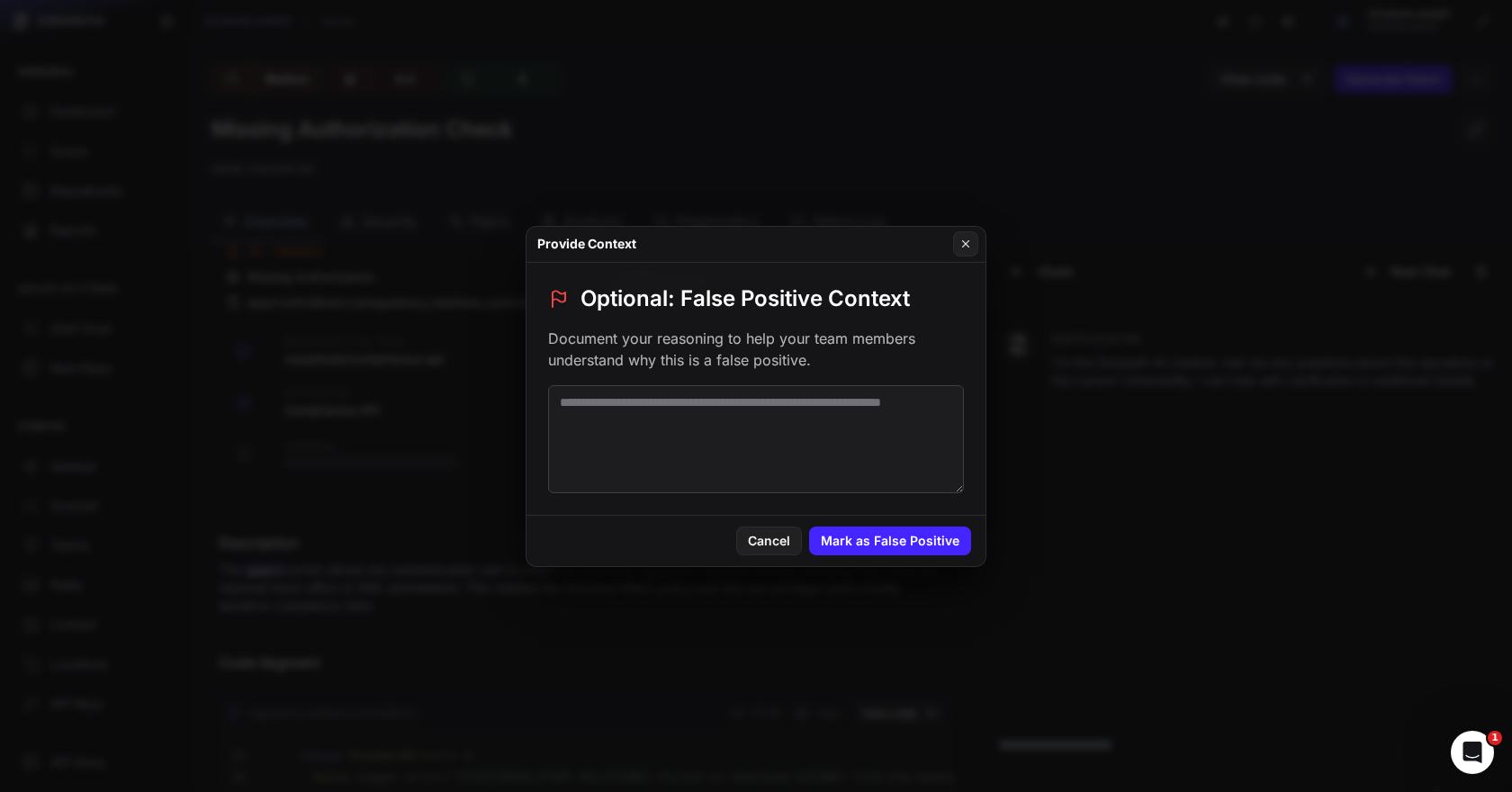
click at [805, 415] on textarea at bounding box center [756, 439] width 415 height 108
paste textarea "**********"
type textarea "**********"
click at [878, 549] on button "Mark as False Positive" at bounding box center [889, 540] width 162 height 29
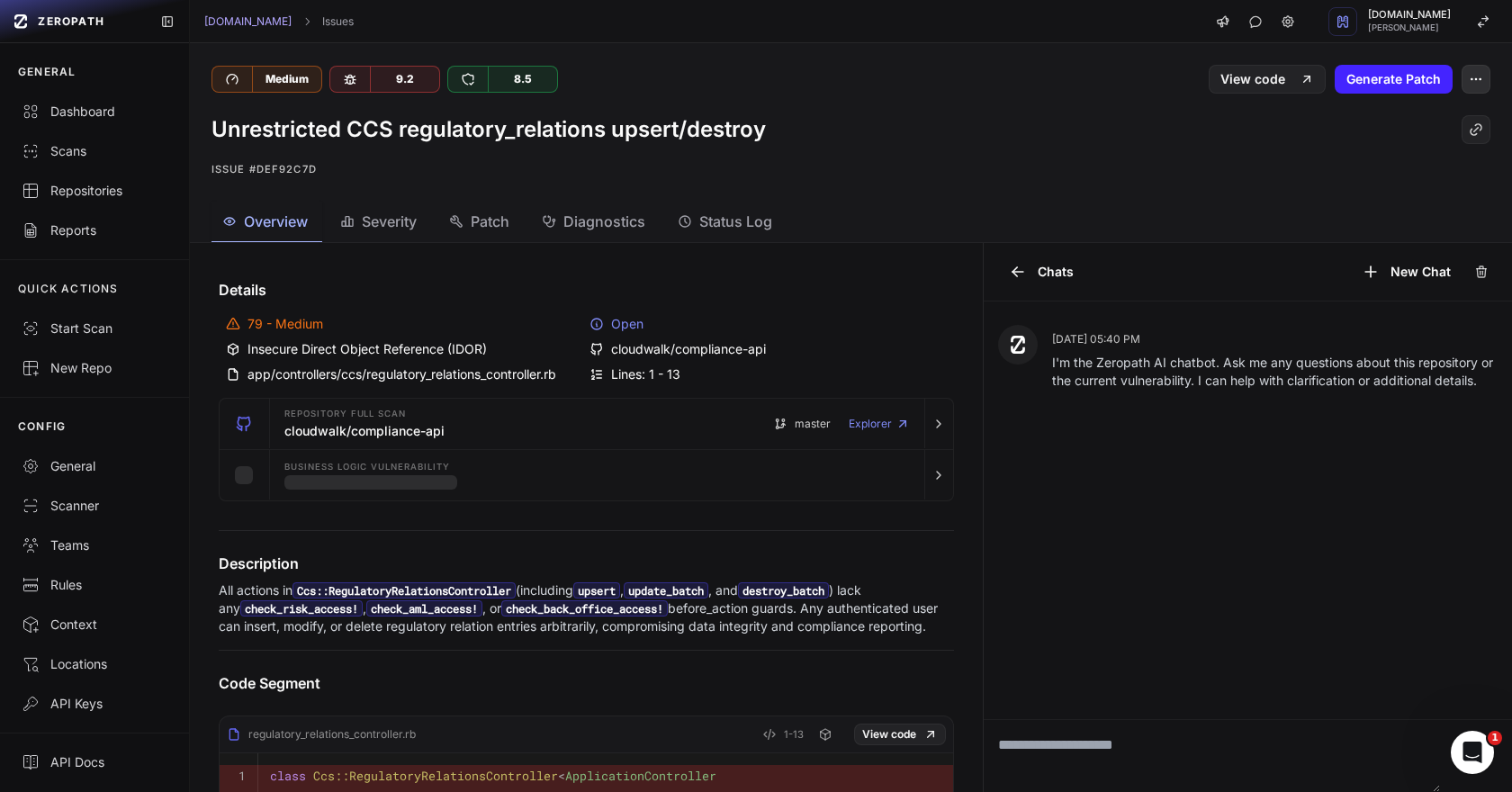
click at [1480, 83] on icon "button" at bounding box center [1475, 79] width 15 height 15
click at [1416, 123] on div "False Positive" at bounding box center [1389, 124] width 192 height 44
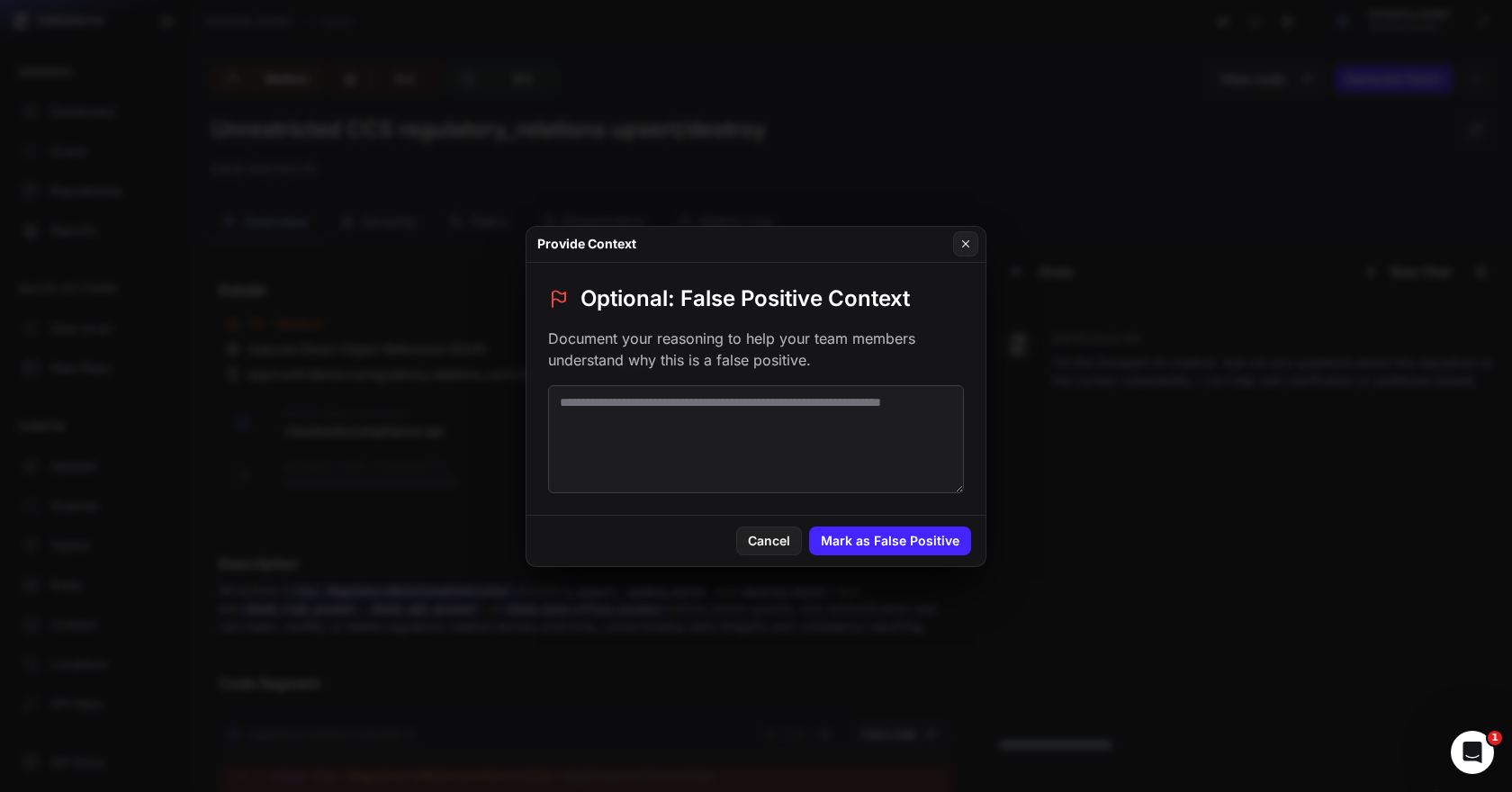
click at [785, 416] on textarea at bounding box center [756, 439] width 415 height 108
paste textarea "**********"
type textarea "**********"
click at [872, 539] on button "Mark as False Positive" at bounding box center [889, 540] width 162 height 29
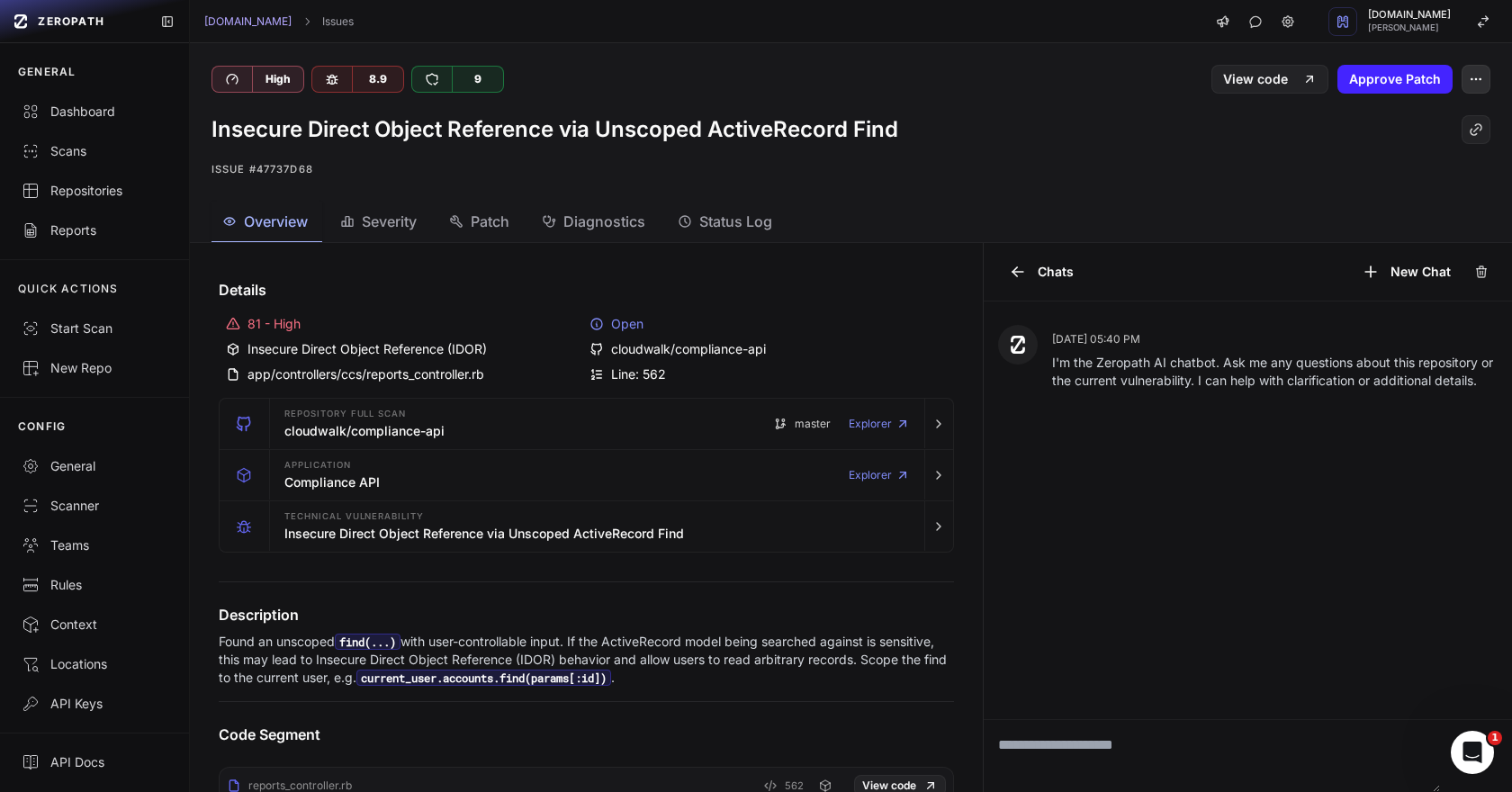
click at [1470, 83] on icon "button" at bounding box center [1475, 79] width 15 height 15
click at [799, 293] on h4 "Details" at bounding box center [587, 289] width 736 height 22
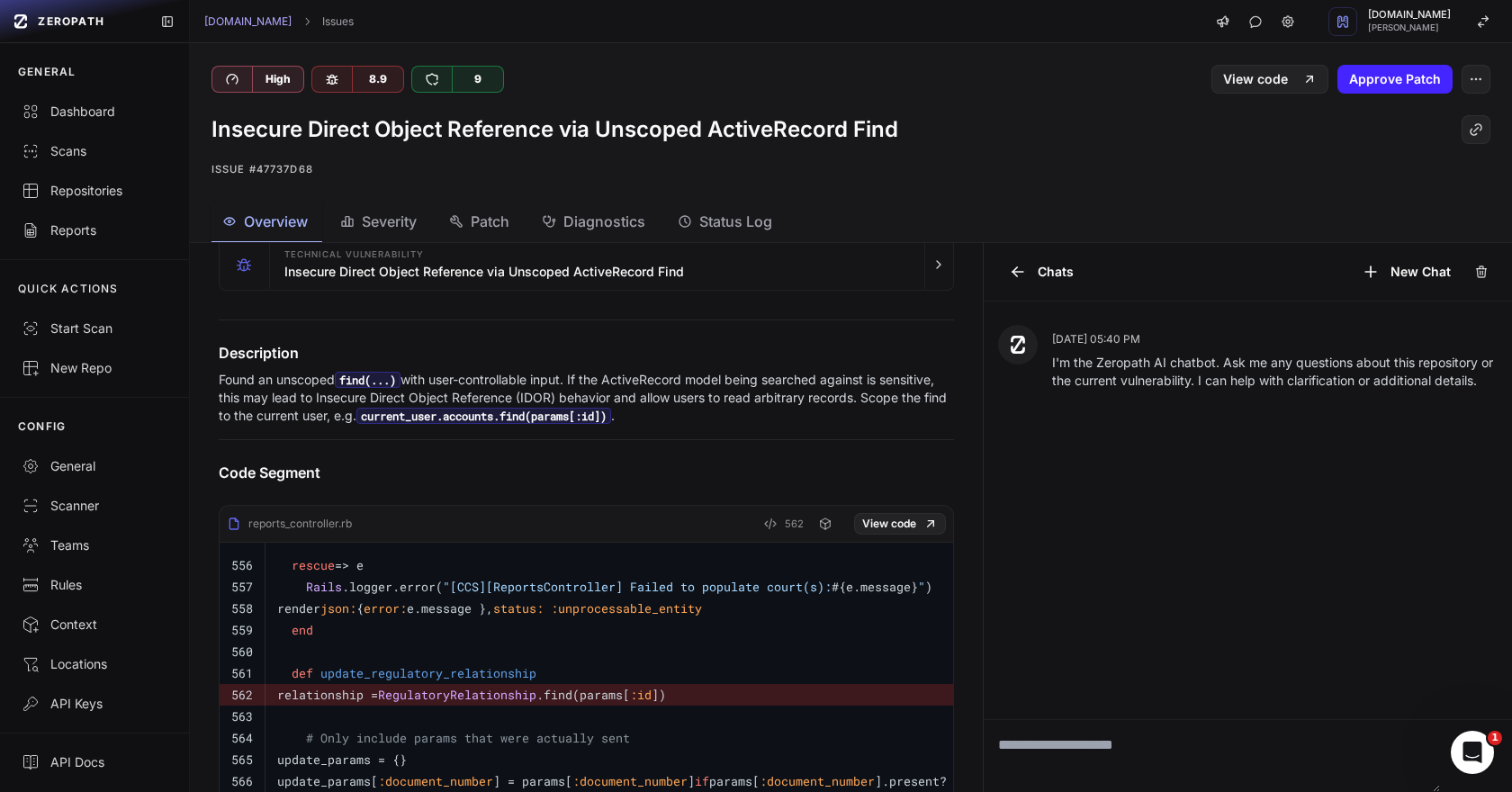
scroll to position [264, 0]
click at [1483, 72] on button "button" at bounding box center [1475, 78] width 29 height 29
click at [1380, 119] on div "False Positive" at bounding box center [1389, 124] width 192 height 44
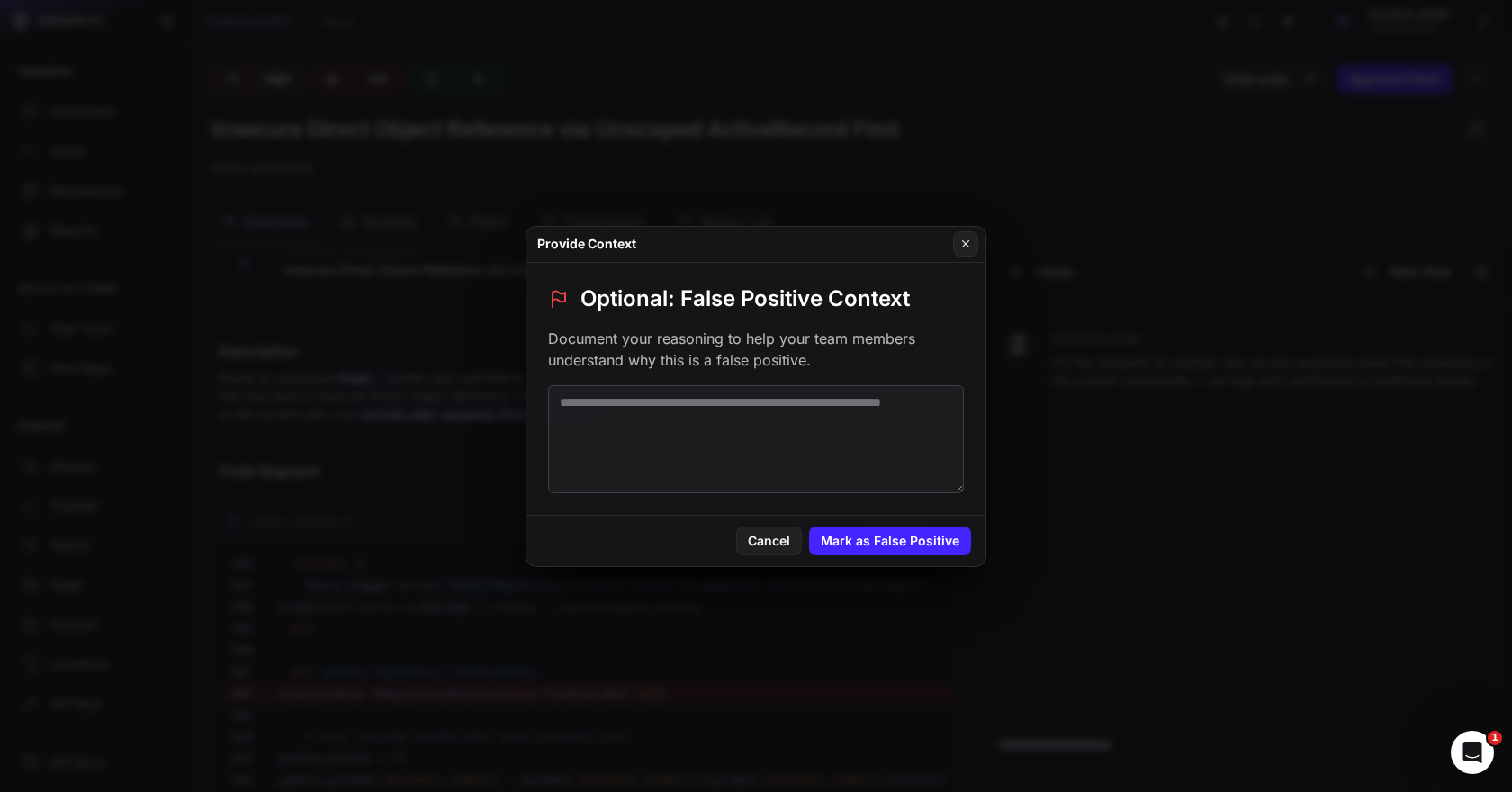
click at [760, 417] on textarea at bounding box center [756, 439] width 415 height 108
paste textarea "**********"
type textarea "**********"
click at [865, 557] on div "Cancel Mark as False Positive" at bounding box center [756, 540] width 459 height 51
click at [865, 537] on button "Mark as False Positive" at bounding box center [889, 540] width 162 height 29
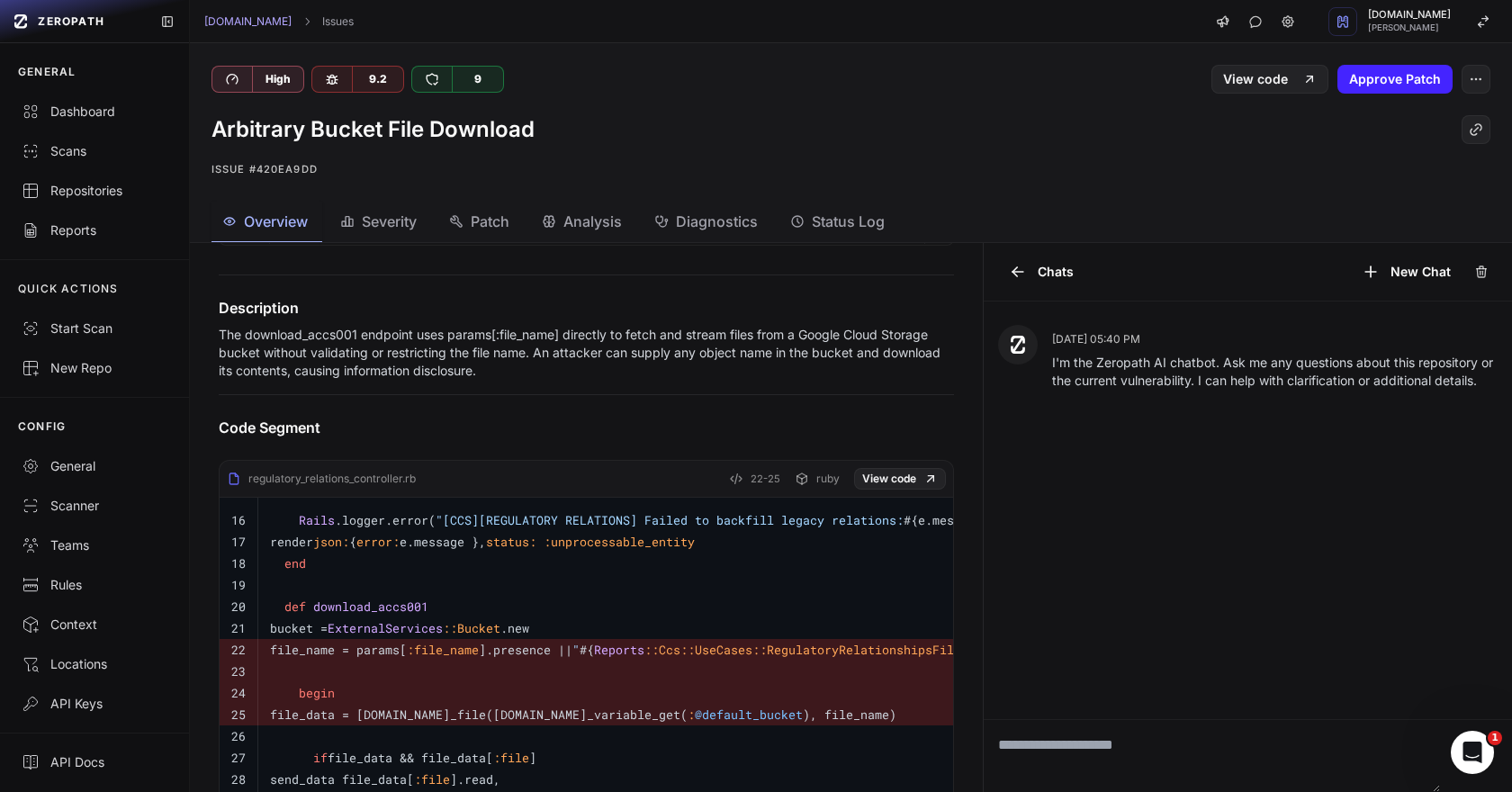
scroll to position [414, 0]
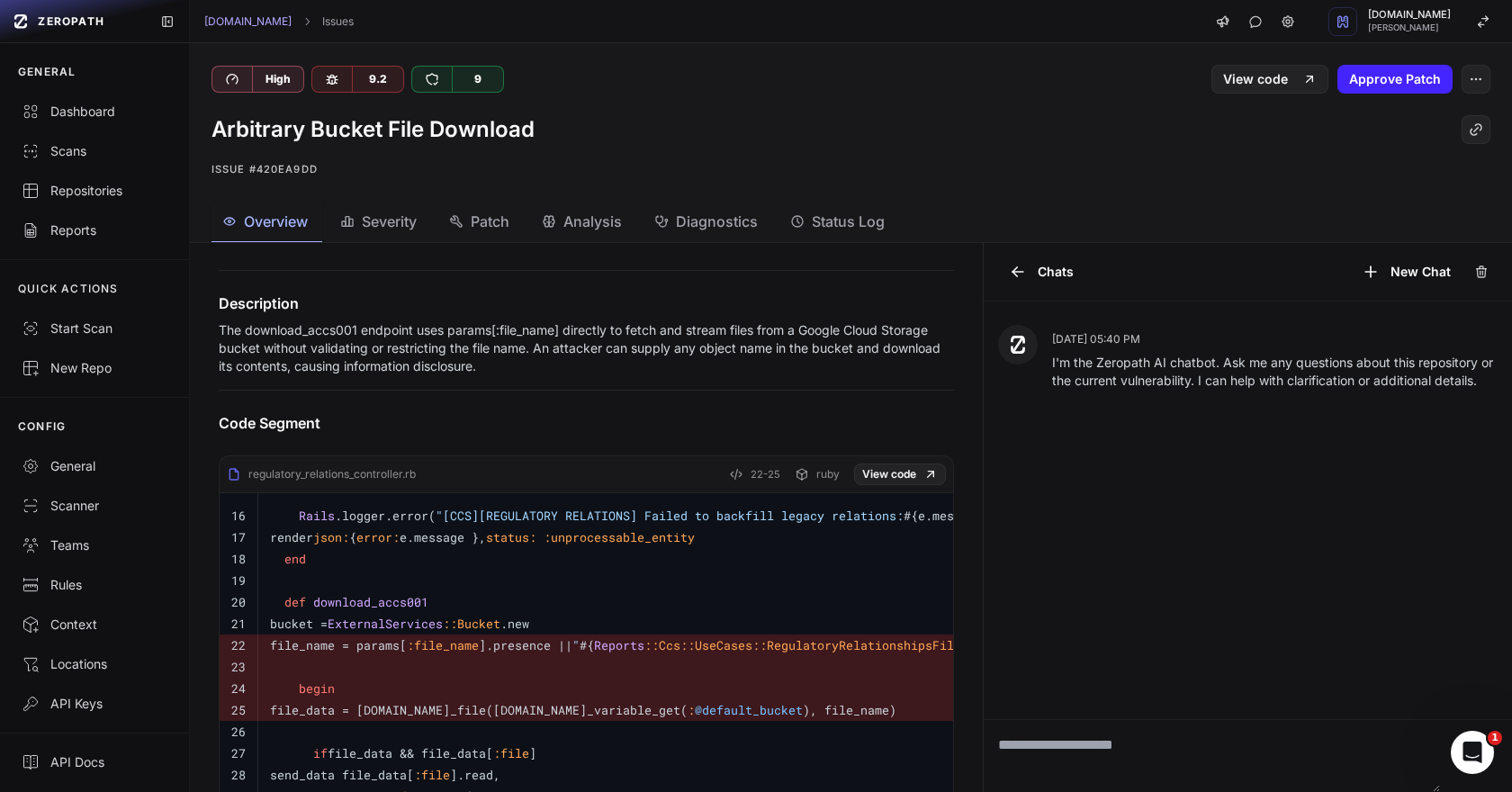
click at [1498, 66] on div "High 9.2 9 View code Approve Patch" at bounding box center [851, 68] width 1322 height 51
click at [1484, 72] on button "button" at bounding box center [1475, 78] width 29 height 29
click at [1401, 112] on div "False Positive" at bounding box center [1389, 124] width 192 height 44
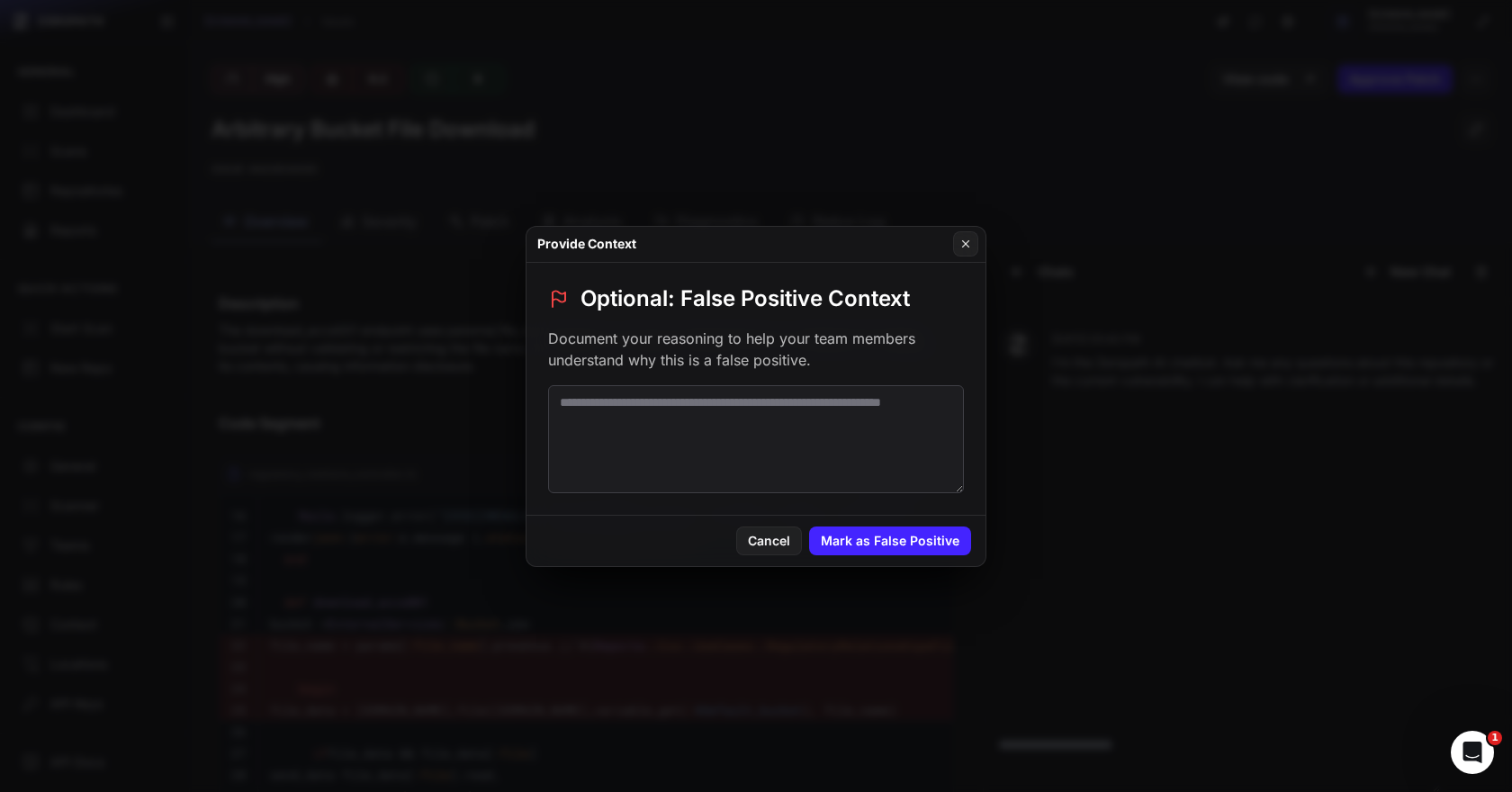
click at [797, 419] on textarea at bounding box center [756, 439] width 415 height 108
paste textarea "**********"
type textarea "**********"
click at [887, 554] on button "Mark as False Positive" at bounding box center [889, 540] width 162 height 29
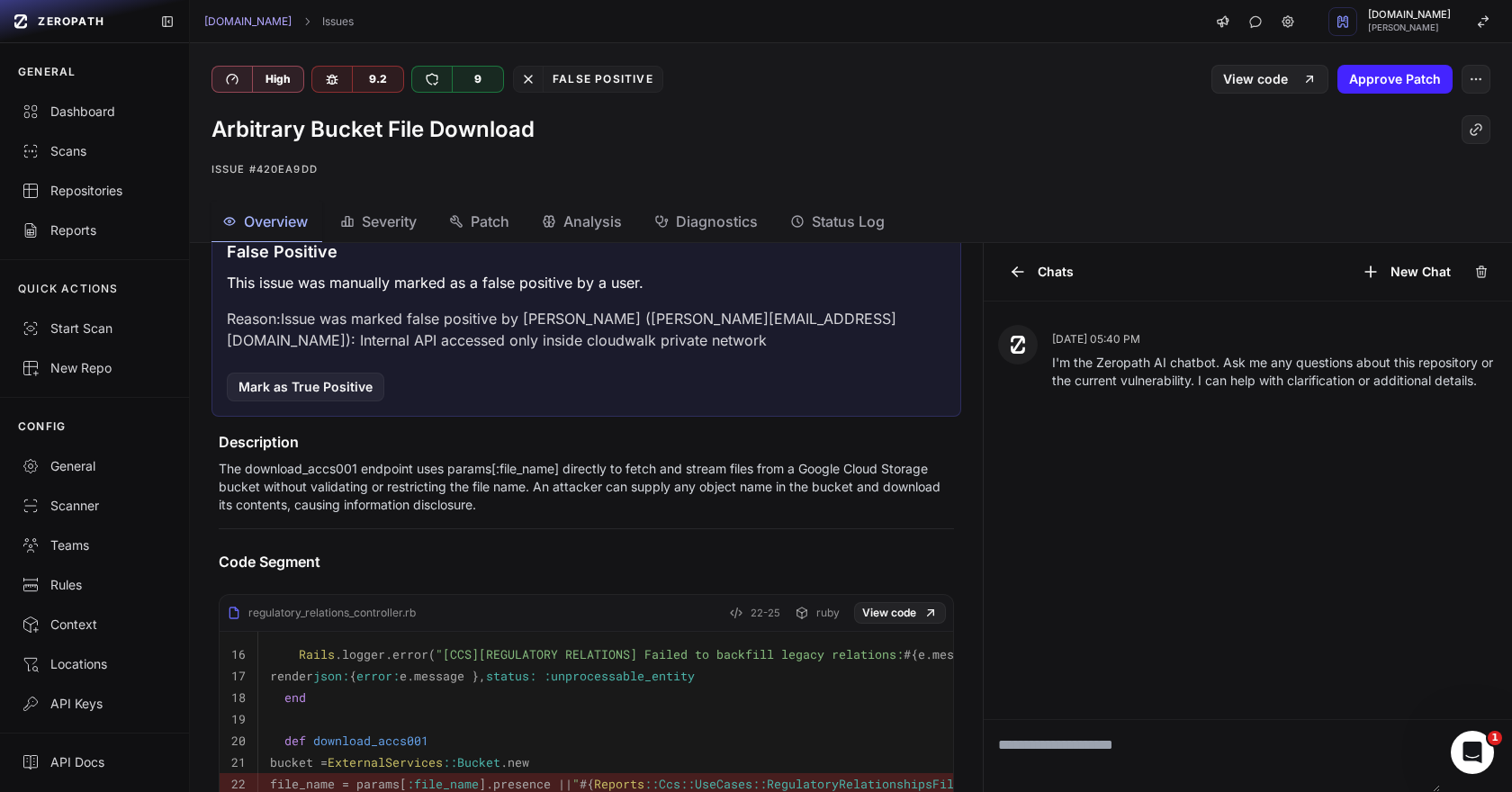
scroll to position [511, 0]
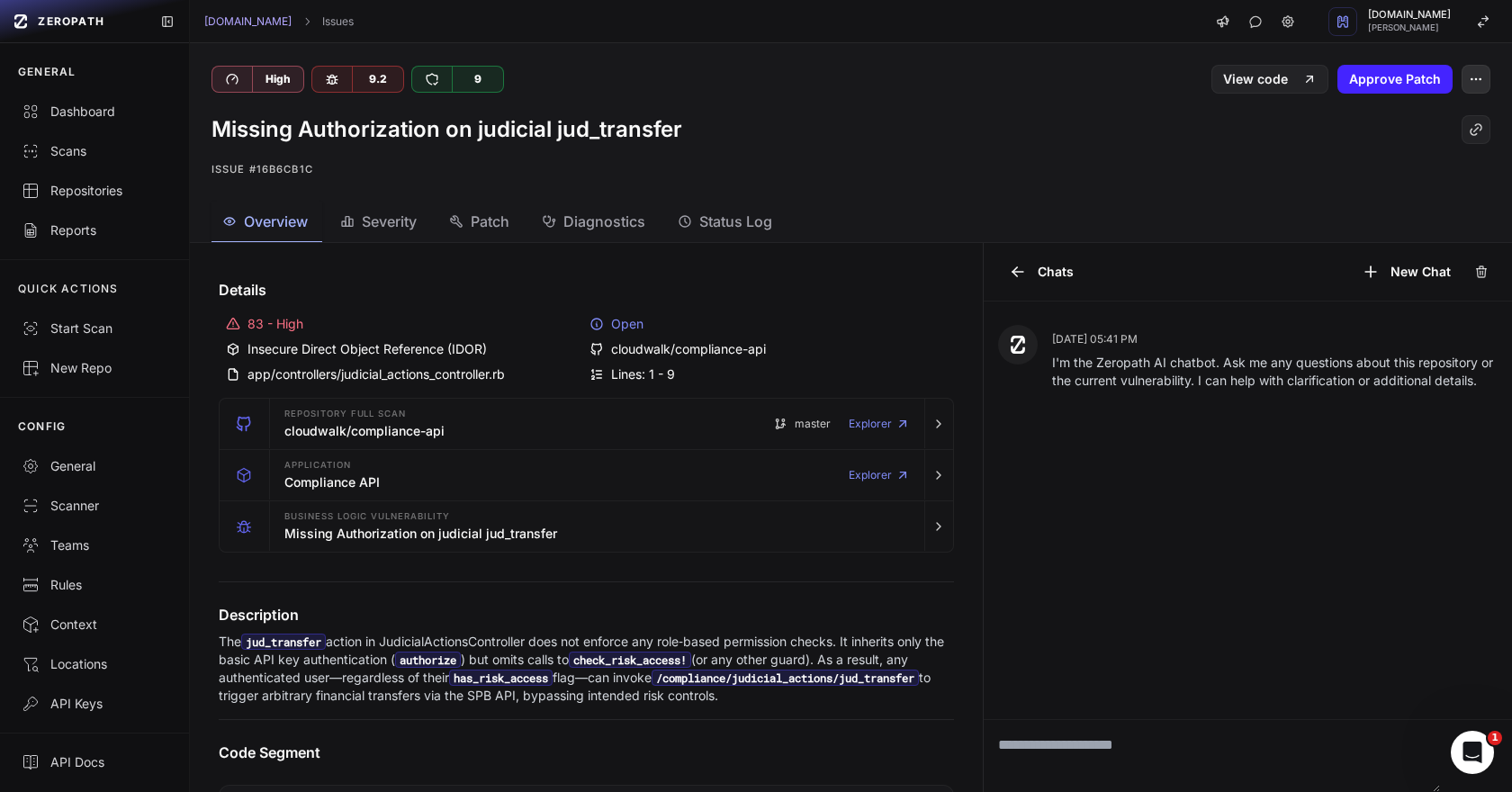
click at [1475, 81] on icon "button" at bounding box center [1475, 79] width 15 height 15
click at [1394, 121] on div "False Positive" at bounding box center [1389, 124] width 192 height 44
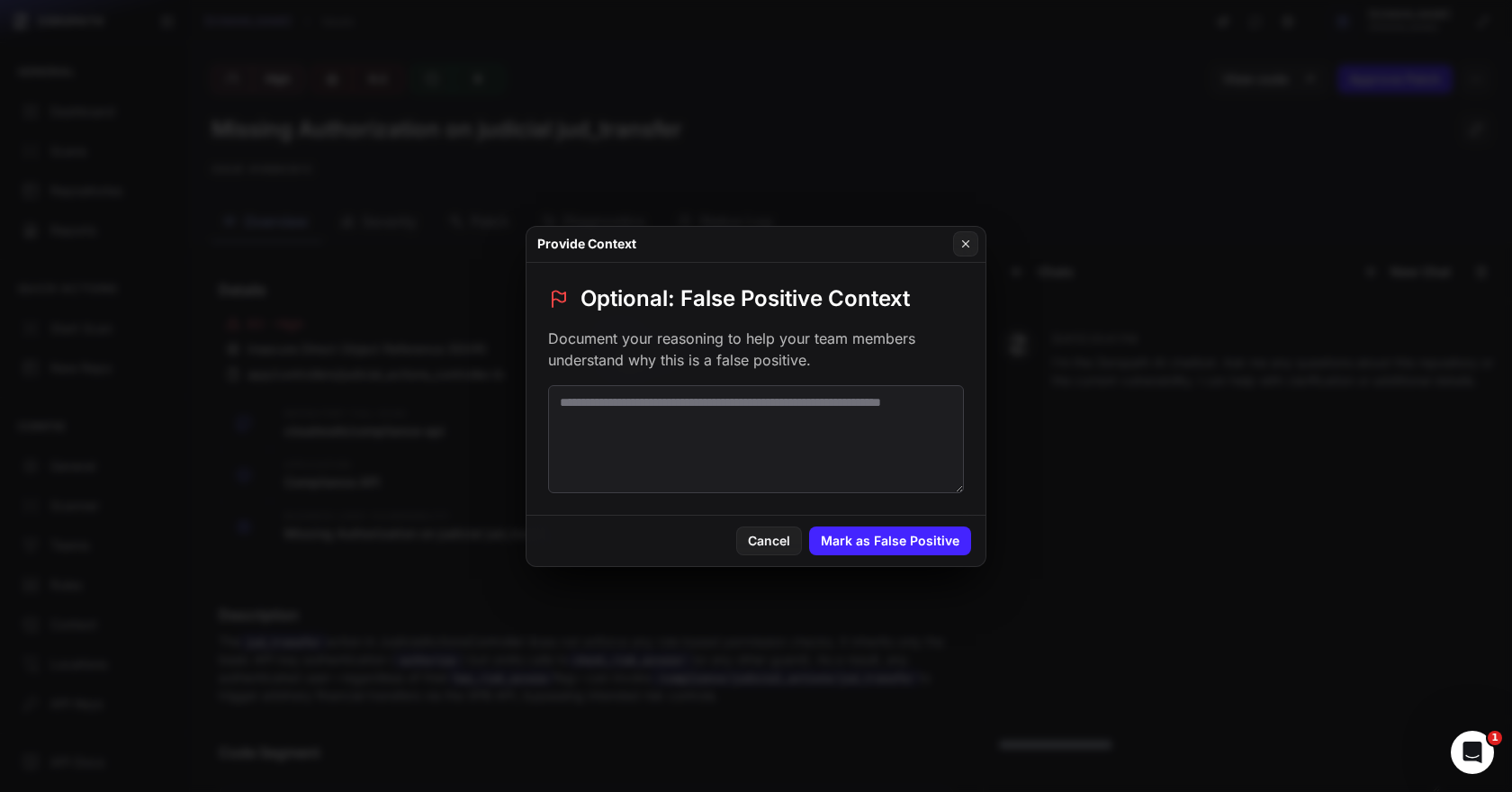
click at [678, 448] on textarea at bounding box center [756, 439] width 415 height 108
paste textarea "**********"
type textarea "**********"
click at [932, 542] on button "Mark as False Positive" at bounding box center [889, 540] width 162 height 29
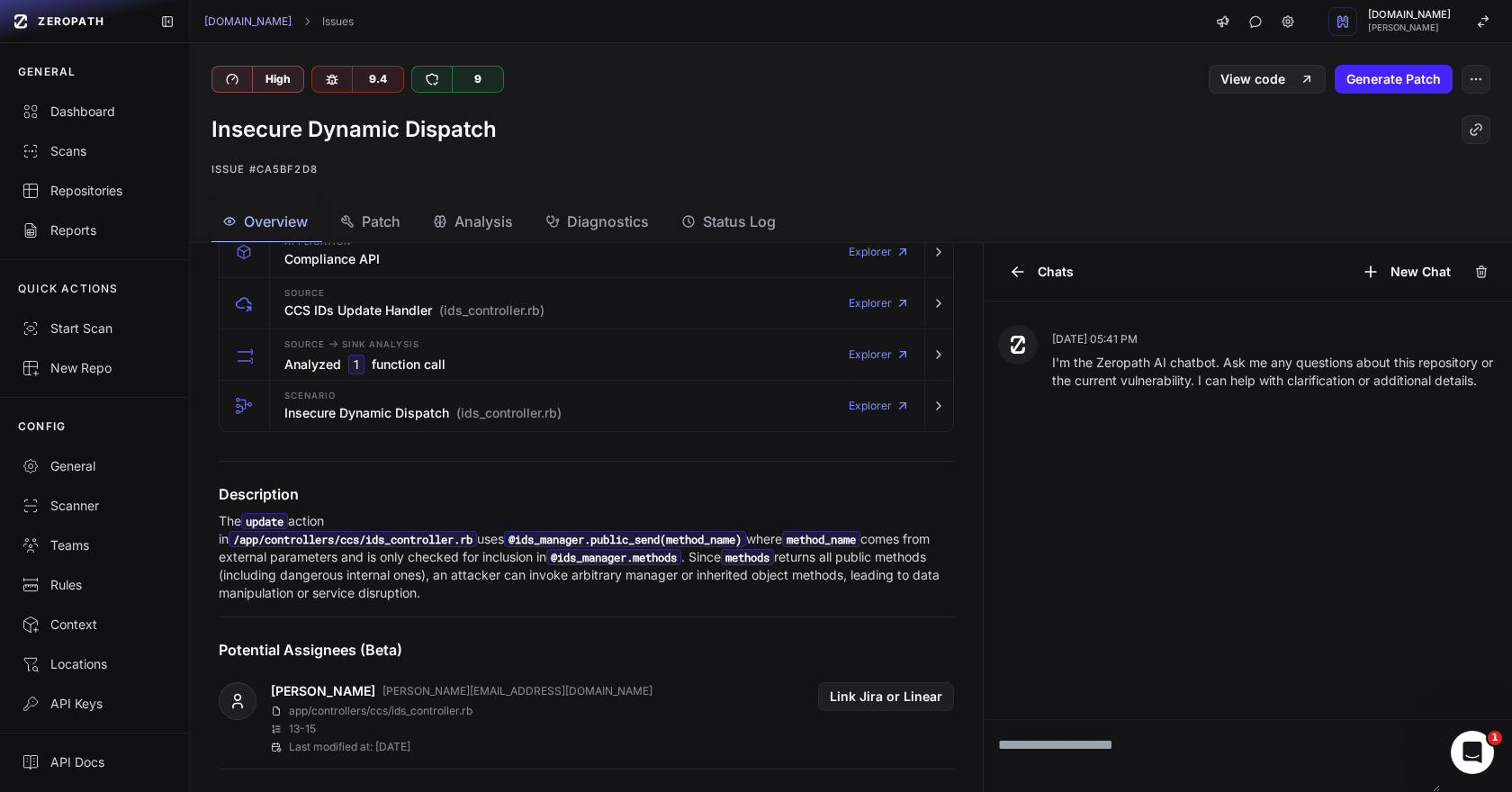
scroll to position [224, 0]
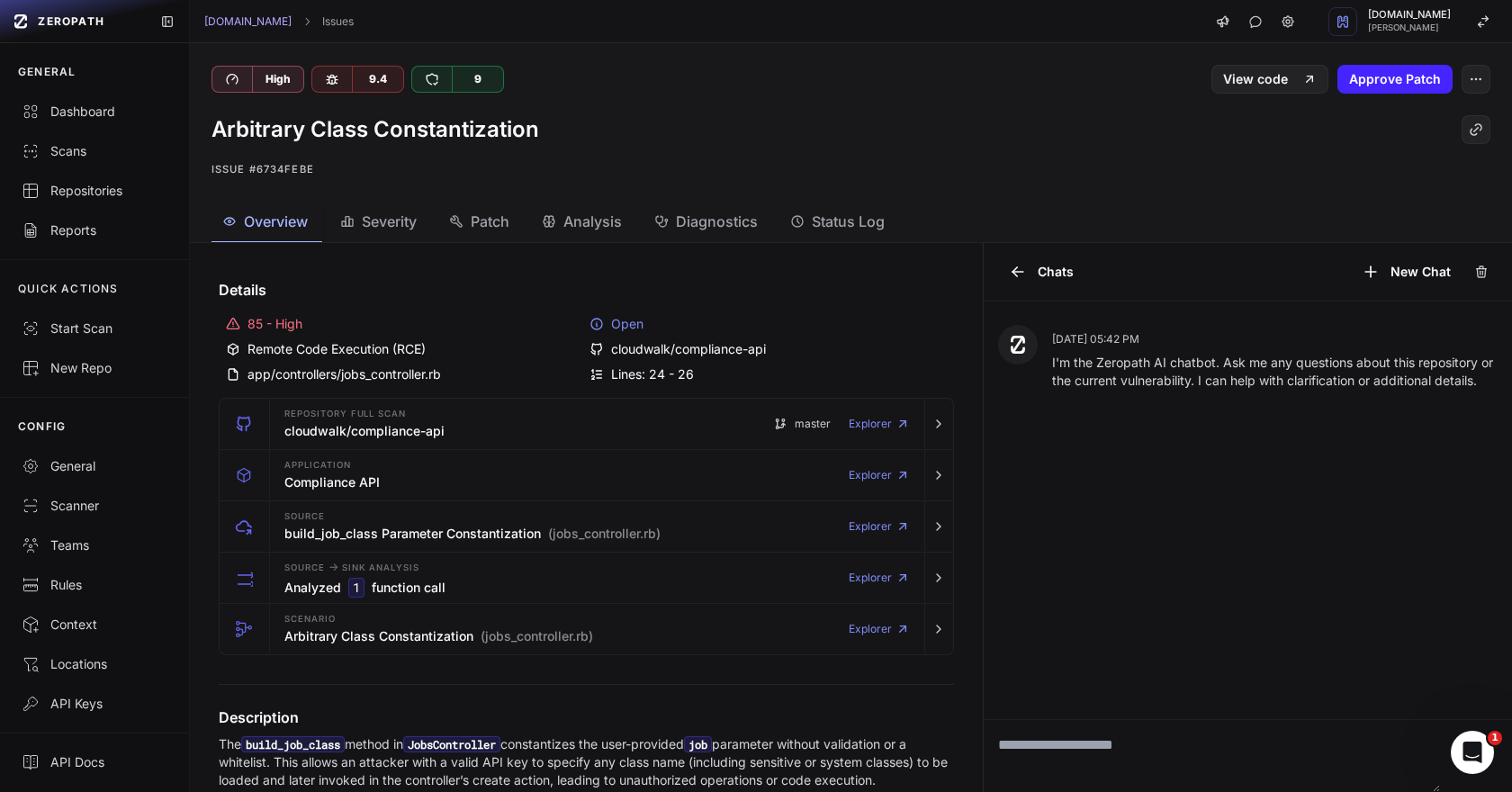
click at [509, 224] on span "Patch" at bounding box center [490, 221] width 39 height 22
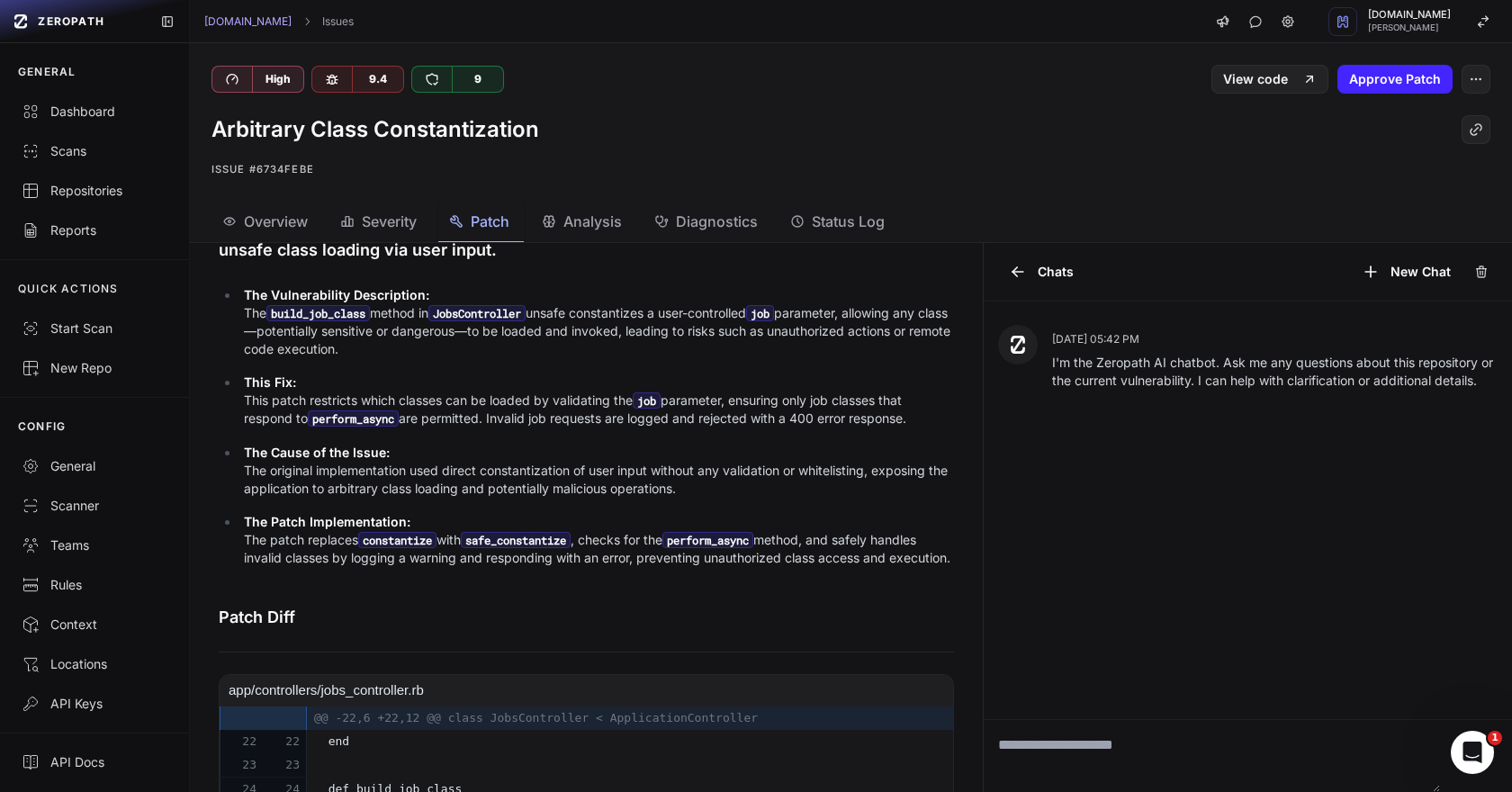
scroll to position [200, 0]
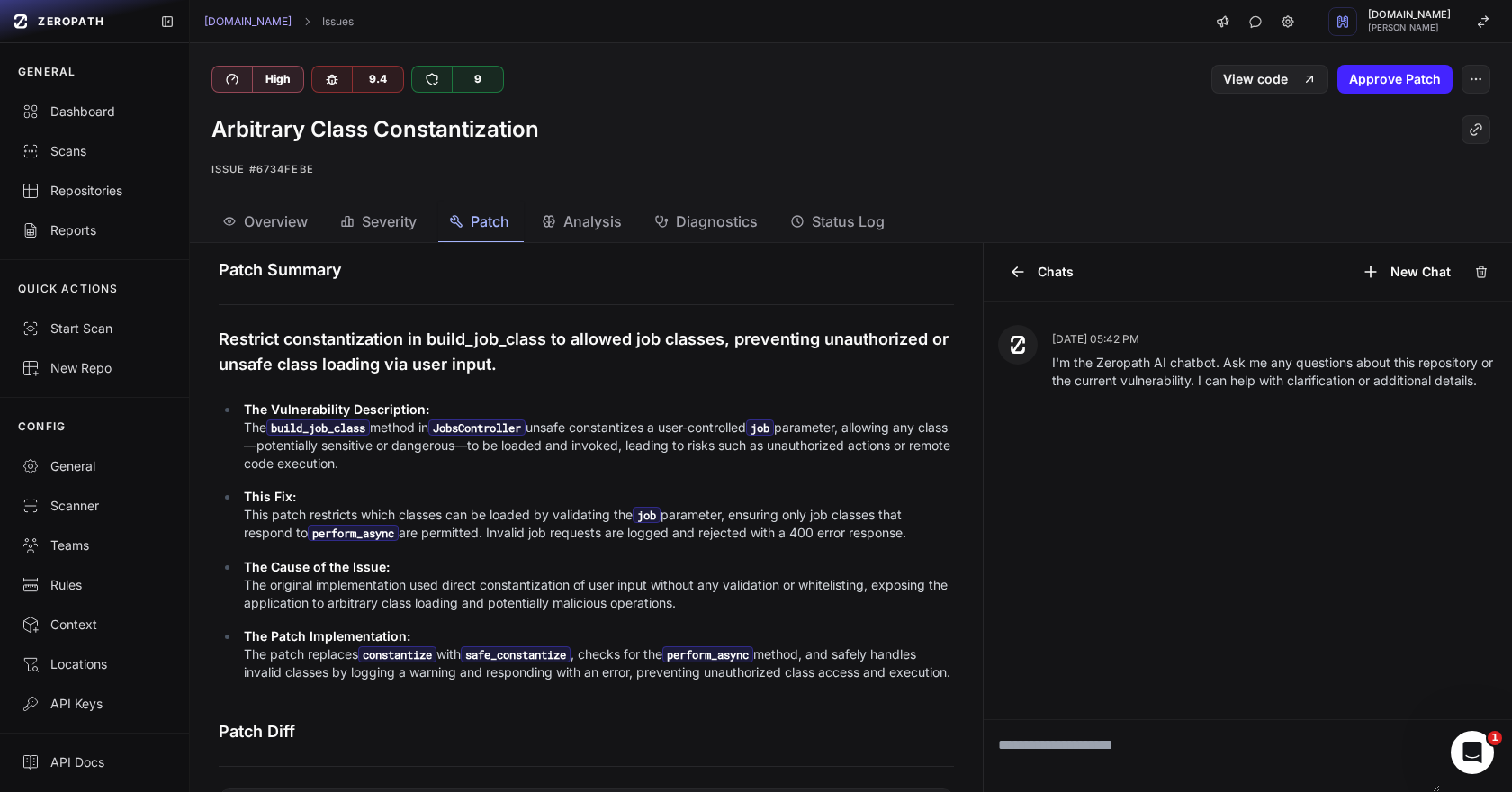
click at [278, 219] on span "Overview" at bounding box center [276, 221] width 63 height 22
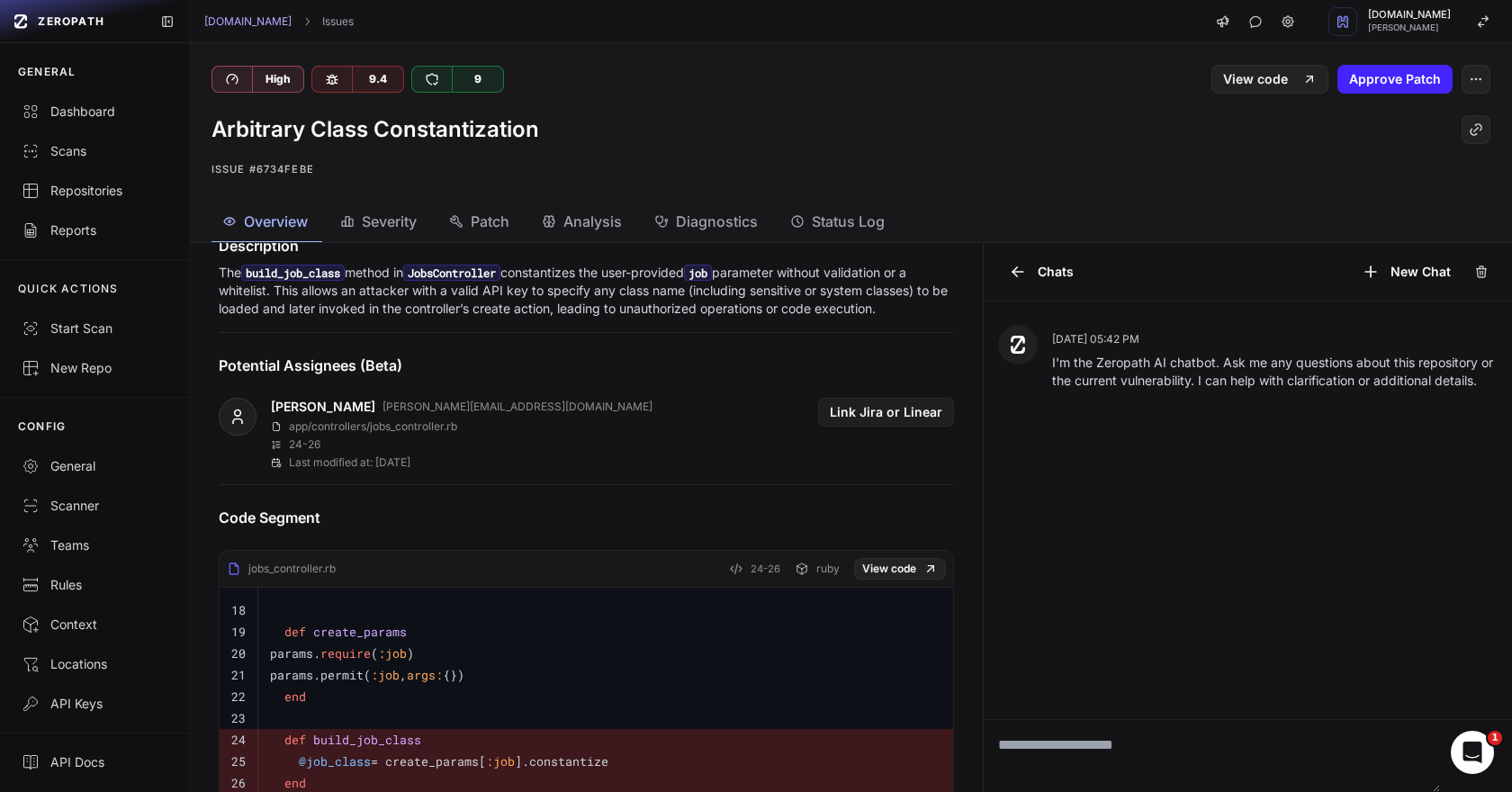
scroll to position [328, 0]
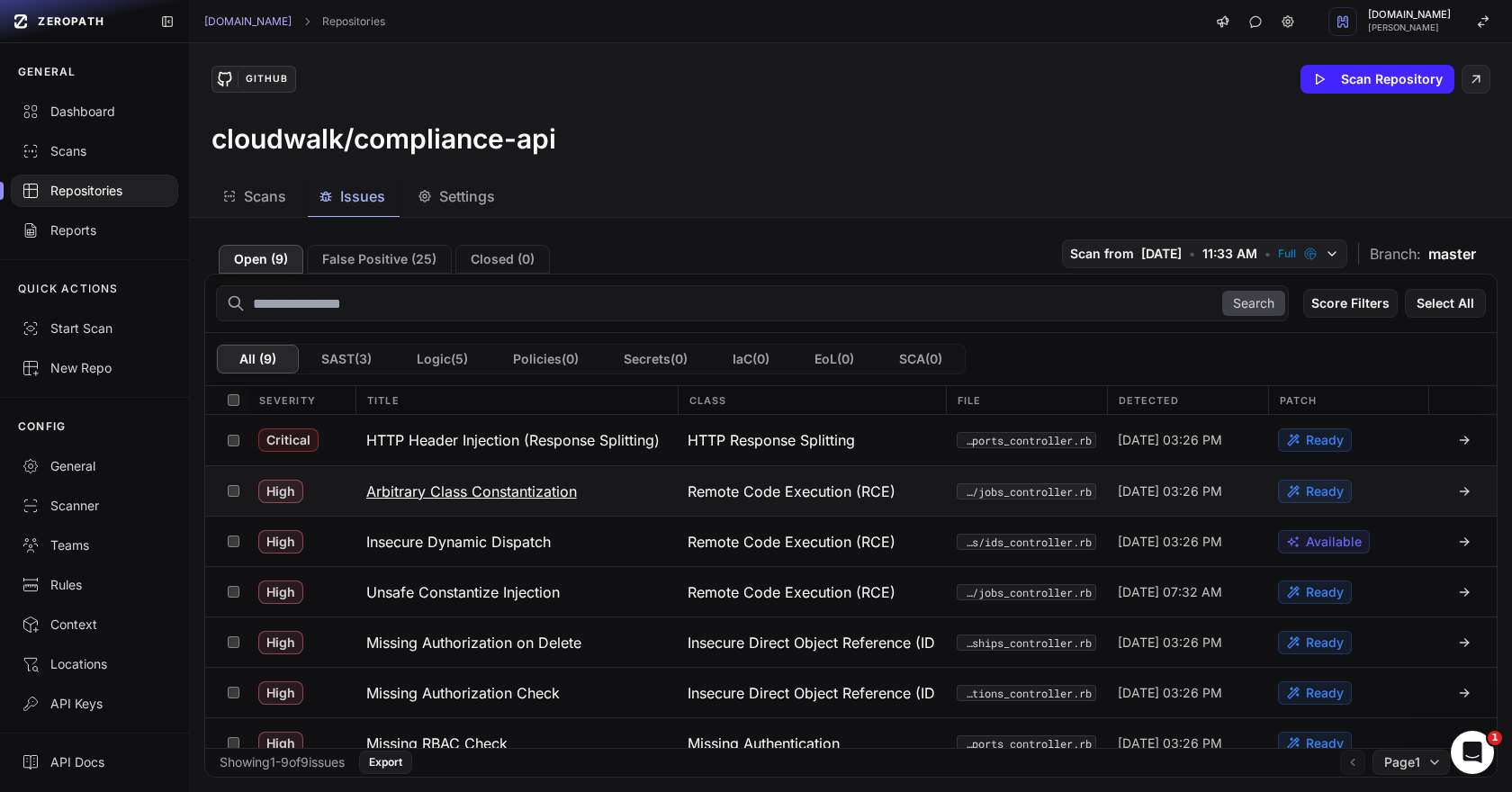
click at [490, 487] on h3 "Arbitrary Class Constantization" at bounding box center [471, 492] width 210 height 22
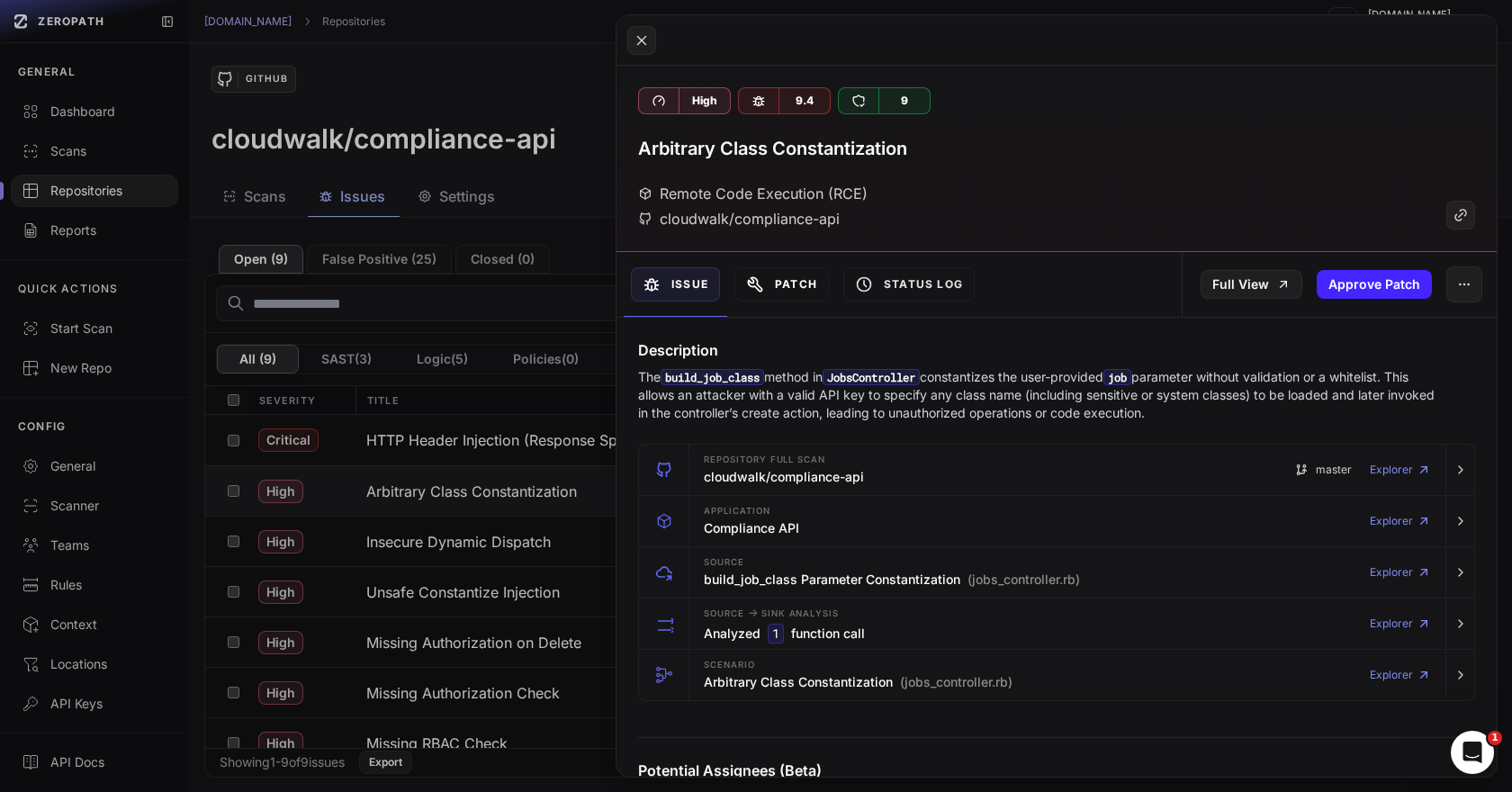
click at [771, 289] on button "Patch" at bounding box center [781, 284] width 94 height 34
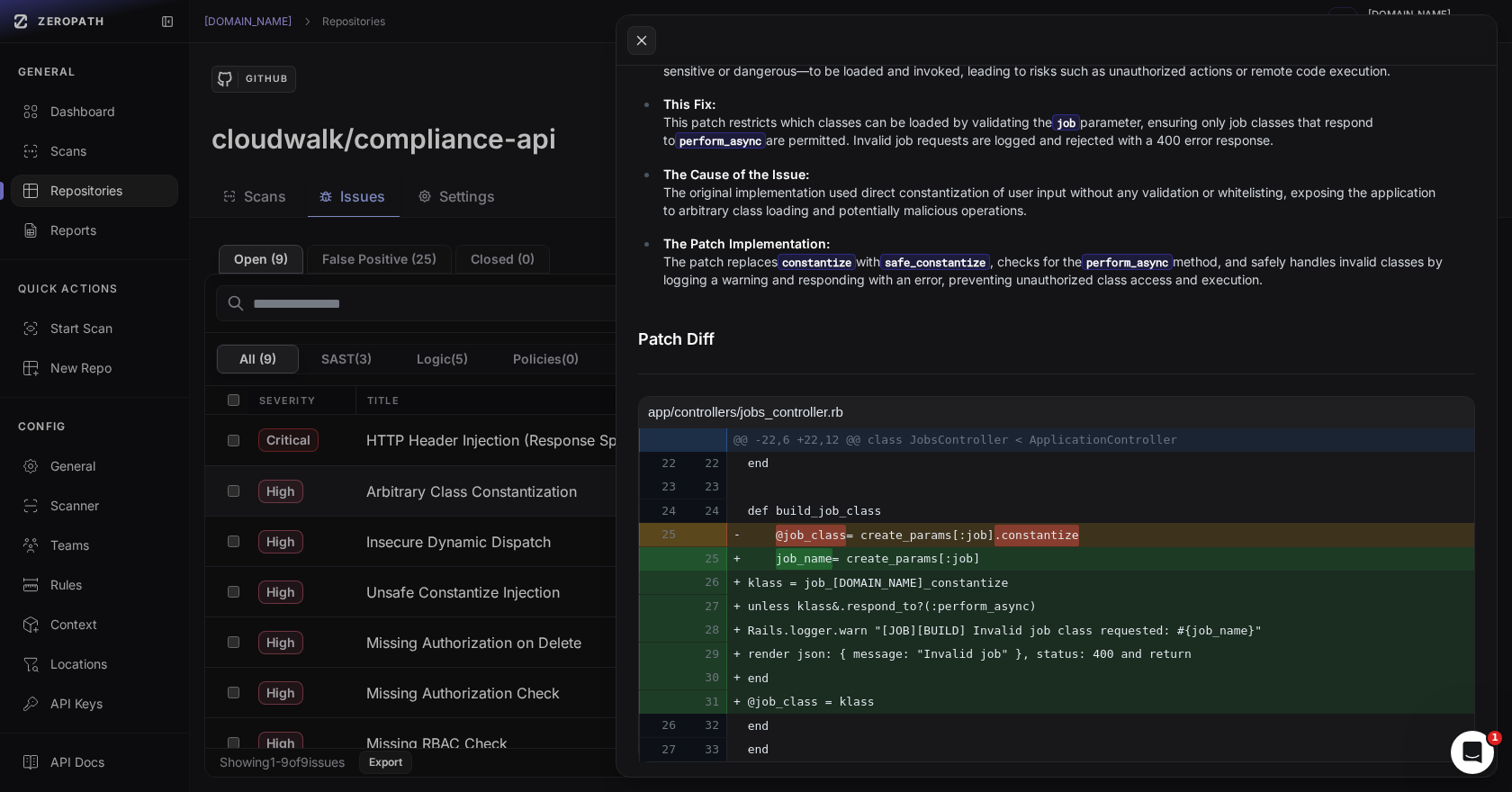
scroll to position [659, 0]
click at [531, 529] on button at bounding box center [756, 396] width 1512 height 792
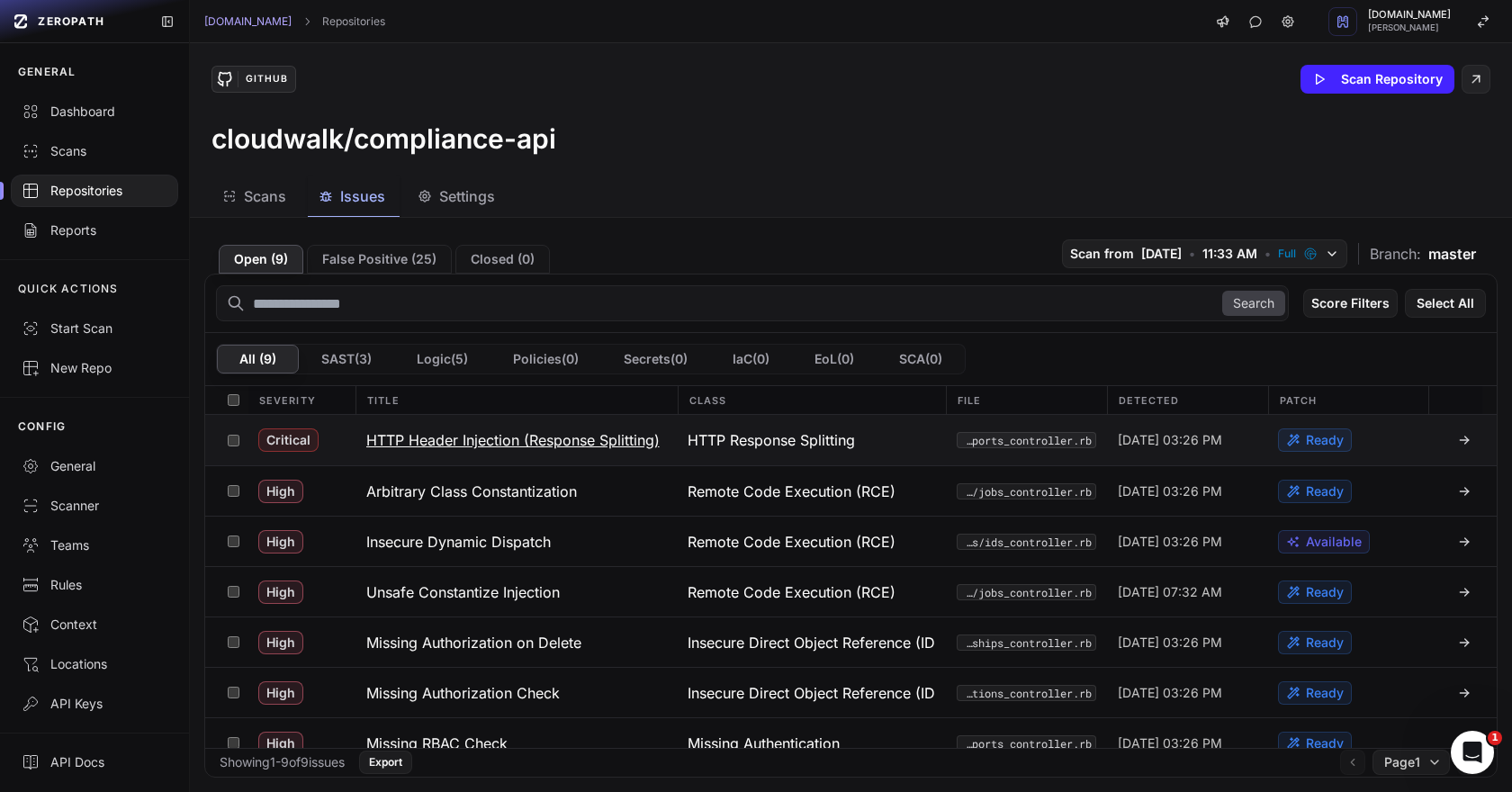
click at [521, 427] on button "HTTP Header Injection (Response Splitting)" at bounding box center [517, 439] width 322 height 51
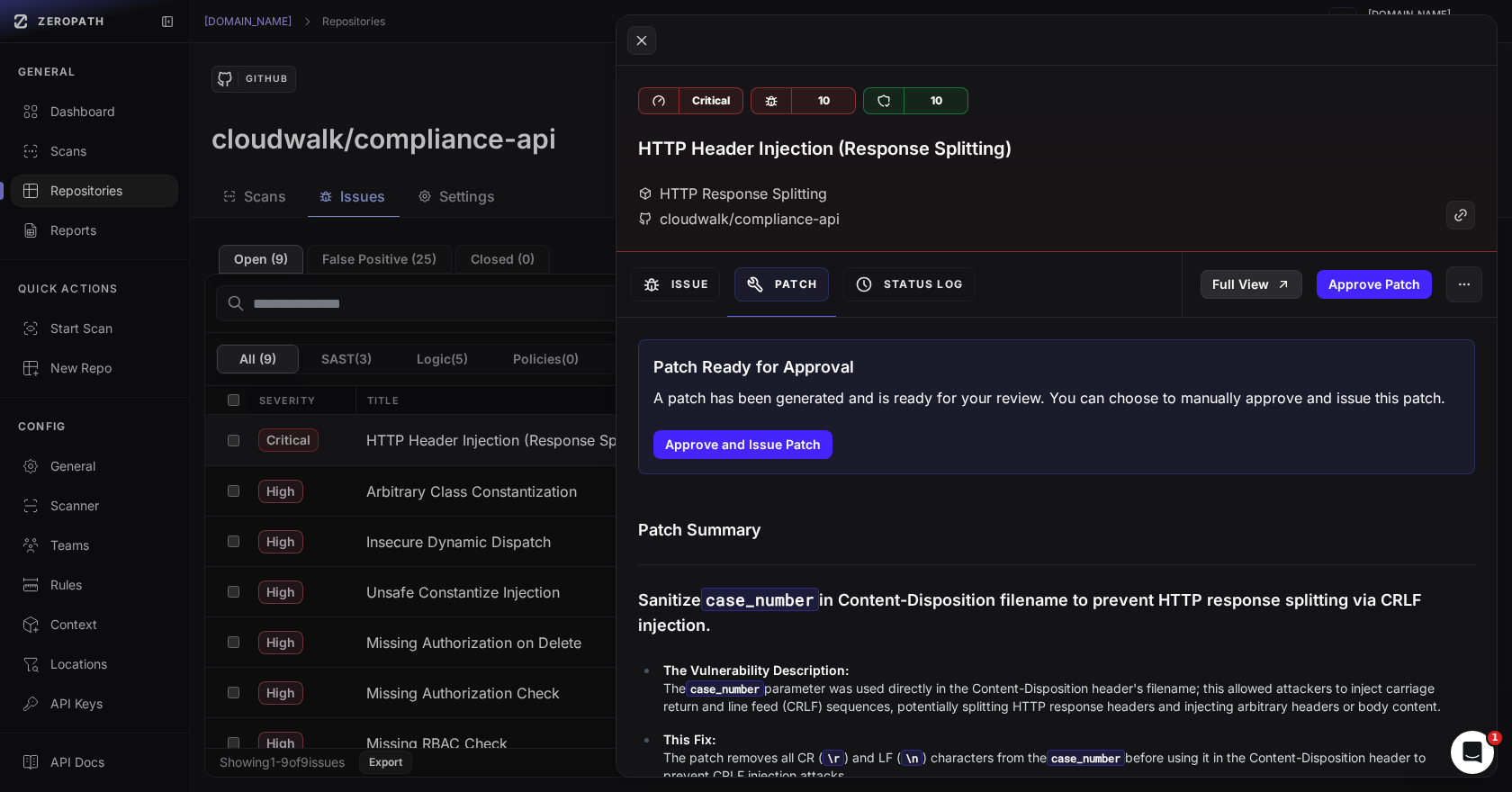
click at [1238, 274] on link "Full View" at bounding box center [1251, 283] width 102 height 29
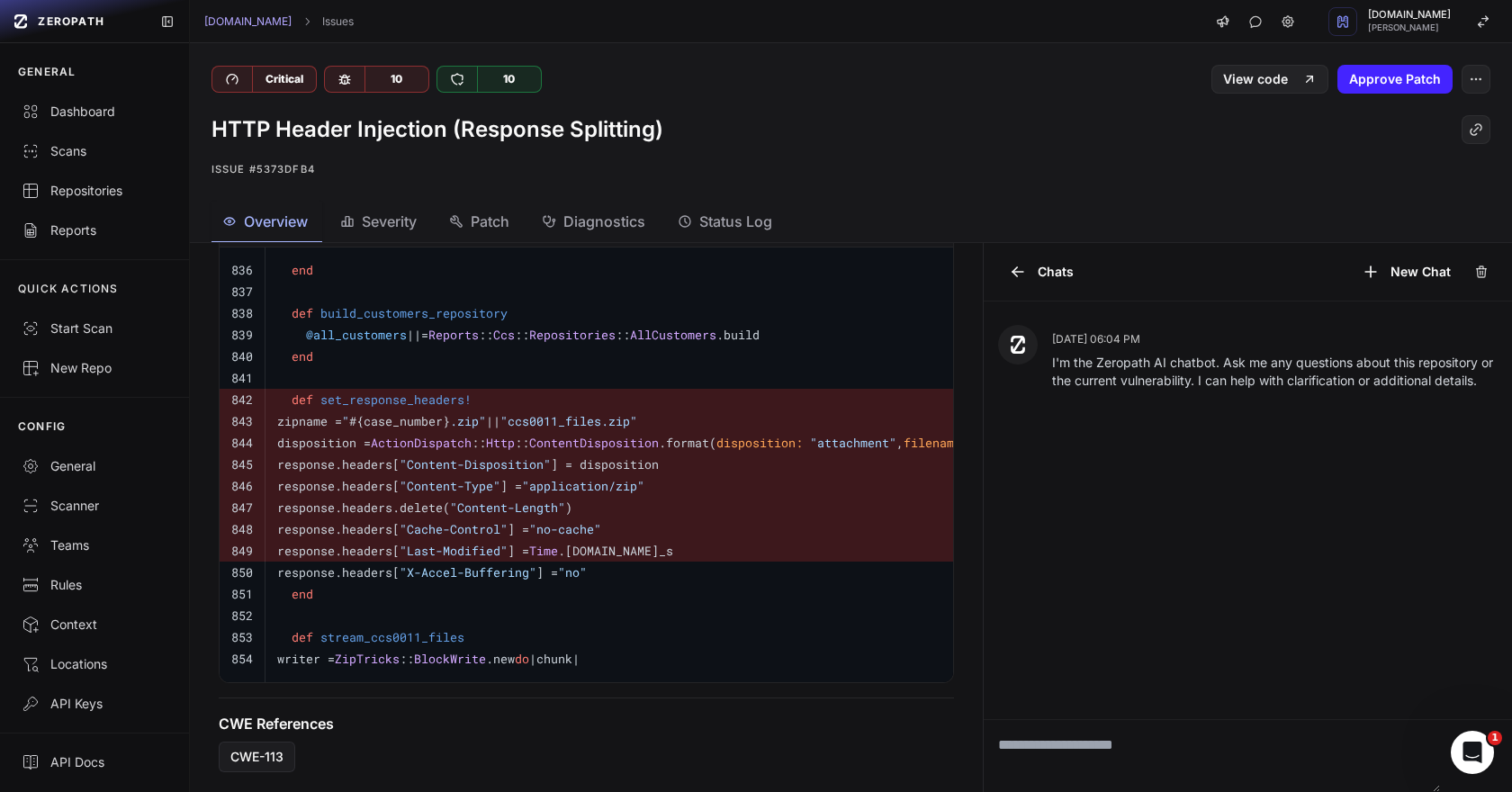
scroll to position [693, 0]
click at [508, 221] on span "Patch" at bounding box center [490, 221] width 39 height 22
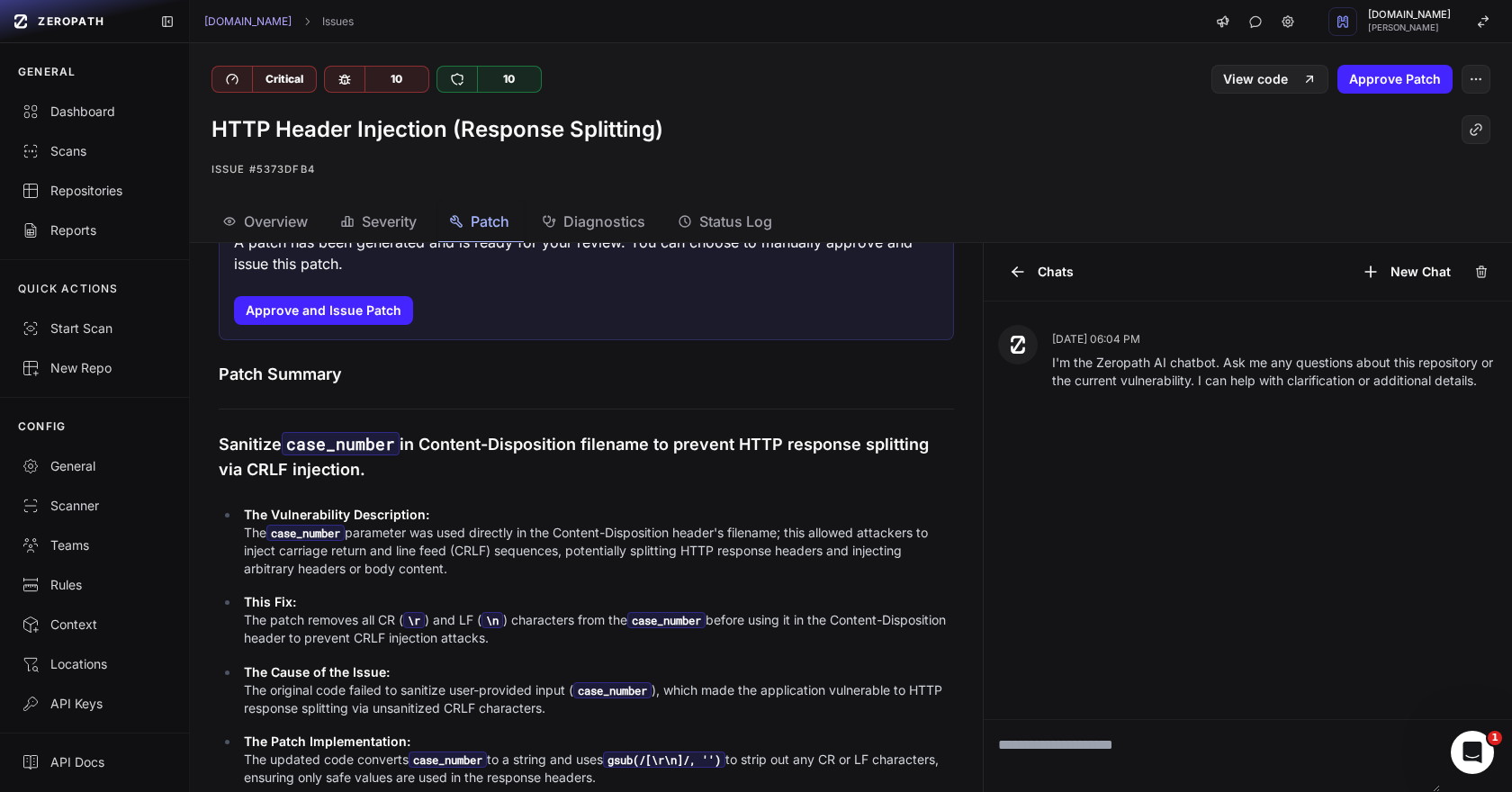
scroll to position [91, 0]
